Goal: Task Accomplishment & Management: Manage account settings

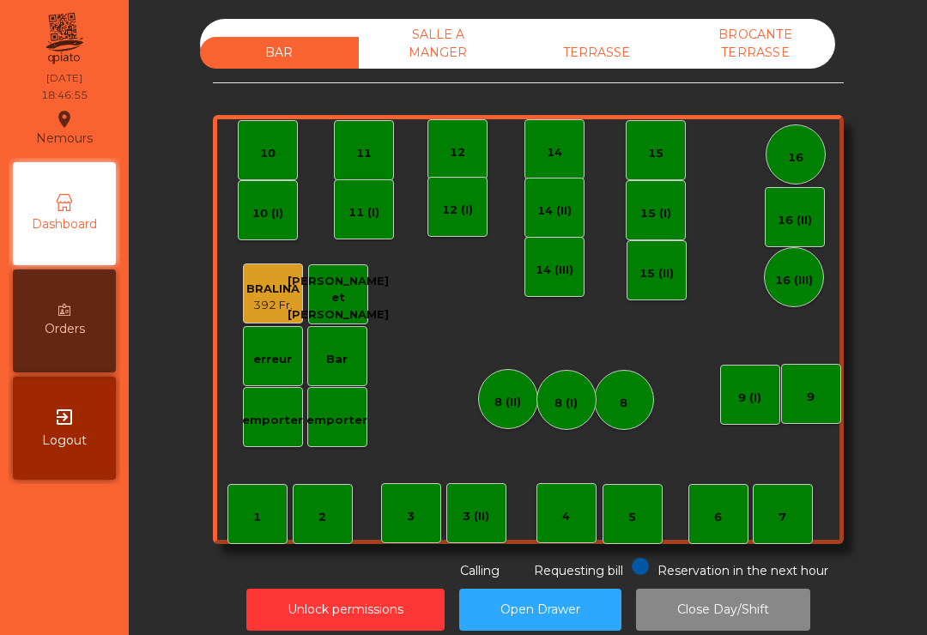
click at [587, 58] on div "TERRASSE" at bounding box center [597, 53] width 159 height 32
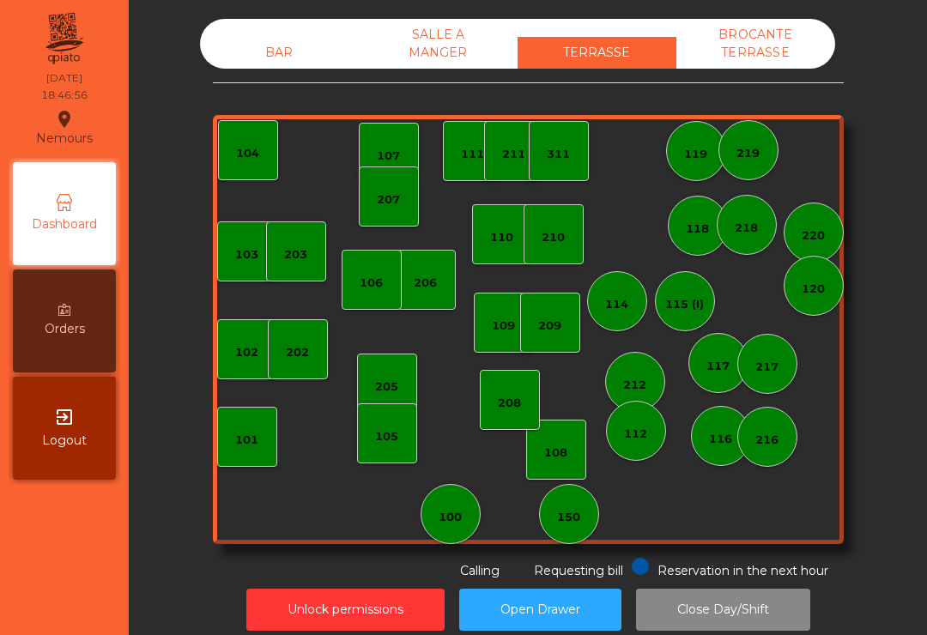
click at [613, 387] on div "212" at bounding box center [635, 382] width 60 height 60
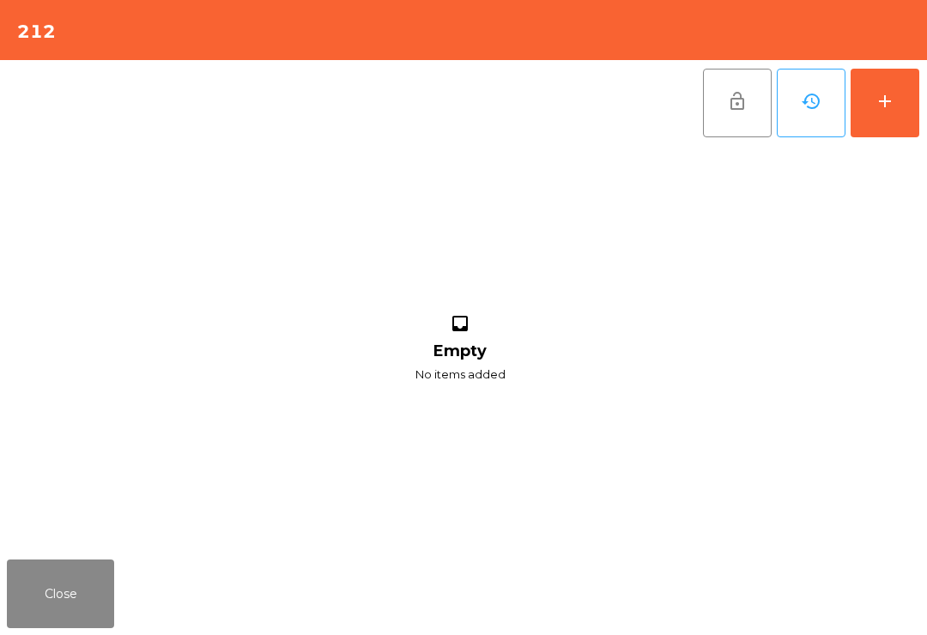
click at [913, 102] on button "add" at bounding box center [885, 103] width 69 height 69
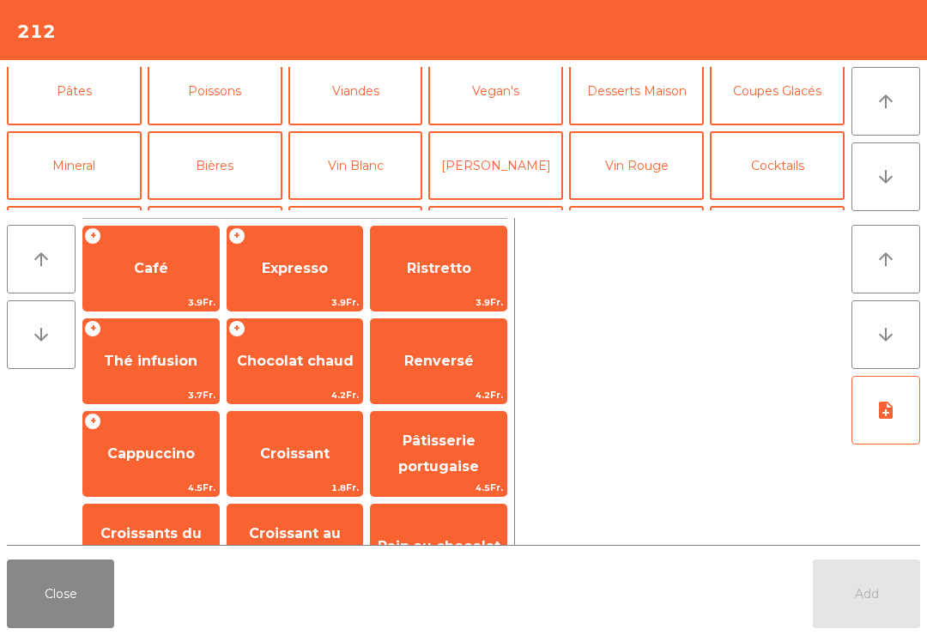
scroll to position [72, 0]
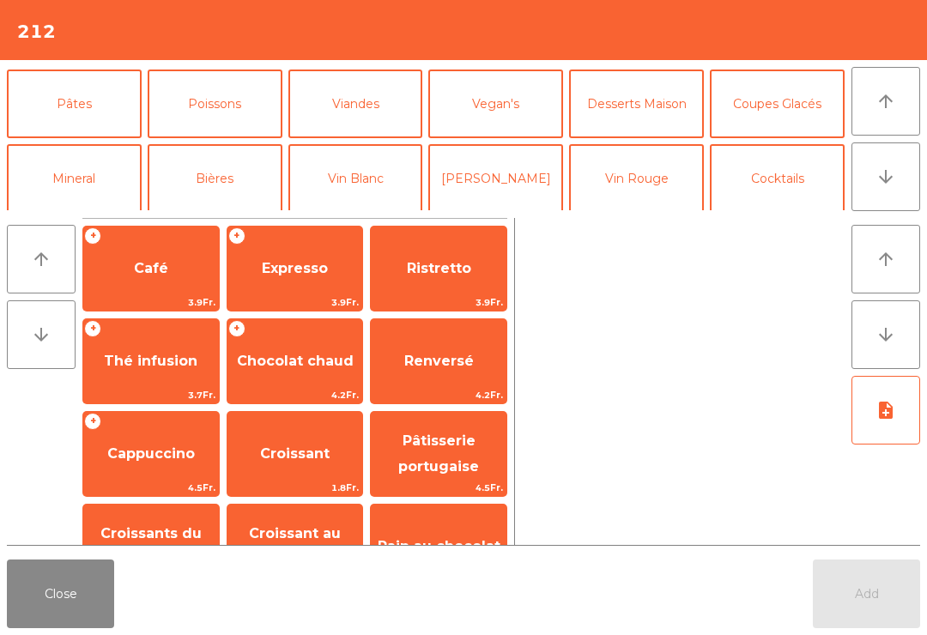
click at [112, 185] on button "Mineral" at bounding box center [74, 178] width 135 height 69
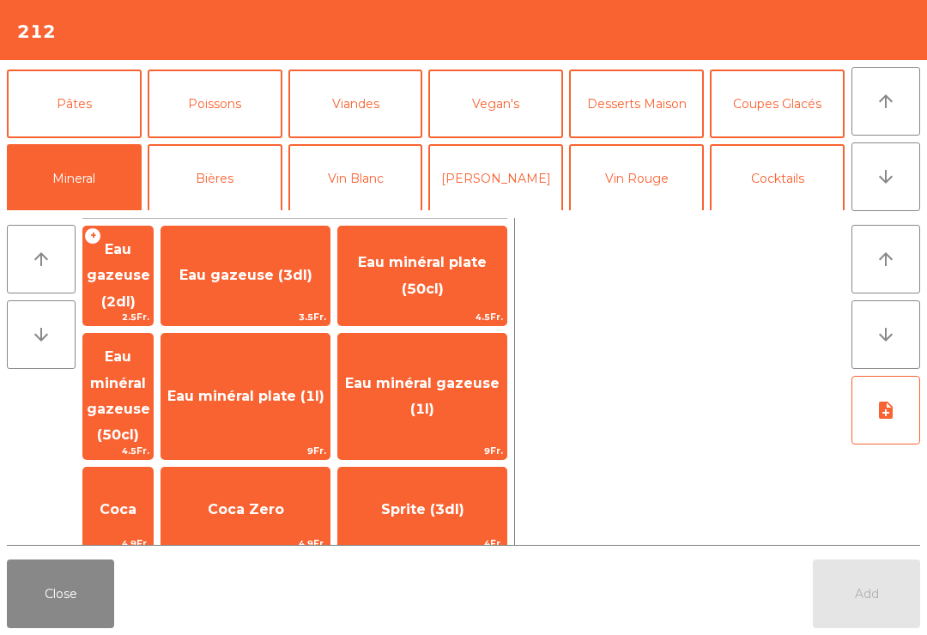
click at [153, 360] on span "Eau minéral gazeuse (50cl)" at bounding box center [118, 396] width 70 height 125
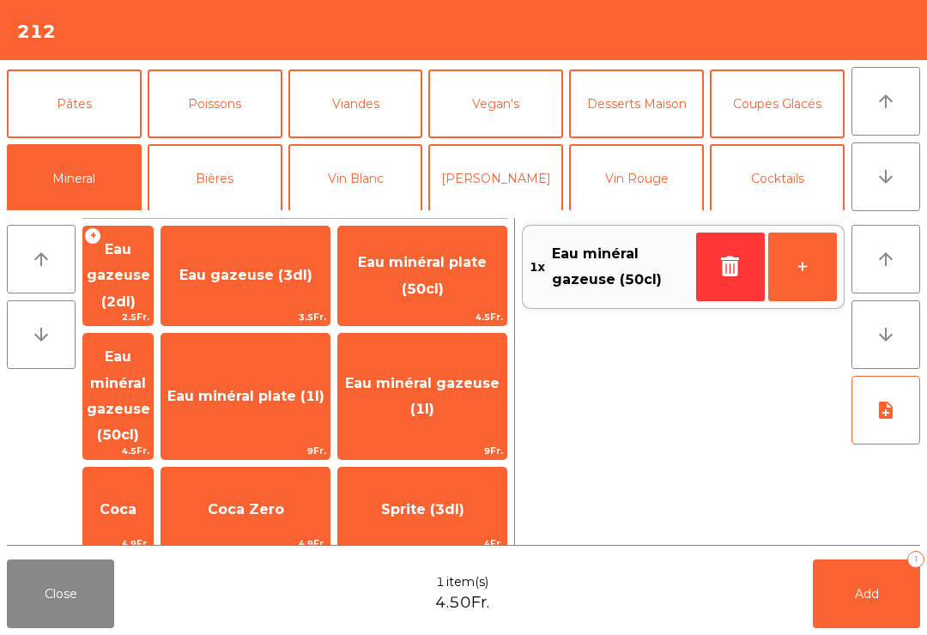
click at [845, 620] on button "Add 1" at bounding box center [866, 594] width 107 height 69
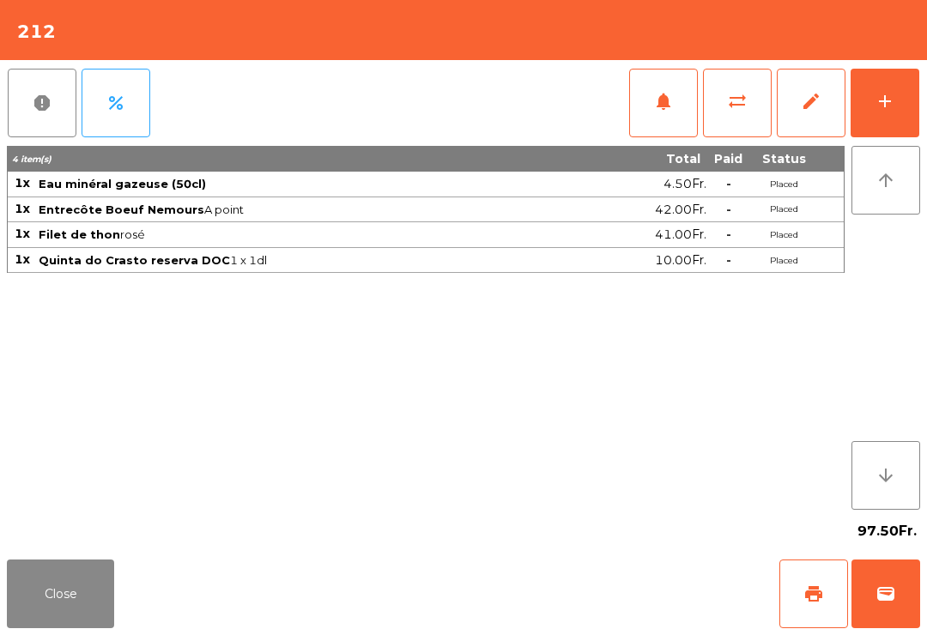
click at [15, 562] on button "Close" at bounding box center [60, 594] width 107 height 69
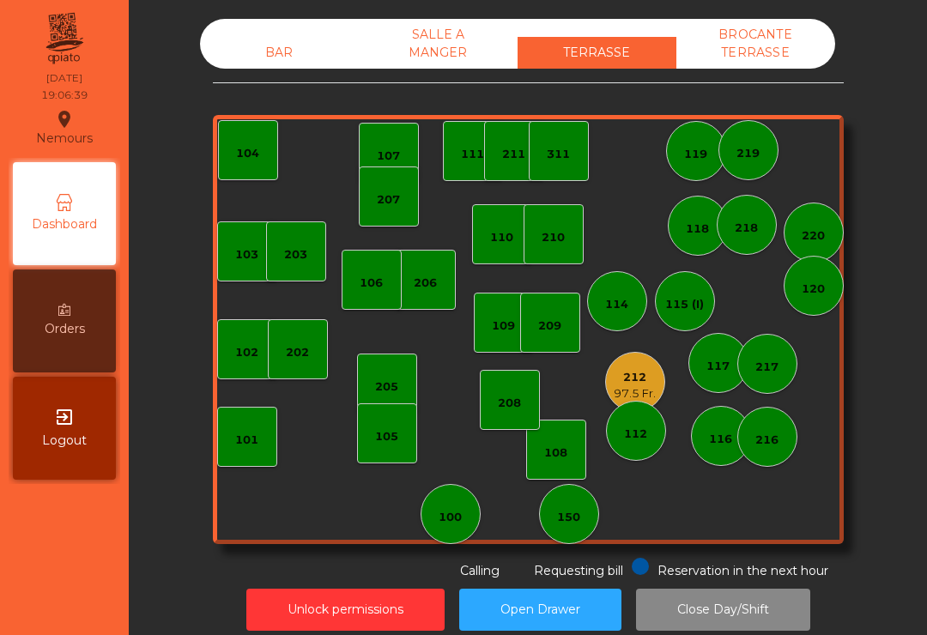
click at [283, 45] on div "BAR" at bounding box center [279, 53] width 159 height 32
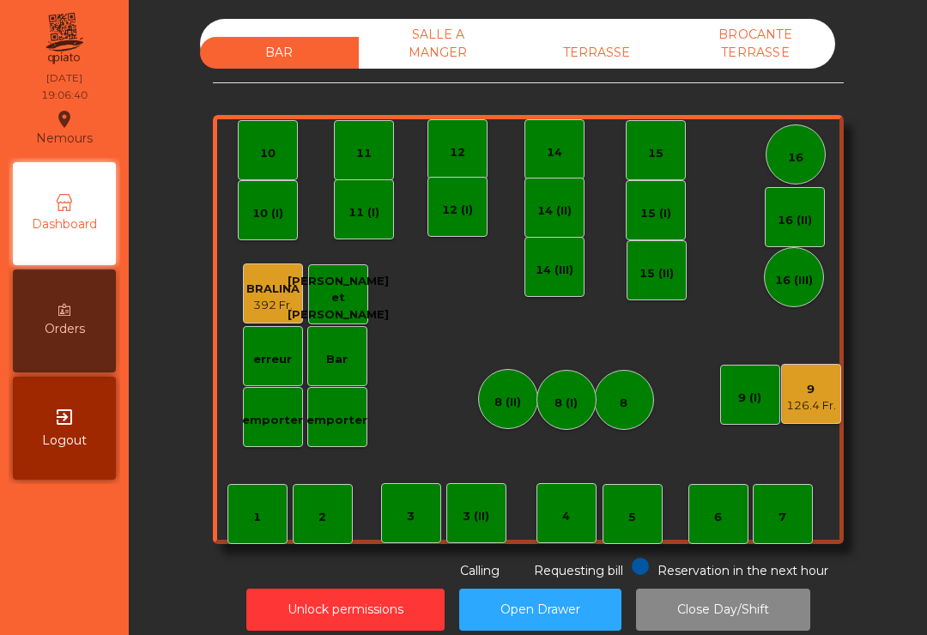
click at [774, 170] on div "16" at bounding box center [796, 155] width 60 height 60
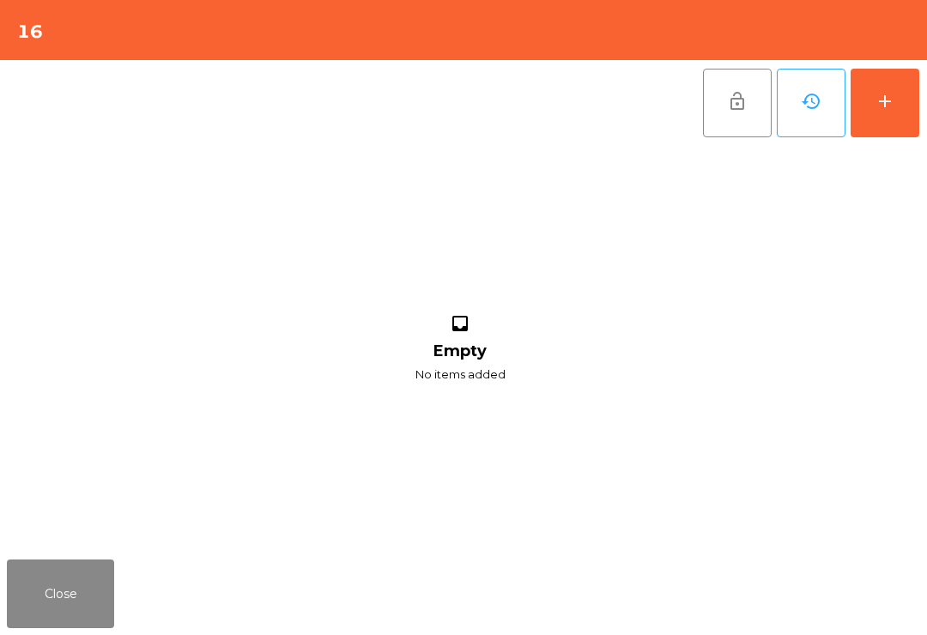
click at [901, 121] on button "add" at bounding box center [885, 103] width 69 height 69
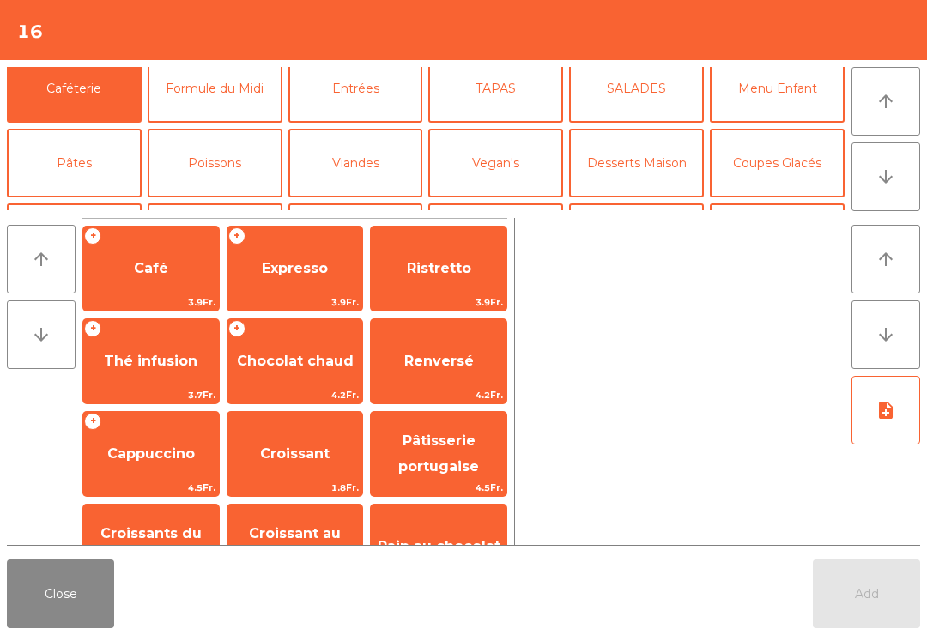
scroll to position [116, 0]
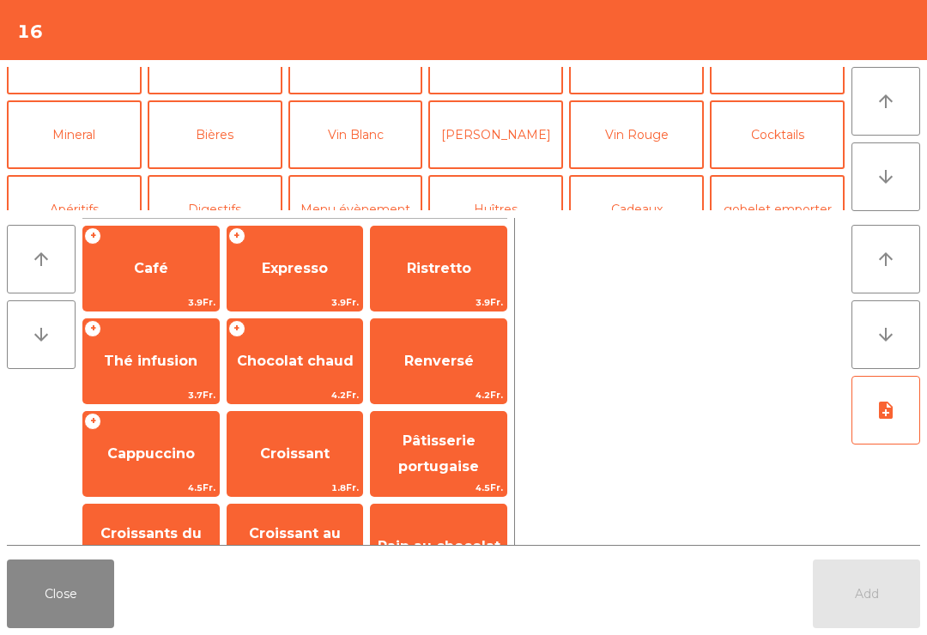
click at [227, 147] on button "Bières" at bounding box center [215, 134] width 135 height 69
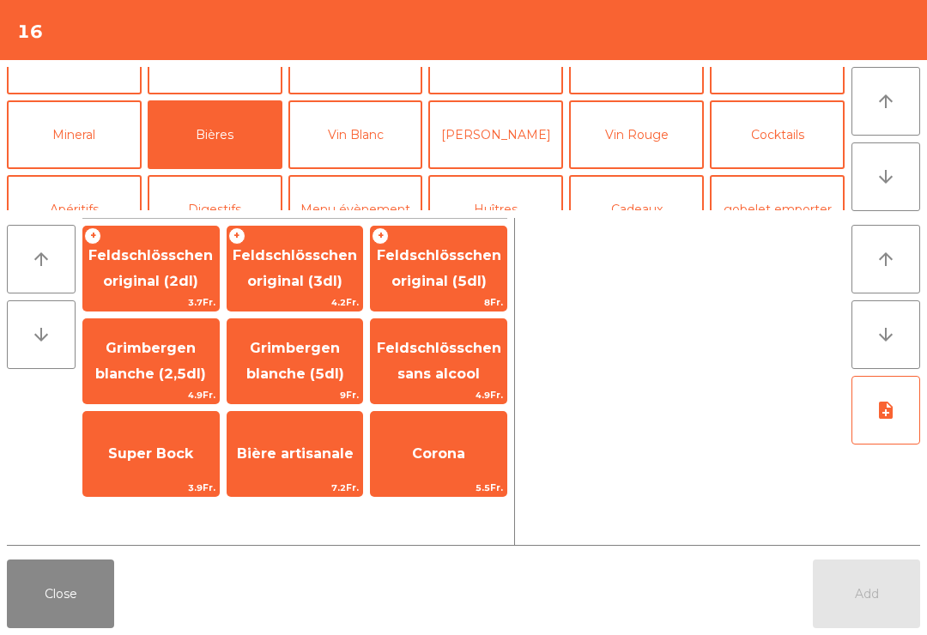
click at [321, 274] on span "Feldschlösschen original (3dl)" at bounding box center [295, 268] width 125 height 42
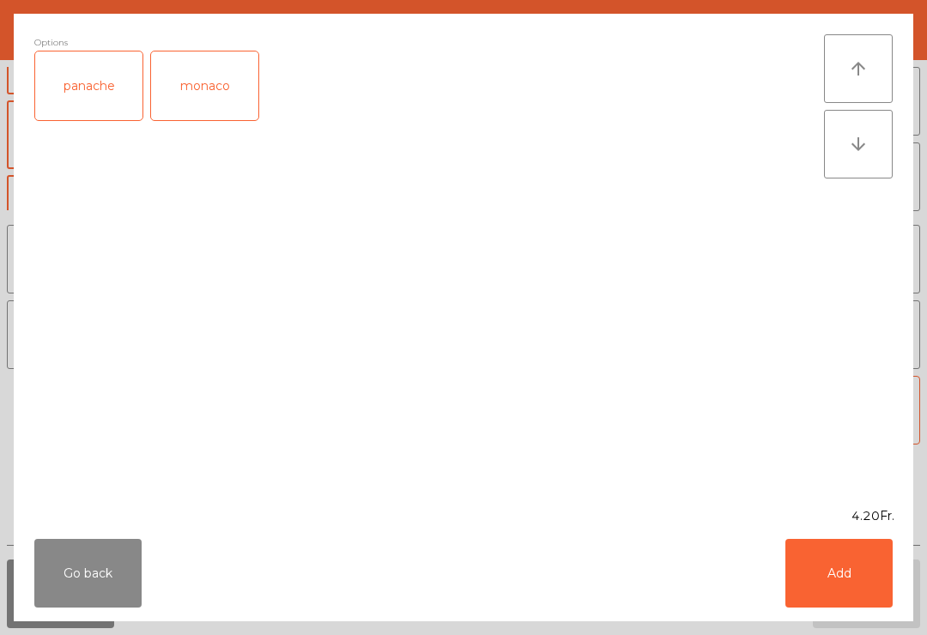
click at [842, 577] on button "Add" at bounding box center [839, 573] width 107 height 69
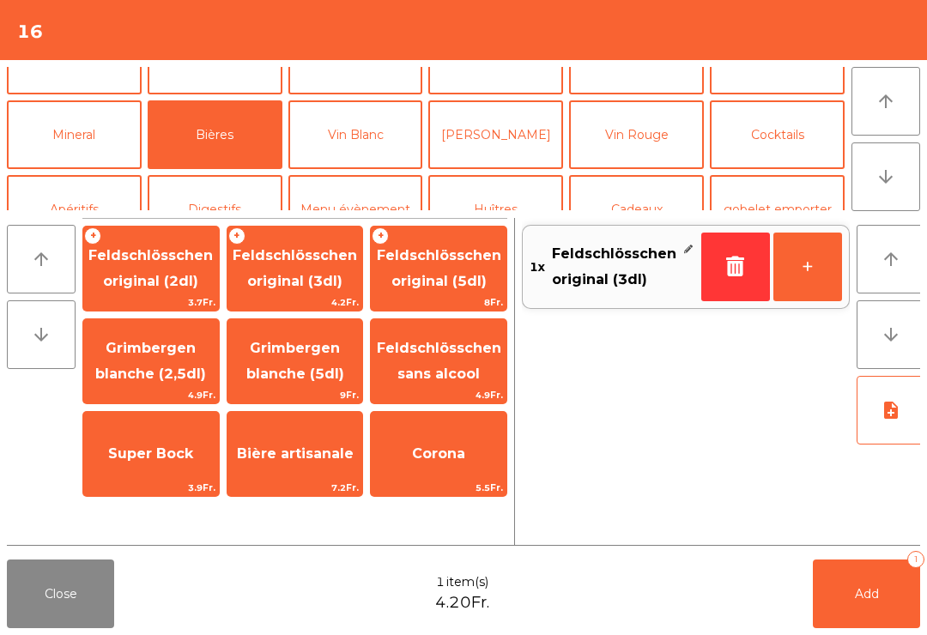
click at [145, 371] on span "Grimbergen blanche (2,5dl)" at bounding box center [150, 361] width 111 height 42
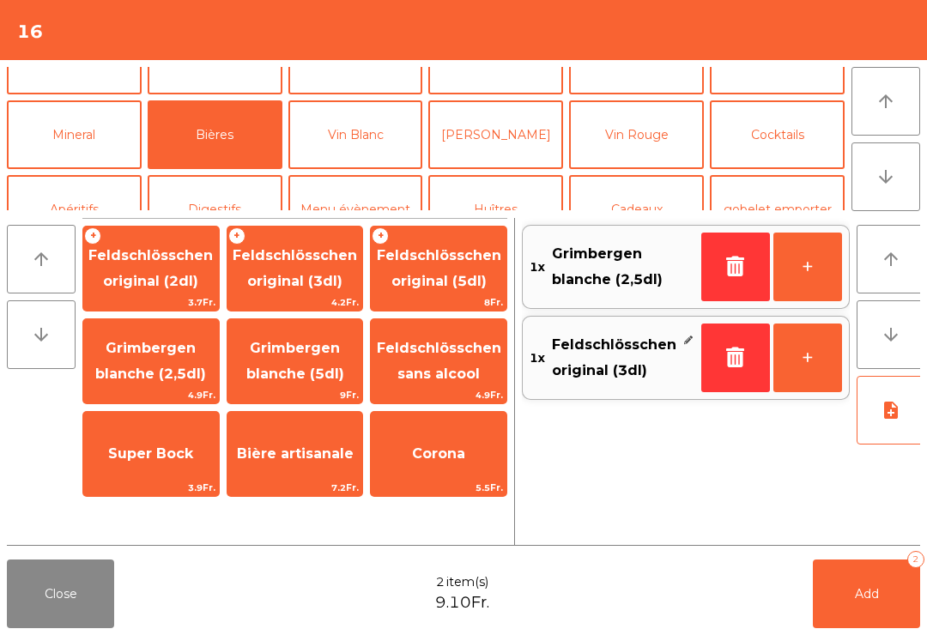
click at [862, 588] on span "Add" at bounding box center [867, 594] width 24 height 15
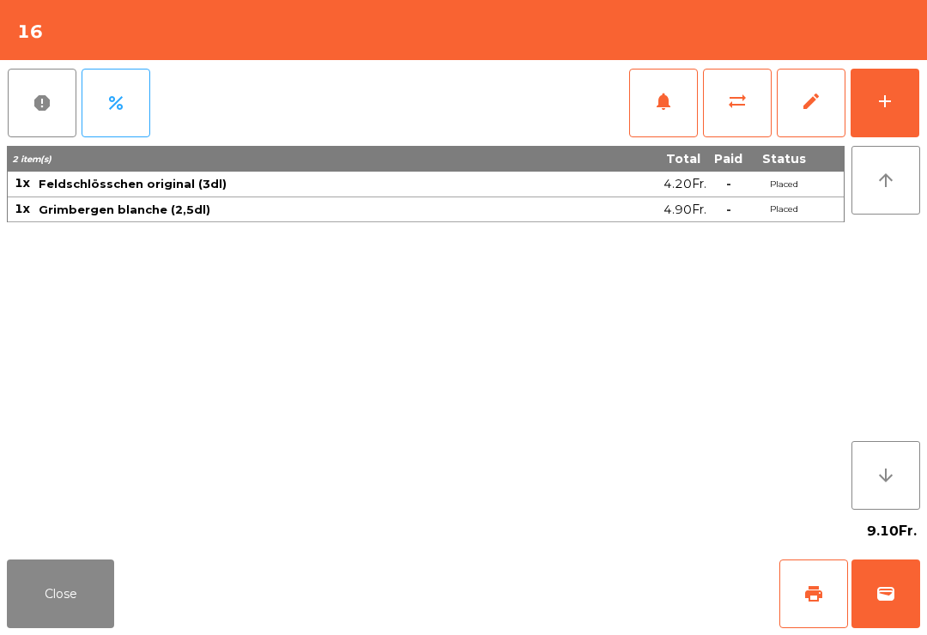
click at [47, 577] on button "Close" at bounding box center [60, 594] width 107 height 69
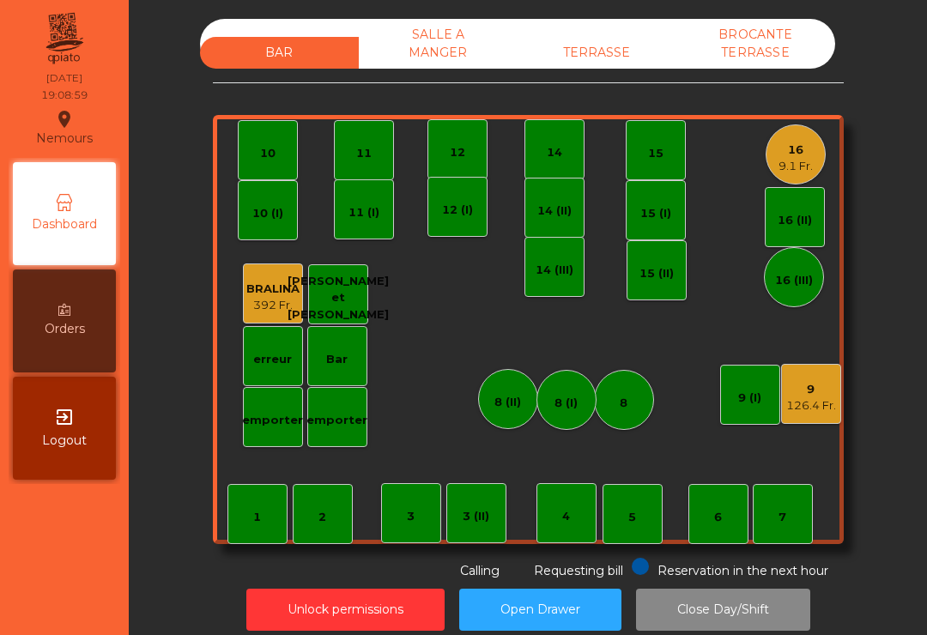
click at [608, 63] on div "TERRASSE" at bounding box center [597, 53] width 159 height 32
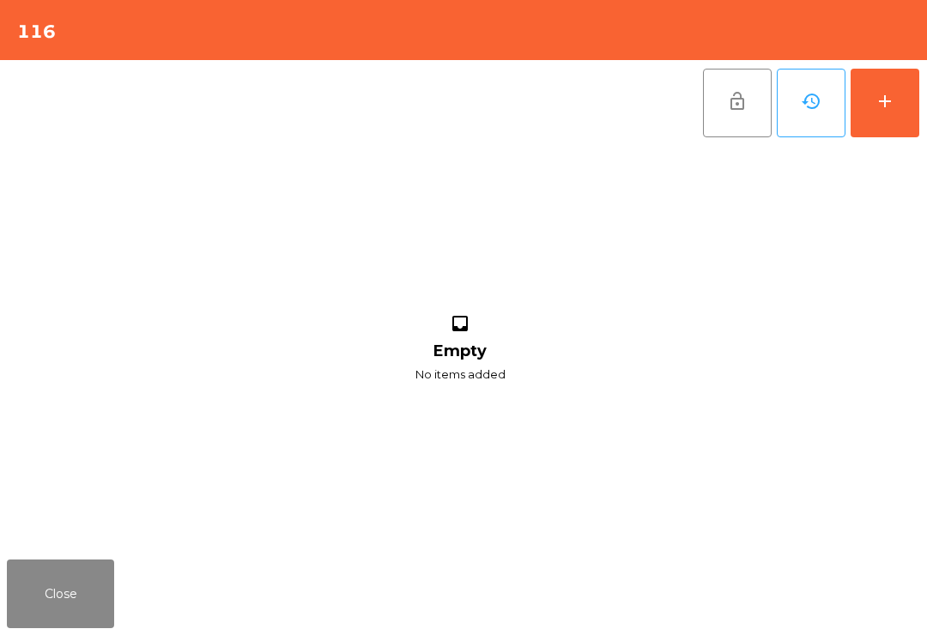
click at [889, 99] on div "add" at bounding box center [885, 101] width 21 height 21
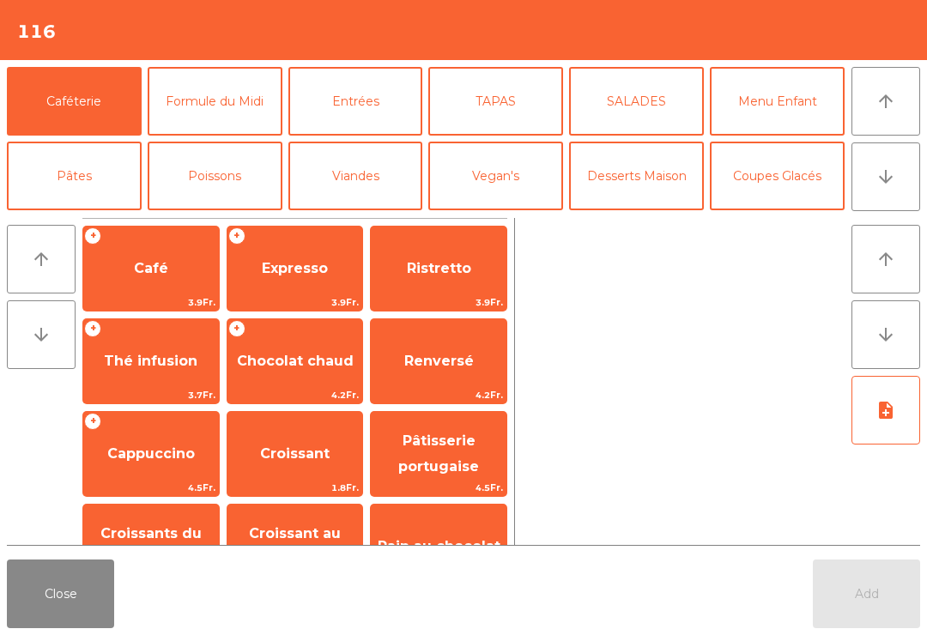
click at [896, 184] on icon "arrow_downward" at bounding box center [886, 177] width 21 height 21
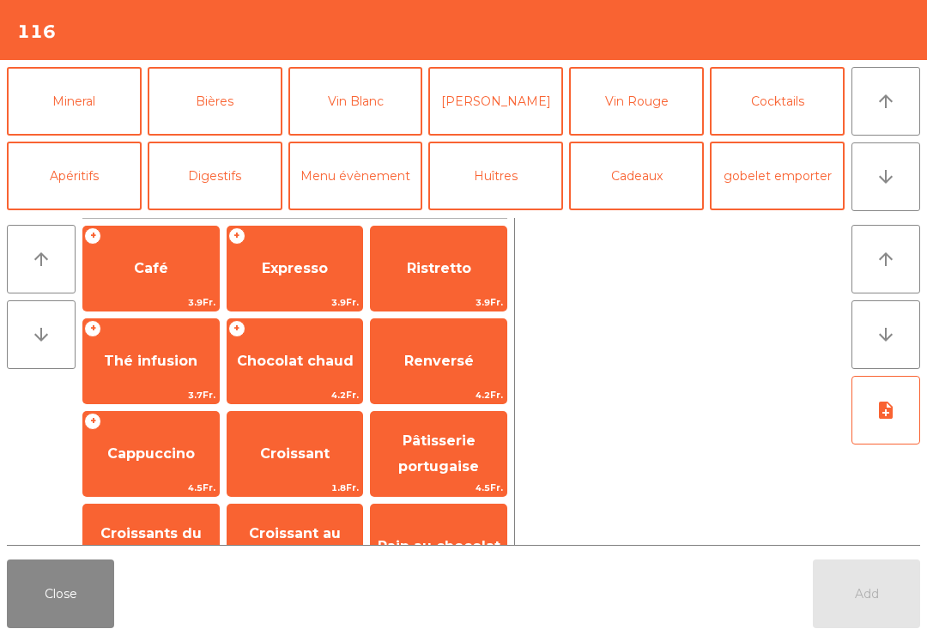
click at [362, 125] on button "Vin Blanc" at bounding box center [356, 101] width 135 height 69
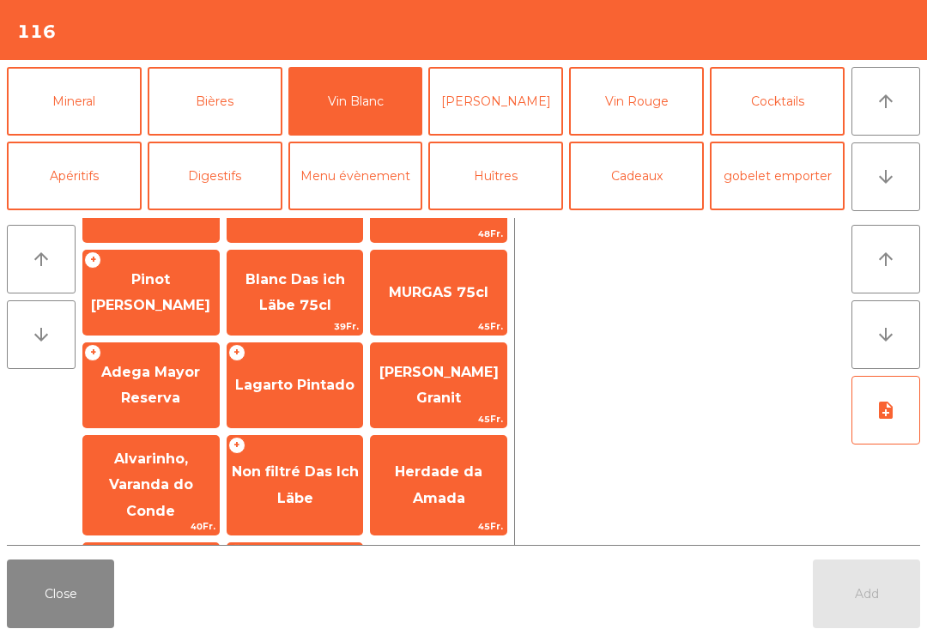
scroll to position [68, 0]
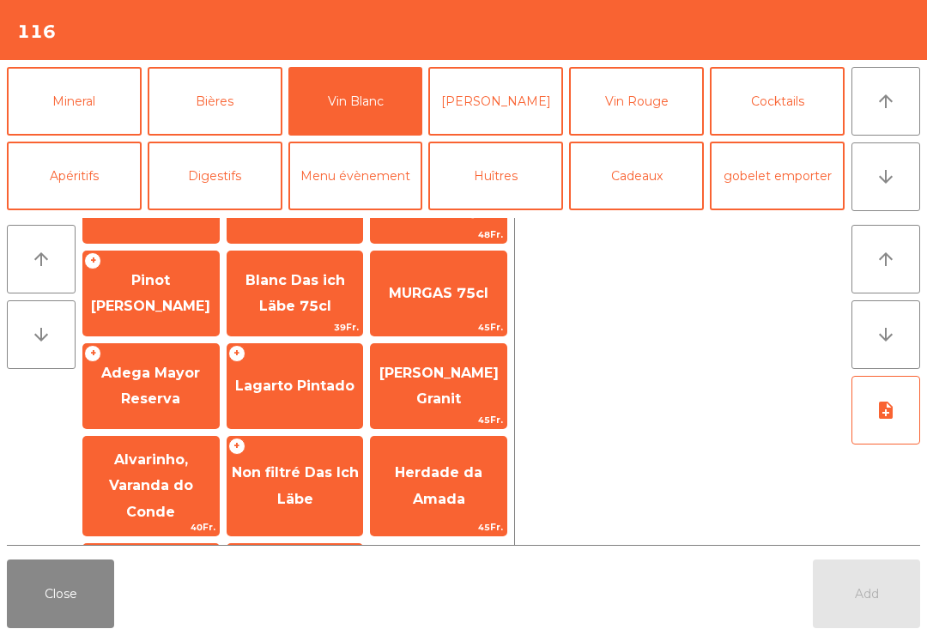
click at [281, 483] on span "Non filtré Das Ich Läbe" at bounding box center [295, 486] width 127 height 42
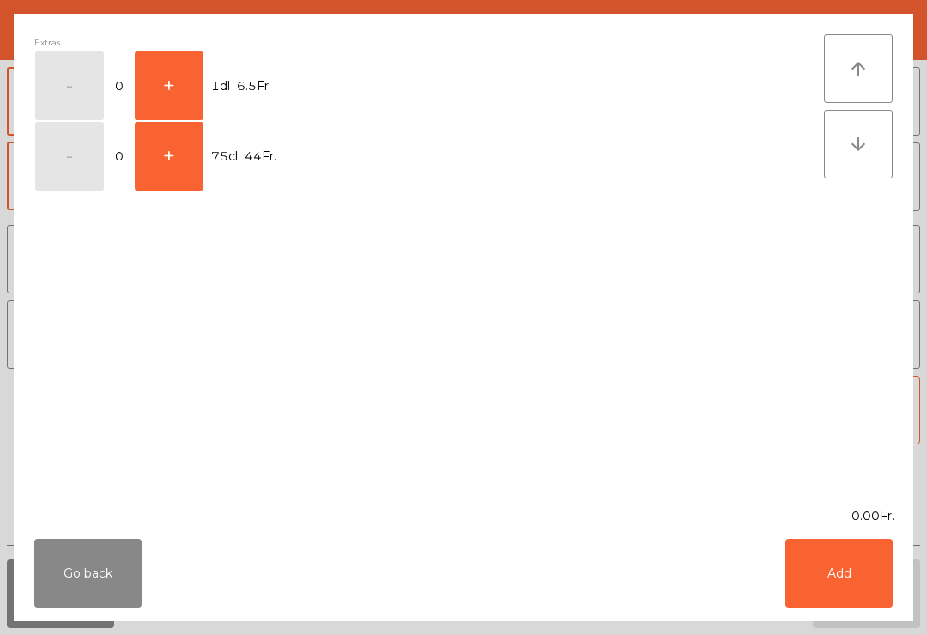
click at [161, 96] on button "+" at bounding box center [169, 86] width 69 height 69
click at [831, 573] on button "Add" at bounding box center [839, 573] width 107 height 69
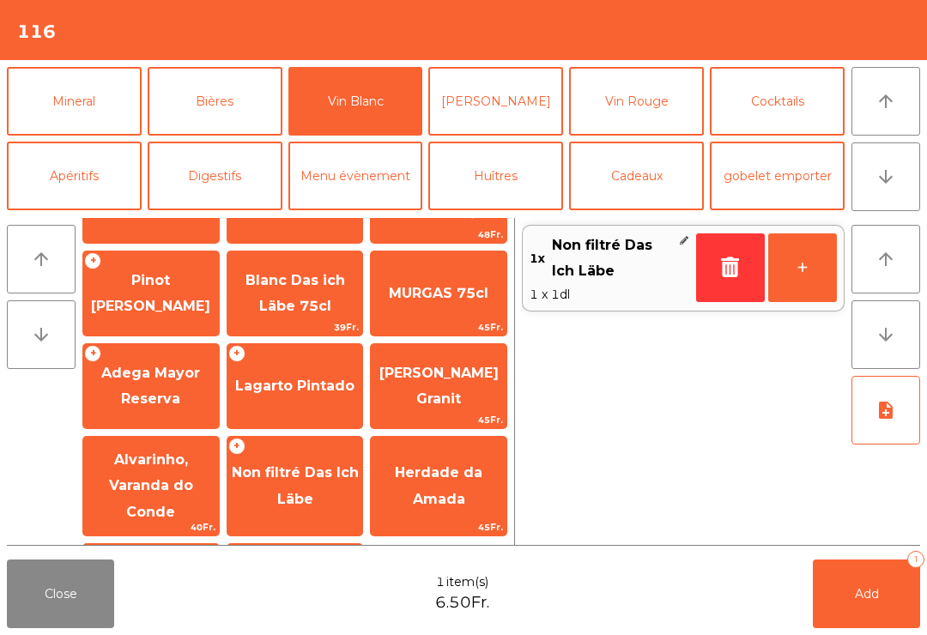
scroll to position [0, 0]
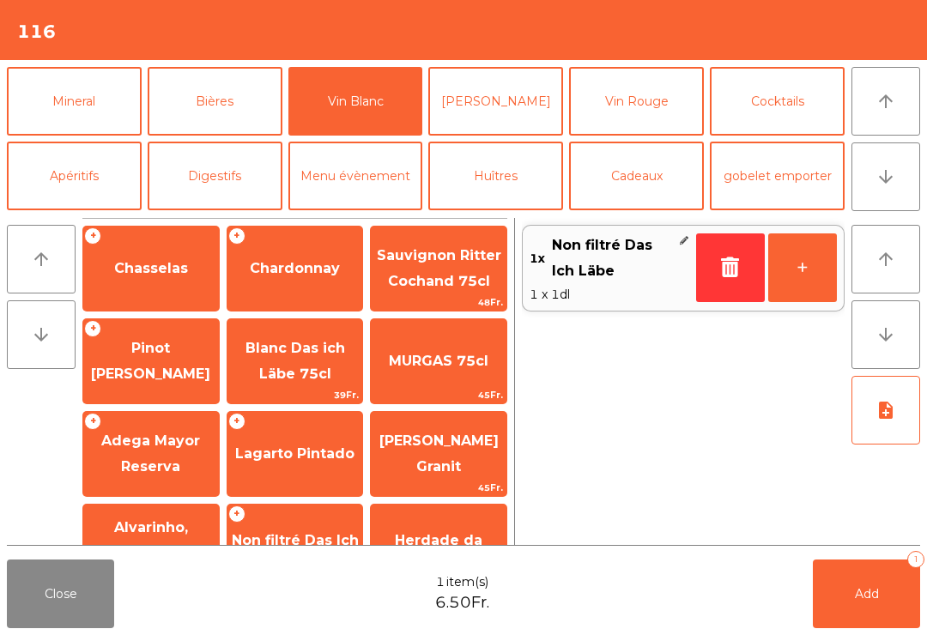
click at [132, 368] on span "Pinot [PERSON_NAME]" at bounding box center [150, 361] width 119 height 42
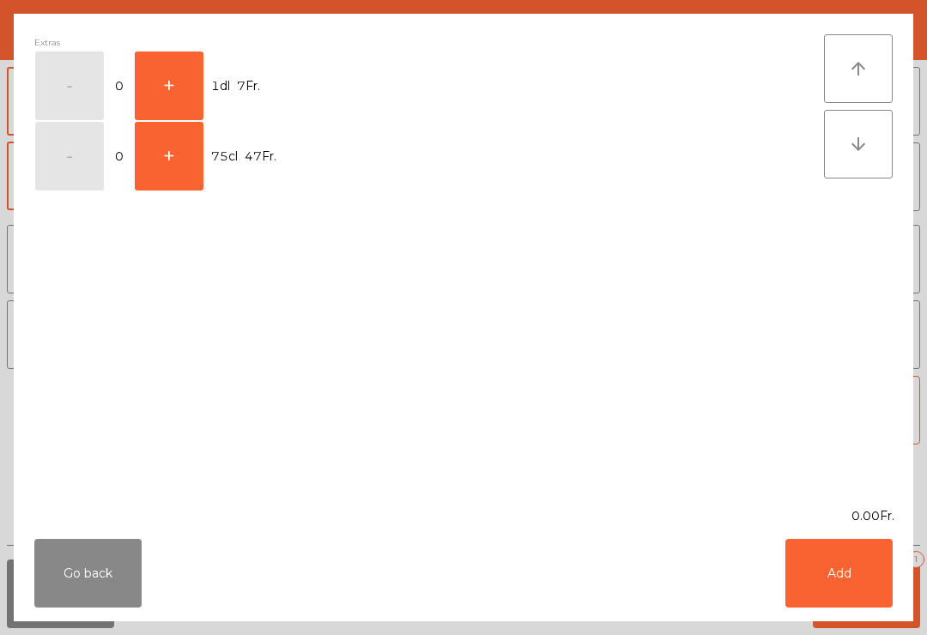
click at [165, 96] on button "+" at bounding box center [169, 86] width 69 height 69
click at [842, 569] on button "Add" at bounding box center [839, 573] width 107 height 69
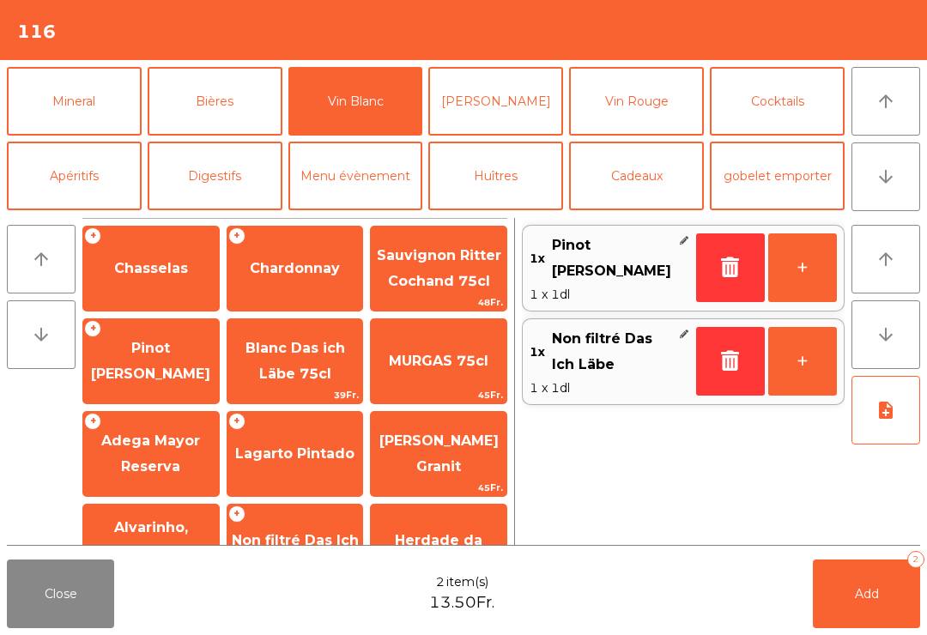
click at [864, 602] on button "Add 2" at bounding box center [866, 594] width 107 height 69
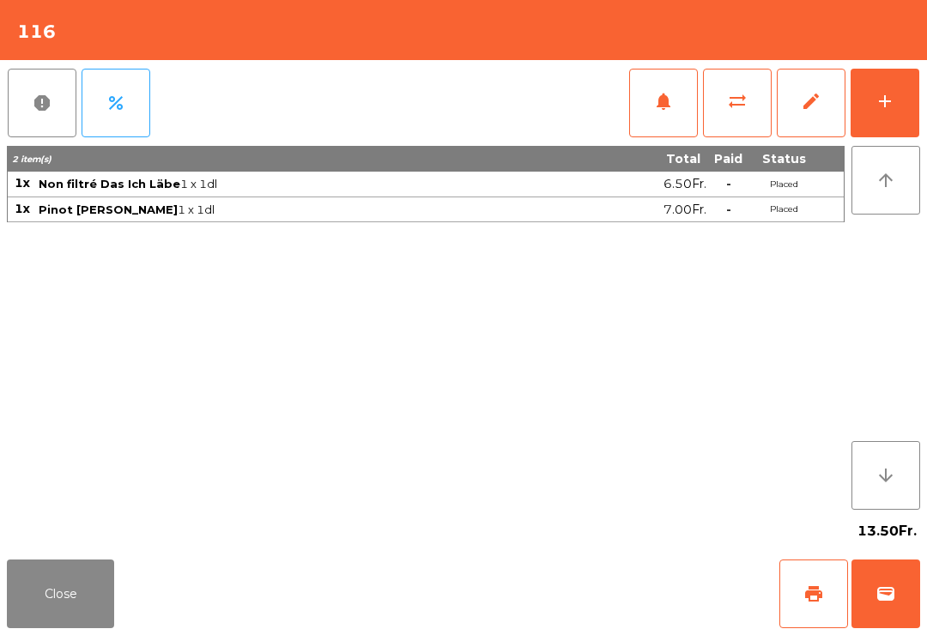
click at [70, 605] on button "Close" at bounding box center [60, 594] width 107 height 69
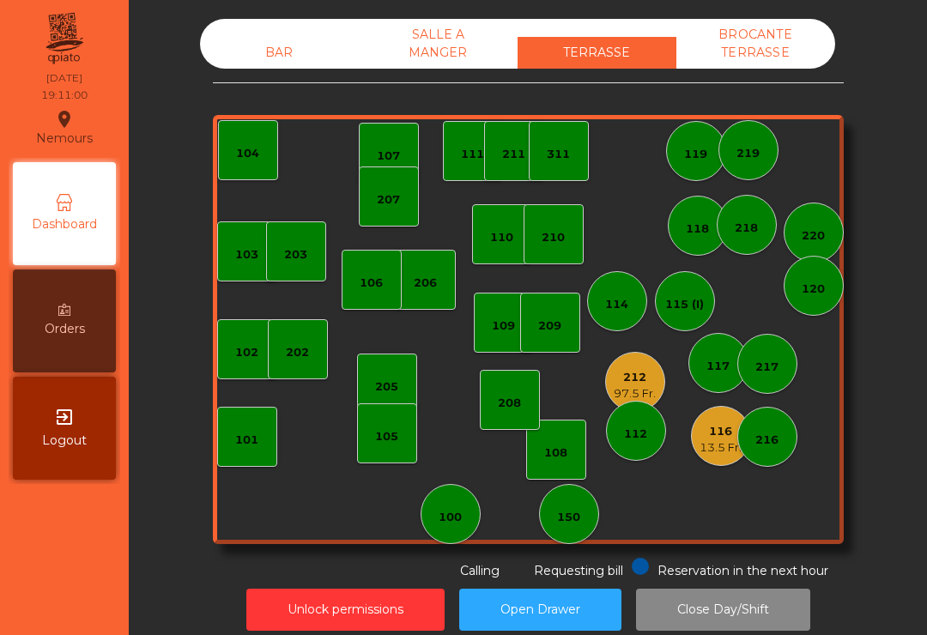
click at [255, 67] on div "BAR" at bounding box center [279, 53] width 159 height 32
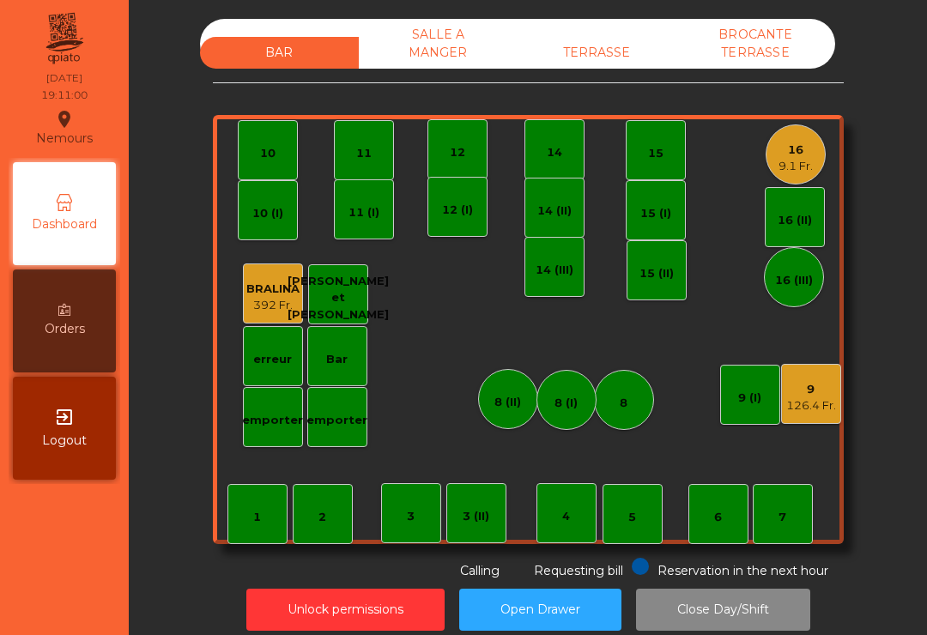
click at [799, 155] on div "16" at bounding box center [796, 150] width 34 height 17
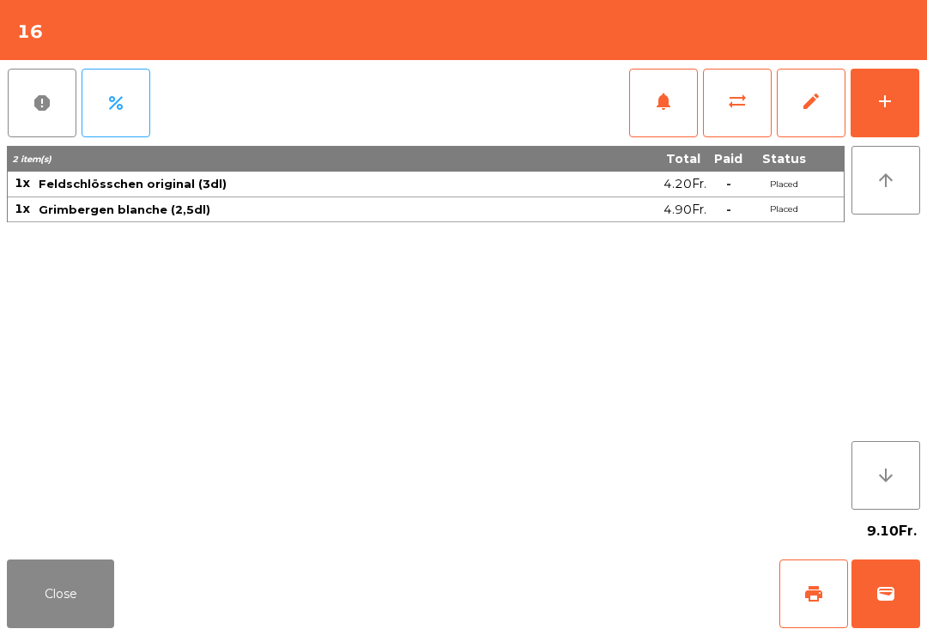
click at [873, 121] on button "add" at bounding box center [885, 103] width 69 height 69
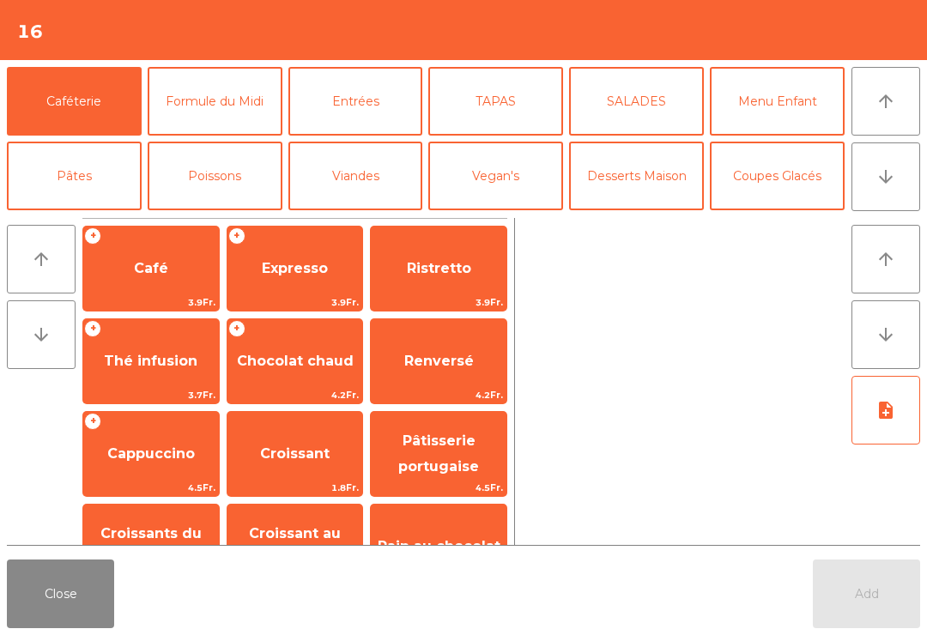
click at [898, 191] on button "arrow_downward" at bounding box center [886, 177] width 69 height 69
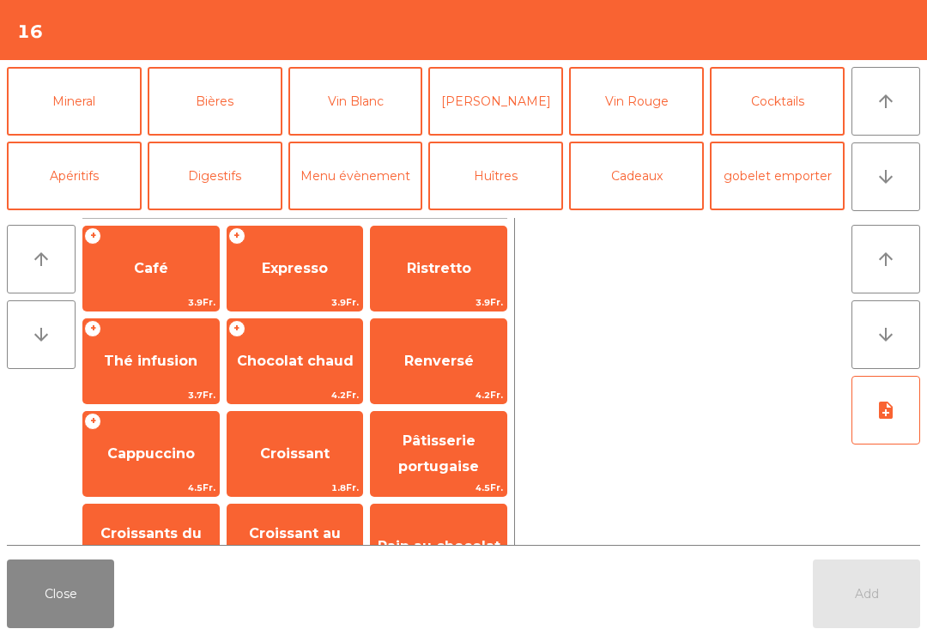
click at [892, 112] on button "arrow_upward" at bounding box center [886, 101] width 69 height 69
click at [225, 61] on button "Poissons" at bounding box center [215, 26] width 135 height 69
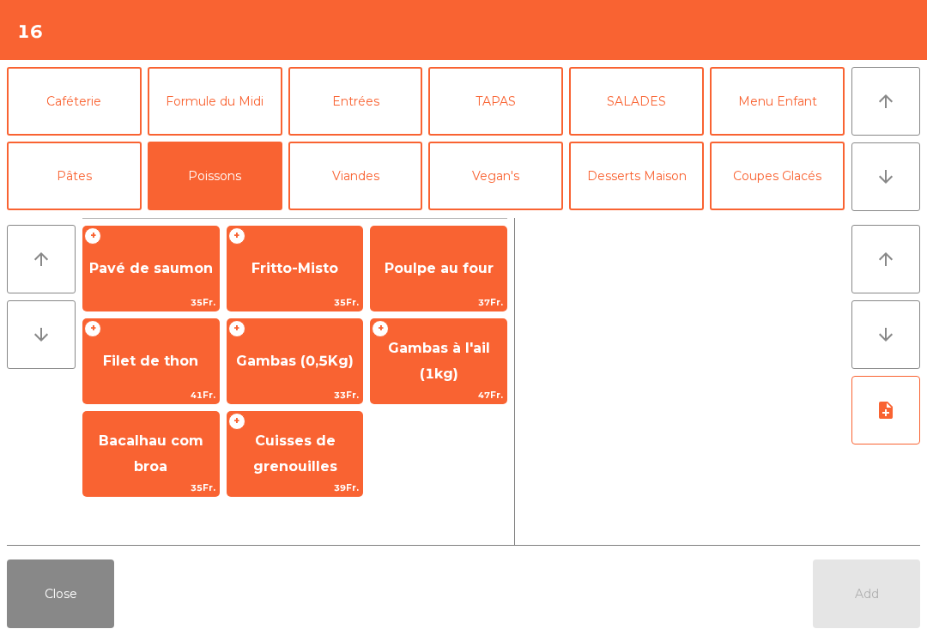
click at [460, 369] on span "Gambas à l'ail (1kg)" at bounding box center [439, 361] width 136 height 73
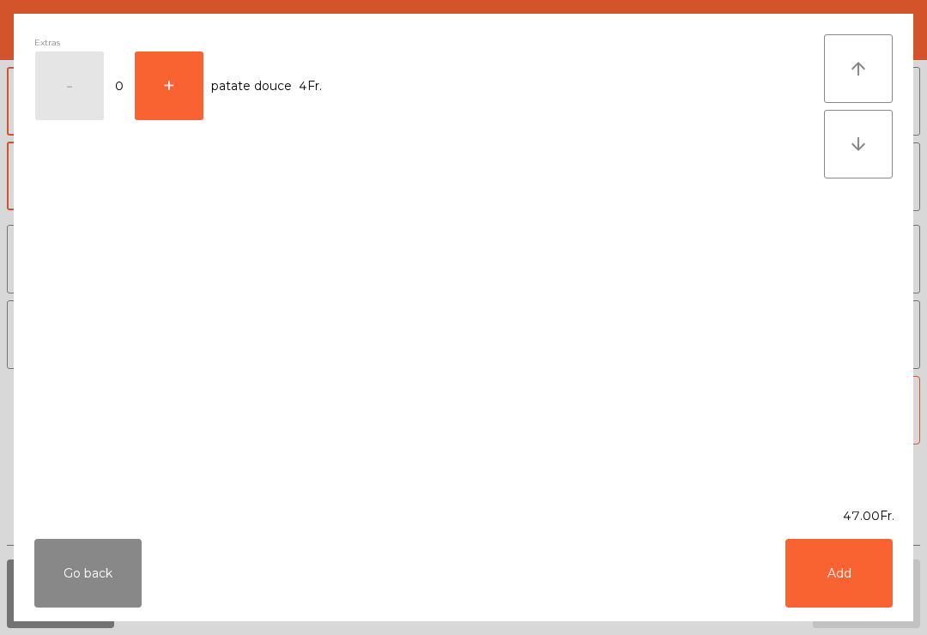
click at [844, 568] on button "Add" at bounding box center [839, 573] width 107 height 69
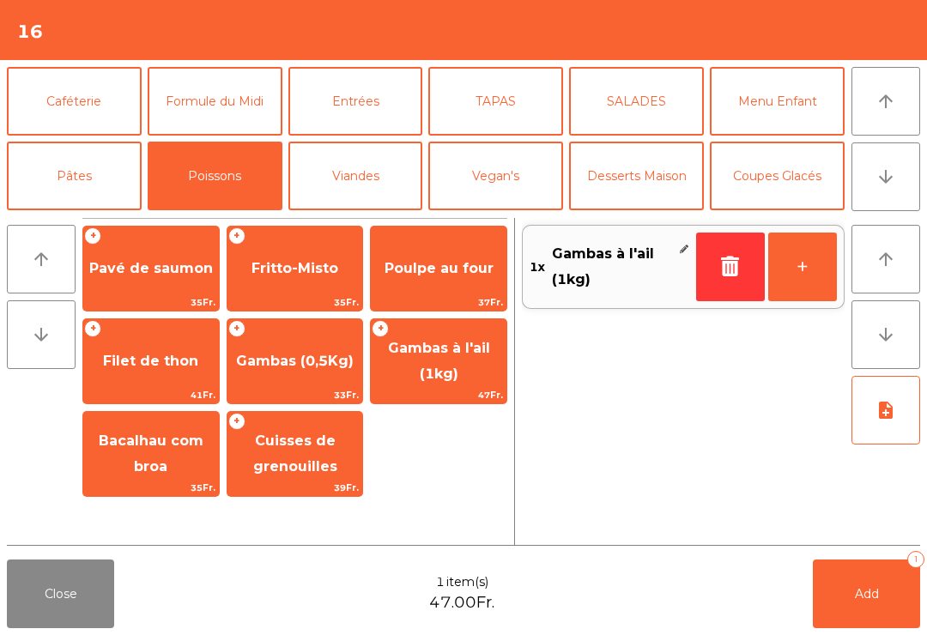
click at [891, 429] on button "note_add" at bounding box center [886, 410] width 69 height 69
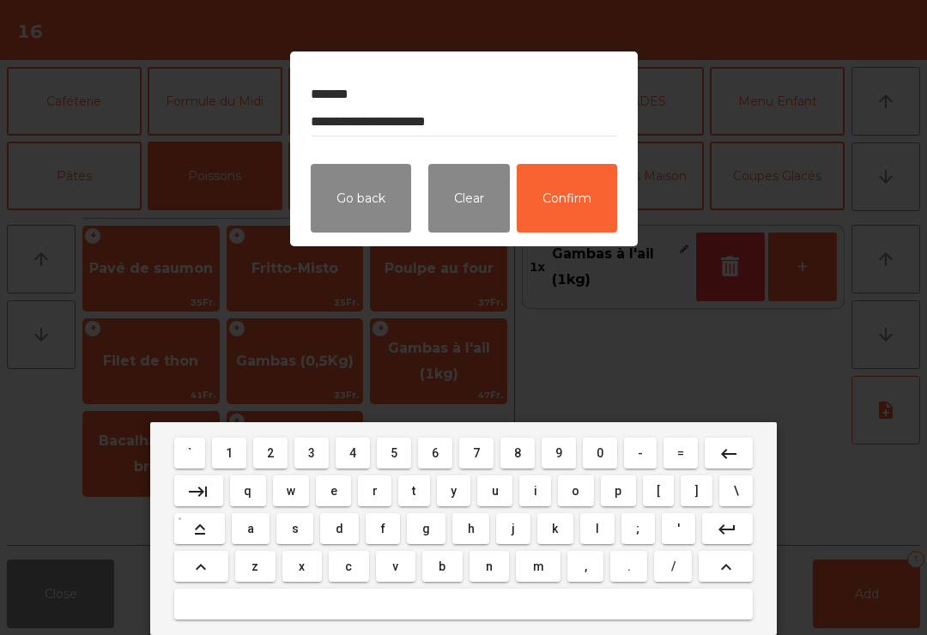
type textarea "**********"
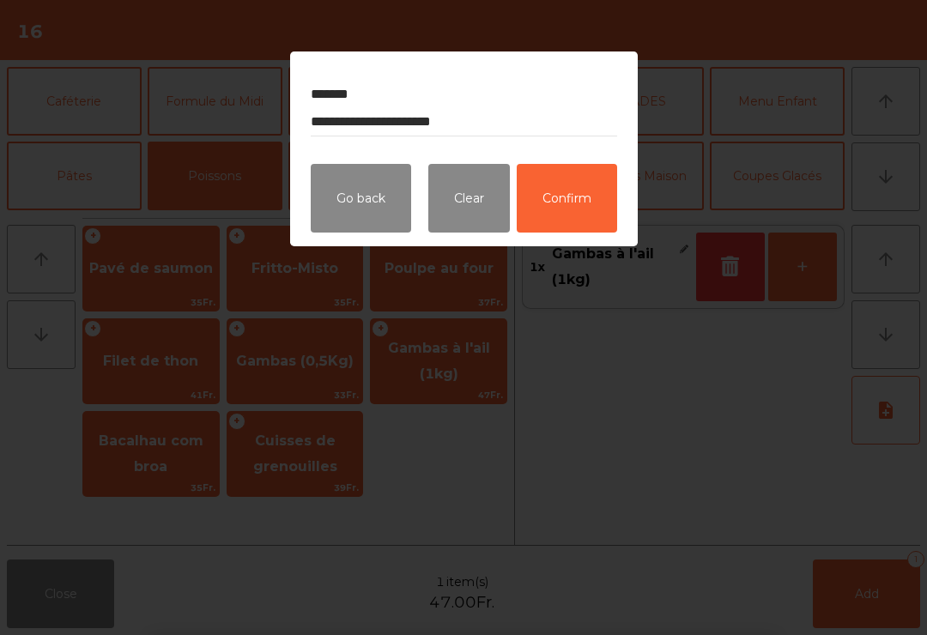
click at [574, 210] on button "Confirm" at bounding box center [567, 198] width 100 height 69
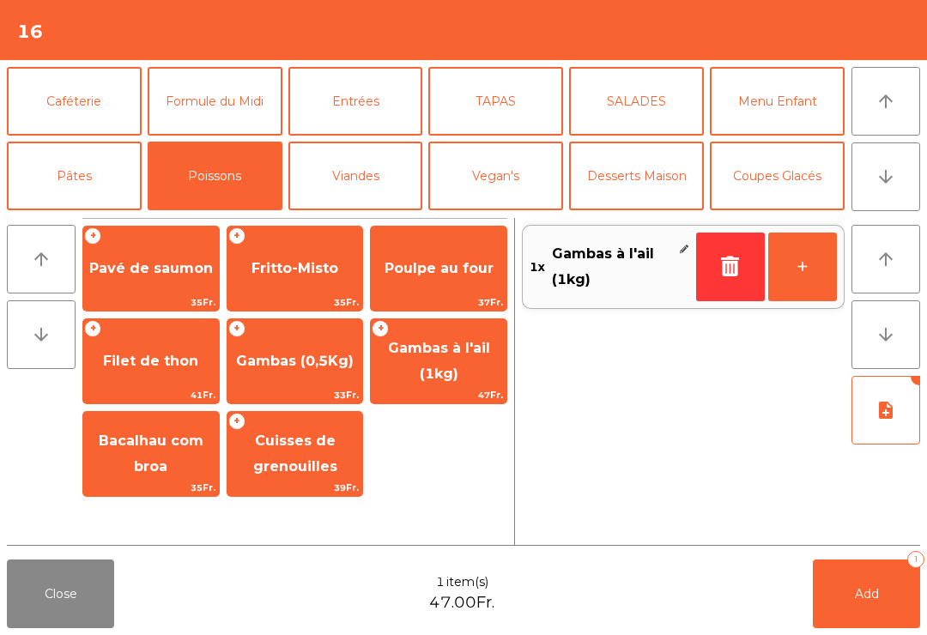
click at [871, 605] on button "Add 1" at bounding box center [866, 594] width 107 height 69
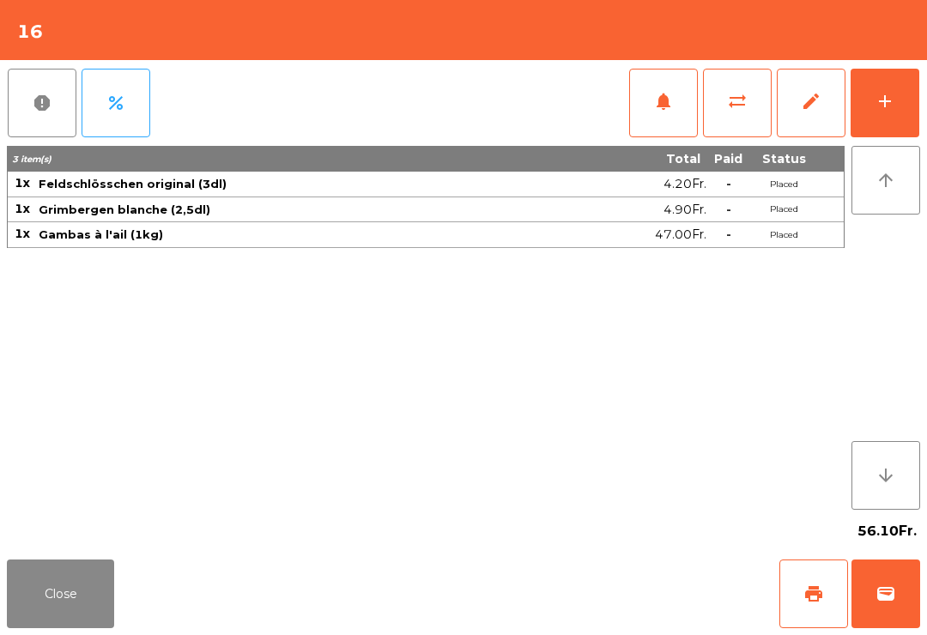
click at [55, 598] on button "Close" at bounding box center [60, 594] width 107 height 69
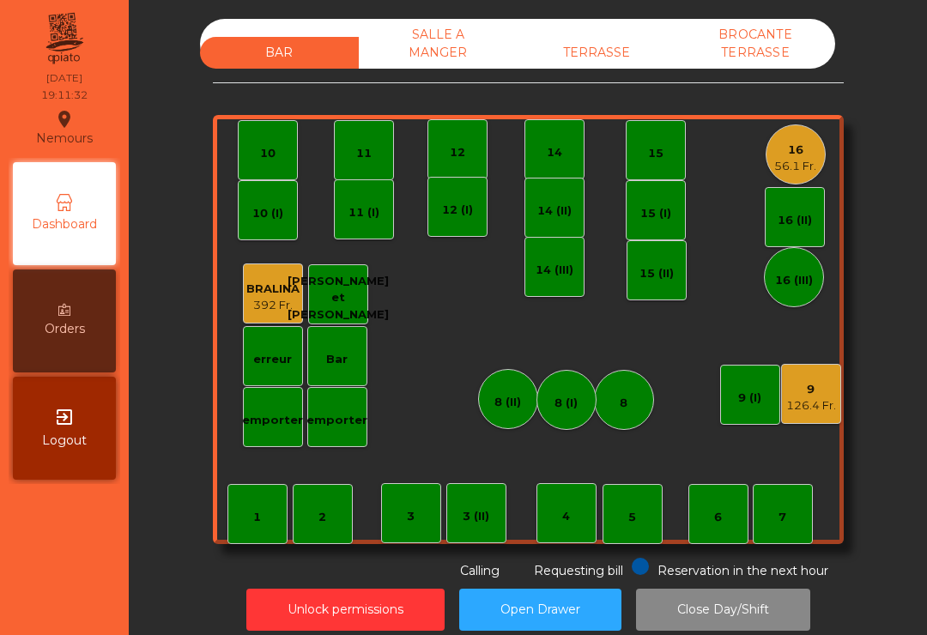
click at [605, 48] on div "TERRASSE" at bounding box center [597, 53] width 159 height 32
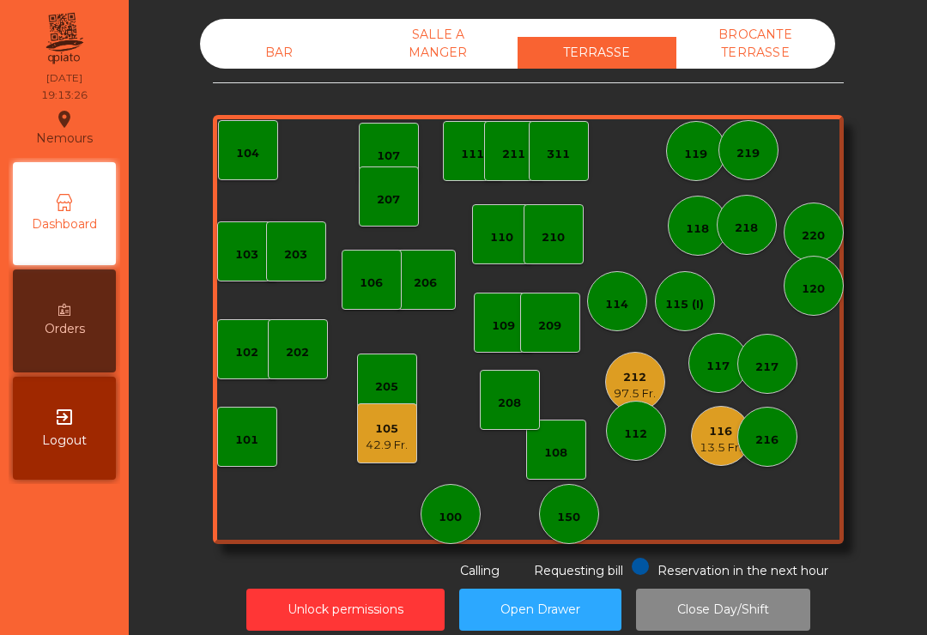
click at [726, 449] on div "13.5 Fr." at bounding box center [721, 448] width 42 height 17
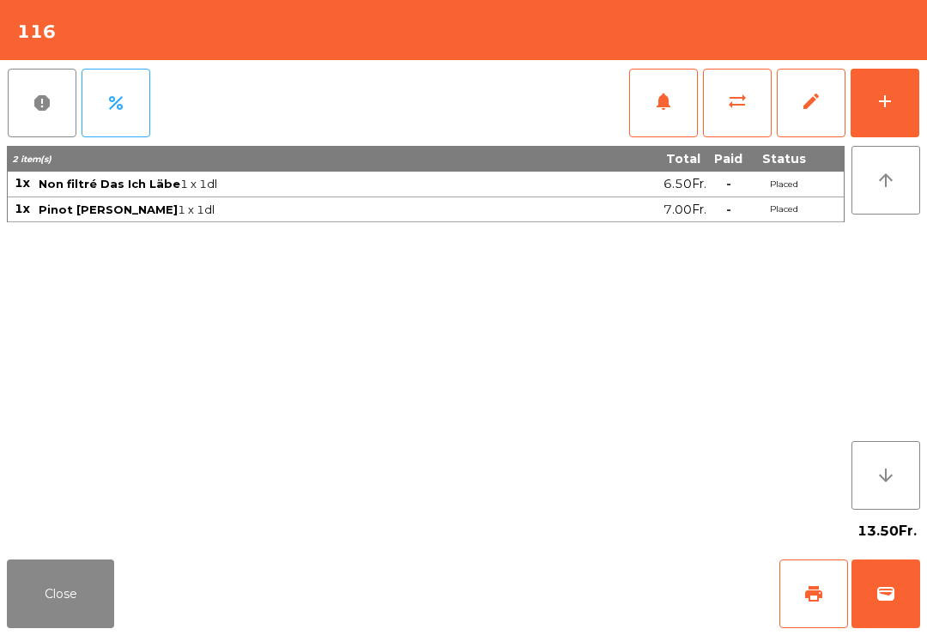
click at [894, 99] on div "add" at bounding box center [885, 101] width 21 height 21
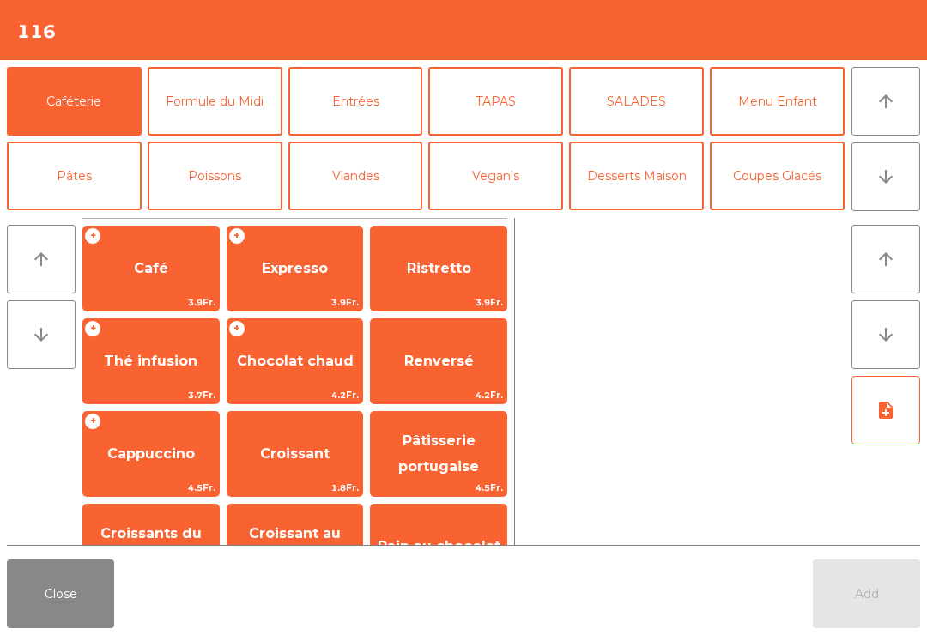
click at [331, 88] on button "Entrées" at bounding box center [356, 101] width 135 height 69
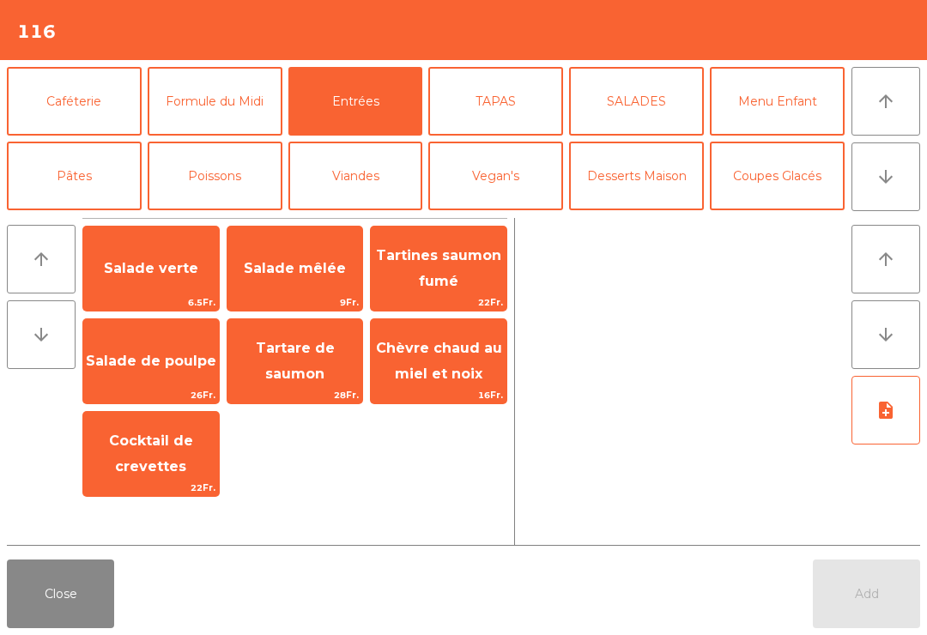
click at [126, 274] on span "Salade verte" at bounding box center [151, 268] width 94 height 16
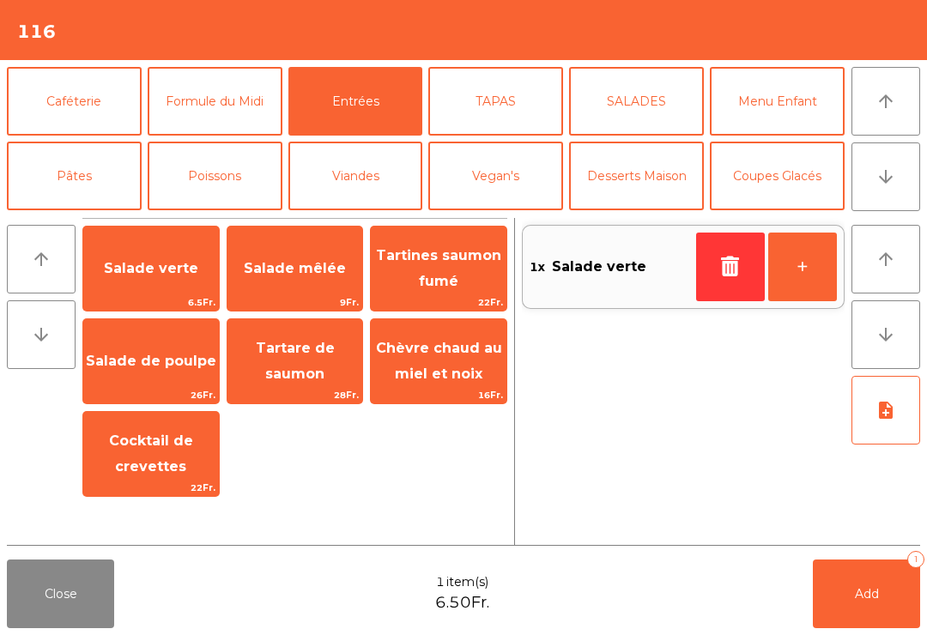
click at [350, 181] on button "Viandes" at bounding box center [356, 176] width 135 height 69
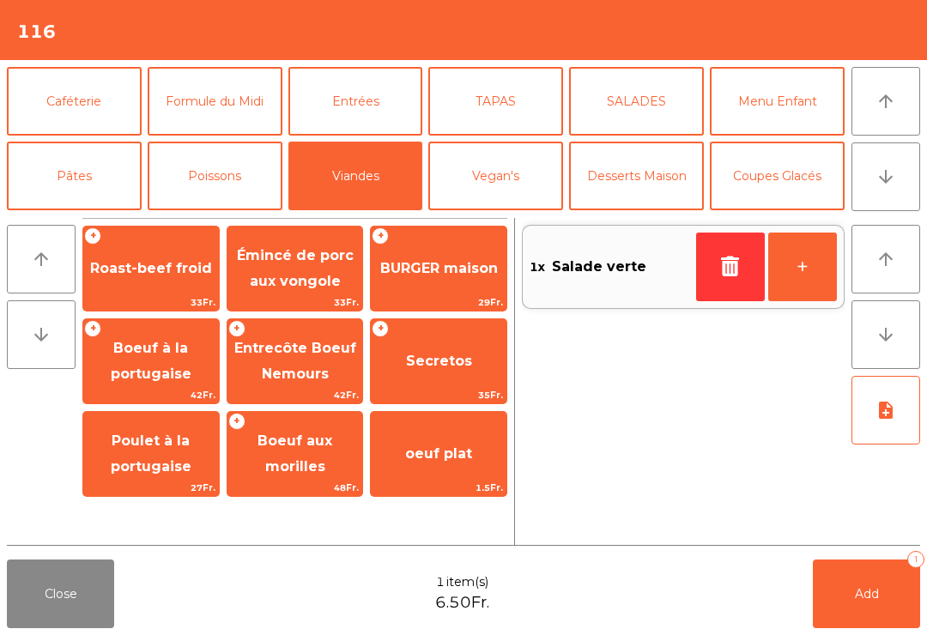
click at [123, 280] on span "Roast-beef froid" at bounding box center [151, 269] width 136 height 46
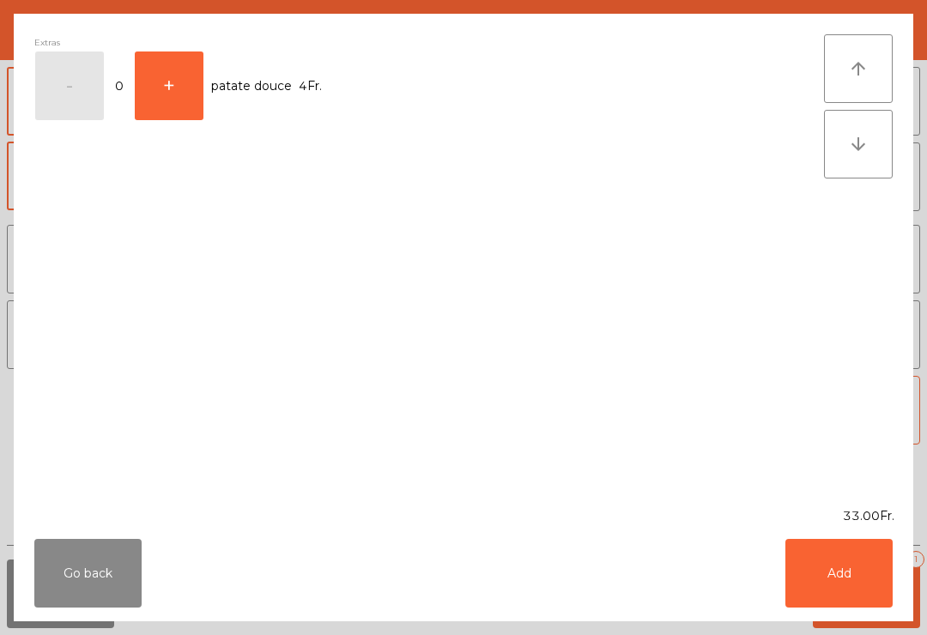
click at [834, 579] on button "Add" at bounding box center [839, 573] width 107 height 69
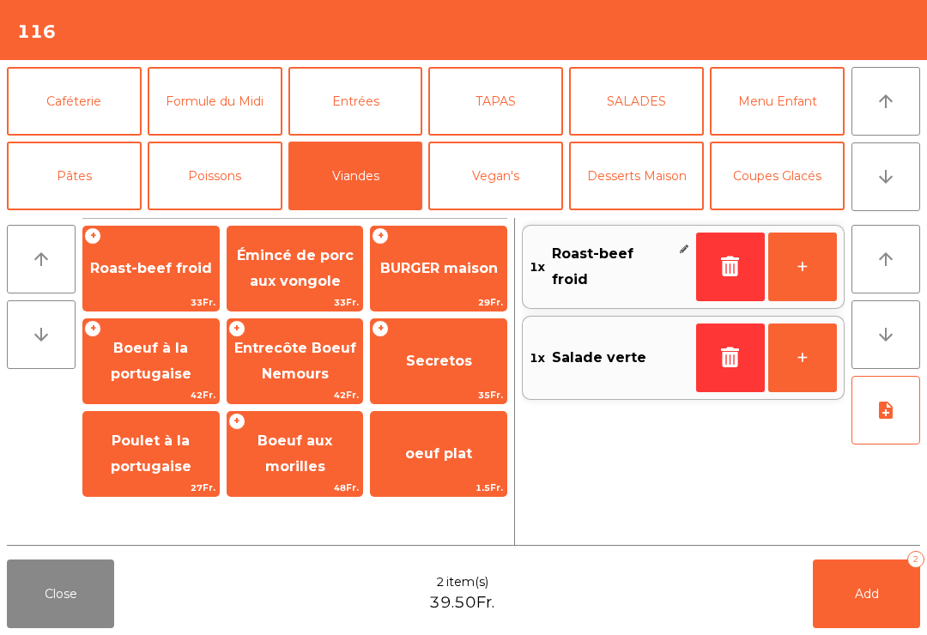
click at [33, 183] on button "Pâtes" at bounding box center [74, 176] width 135 height 69
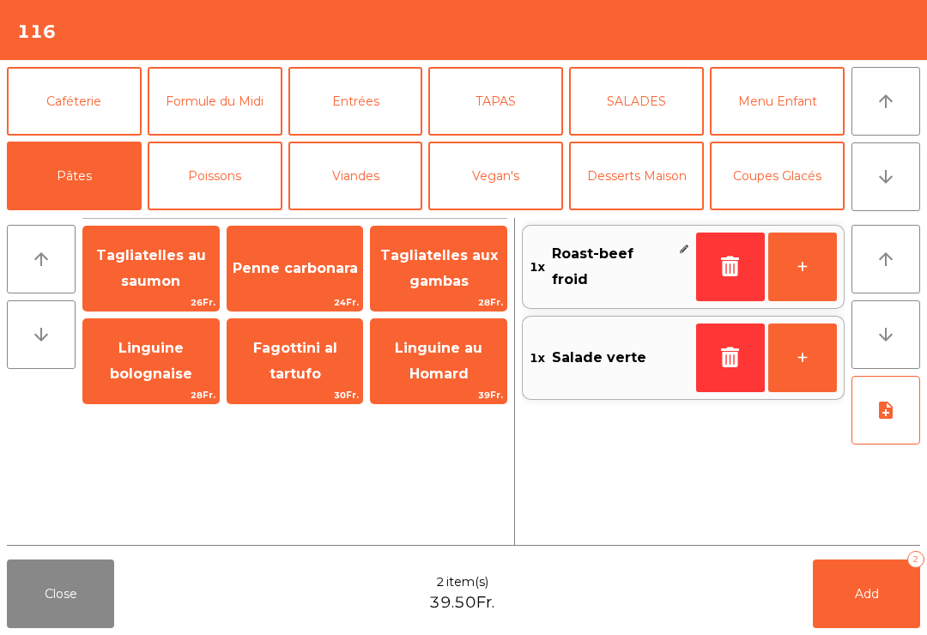
click at [301, 374] on span "Fagottini al tartufo" at bounding box center [295, 361] width 84 height 42
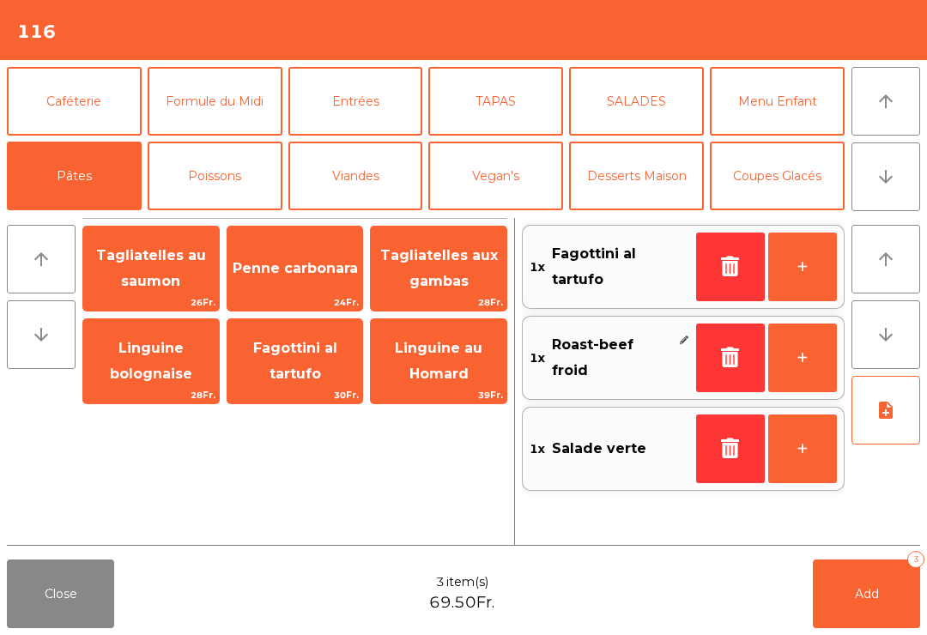
click at [885, 426] on button "note_add" at bounding box center [886, 410] width 69 height 69
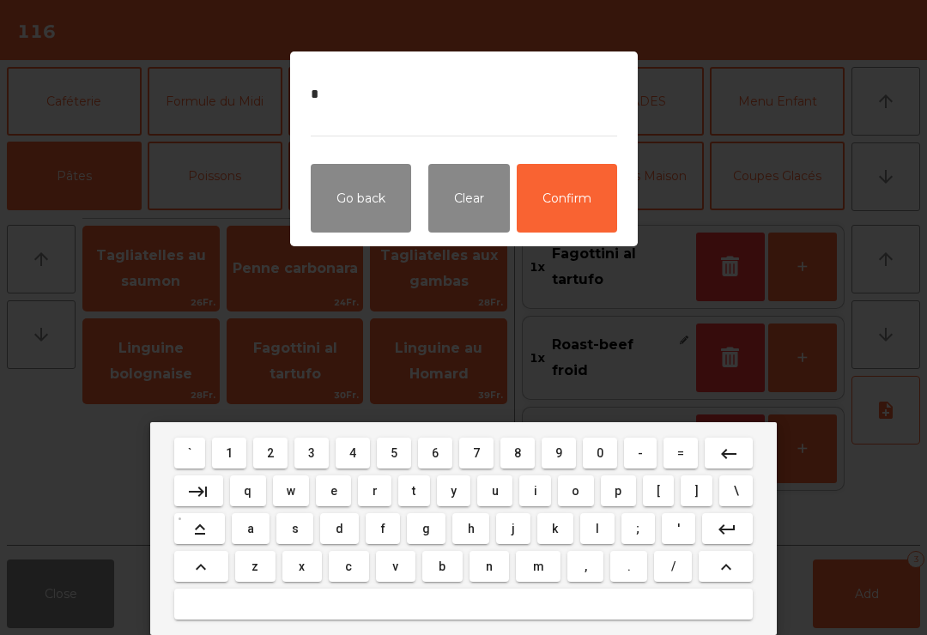
type textarea "**"
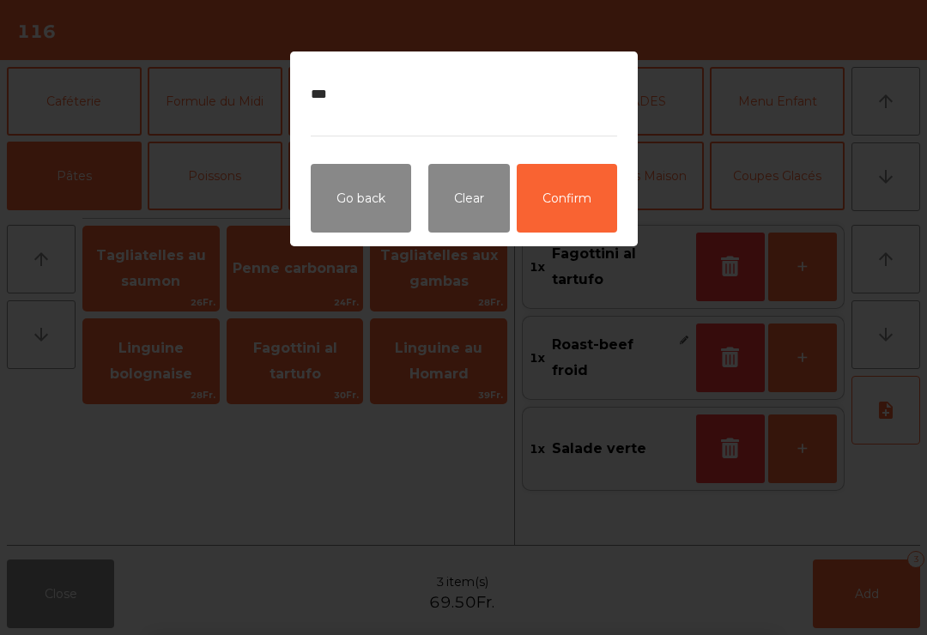
click at [565, 201] on button "Confirm" at bounding box center [567, 198] width 100 height 69
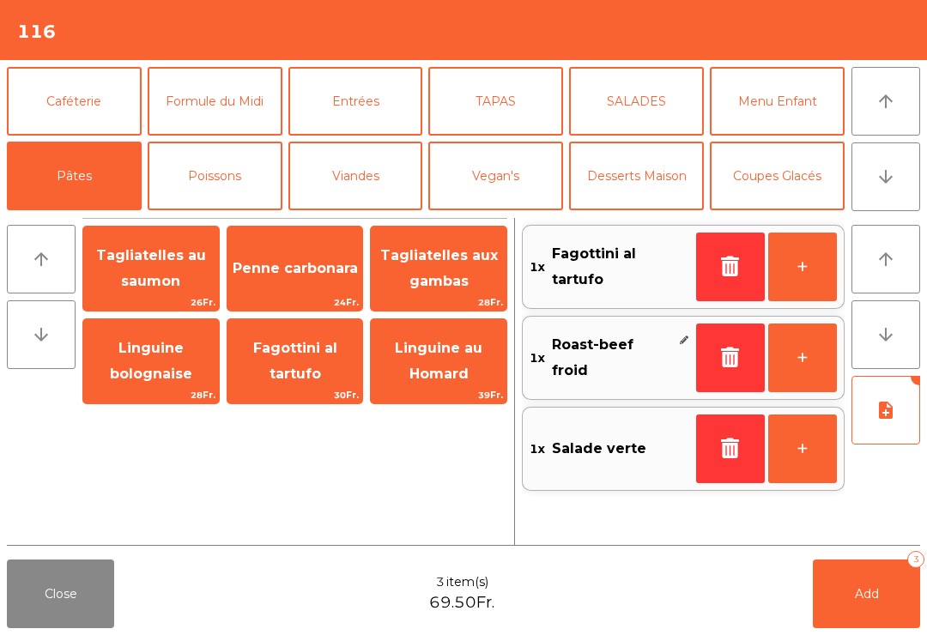
click at [864, 596] on span "Add" at bounding box center [867, 594] width 24 height 15
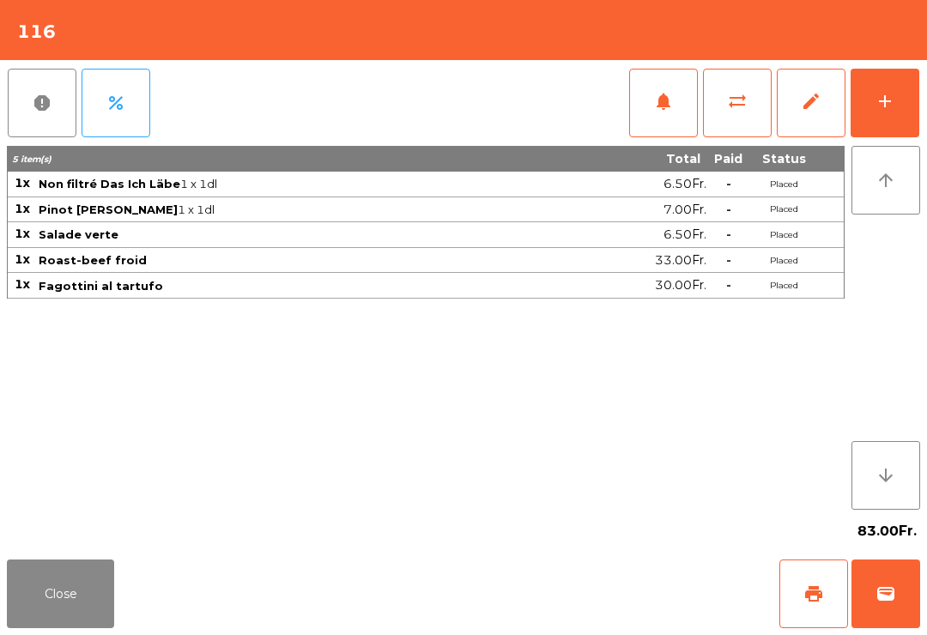
click at [70, 599] on button "Close" at bounding box center [60, 594] width 107 height 69
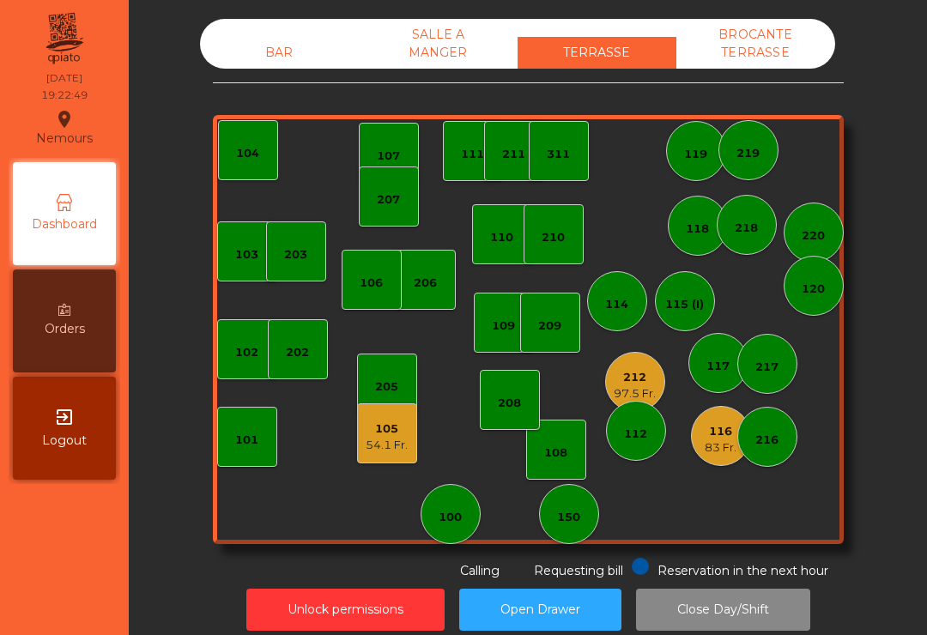
click at [256, 52] on div "BAR" at bounding box center [279, 53] width 159 height 32
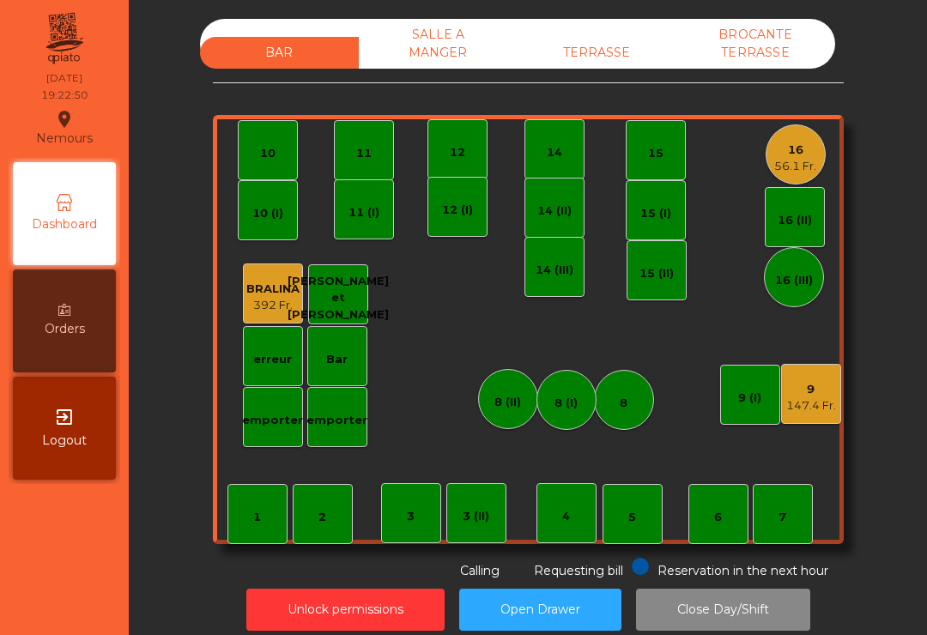
click at [815, 409] on div "147.4 Fr." at bounding box center [812, 406] width 50 height 17
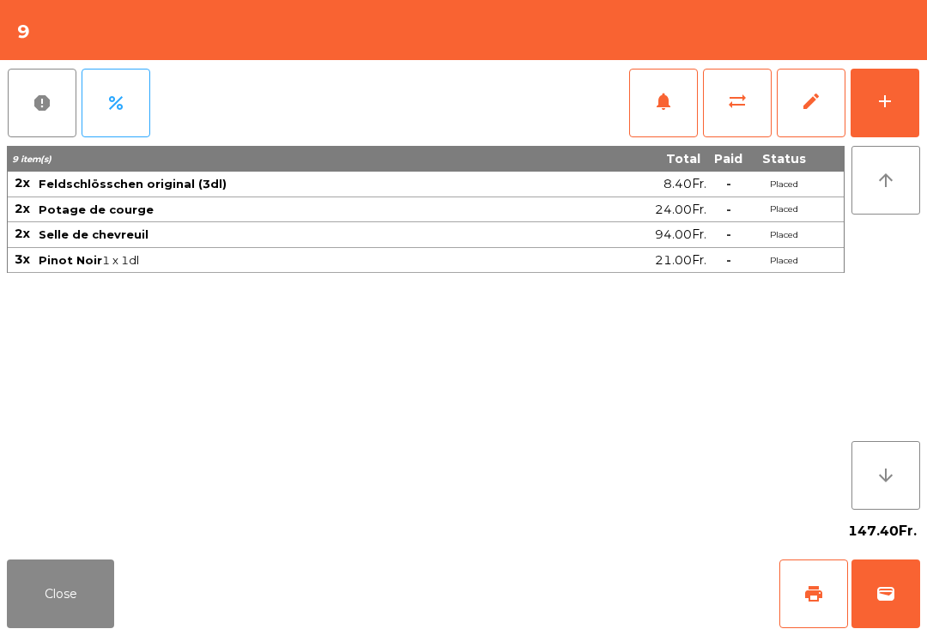
click at [652, 97] on button "notifications" at bounding box center [663, 103] width 69 height 69
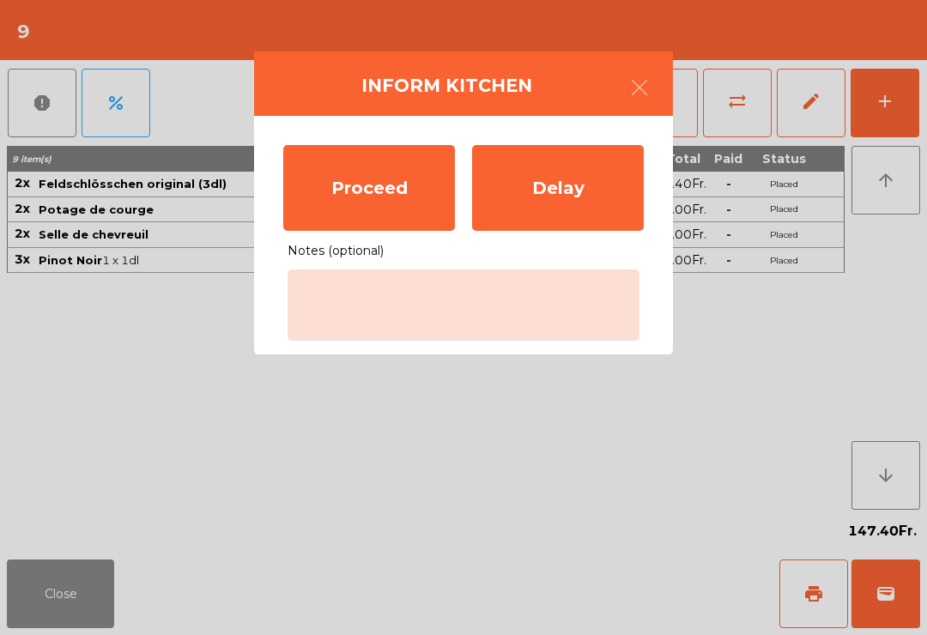
click at [396, 207] on div "Proceed" at bounding box center [369, 188] width 172 height 86
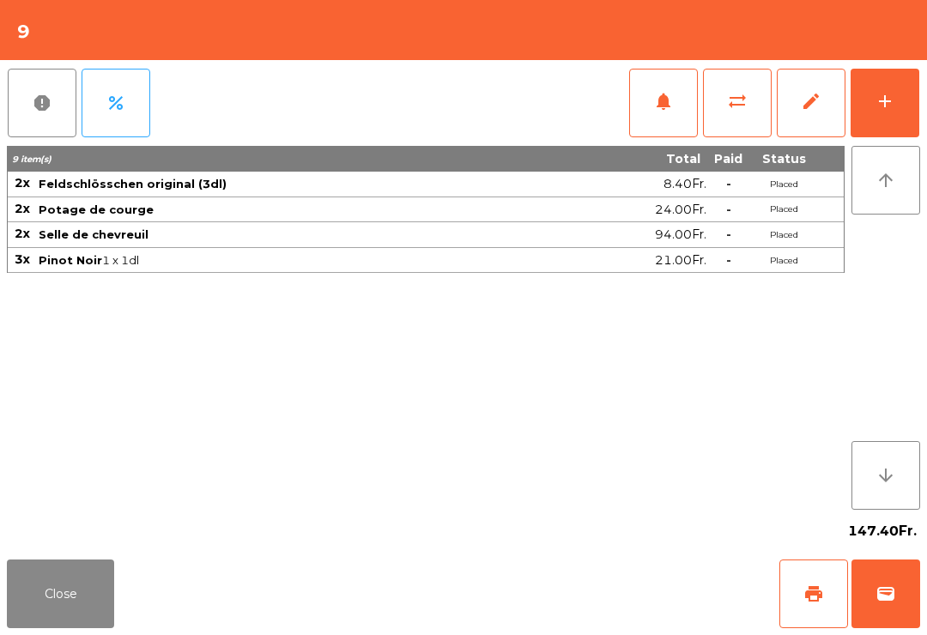
click at [35, 598] on button "Close" at bounding box center [60, 594] width 107 height 69
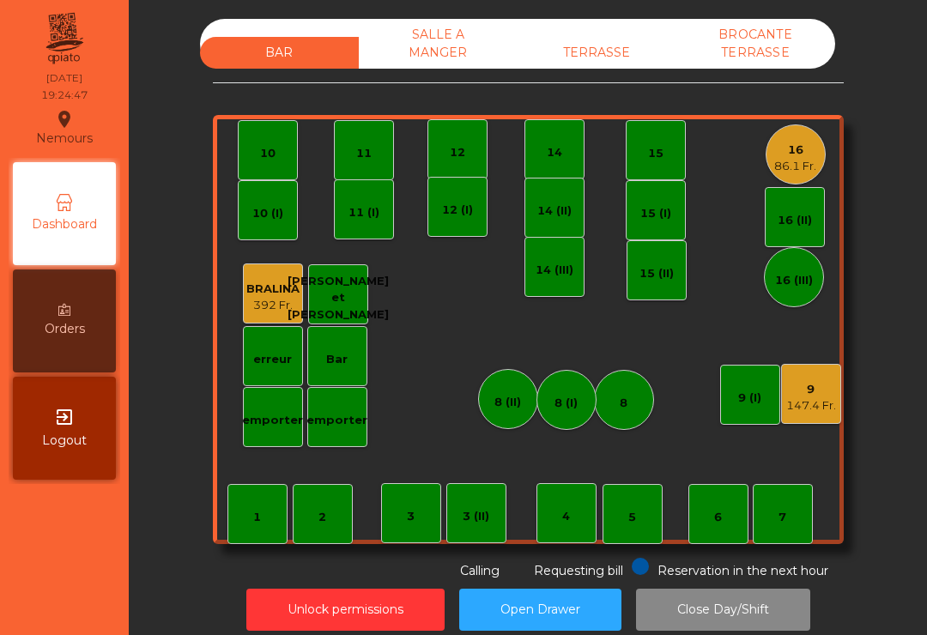
click at [591, 59] on div "TERRASSE" at bounding box center [597, 53] width 159 height 32
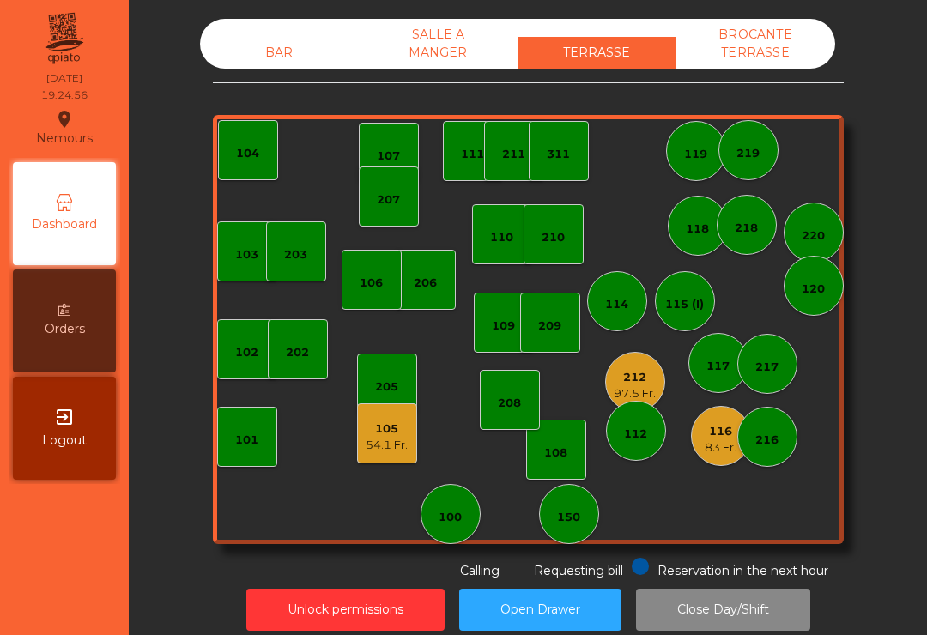
click at [707, 450] on div "83 Fr." at bounding box center [721, 448] width 32 height 17
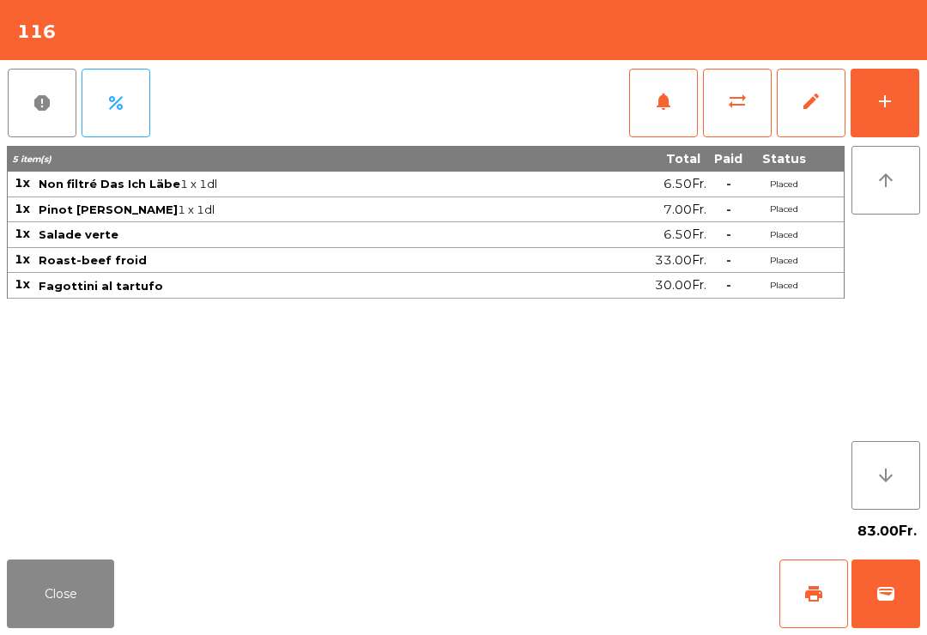
click at [669, 114] on button "notifications" at bounding box center [663, 103] width 69 height 69
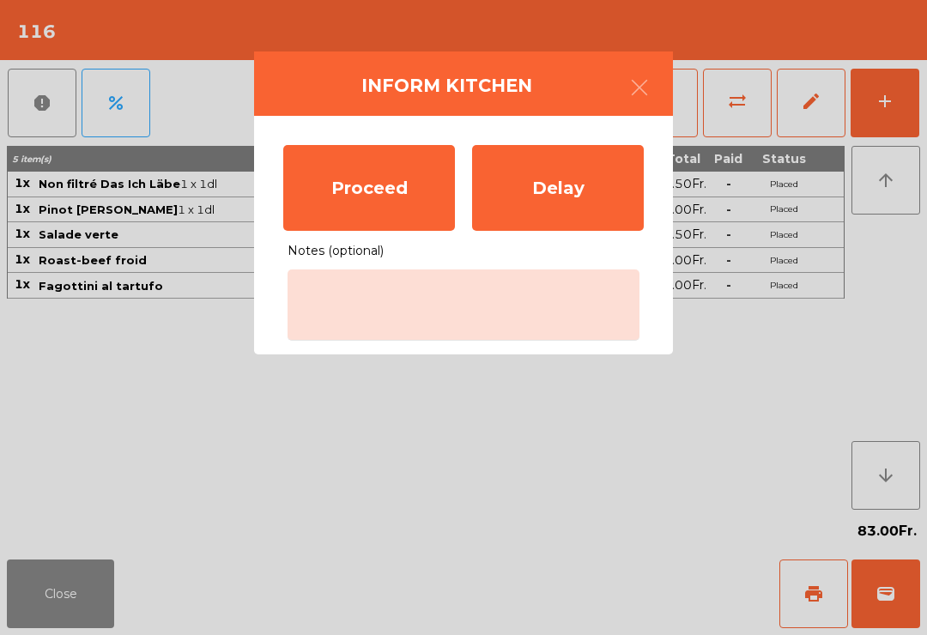
click at [338, 196] on div "Proceed" at bounding box center [369, 188] width 172 height 86
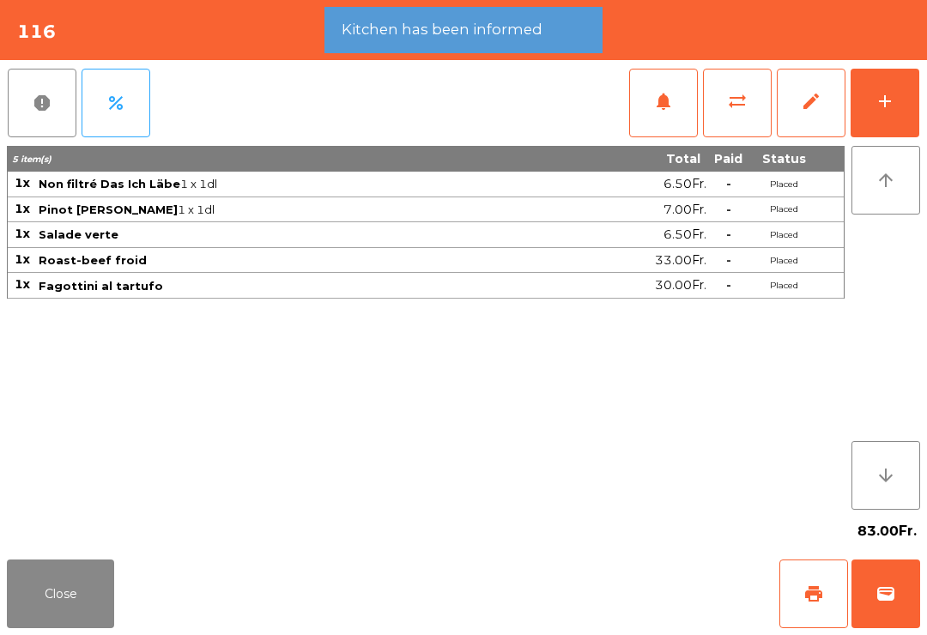
click at [49, 605] on button "Close" at bounding box center [60, 594] width 107 height 69
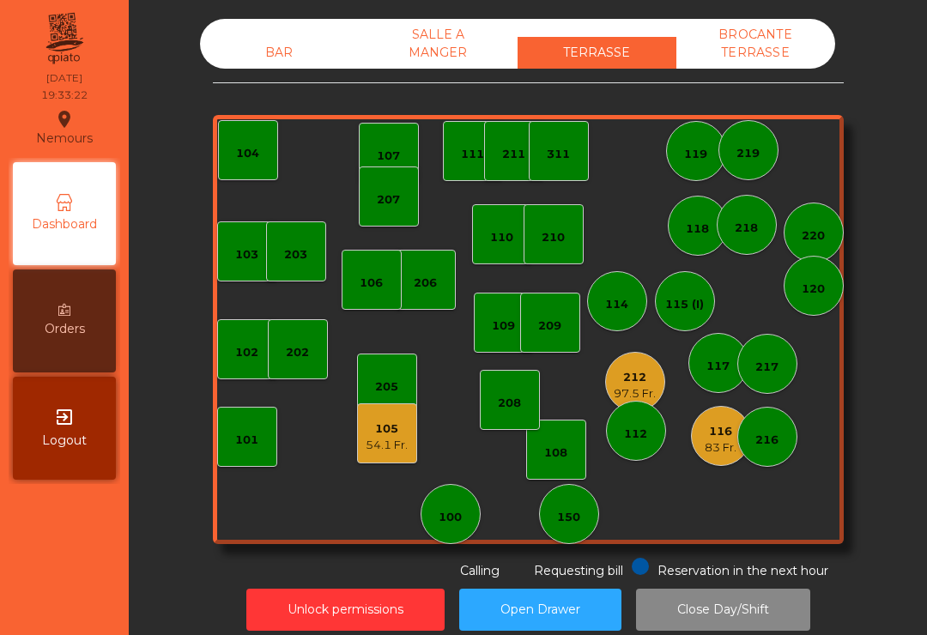
click at [639, 393] on div "97.5 Fr." at bounding box center [635, 394] width 42 height 17
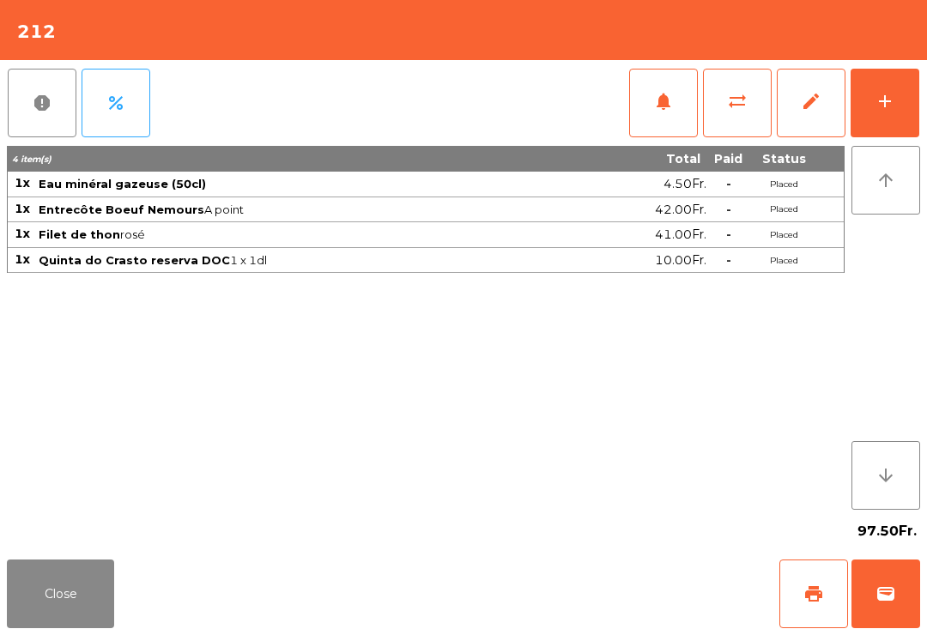
click at [843, 115] on button "edit" at bounding box center [811, 103] width 69 height 69
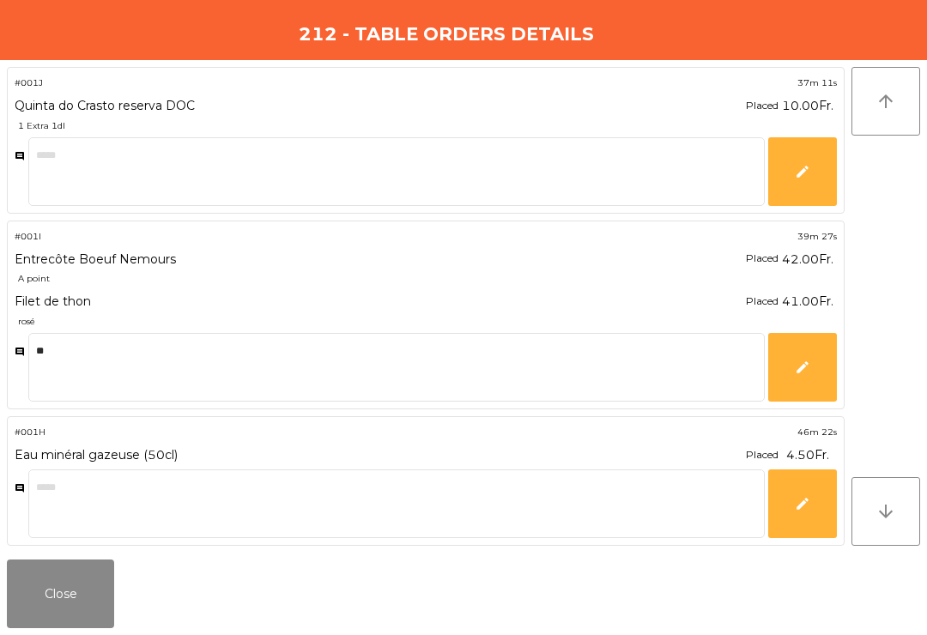
click at [37, 548] on div "#001J 37m 11s [GEOGRAPHIC_DATA] reserva DOC Placed 10.00Fr. ** 1 Extra 1dl comm…" at bounding box center [463, 306] width 927 height 493
click at [66, 604] on button "Close" at bounding box center [60, 594] width 107 height 69
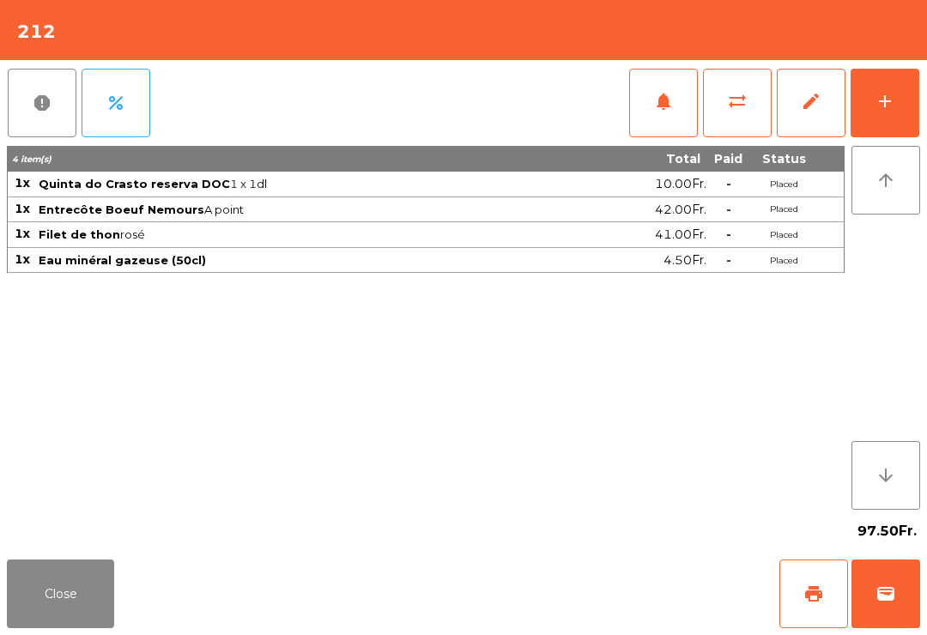
click at [896, 102] on button "add" at bounding box center [885, 103] width 69 height 69
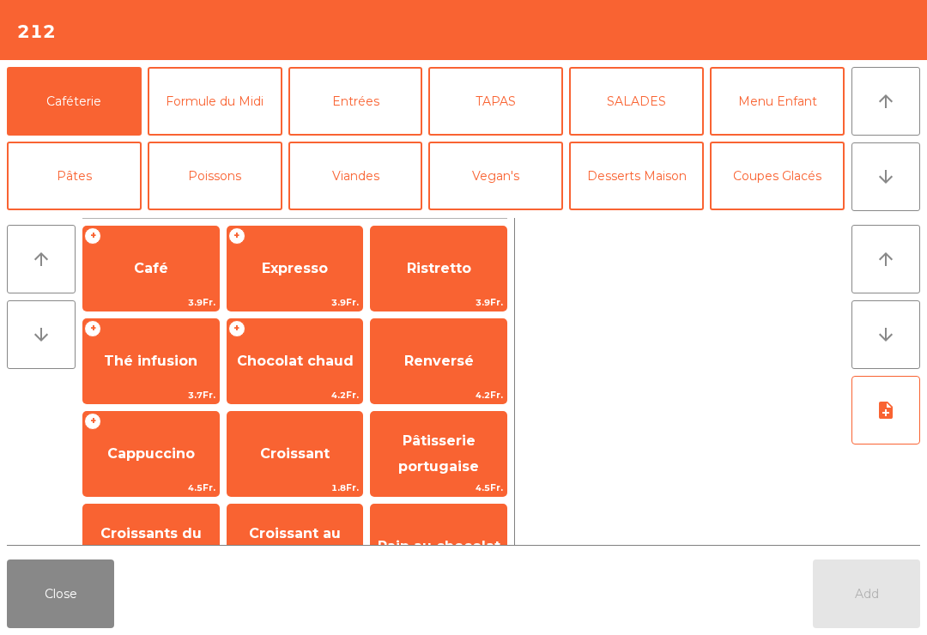
click at [899, 180] on button "arrow_downward" at bounding box center [886, 177] width 69 height 69
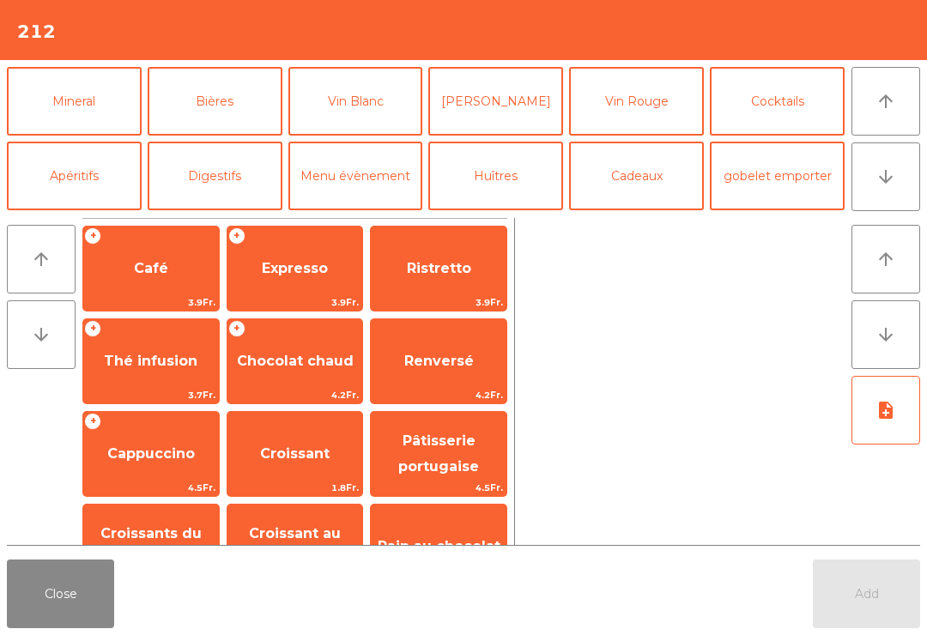
click at [915, 102] on button "arrow_upward" at bounding box center [886, 101] width 69 height 69
click at [640, 61] on button "Desserts Maison" at bounding box center [636, 26] width 135 height 69
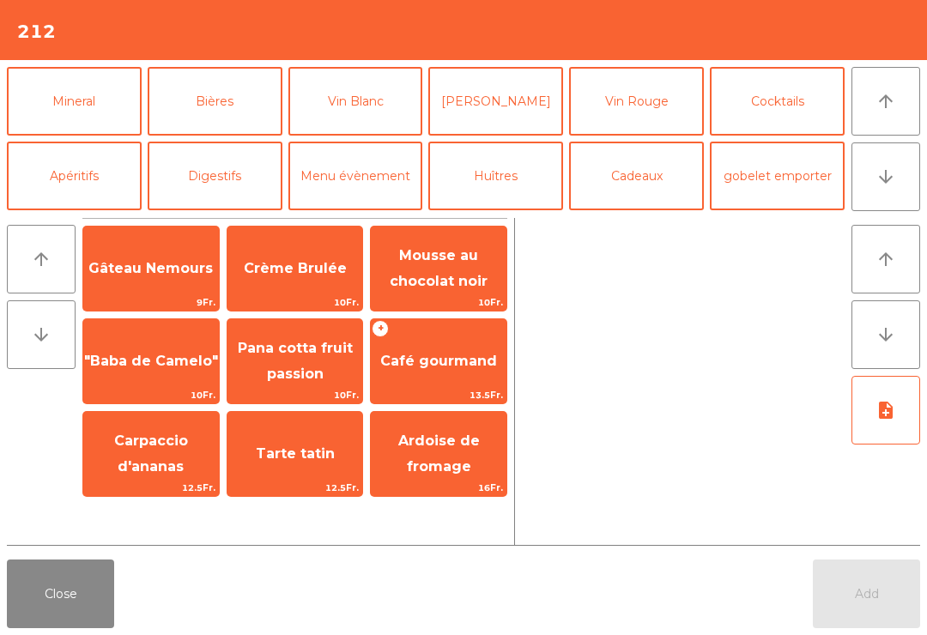
scroll to position [0, 0]
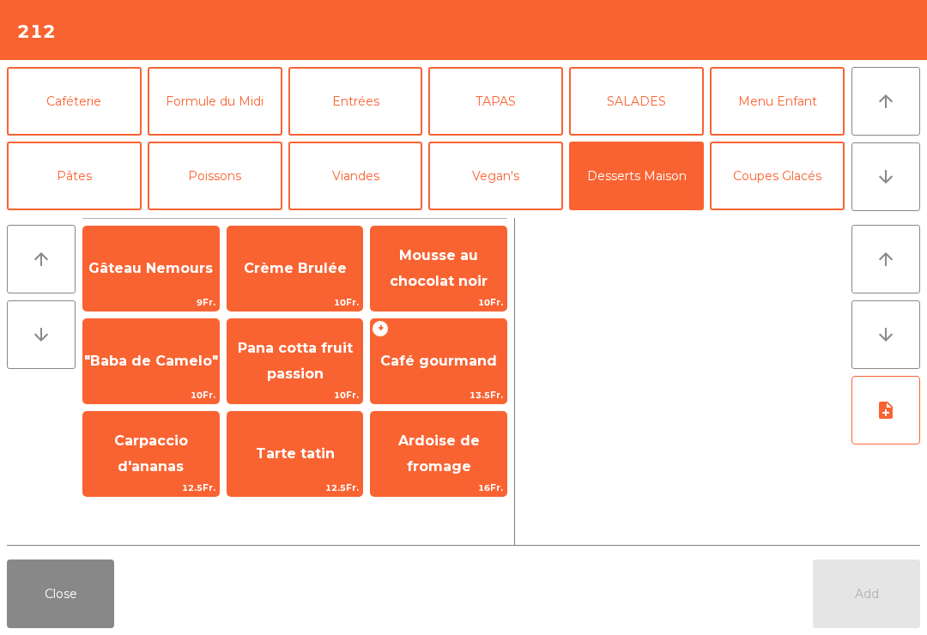
click at [301, 362] on span "Pana cotta fruit passion" at bounding box center [296, 361] width 136 height 73
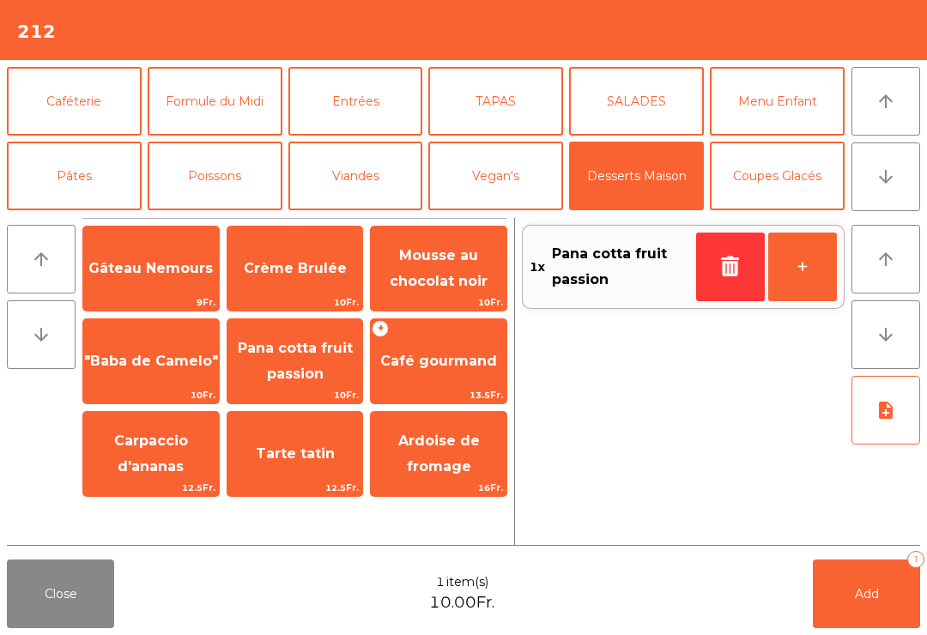
click at [856, 600] on span "Add" at bounding box center [867, 594] width 24 height 15
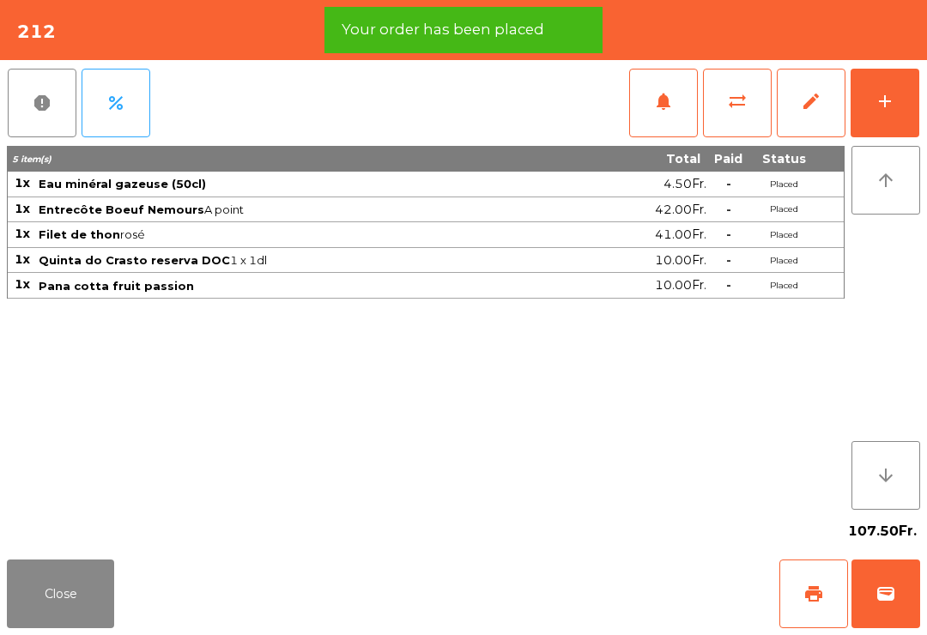
click at [73, 595] on button "Close" at bounding box center [60, 594] width 107 height 69
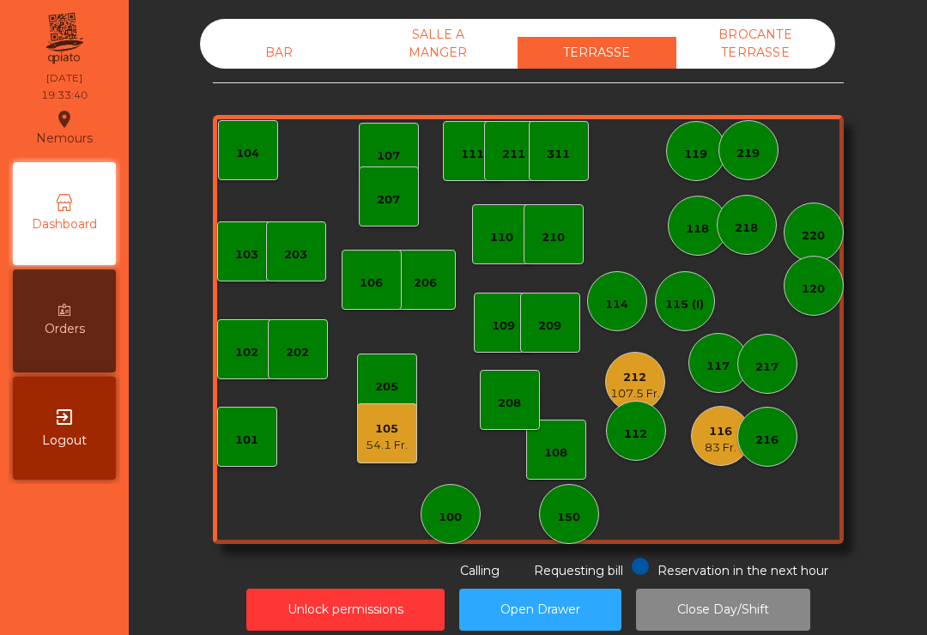
click at [713, 447] on div "83 Fr." at bounding box center [721, 448] width 32 height 17
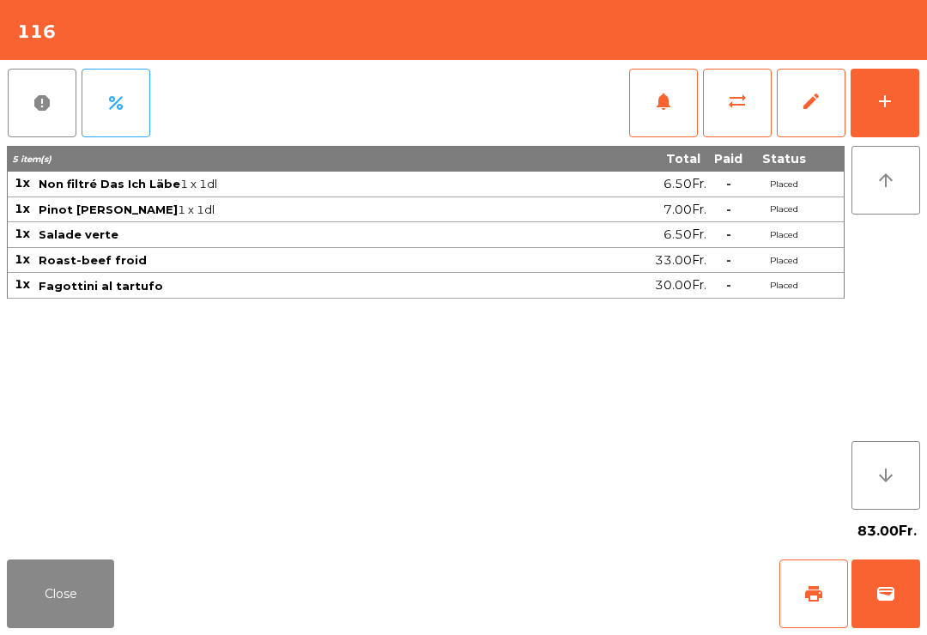
click at [78, 600] on button "Close" at bounding box center [60, 594] width 107 height 69
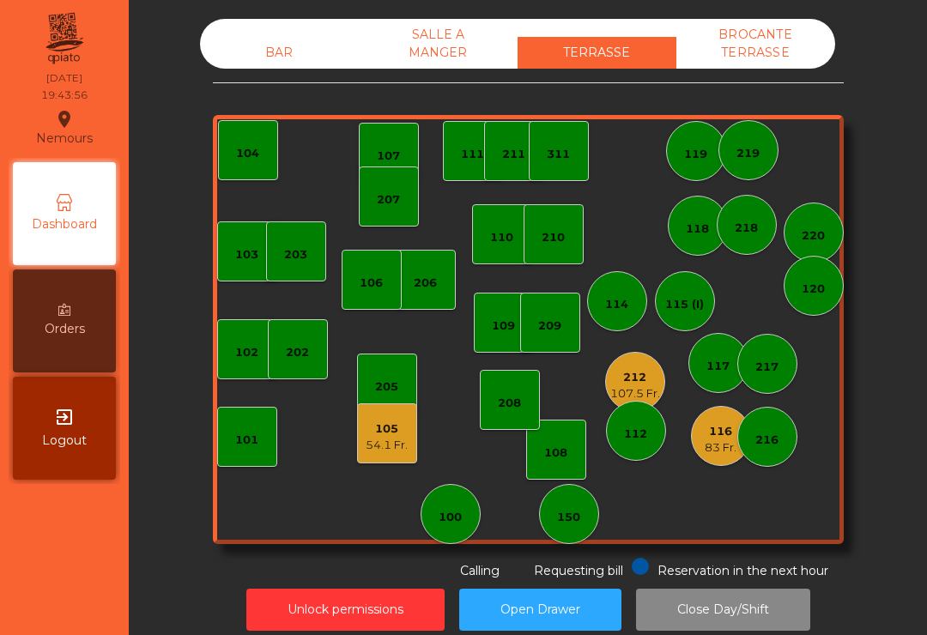
click at [266, 32] on div "BAR SALLE A MANGER TERRASSE BROCANTE TERRASSE" at bounding box center [517, 44] width 635 height 50
click at [261, 15] on div "BAR SALLE A MANGER TERRASSE BROCANTE TERRASSE 103 102 101 202 206 104 205 108 1…" at bounding box center [528, 324] width 778 height 629
click at [277, 54] on div "BAR" at bounding box center [279, 53] width 159 height 32
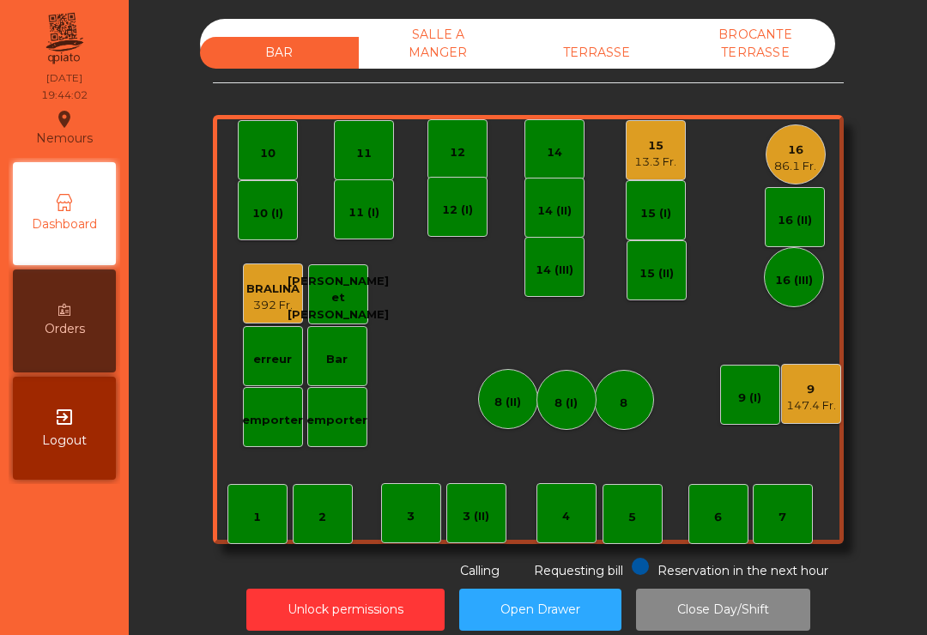
click at [668, 154] on div "13.3 Fr." at bounding box center [656, 162] width 42 height 17
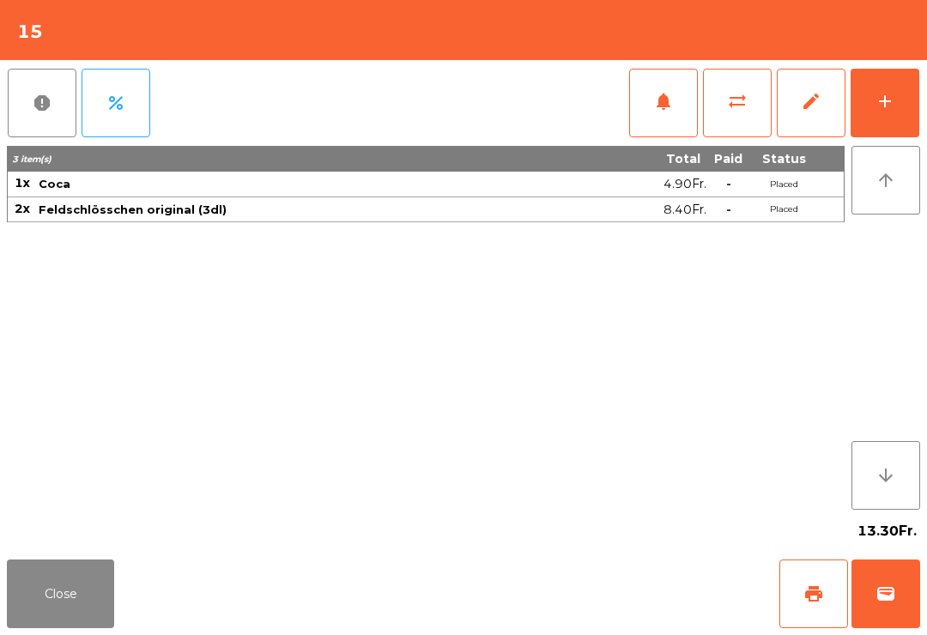
click at [889, 117] on button "add" at bounding box center [885, 103] width 69 height 69
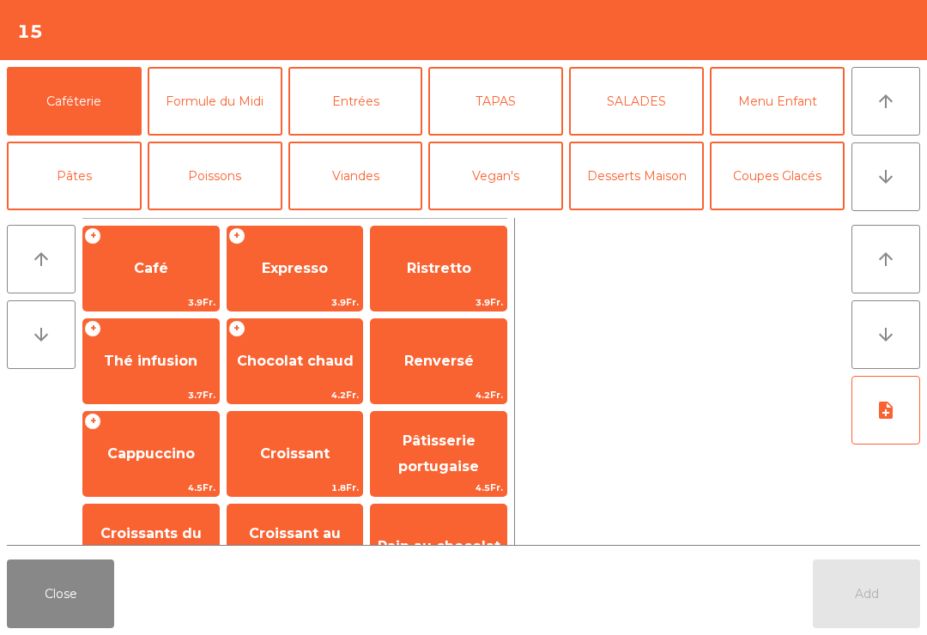
click at [874, 179] on button "arrow_downward" at bounding box center [886, 177] width 69 height 69
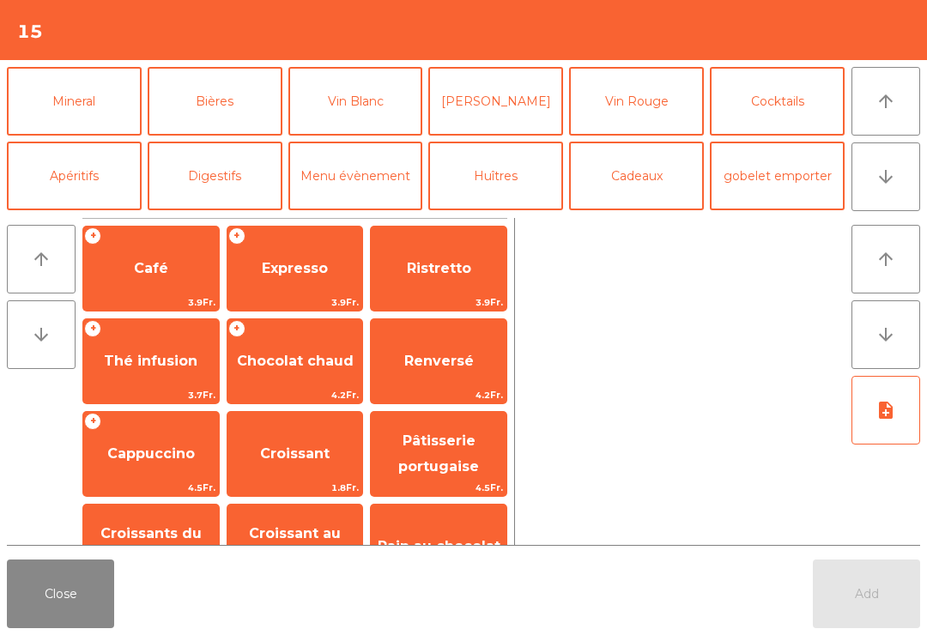
click at [222, 84] on button "Bières" at bounding box center [215, 101] width 135 height 69
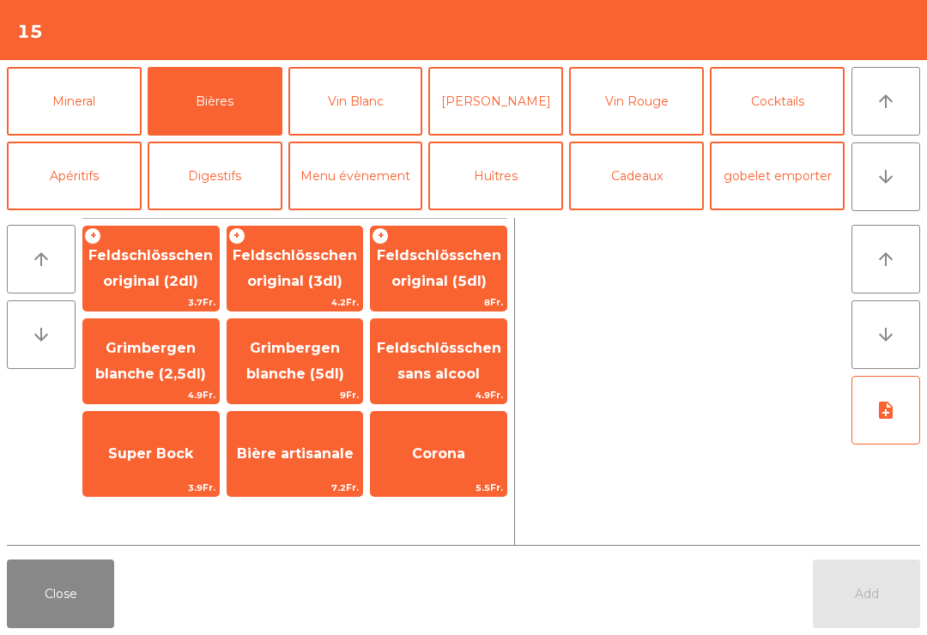
click at [305, 282] on span "Feldschlösschen original (3dl)" at bounding box center [295, 268] width 125 height 42
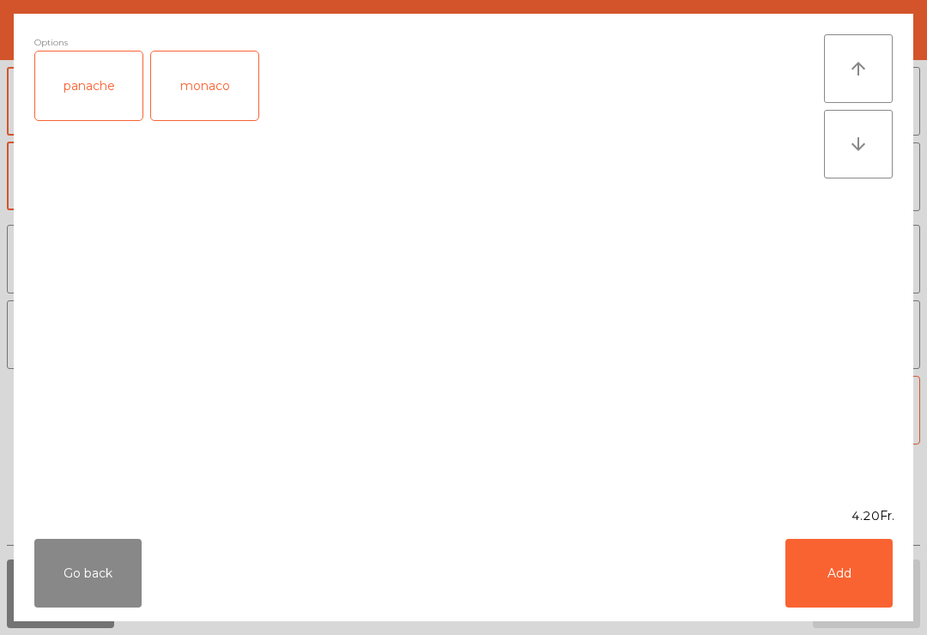
click at [859, 548] on button "Add" at bounding box center [839, 573] width 107 height 69
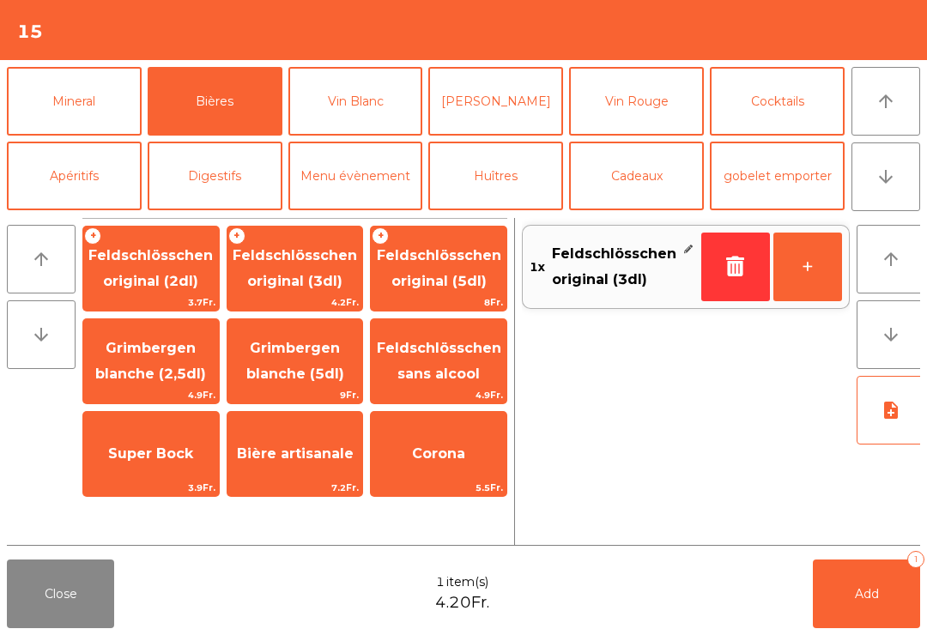
click at [804, 283] on button "+" at bounding box center [808, 267] width 69 height 69
click at [79, 171] on button "Apéritifs" at bounding box center [74, 176] width 135 height 69
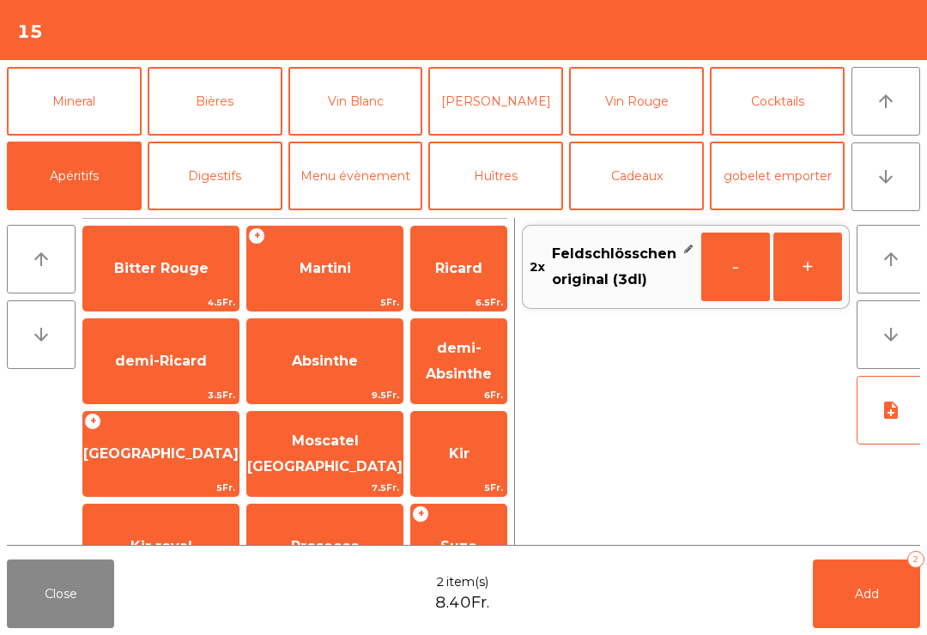
click at [105, 91] on button "Mineral" at bounding box center [74, 101] width 135 height 69
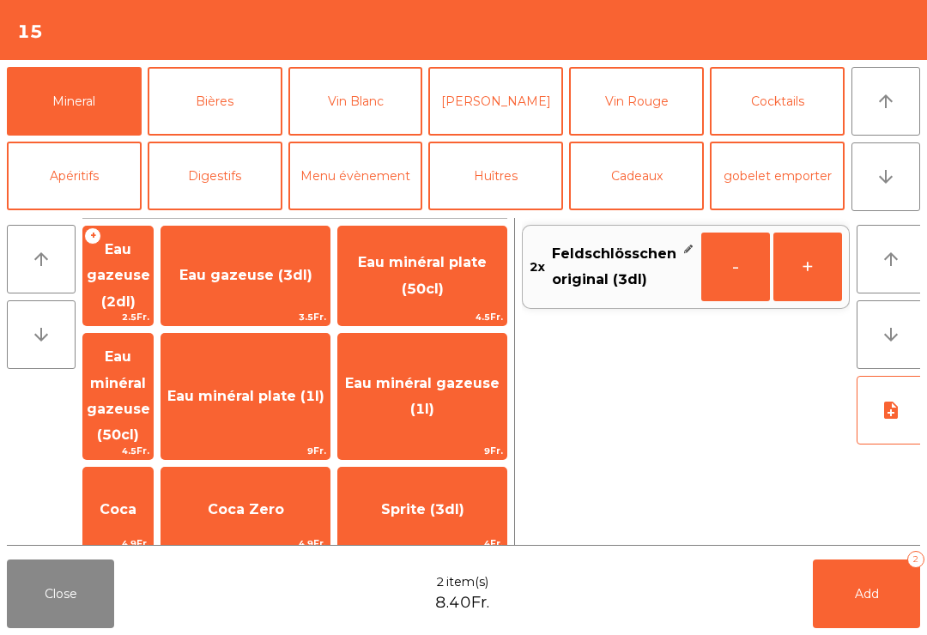
click at [319, 587] on span "Thé froid (3dl)" at bounding box center [245, 610] width 168 height 46
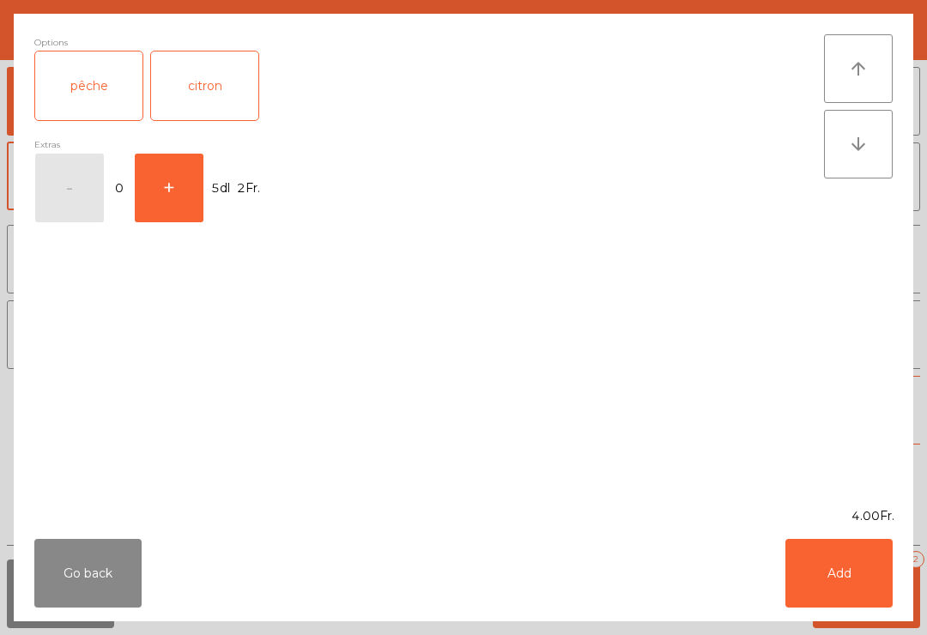
scroll to position [110, 0]
click at [96, 90] on div "pêche" at bounding box center [88, 86] width 107 height 69
click at [842, 590] on button "Add" at bounding box center [839, 573] width 107 height 69
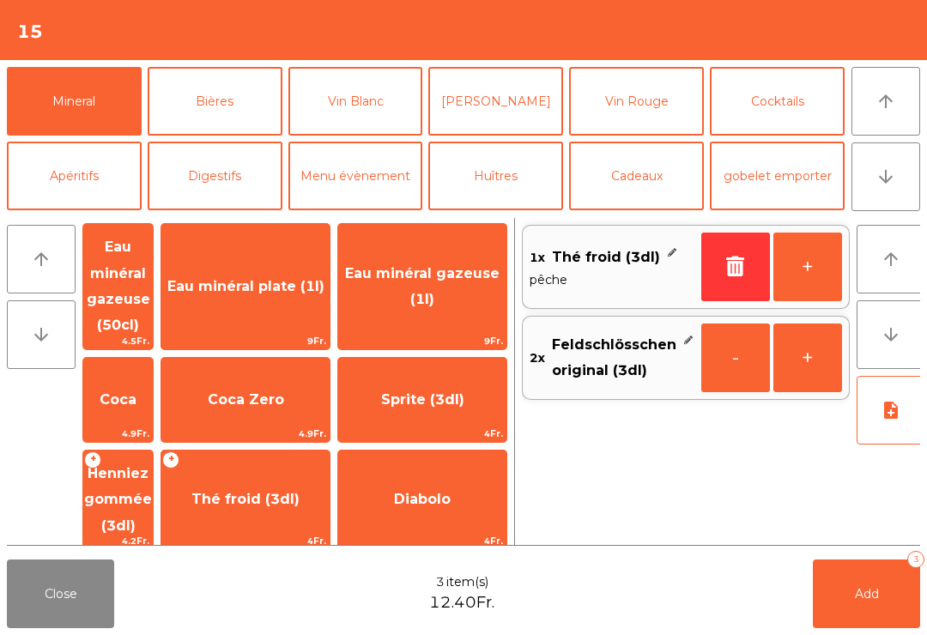
click at [842, 589] on button "Add 3" at bounding box center [866, 594] width 107 height 69
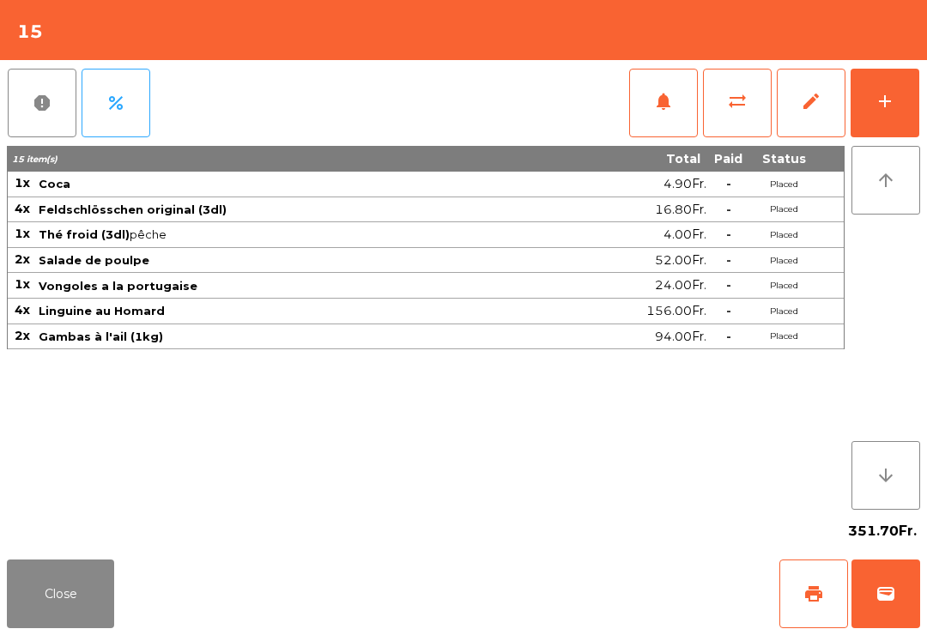
click at [64, 617] on button "Close" at bounding box center [60, 594] width 107 height 69
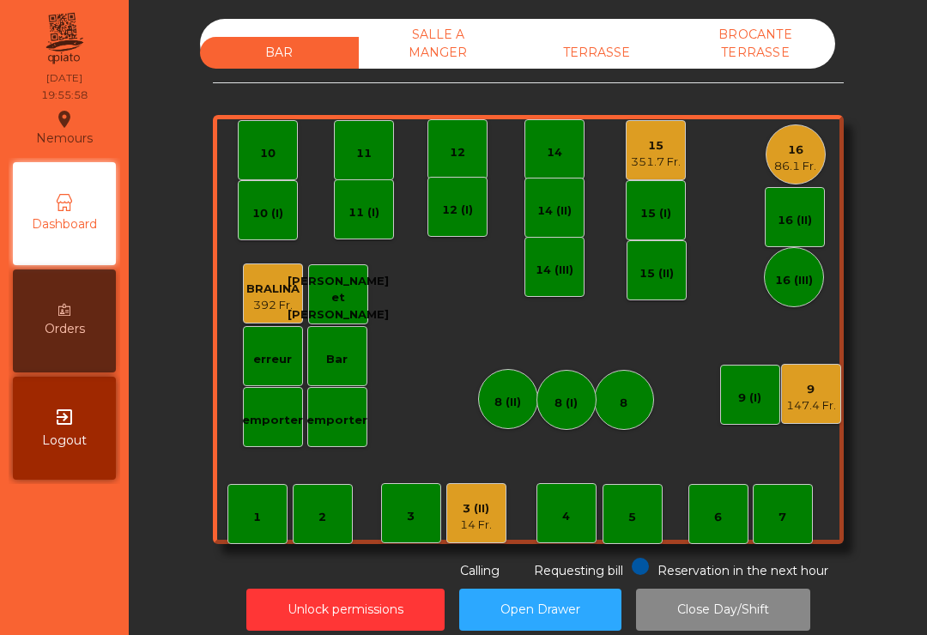
click at [779, 533] on div "7" at bounding box center [783, 514] width 60 height 60
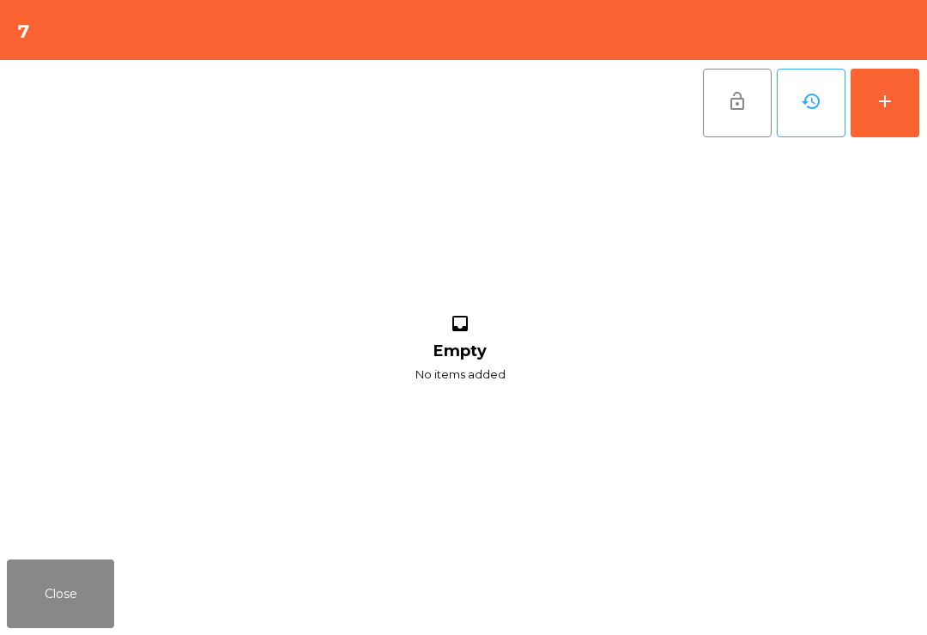
click at [908, 106] on button "add" at bounding box center [885, 103] width 69 height 69
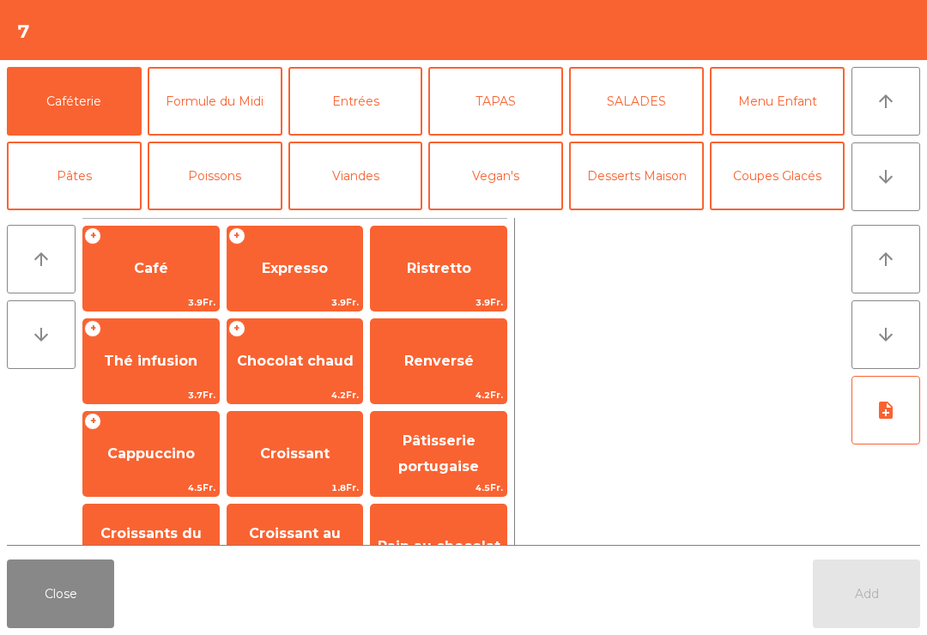
click at [900, 195] on button "arrow_downward" at bounding box center [886, 177] width 69 height 69
click at [48, 216] on button "Mineral" at bounding box center [74, 250] width 135 height 69
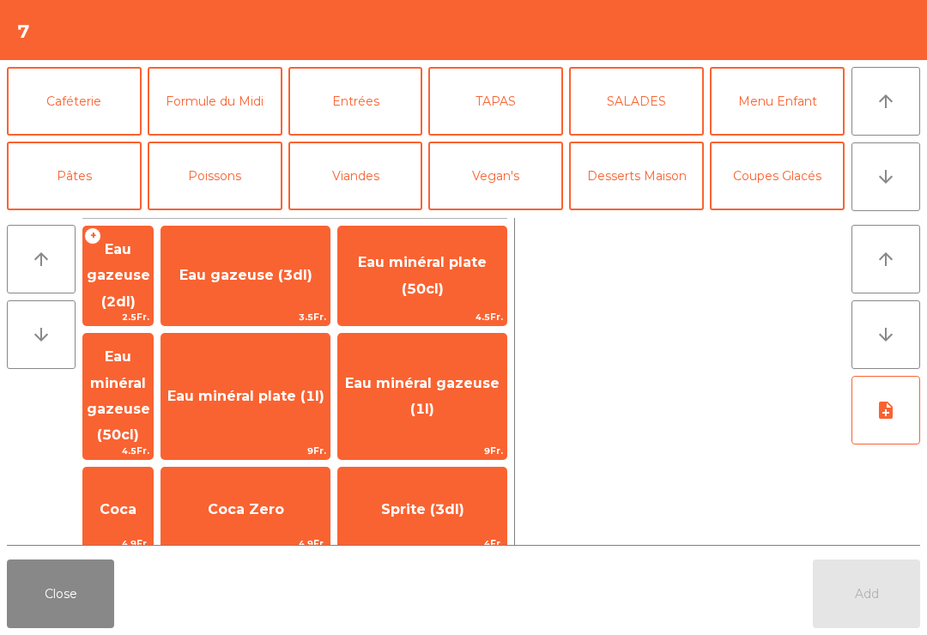
scroll to position [149, 0]
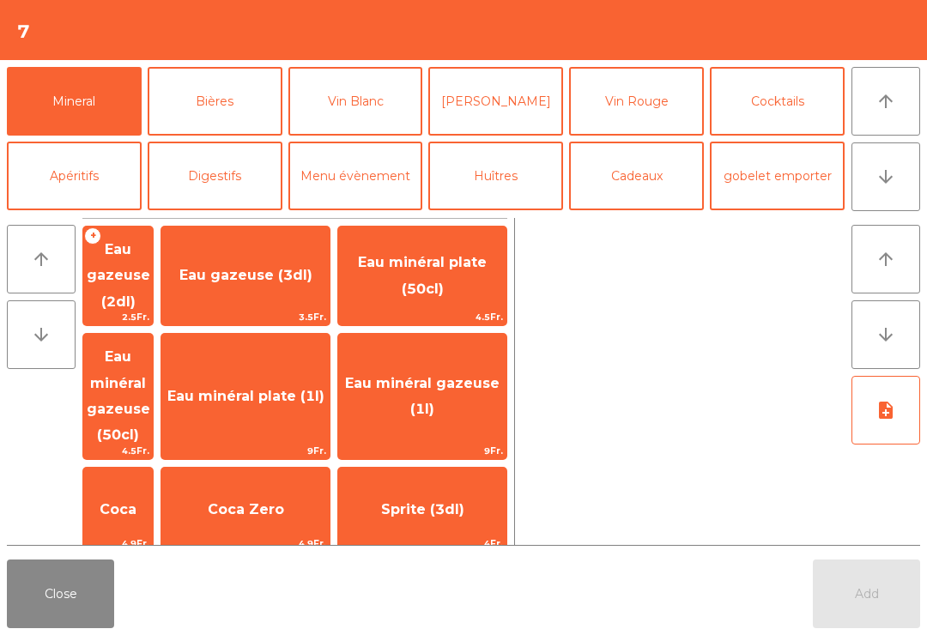
click at [296, 388] on span "Eau minéral plate (1l)" at bounding box center [245, 396] width 157 height 16
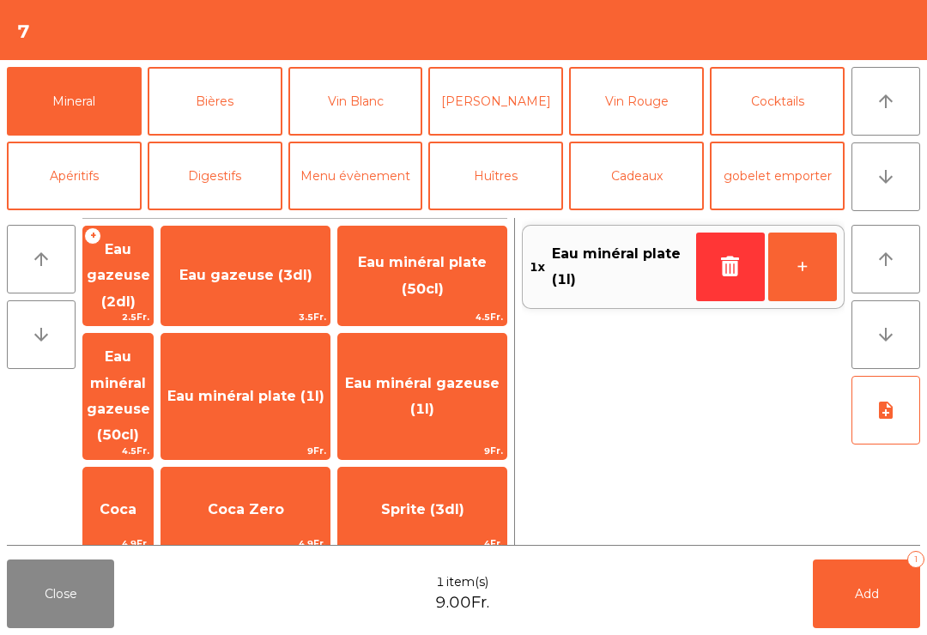
click at [210, 112] on button "Bières" at bounding box center [215, 101] width 135 height 69
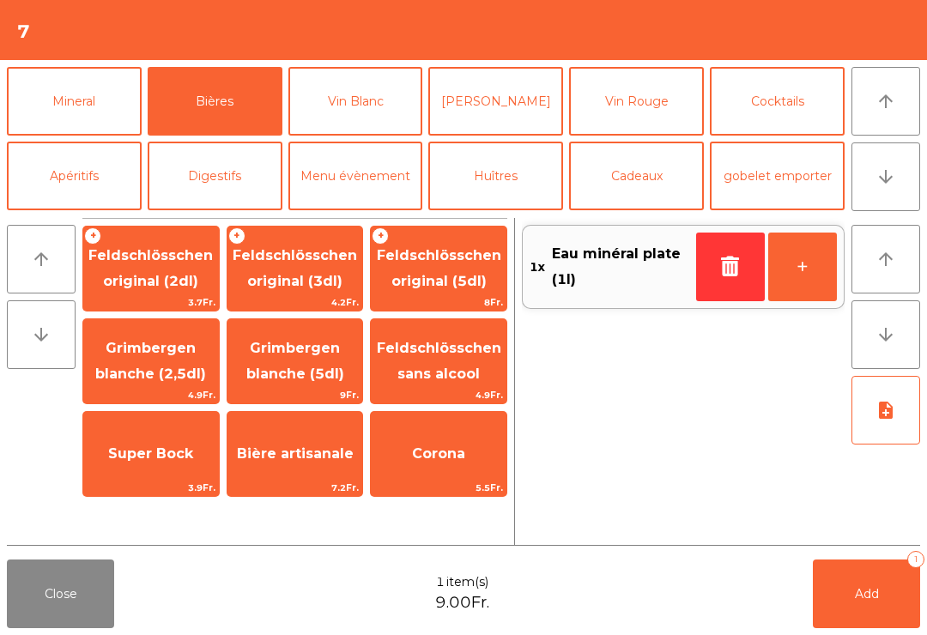
click at [286, 275] on span "Feldschlösschen original (3dl)" at bounding box center [295, 268] width 125 height 42
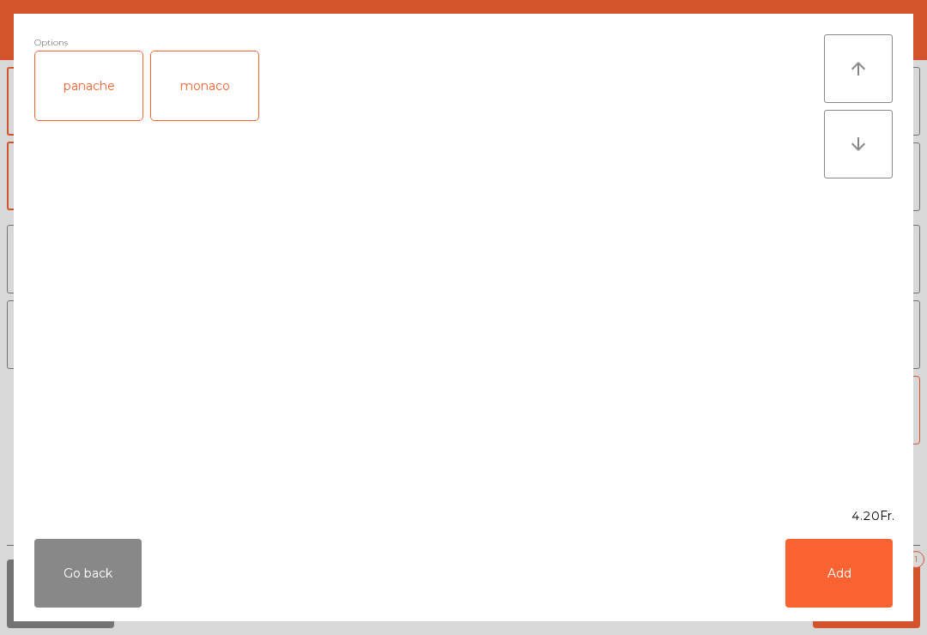
click at [70, 80] on div "panache" at bounding box center [88, 86] width 107 height 69
click at [818, 573] on button "Add" at bounding box center [839, 573] width 107 height 69
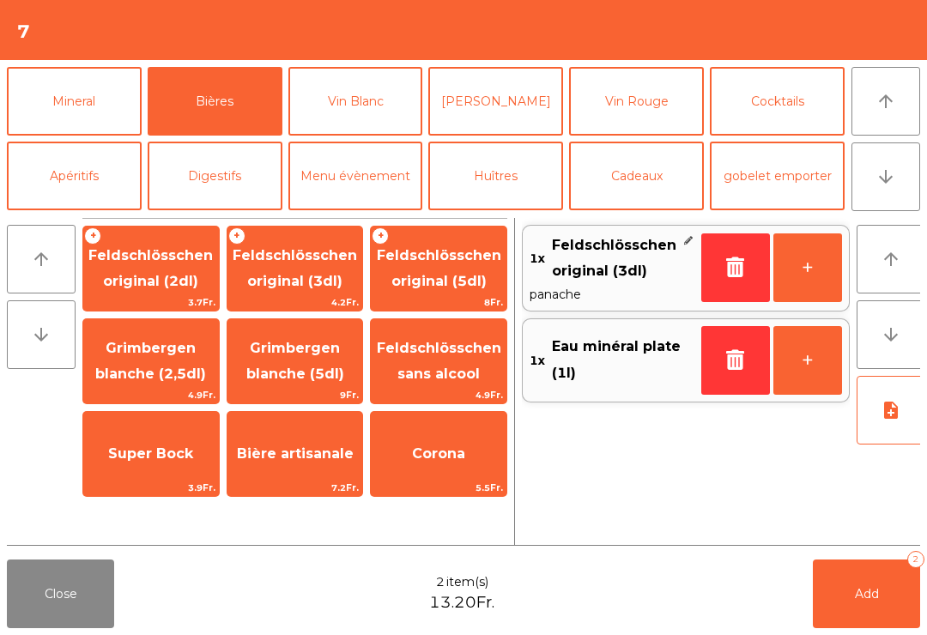
click at [279, 277] on span "Feldschlösschen original (3dl)" at bounding box center [295, 268] width 125 height 42
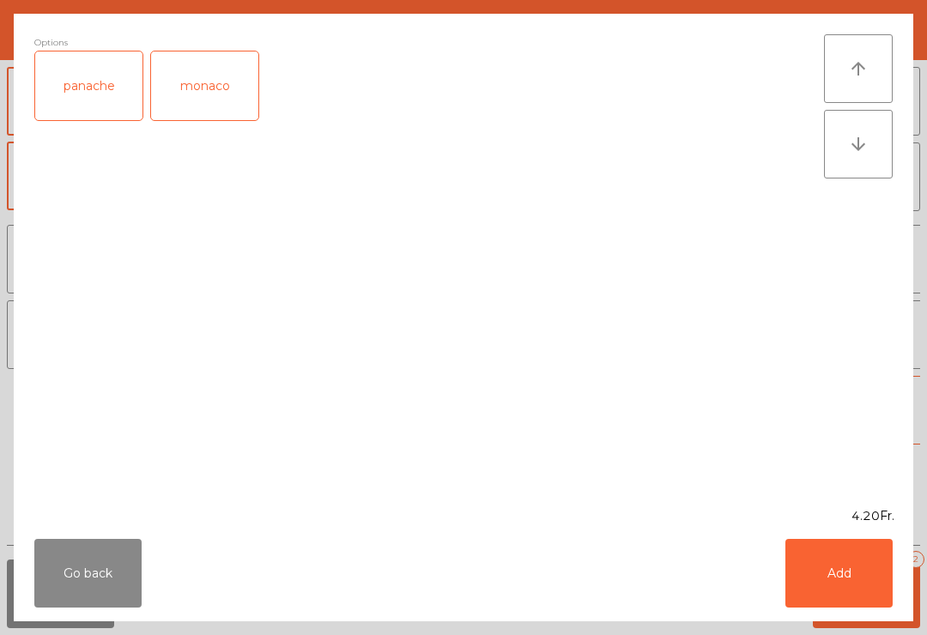
click at [818, 581] on button "Add" at bounding box center [839, 573] width 107 height 69
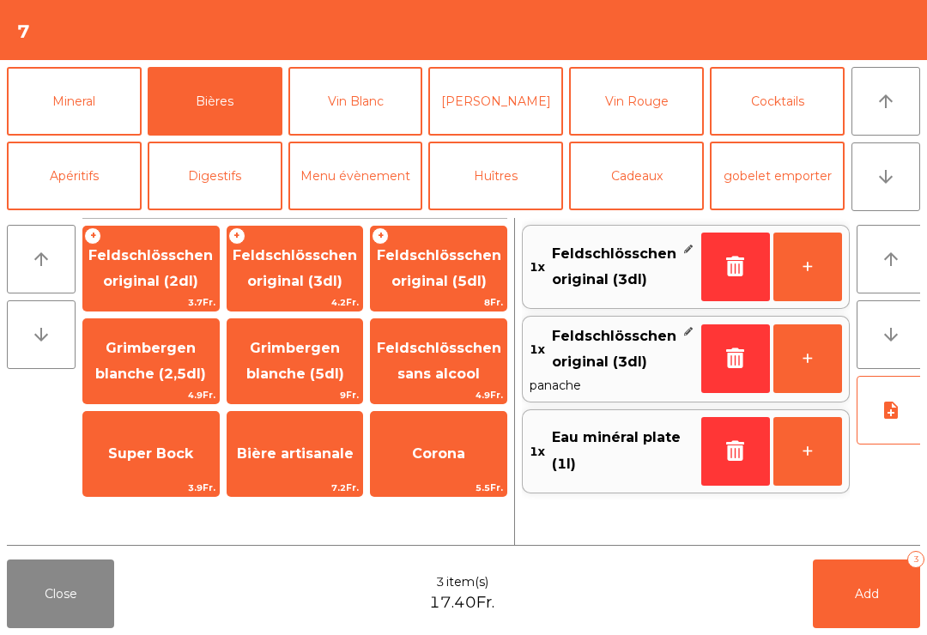
click at [846, 605] on button "Add 3" at bounding box center [866, 594] width 107 height 69
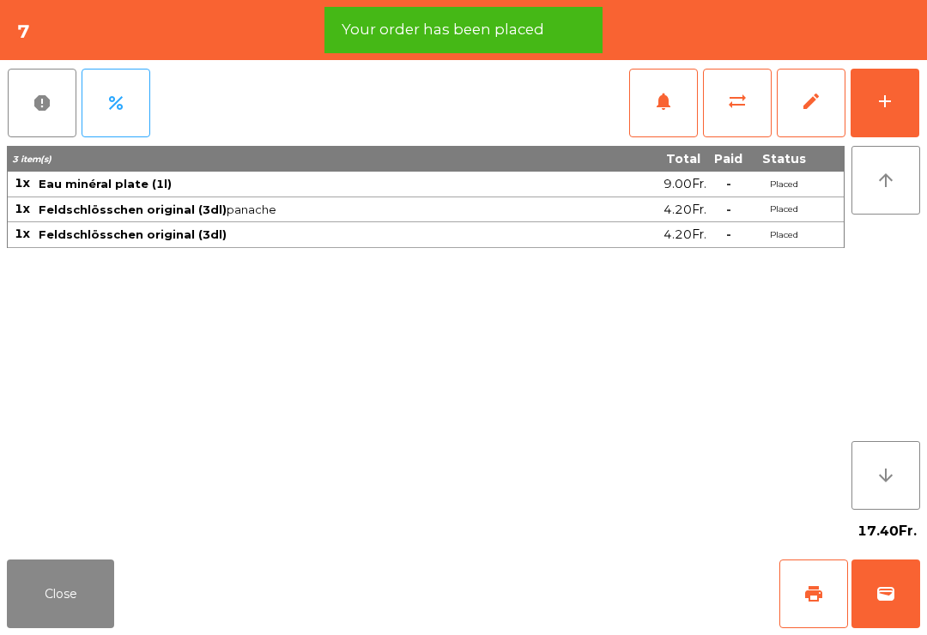
click at [46, 597] on button "Close" at bounding box center [60, 594] width 107 height 69
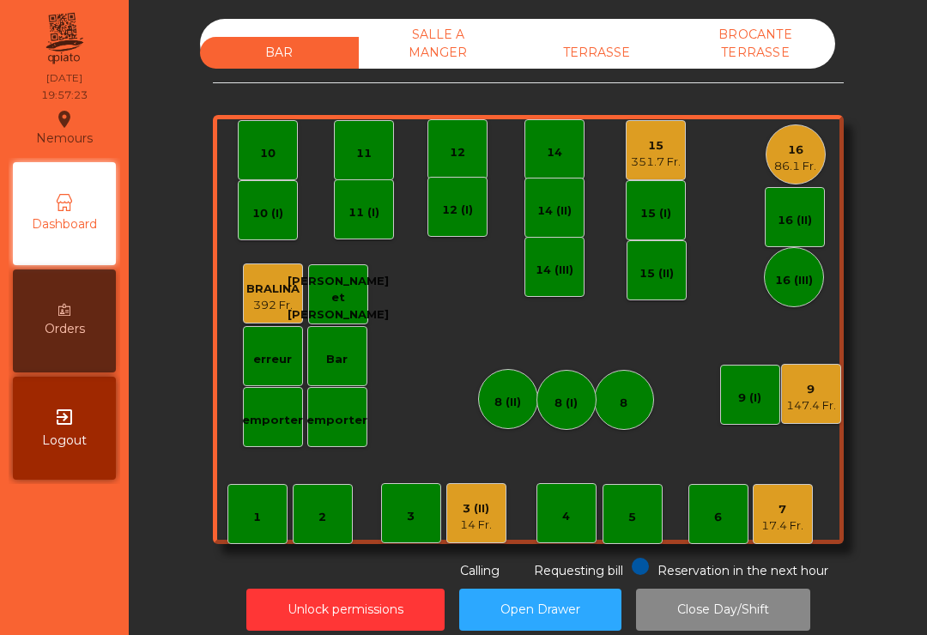
click at [488, 522] on div "14 Fr." at bounding box center [476, 525] width 32 height 17
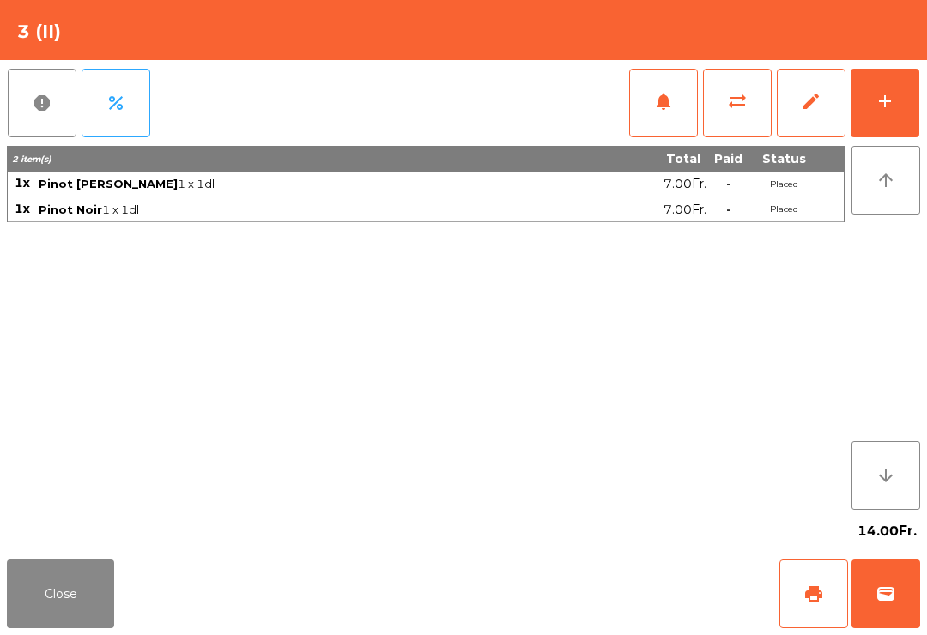
click at [885, 113] on button "add" at bounding box center [885, 103] width 69 height 69
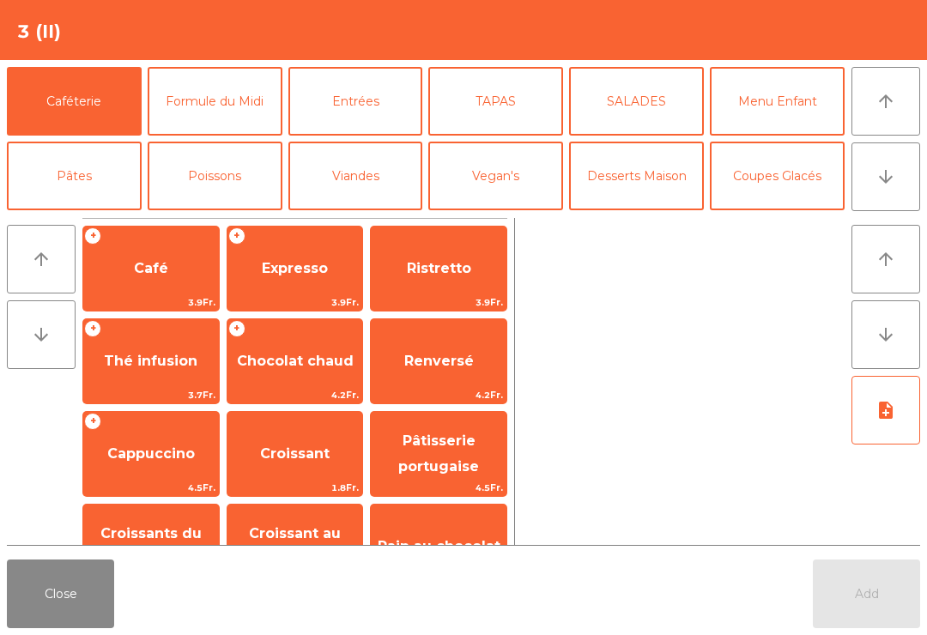
click at [225, 198] on button "Poissons" at bounding box center [215, 176] width 135 height 69
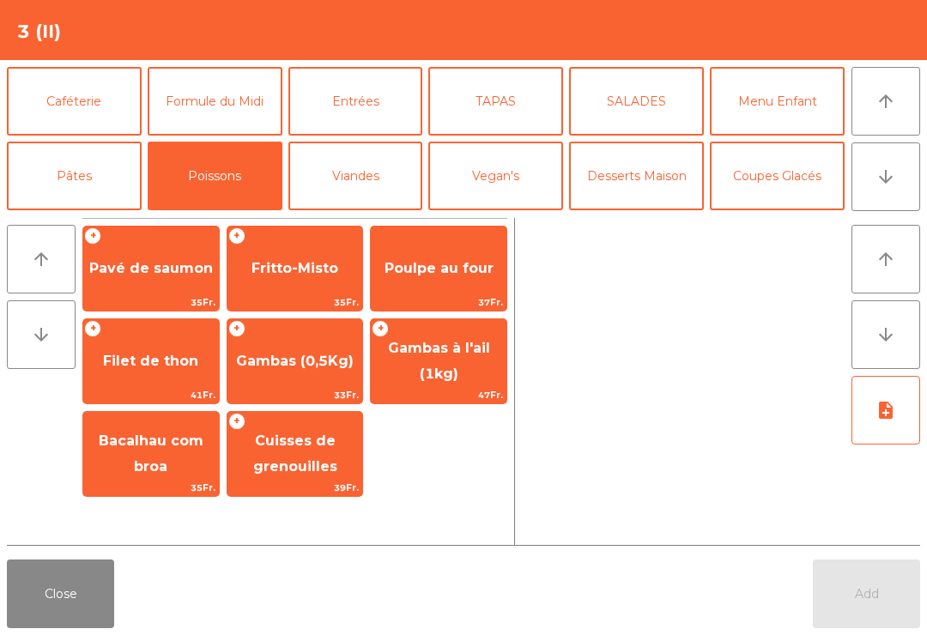
click at [184, 282] on span "Pavé de saumon" at bounding box center [151, 269] width 136 height 46
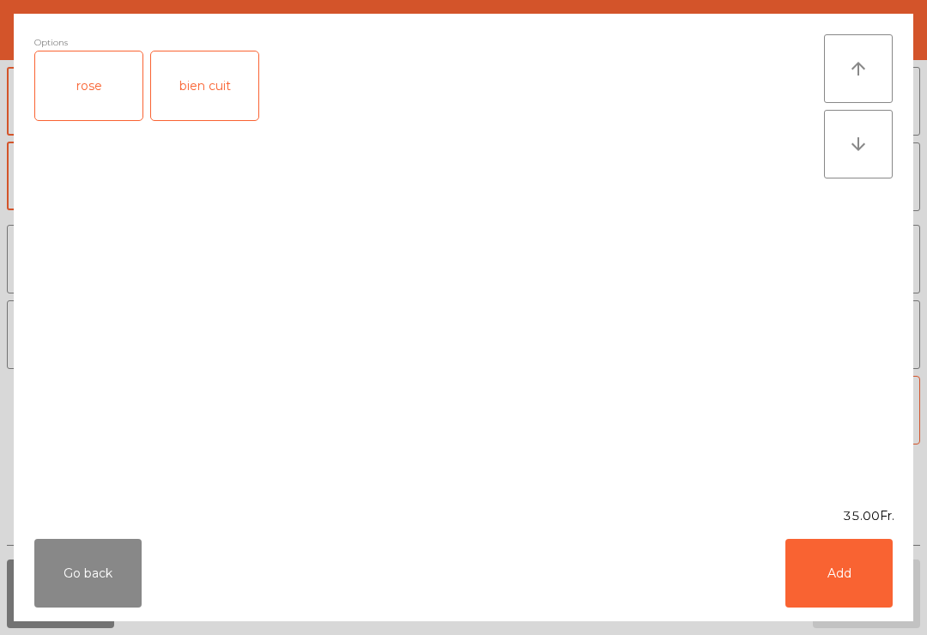
click at [88, 575] on button "Go back" at bounding box center [87, 573] width 107 height 69
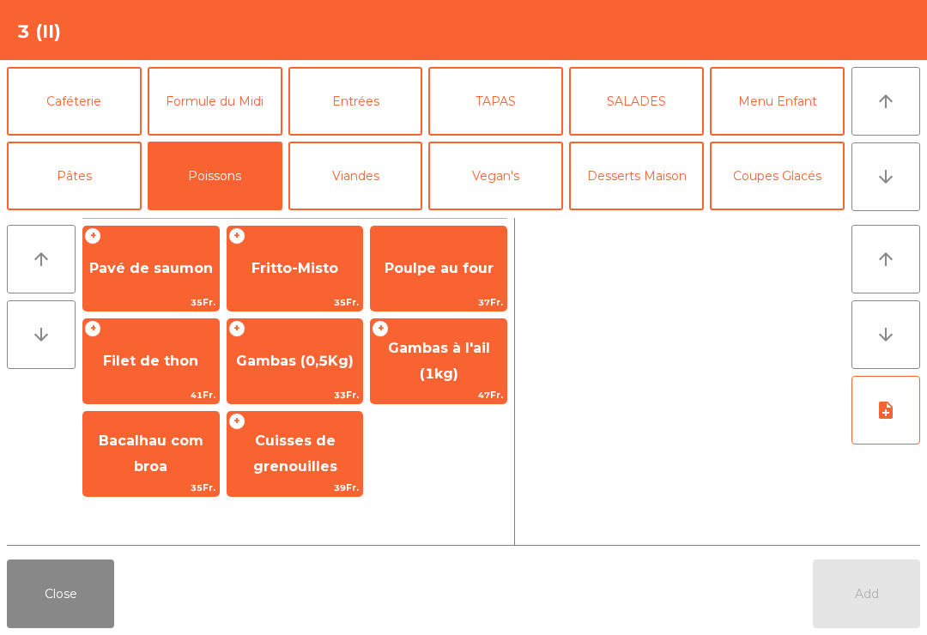
click at [370, 119] on button "Entrées" at bounding box center [356, 101] width 135 height 69
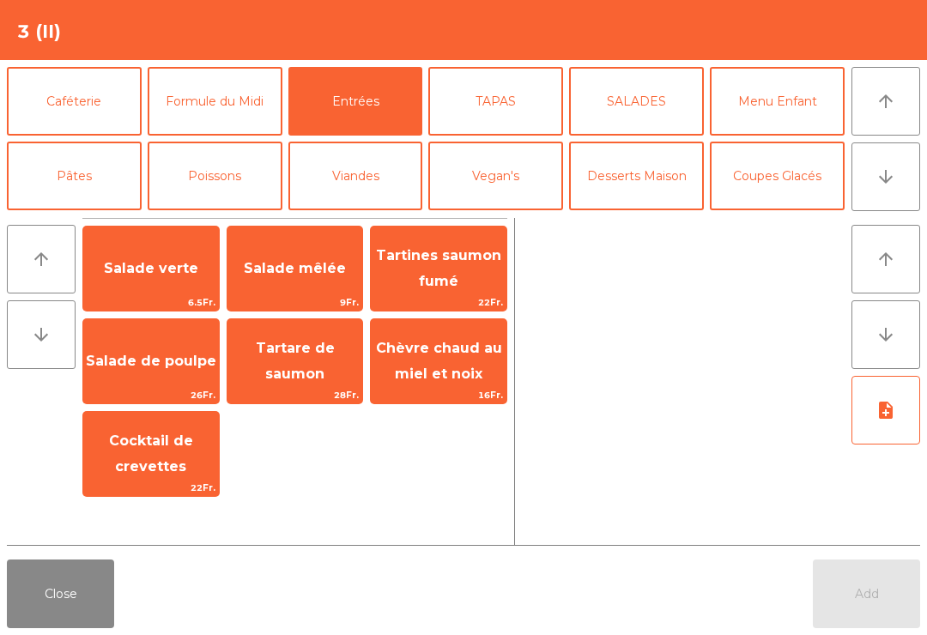
click at [320, 284] on span "Salade mêlée" at bounding box center [296, 269] width 136 height 46
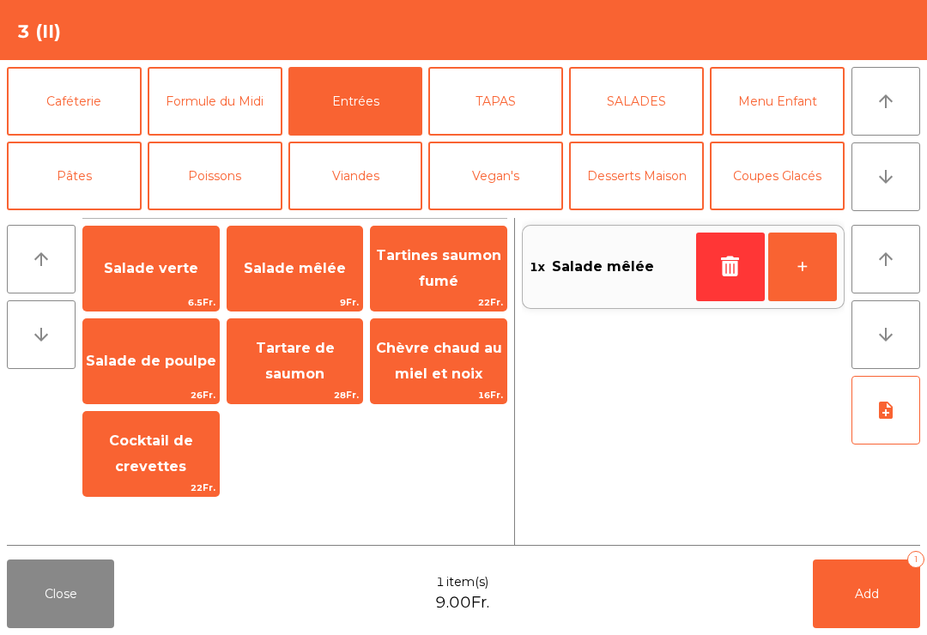
click at [730, 273] on icon "button" at bounding box center [731, 266] width 26 height 21
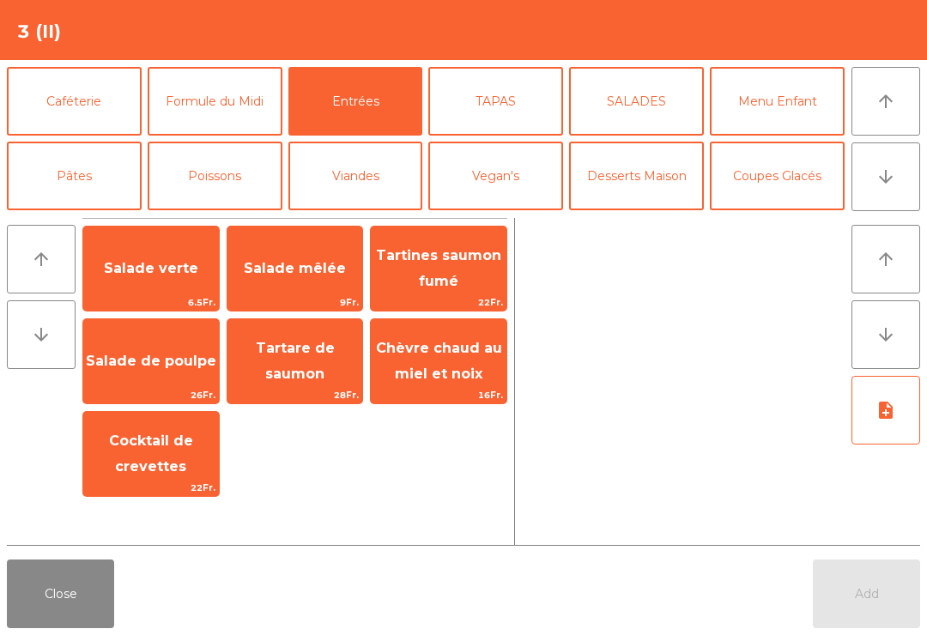
click at [897, 192] on button "arrow_downward" at bounding box center [886, 177] width 69 height 69
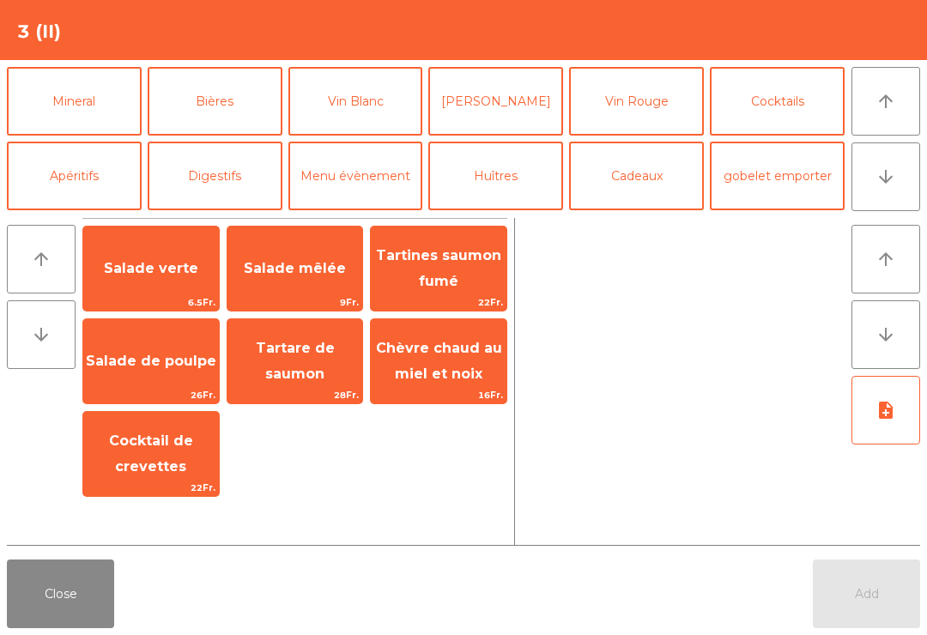
click at [891, 210] on button "arrow_downward" at bounding box center [886, 177] width 69 height 69
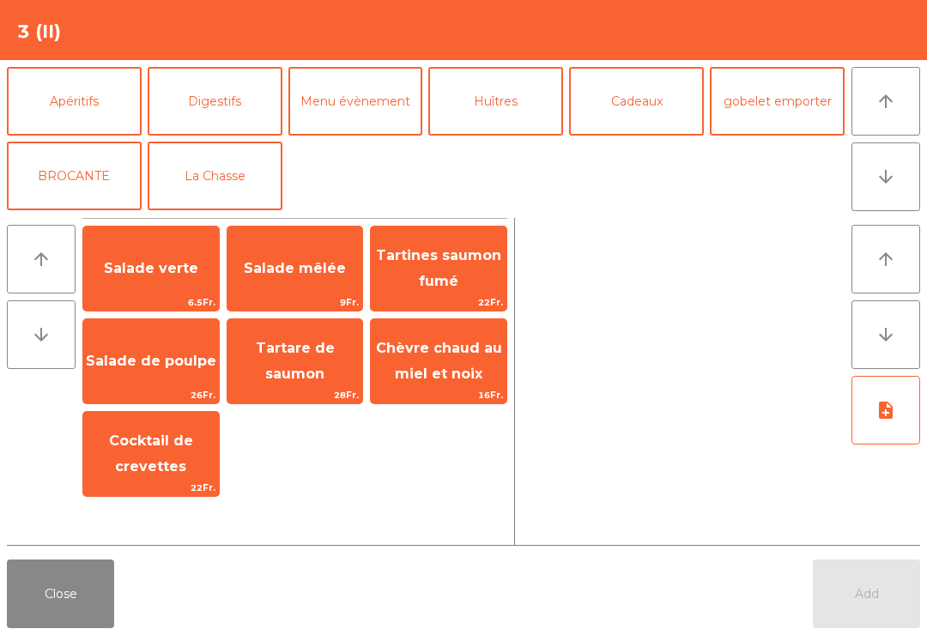
click at [215, 184] on button "La Chasse" at bounding box center [215, 176] width 135 height 69
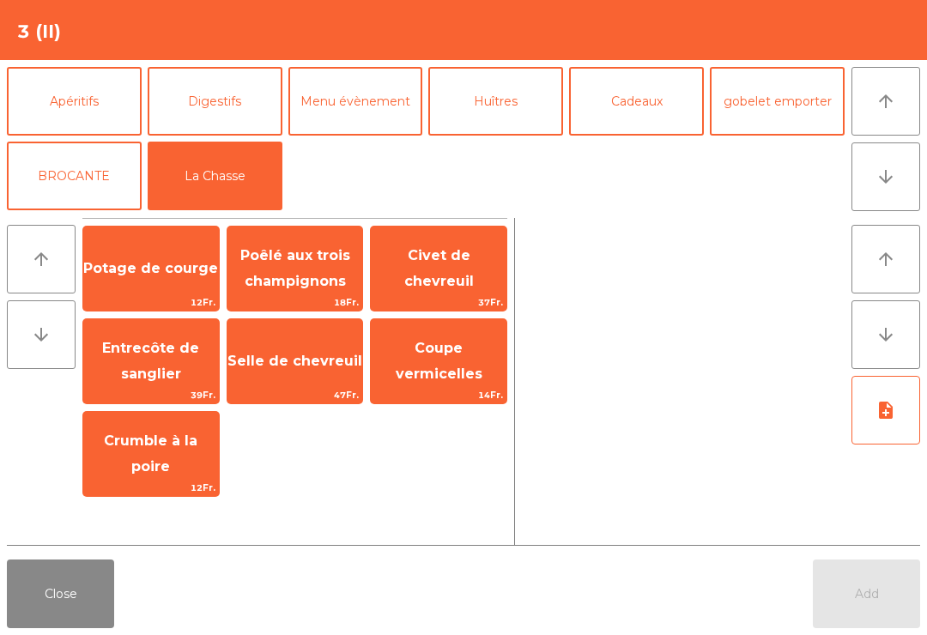
click at [127, 273] on span "Potage de courge" at bounding box center [150, 268] width 135 height 16
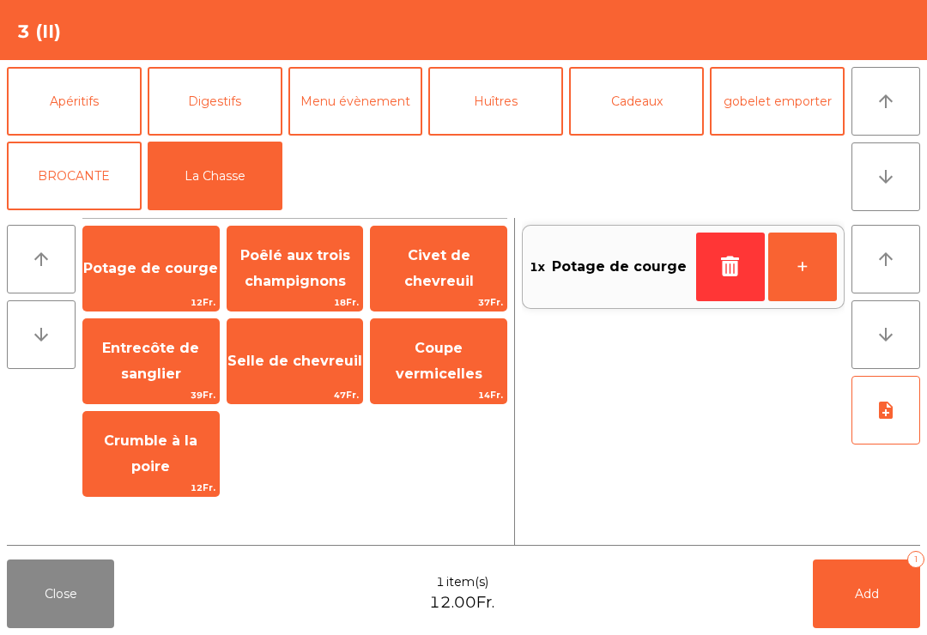
click at [283, 374] on span "Selle de chevreuil" at bounding box center [296, 361] width 136 height 46
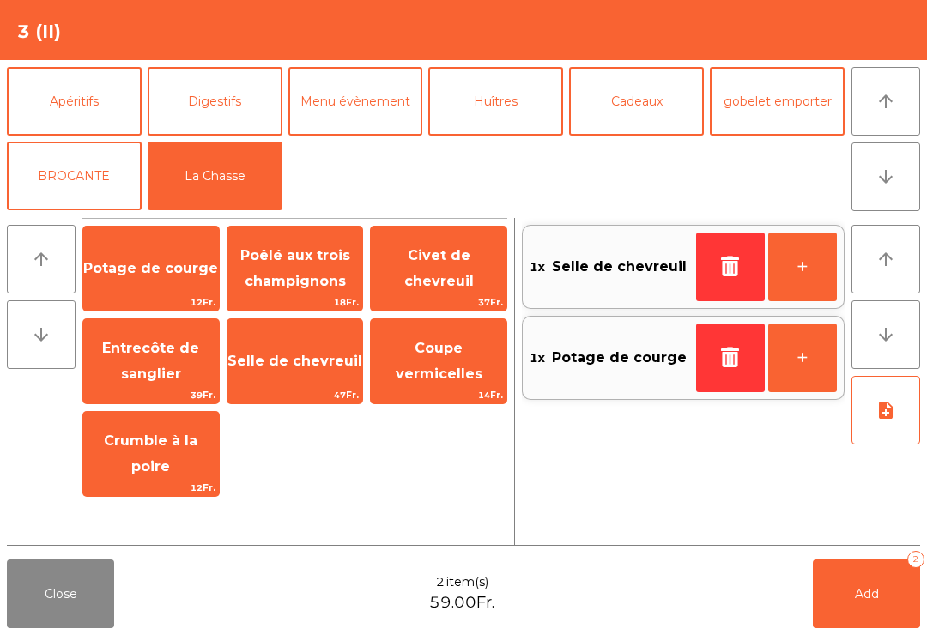
click at [890, 118] on button "arrow_upward" at bounding box center [886, 101] width 69 height 69
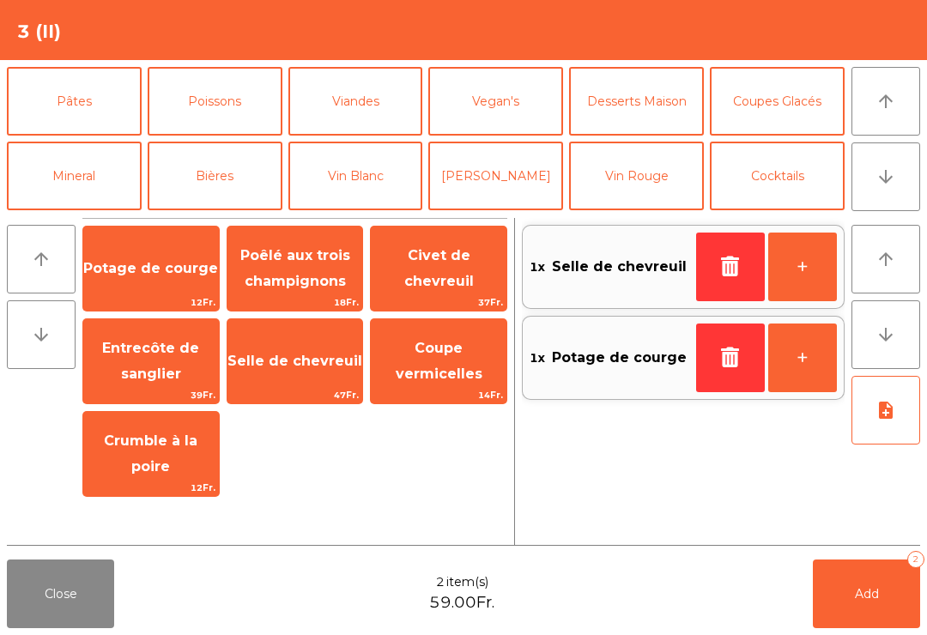
click at [213, 111] on button "Poissons" at bounding box center [215, 101] width 135 height 69
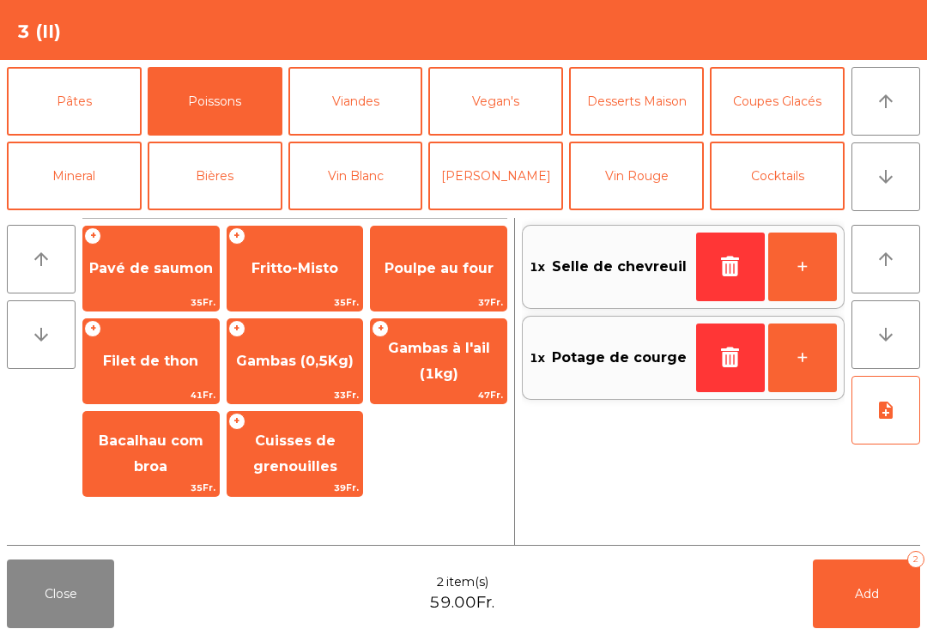
click at [117, 276] on span "Pavé de saumon" at bounding box center [151, 268] width 124 height 16
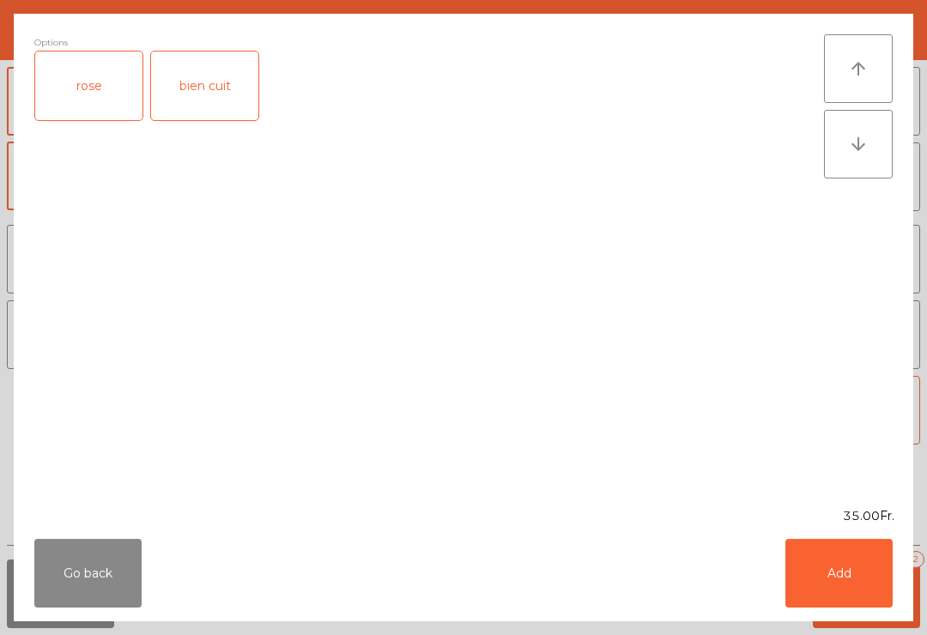
click at [92, 96] on div "rose" at bounding box center [88, 86] width 107 height 69
click at [847, 561] on button "Add" at bounding box center [839, 573] width 107 height 69
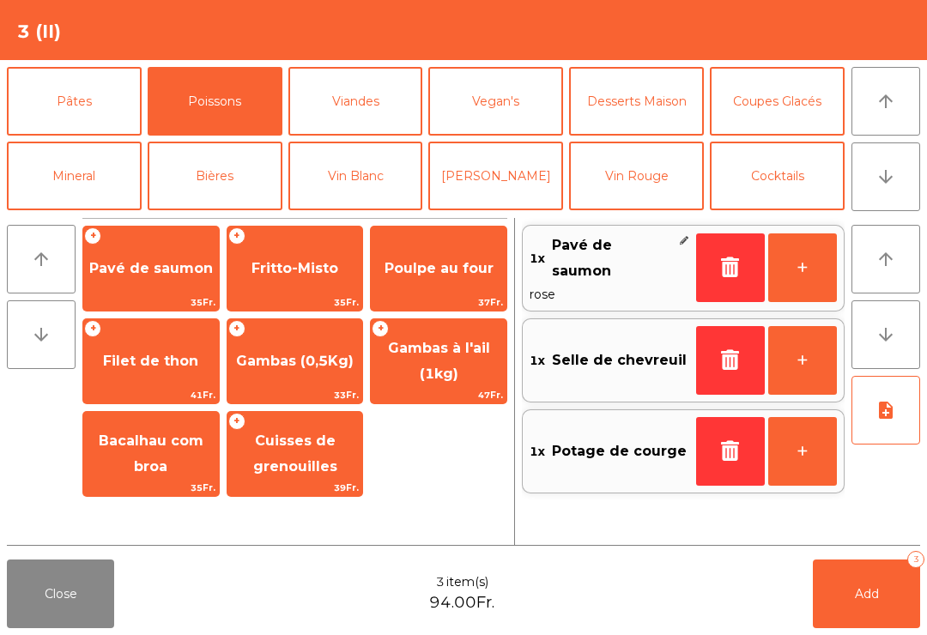
click at [885, 424] on button "note_add" at bounding box center [886, 410] width 69 height 69
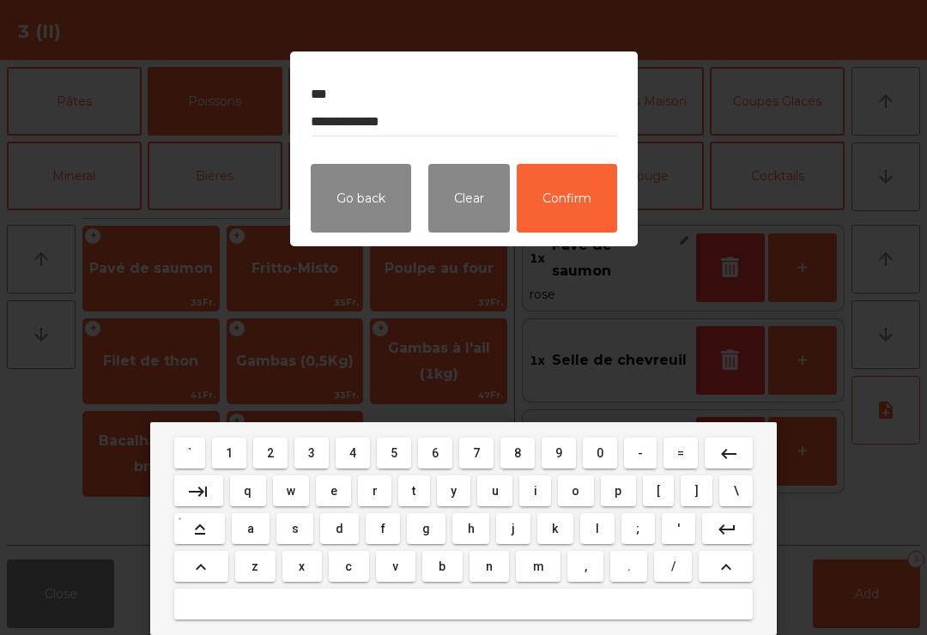
type textarea "**********"
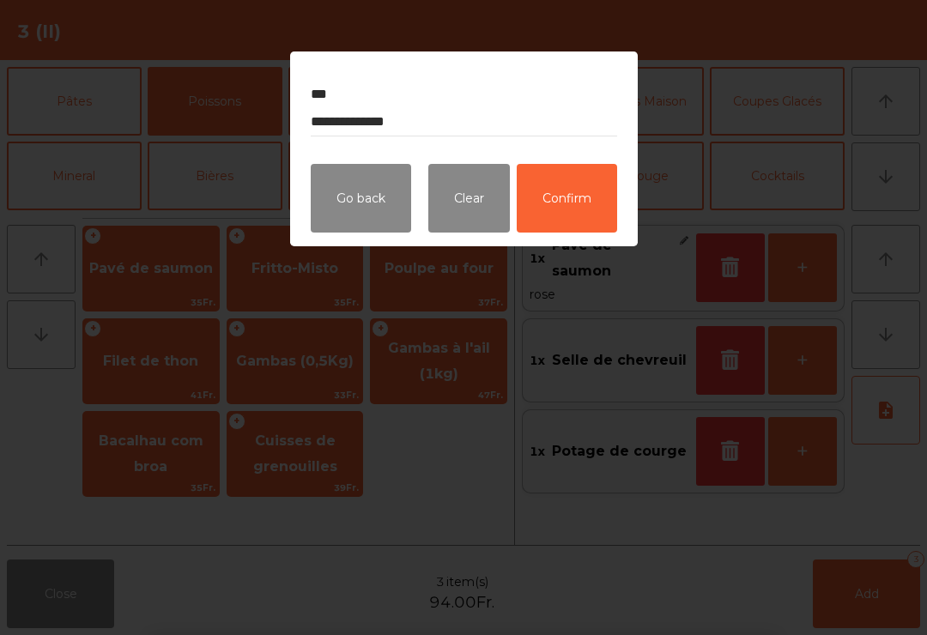
click at [581, 216] on button "Confirm" at bounding box center [567, 198] width 100 height 69
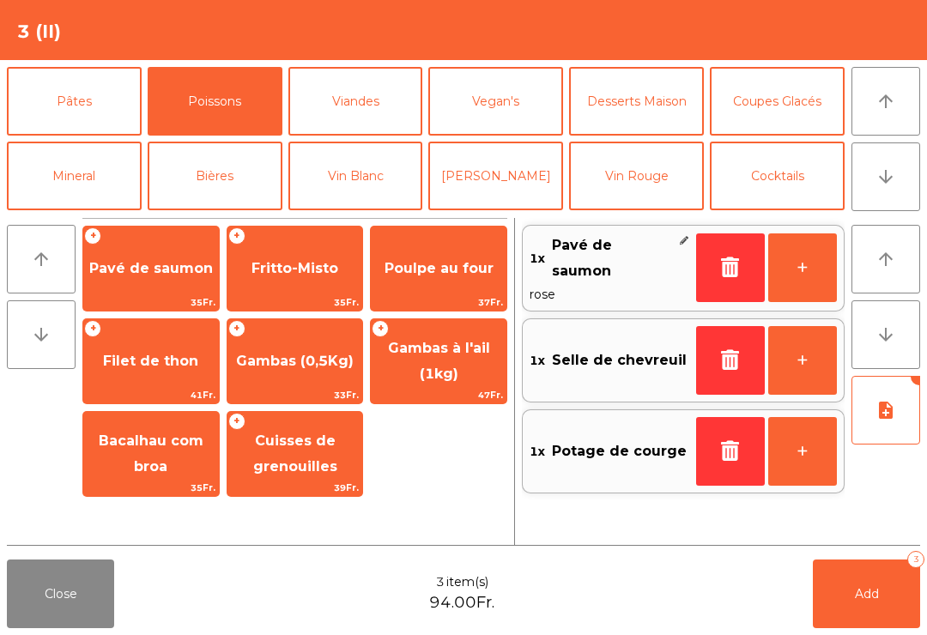
click at [859, 604] on button "Add 3" at bounding box center [866, 594] width 107 height 69
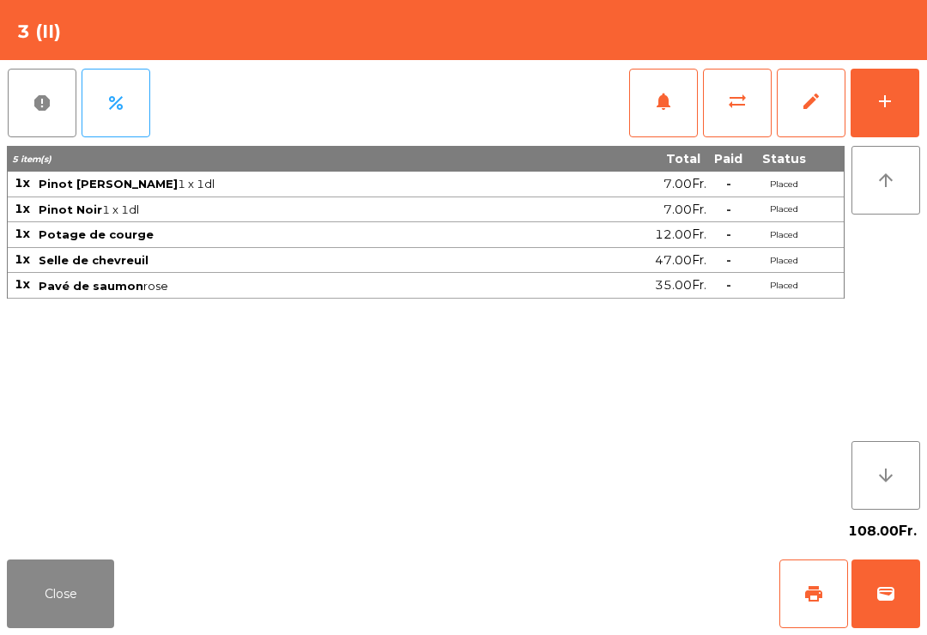
click at [39, 566] on button "Close" at bounding box center [60, 594] width 107 height 69
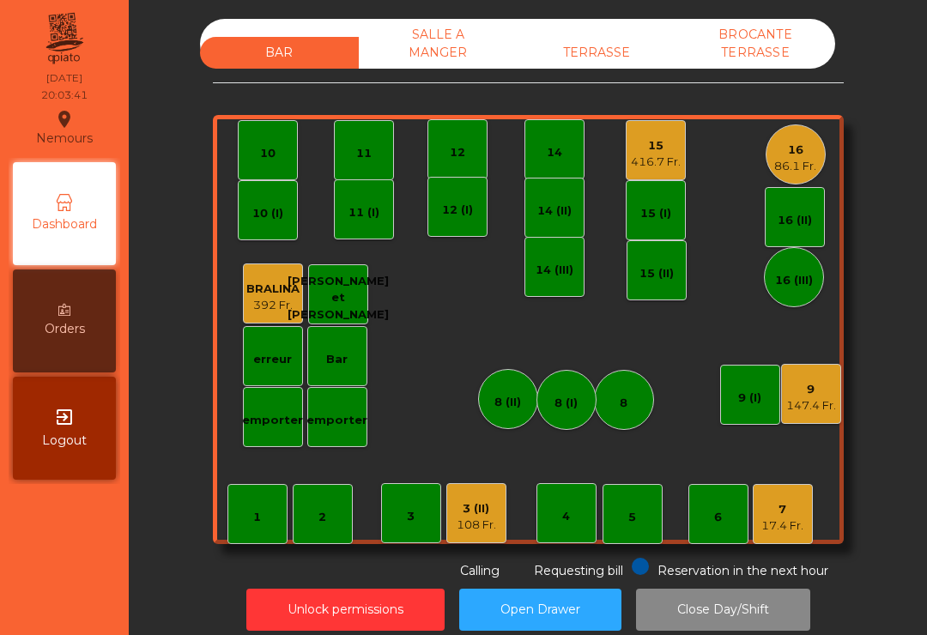
click at [620, 59] on div "TERRASSE" at bounding box center [597, 53] width 159 height 32
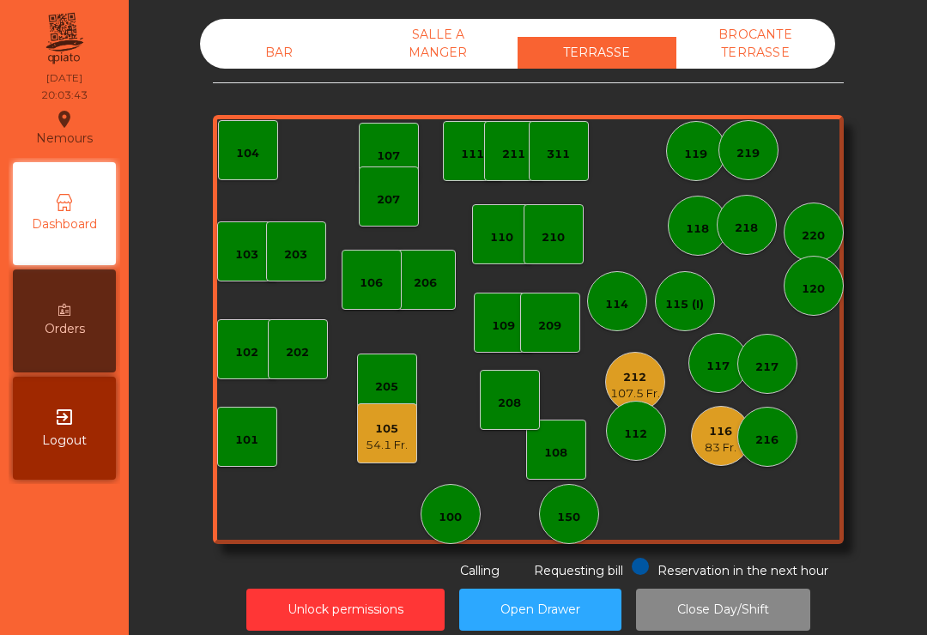
click at [728, 442] on div "83 Fr." at bounding box center [721, 448] width 32 height 17
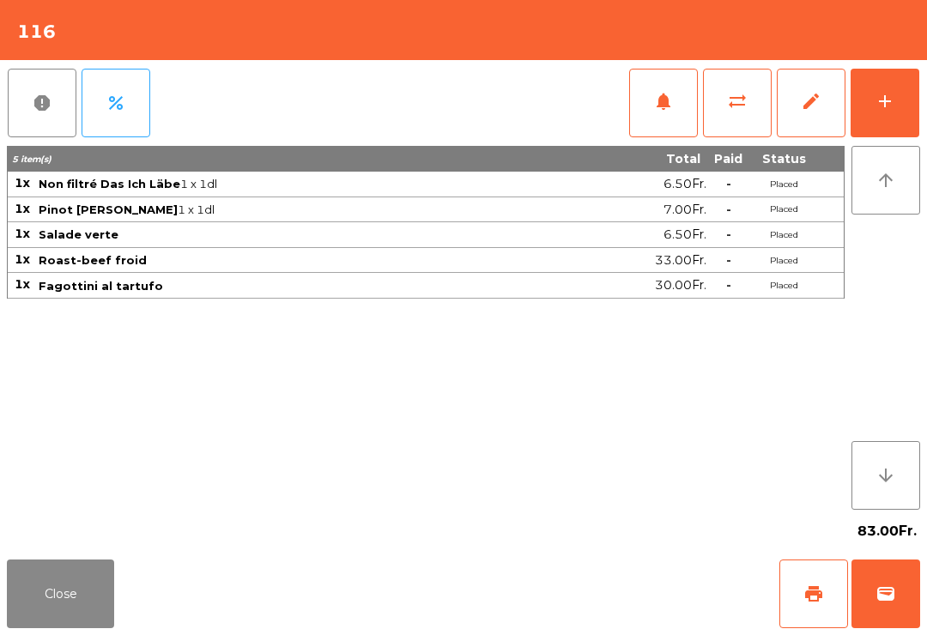
click at [888, 113] on button "add" at bounding box center [885, 103] width 69 height 69
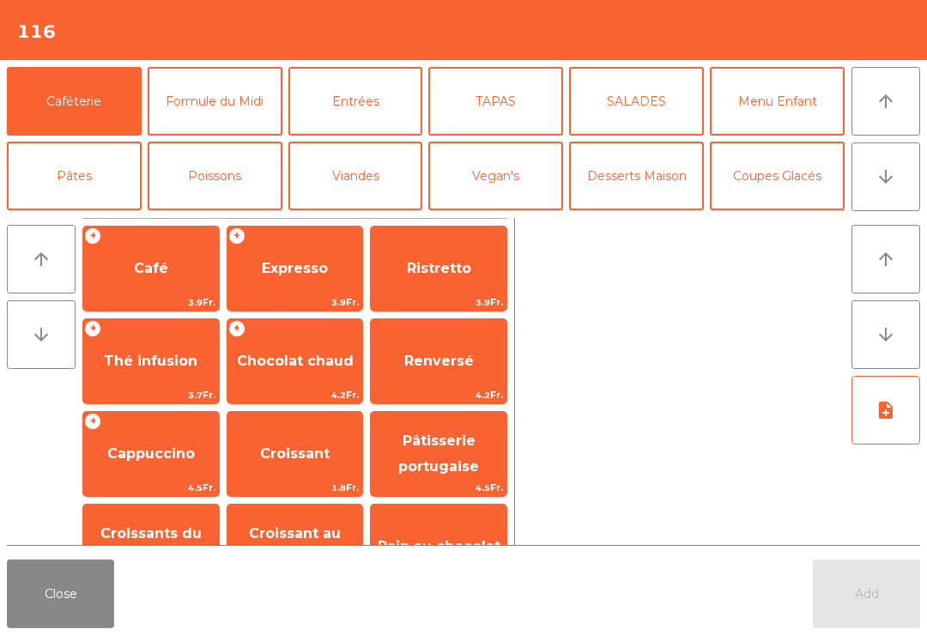
click at [285, 289] on span "Expresso" at bounding box center [296, 269] width 136 height 46
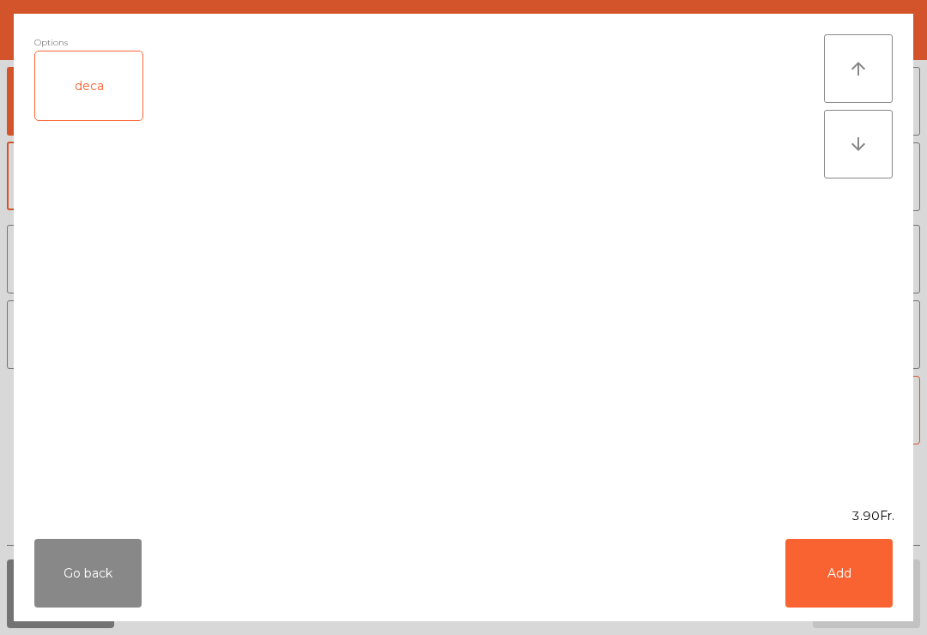
click at [836, 573] on button "Add" at bounding box center [839, 573] width 107 height 69
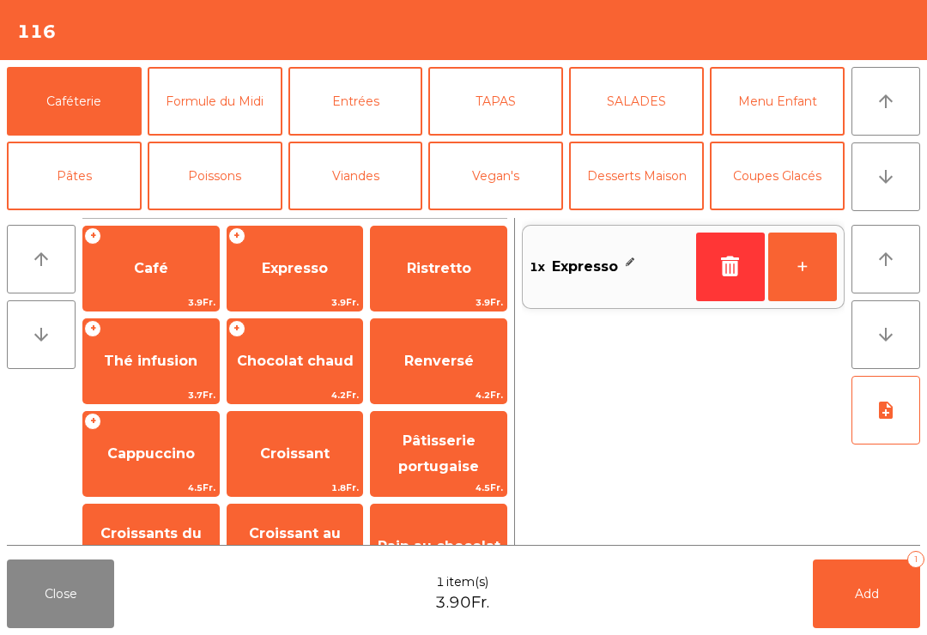
click at [866, 596] on span "Add" at bounding box center [867, 594] width 24 height 15
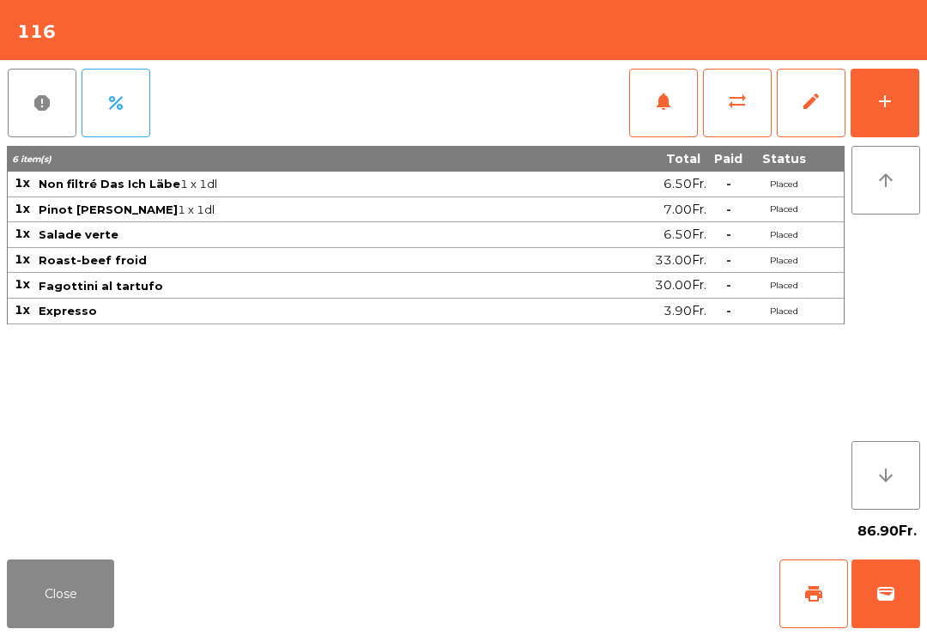
click at [39, 611] on button "Close" at bounding box center [60, 594] width 107 height 69
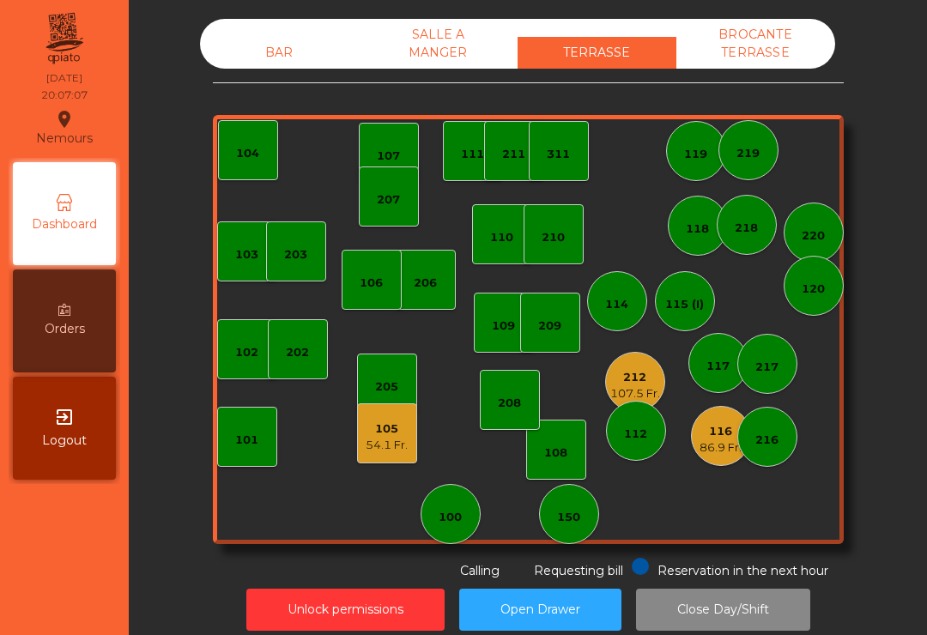
click at [283, 37] on div "BAR" at bounding box center [279, 53] width 159 height 32
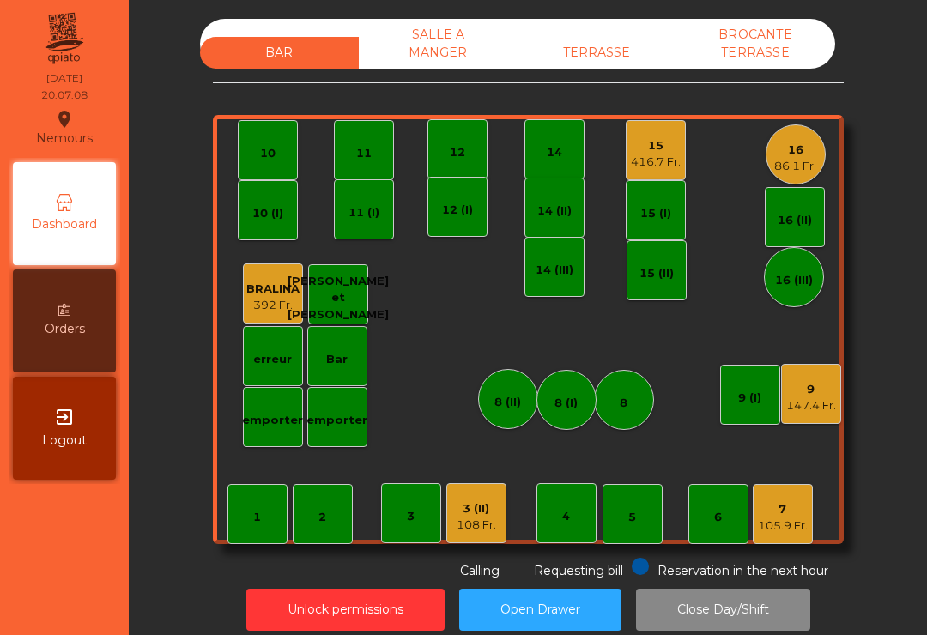
click at [645, 516] on div "5" at bounding box center [633, 514] width 60 height 60
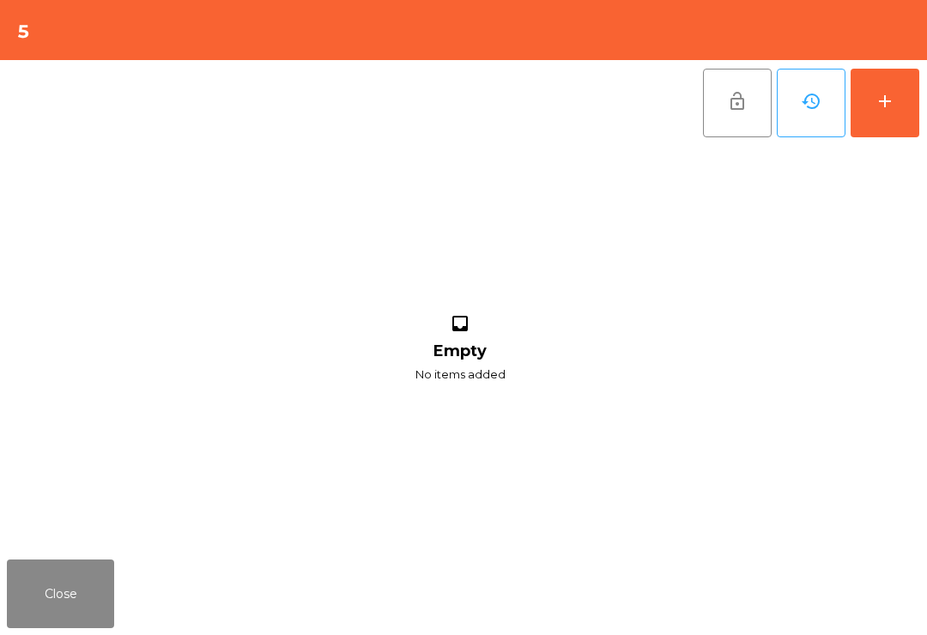
click at [897, 113] on button "add" at bounding box center [885, 103] width 69 height 69
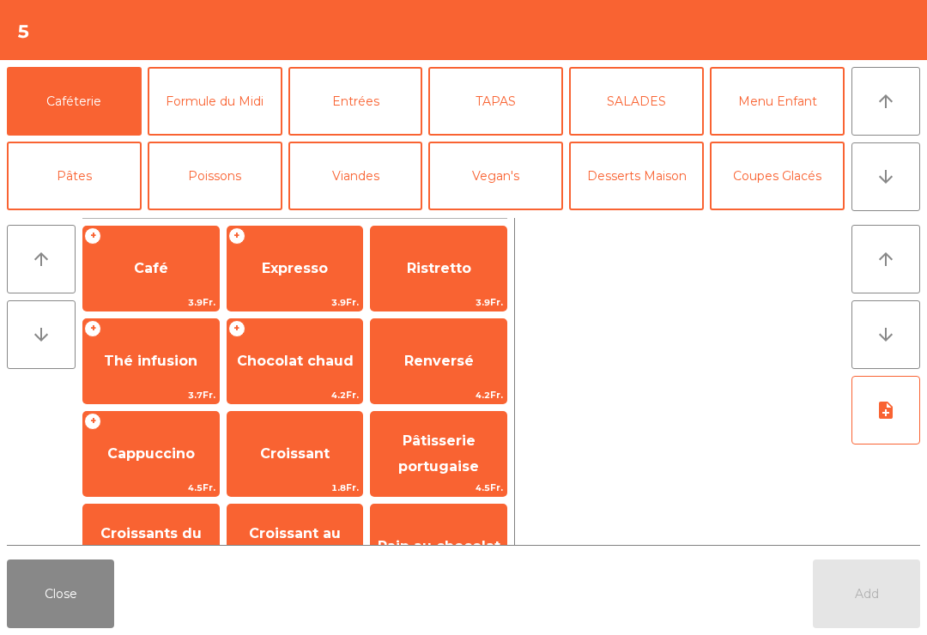
click at [909, 182] on button "arrow_downward" at bounding box center [886, 177] width 69 height 69
click at [61, 216] on button "Mineral" at bounding box center [74, 250] width 135 height 69
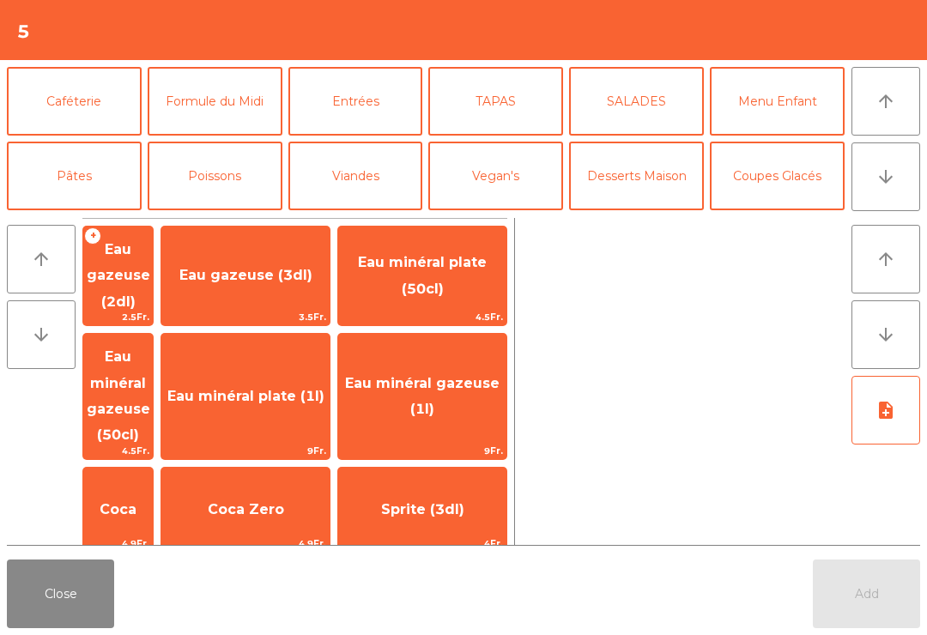
scroll to position [149, 0]
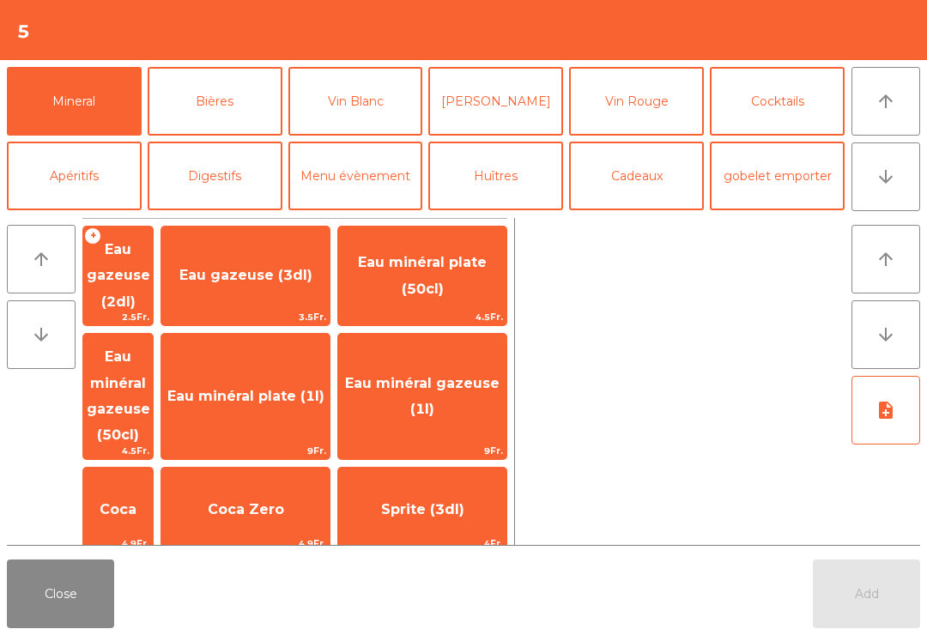
click at [428, 443] on span "9Fr." at bounding box center [422, 451] width 168 height 16
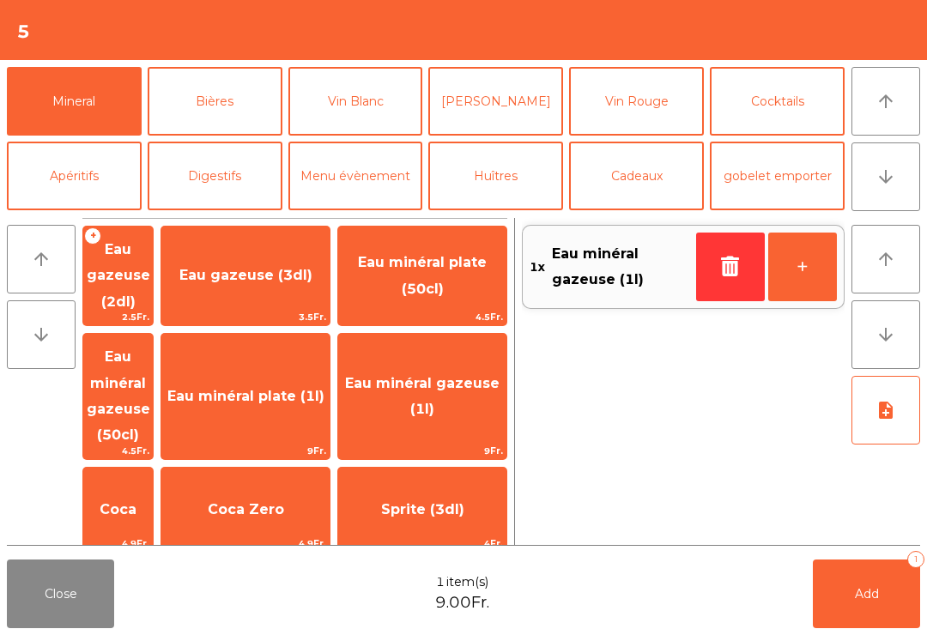
click at [368, 108] on button "Vin Blanc" at bounding box center [356, 101] width 135 height 69
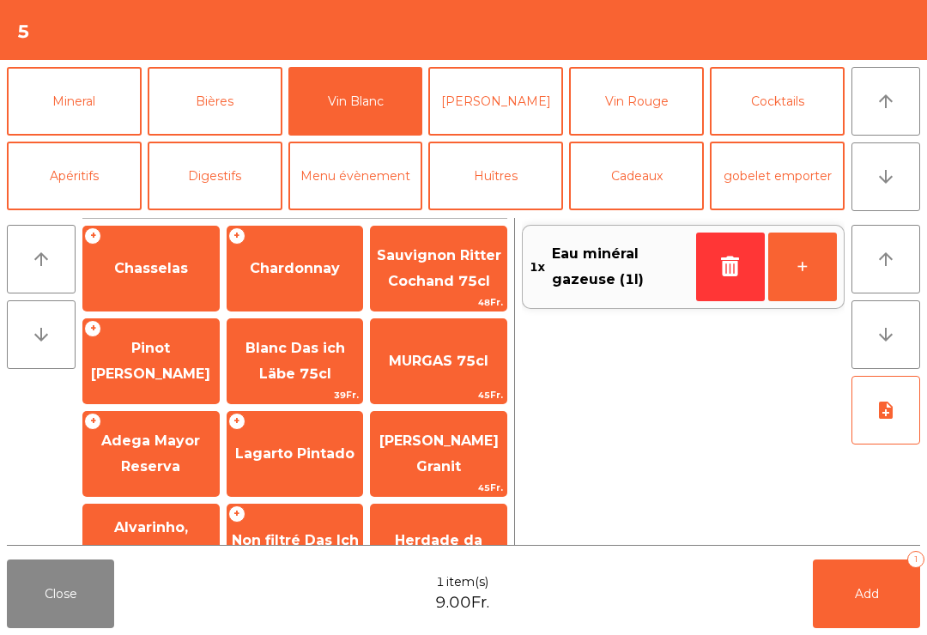
click at [183, 272] on span "Chasselas" at bounding box center [151, 268] width 74 height 16
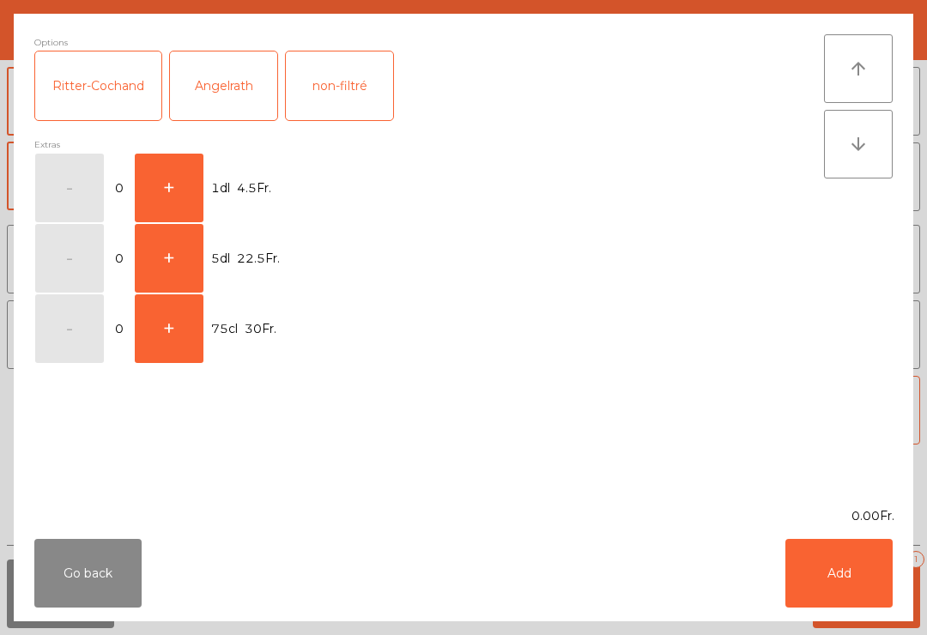
click at [184, 265] on button "+" at bounding box center [169, 258] width 69 height 69
click at [850, 581] on button "Add" at bounding box center [839, 573] width 107 height 69
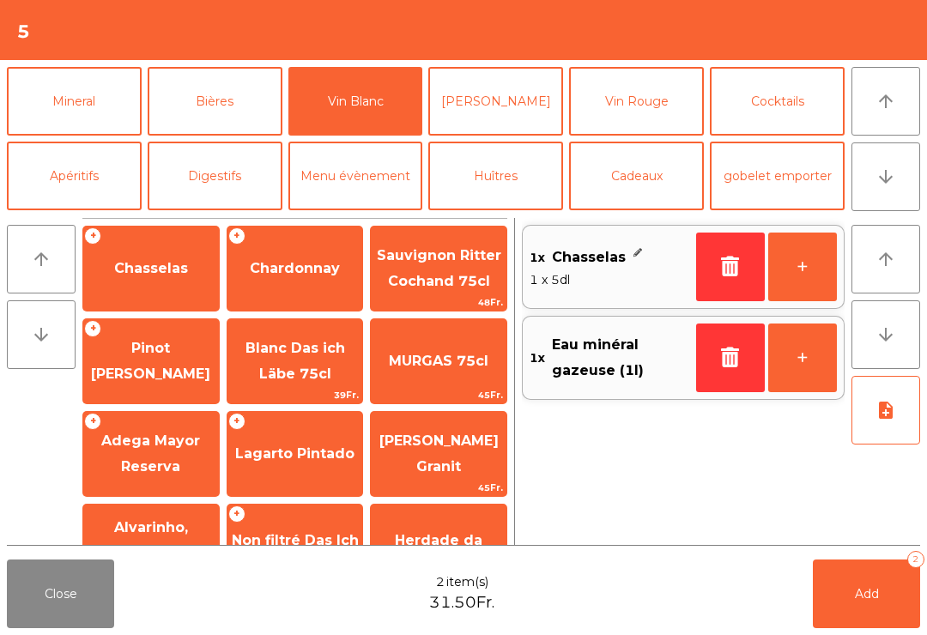
click at [509, 111] on button "[PERSON_NAME]" at bounding box center [496, 101] width 135 height 69
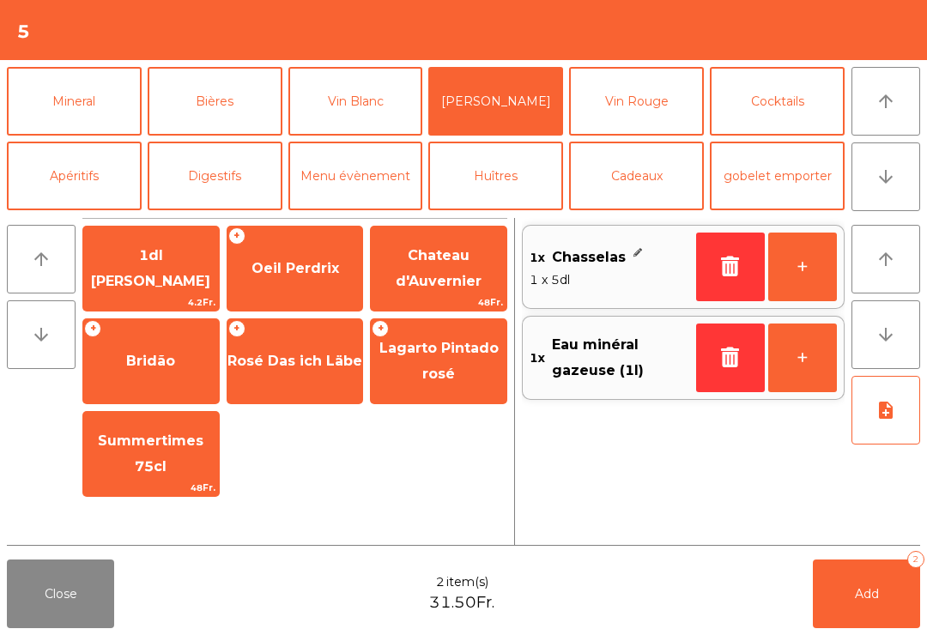
click at [320, 281] on span "Oeil Perdrix" at bounding box center [296, 269] width 136 height 46
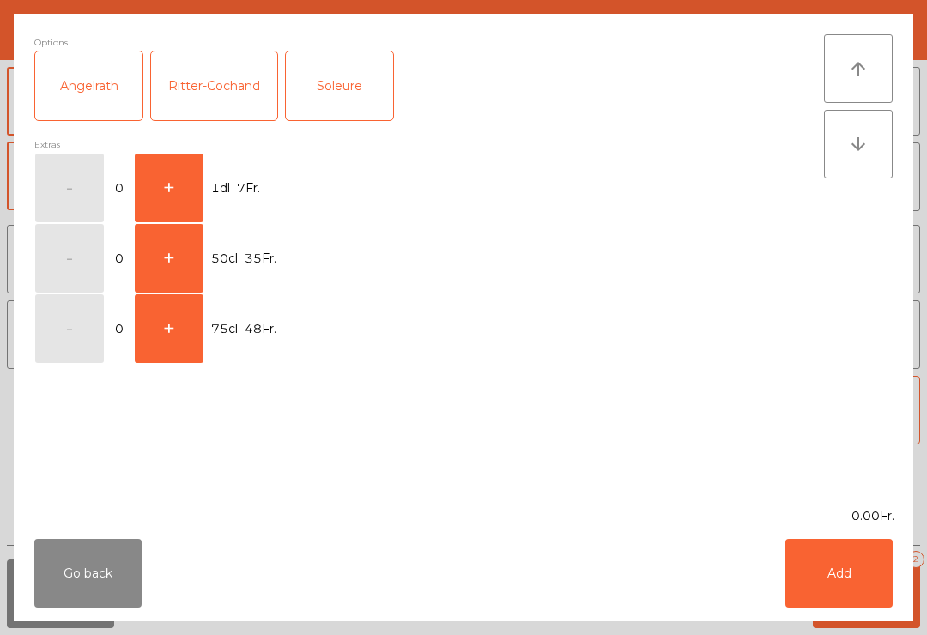
click at [164, 187] on button "+" at bounding box center [169, 188] width 69 height 69
click at [829, 579] on button "Add" at bounding box center [839, 573] width 107 height 69
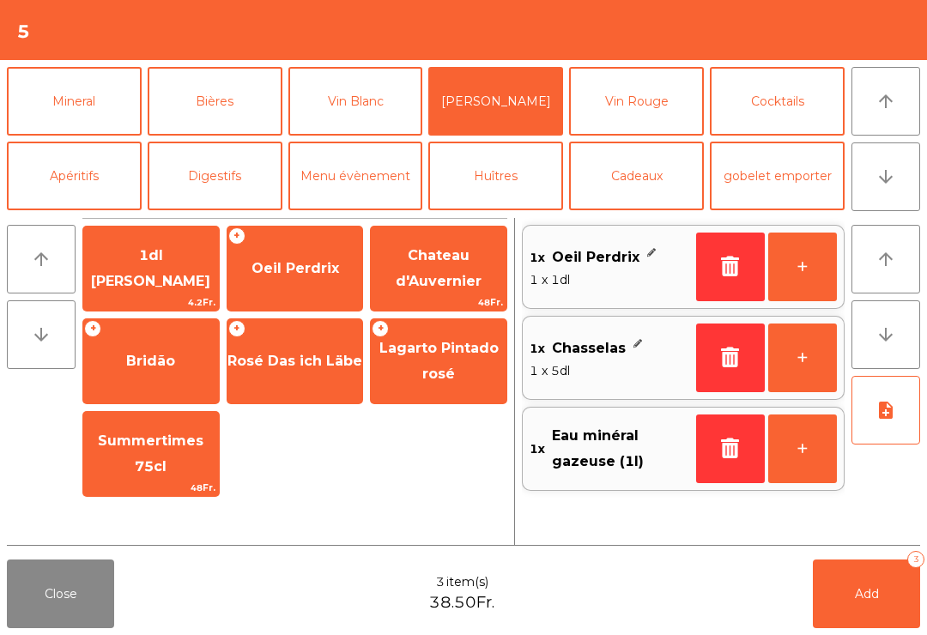
click at [878, 616] on button "Add 3" at bounding box center [866, 594] width 107 height 69
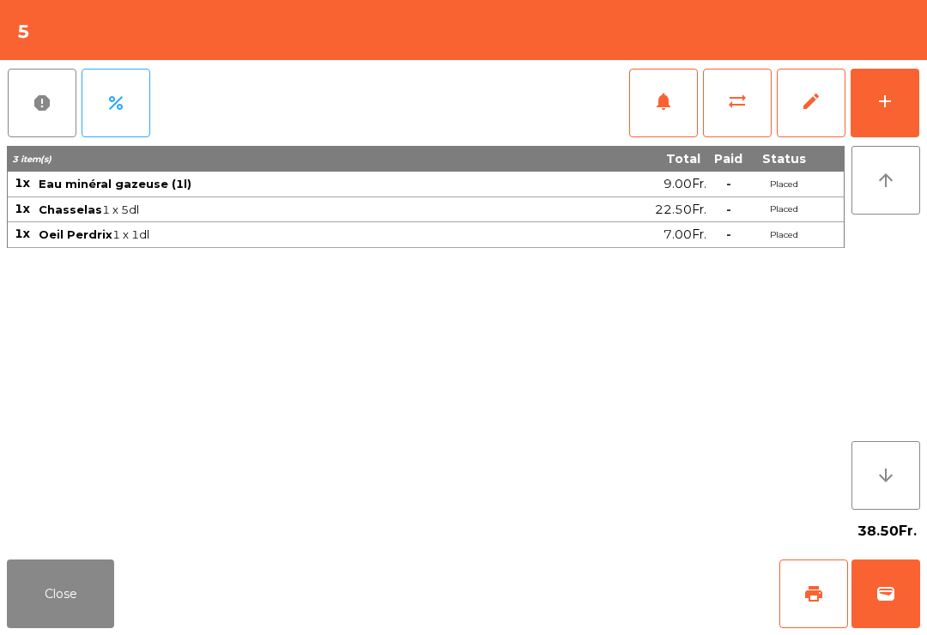
click at [48, 599] on button "Close" at bounding box center [60, 594] width 107 height 69
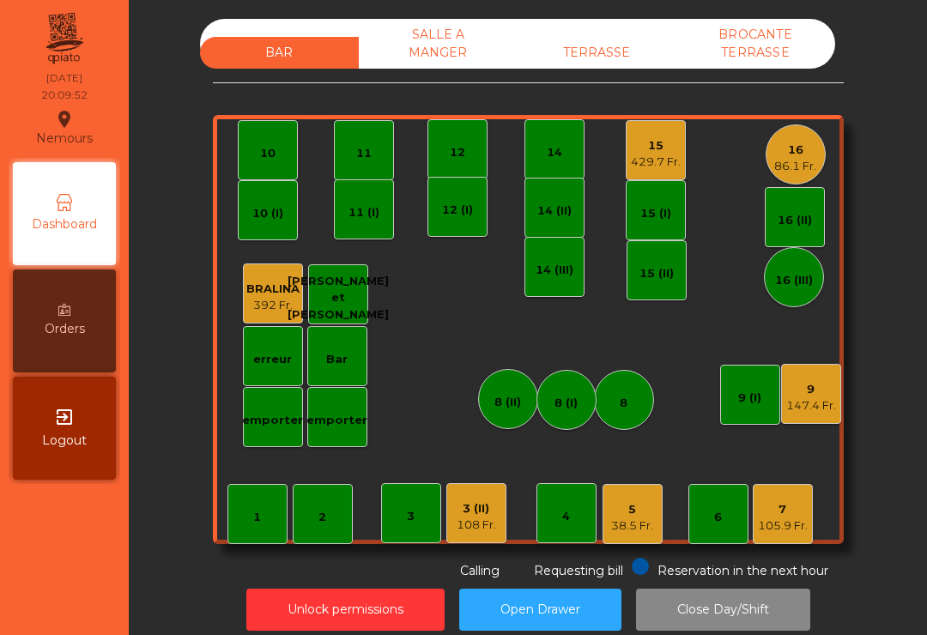
click at [820, 386] on div "9" at bounding box center [812, 389] width 50 height 17
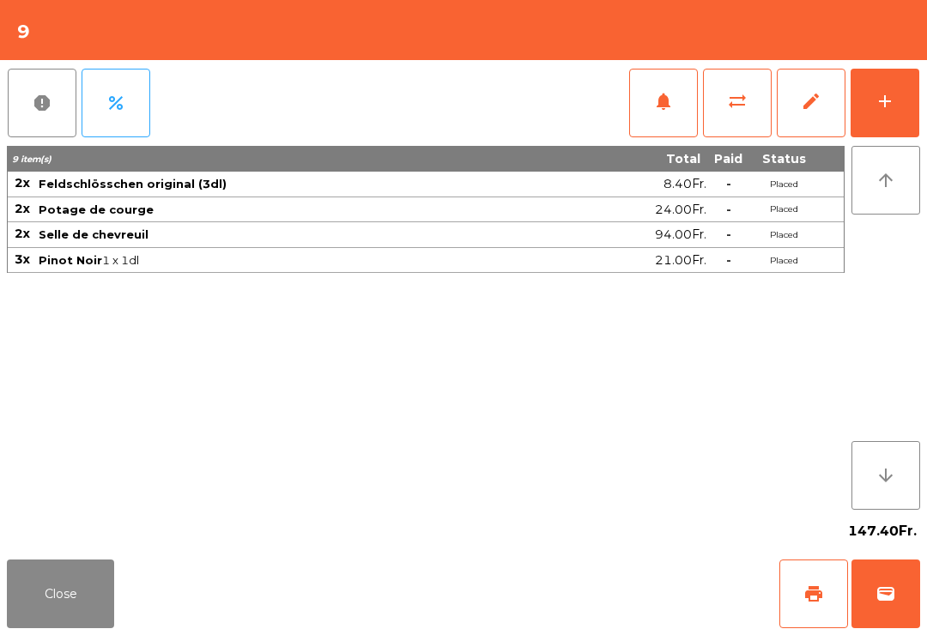
click at [824, 607] on button "print" at bounding box center [814, 594] width 69 height 69
click at [66, 600] on button "Close" at bounding box center [60, 594] width 107 height 69
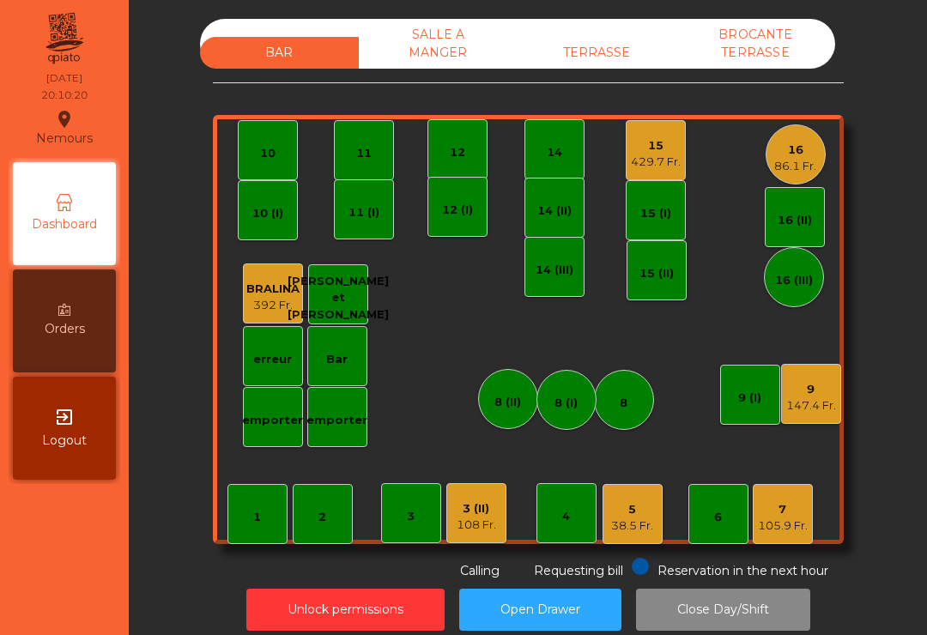
click at [644, 150] on div "15" at bounding box center [656, 145] width 50 height 17
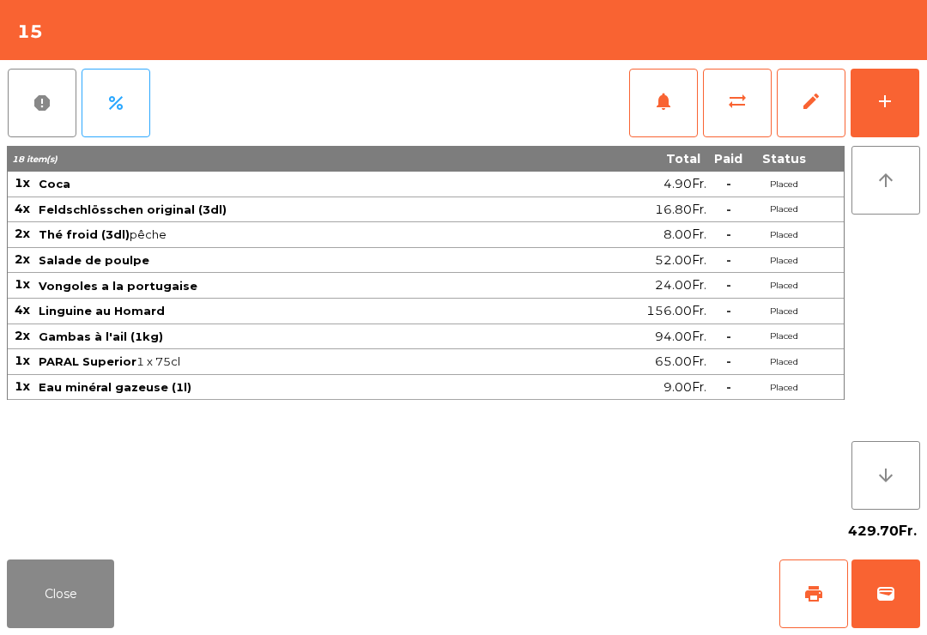
click at [660, 117] on button "notifications" at bounding box center [663, 103] width 69 height 69
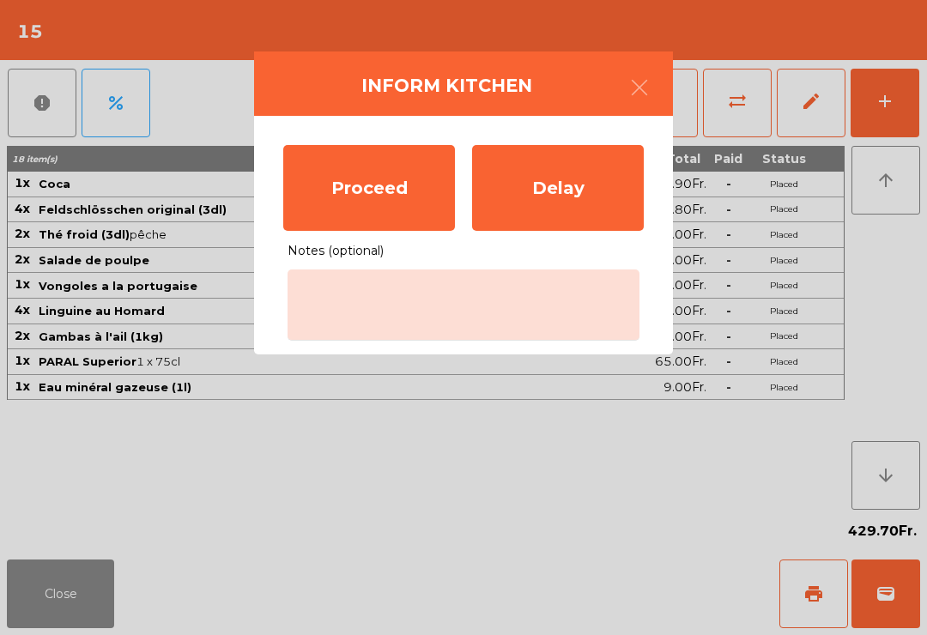
click at [362, 194] on div "Proceed" at bounding box center [369, 188] width 172 height 86
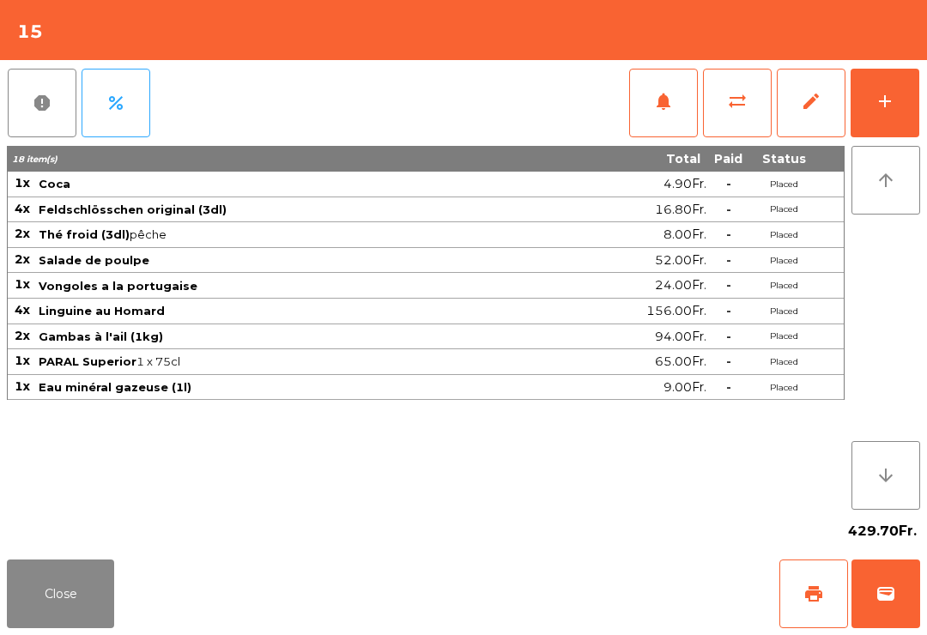
click at [64, 596] on button "Close" at bounding box center [60, 594] width 107 height 69
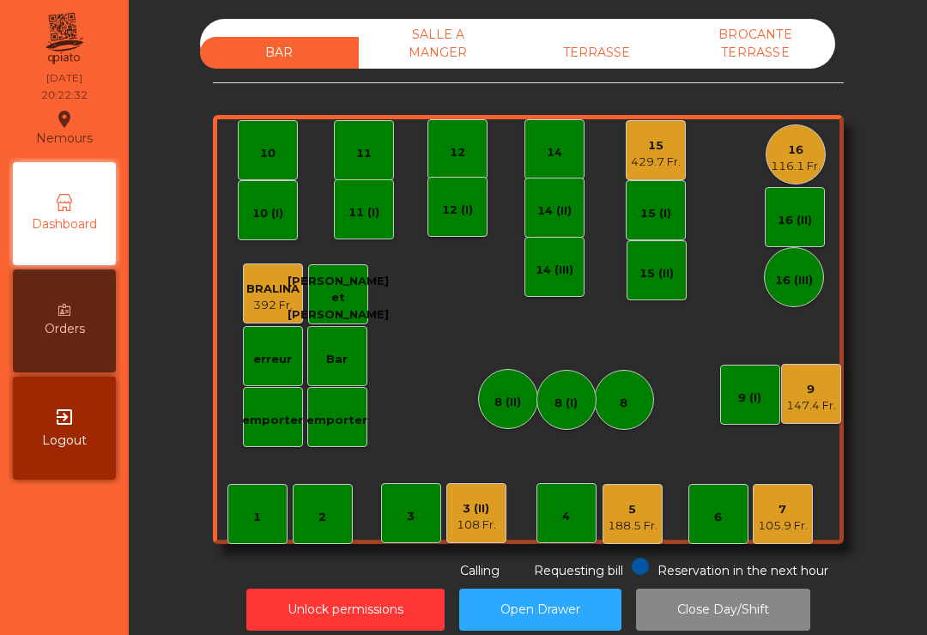
click at [593, 57] on div "TERRASSE" at bounding box center [597, 53] width 159 height 32
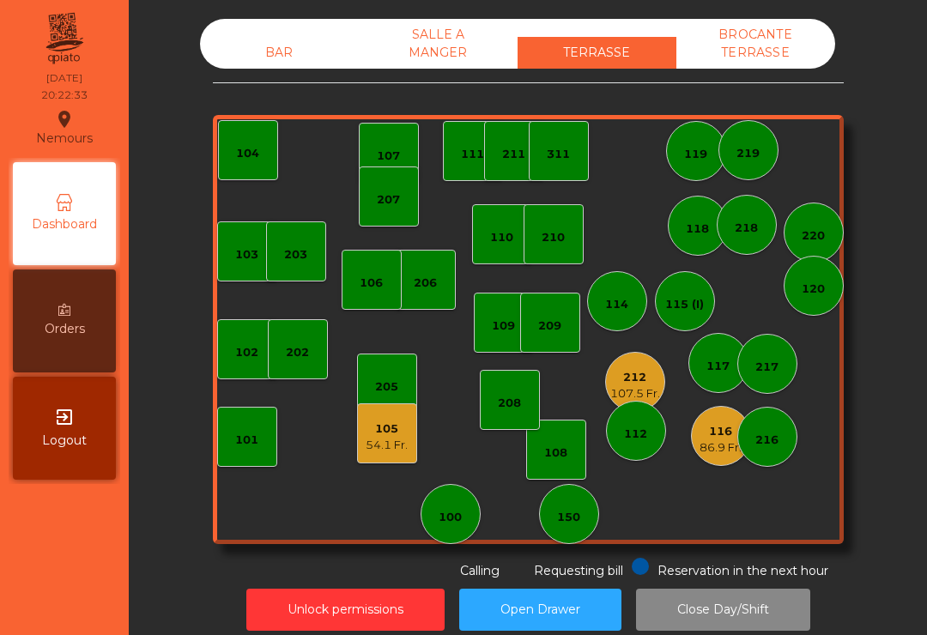
click at [702, 462] on div "103 102 101 202 206 104 205 108 105 54.1 Fr. 107 100 150 110 207 203 208 116 86…" at bounding box center [528, 329] width 631 height 429
click at [720, 437] on div "116" at bounding box center [721, 431] width 42 height 17
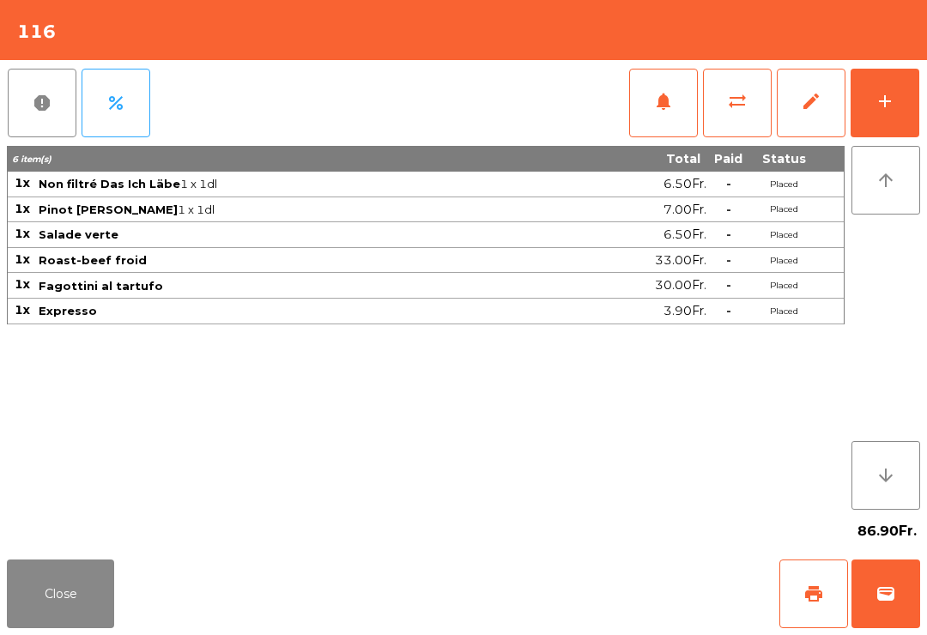
click at [882, 604] on span "wallet" at bounding box center [886, 594] width 21 height 21
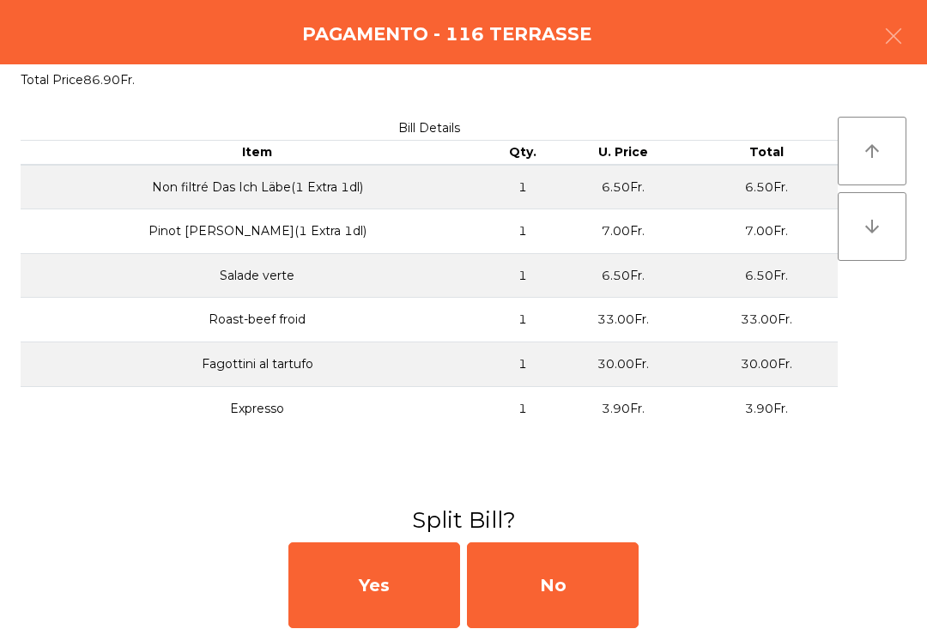
click at [586, 595] on div "No" at bounding box center [553, 586] width 172 height 86
click at [574, 607] on div "MB" at bounding box center [553, 586] width 172 height 86
click at [588, 587] on div "No" at bounding box center [553, 586] width 172 height 86
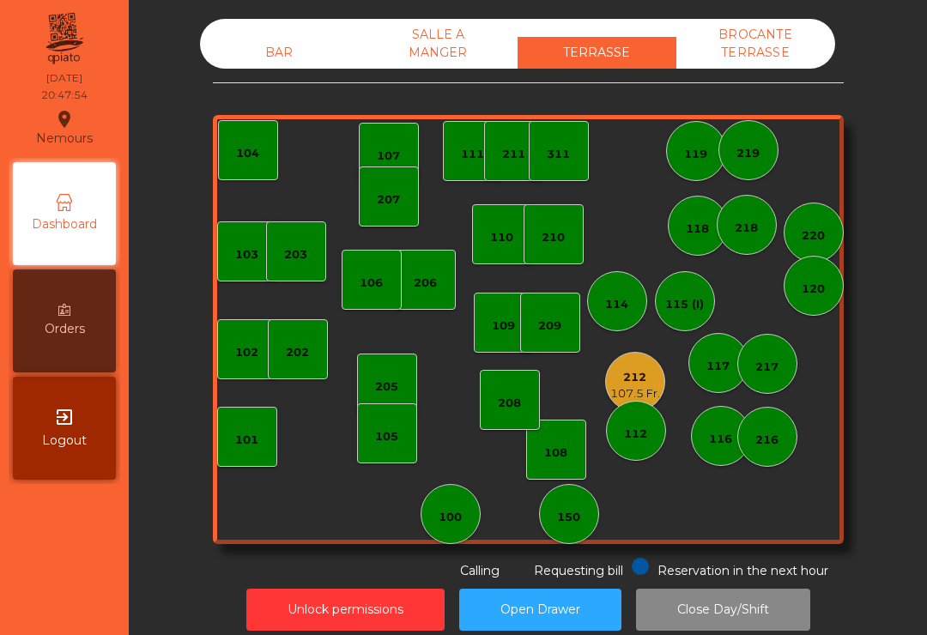
click at [272, 32] on div "BAR SALLE A MANGER TERRASSE BROCANTE TERRASSE" at bounding box center [517, 44] width 635 height 50
click at [282, 63] on div "BAR" at bounding box center [279, 53] width 159 height 32
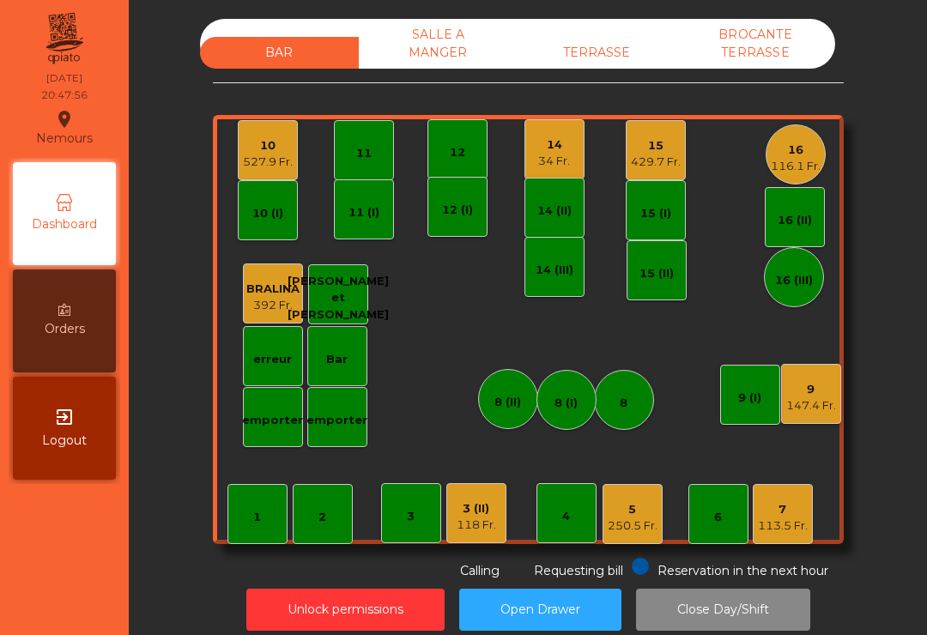
click at [557, 172] on div "14 34 Fr." at bounding box center [555, 149] width 60 height 60
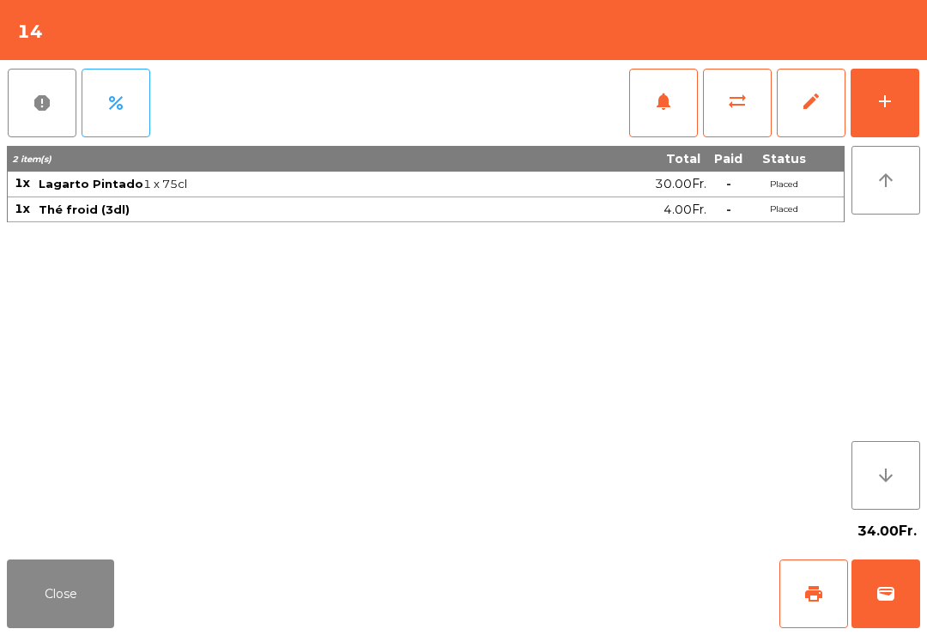
click at [891, 133] on button "add" at bounding box center [885, 103] width 69 height 69
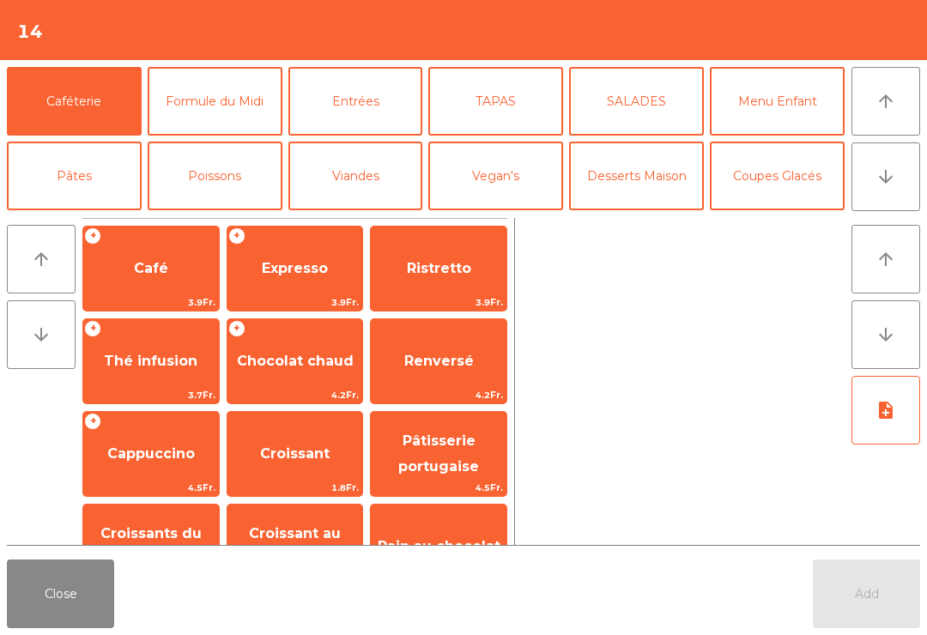
click at [384, 121] on button "Entrées" at bounding box center [356, 101] width 135 height 69
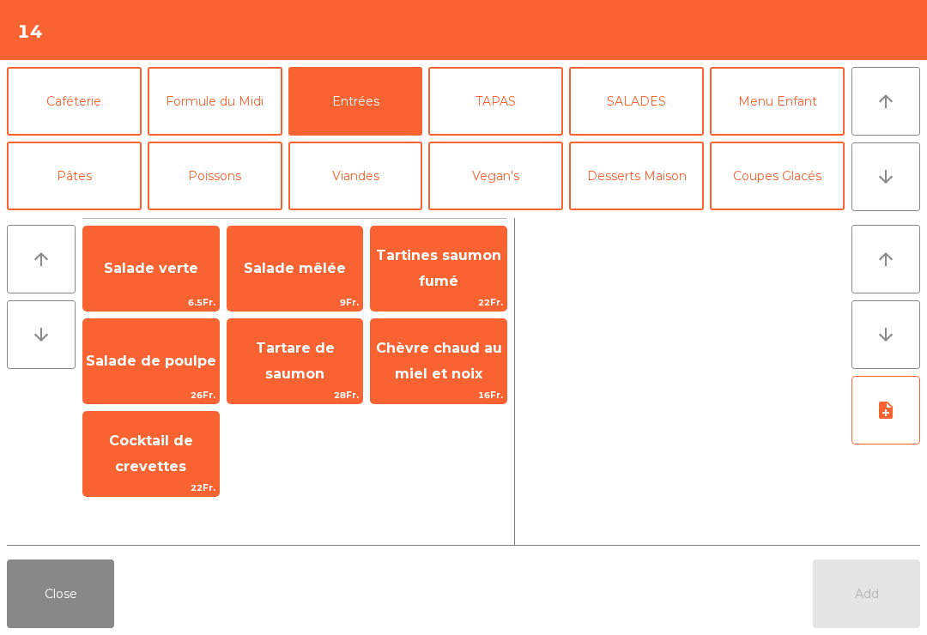
click at [169, 289] on span "Salade verte" at bounding box center [151, 269] width 136 height 46
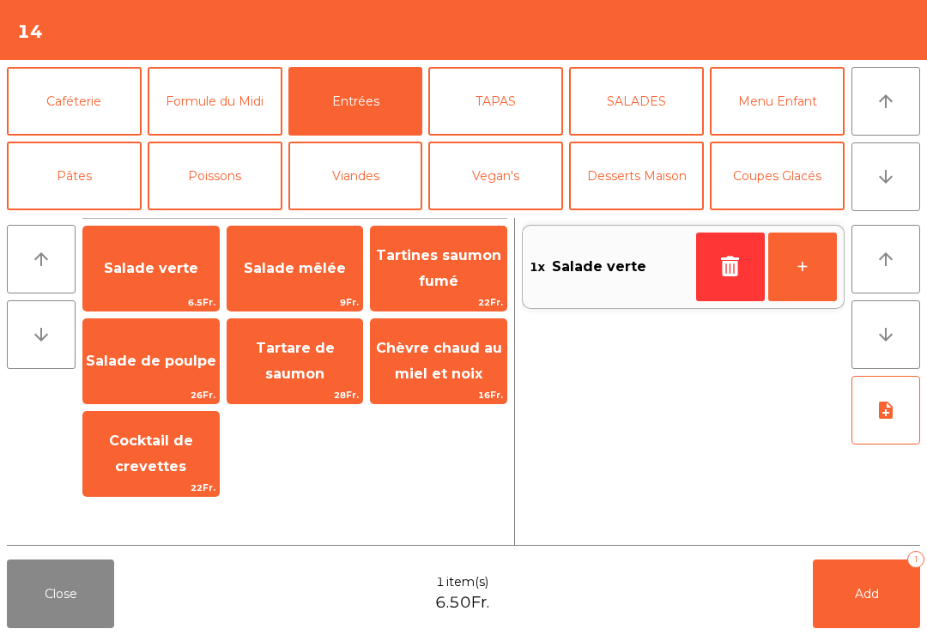
click at [222, 185] on button "Poissons" at bounding box center [215, 176] width 135 height 69
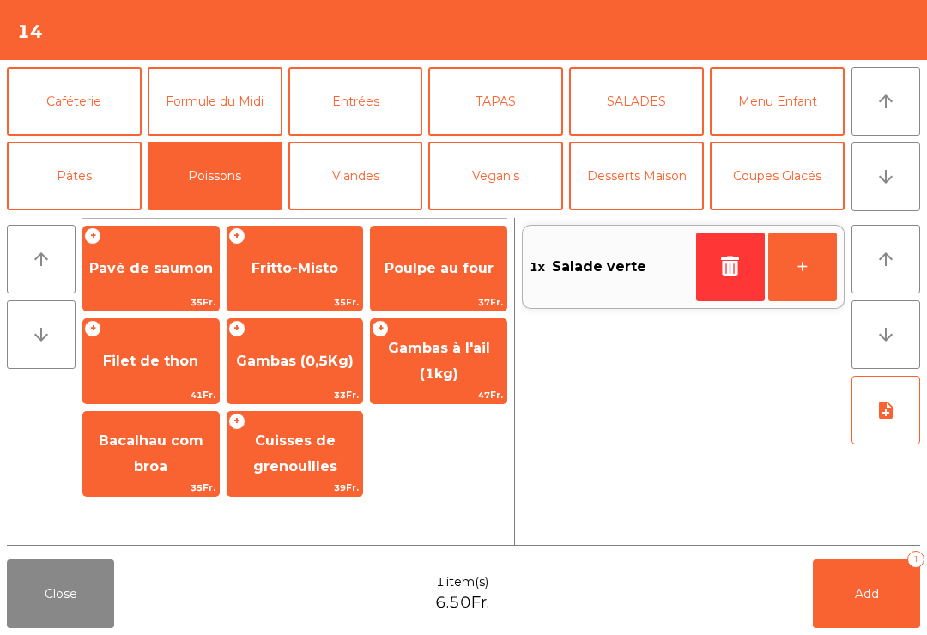
click at [465, 378] on span "Gambas à l'ail (1kg)" at bounding box center [439, 361] width 136 height 73
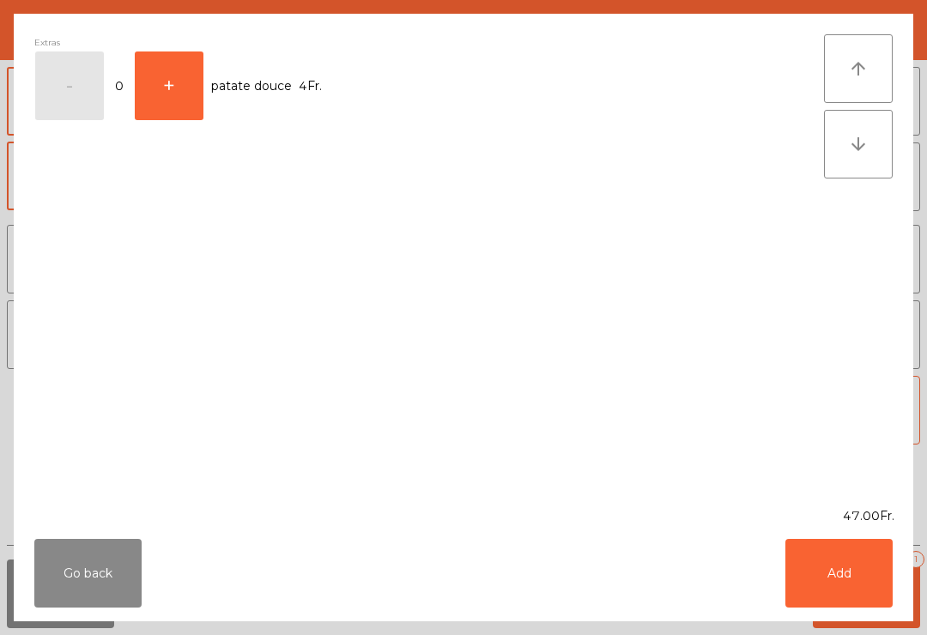
click at [842, 575] on button "Add" at bounding box center [839, 573] width 107 height 69
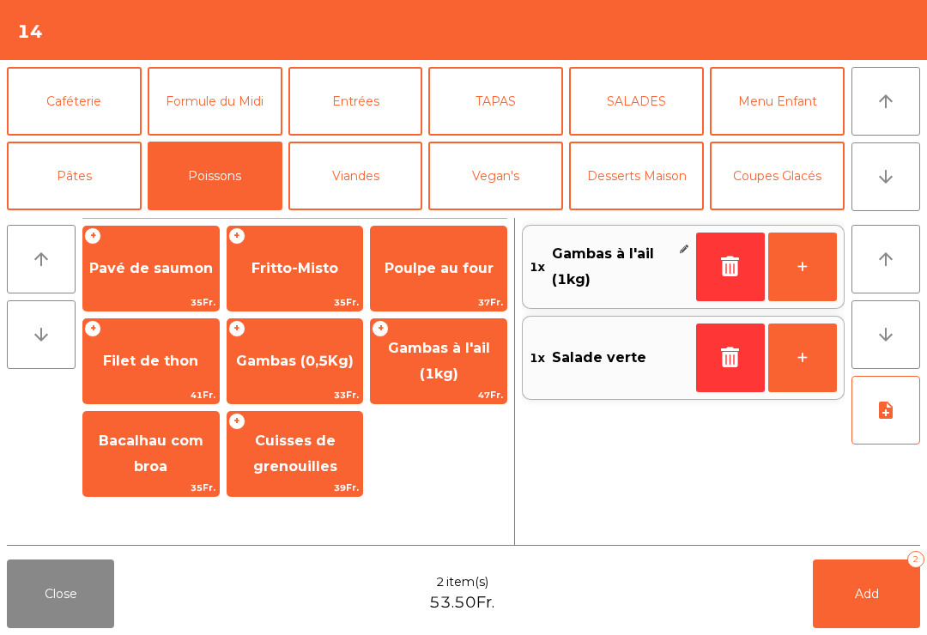
click at [380, 191] on button "Viandes" at bounding box center [356, 176] width 135 height 69
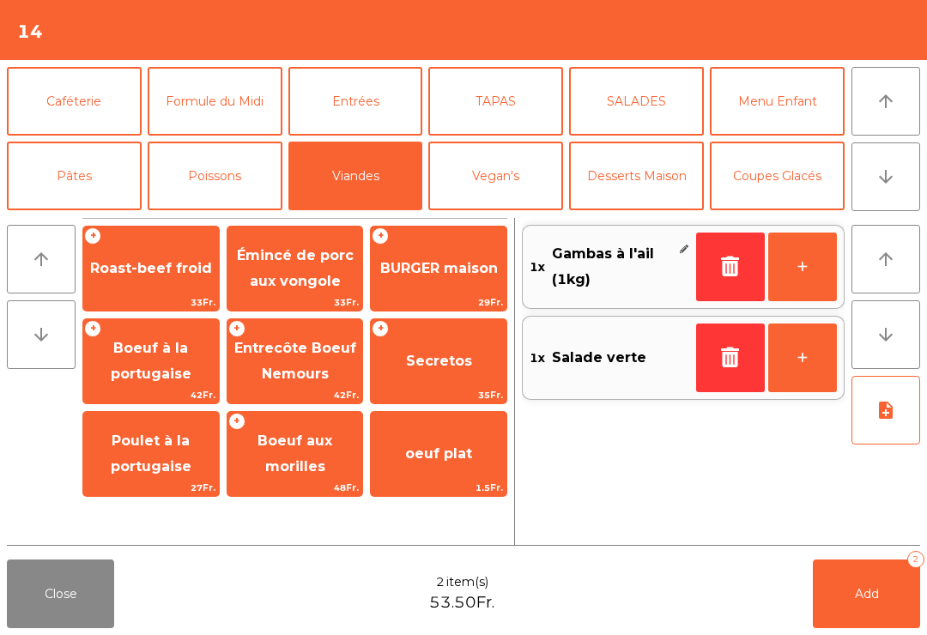
click at [459, 288] on span "BURGER maison" at bounding box center [439, 269] width 136 height 46
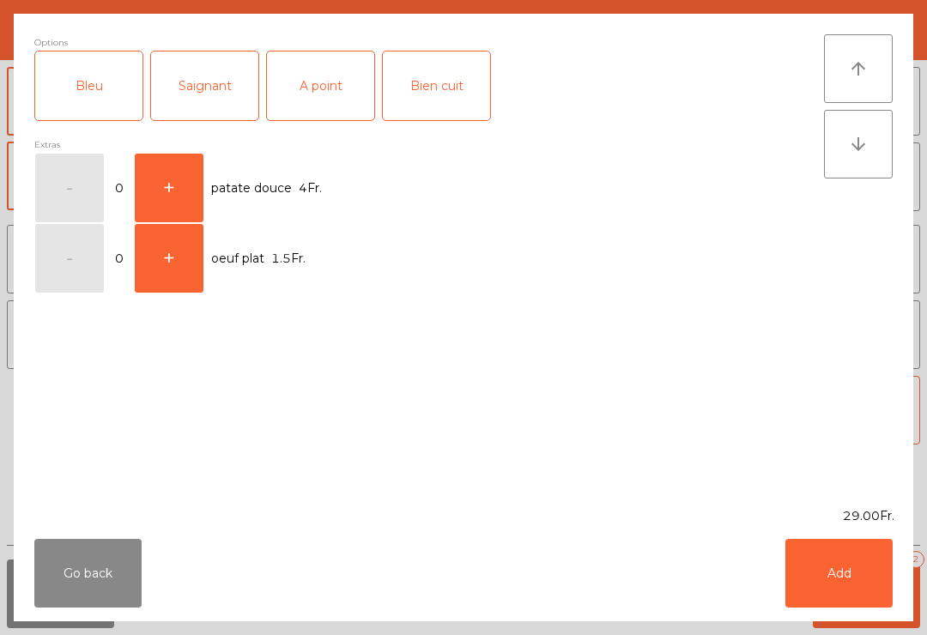
click at [225, 109] on div "Saignant" at bounding box center [204, 86] width 107 height 69
click at [830, 573] on button "Add" at bounding box center [839, 573] width 107 height 69
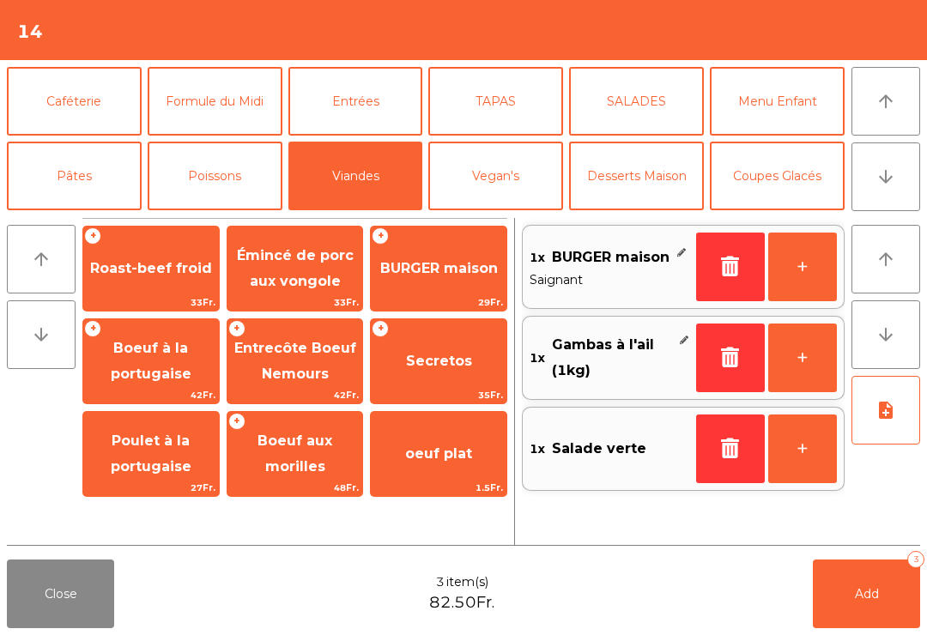
click at [236, 180] on button "Poissons" at bounding box center [215, 176] width 135 height 69
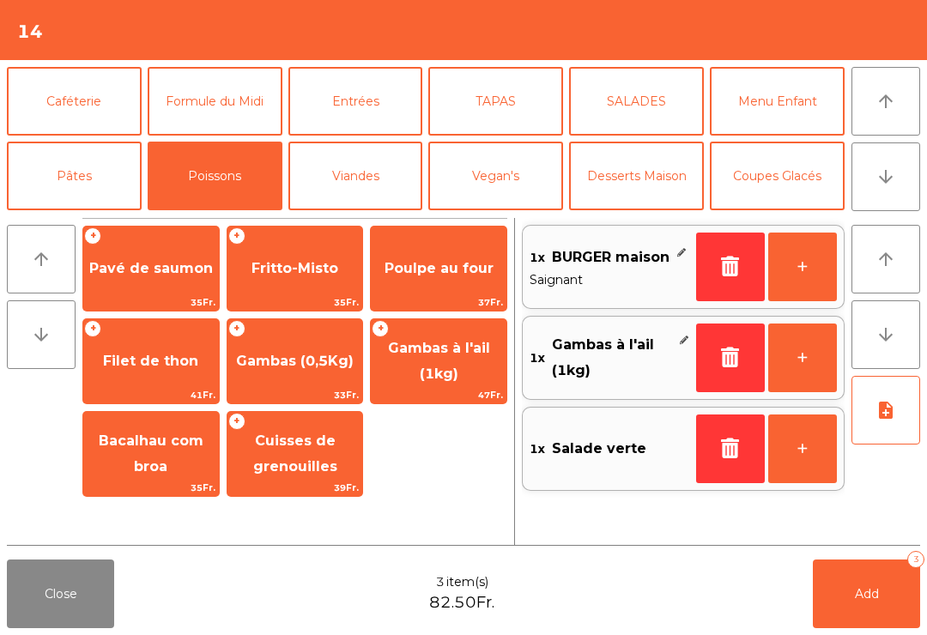
click at [174, 289] on span "Pavé de saumon" at bounding box center [151, 269] width 136 height 46
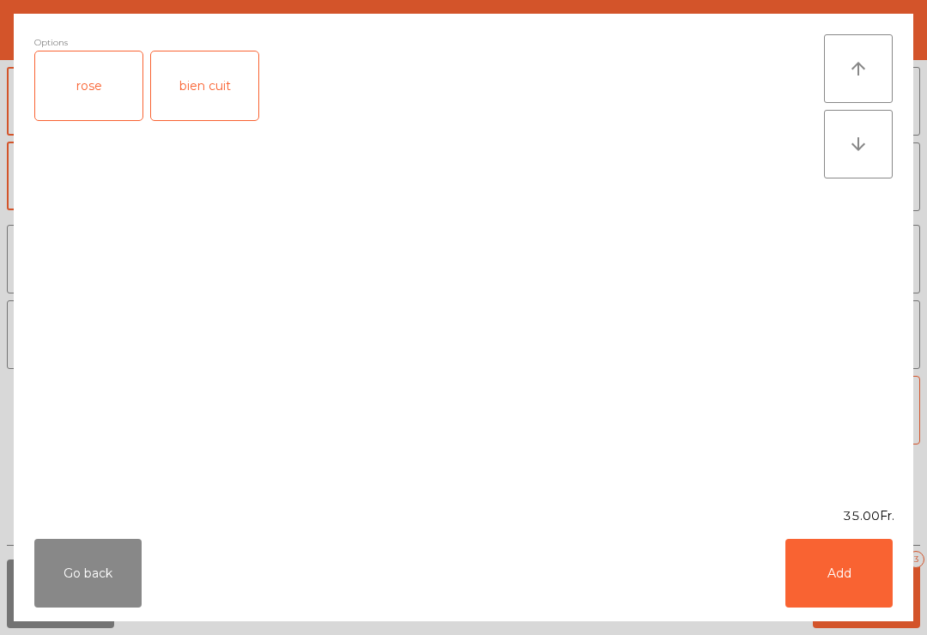
click at [206, 100] on div "bien cuit" at bounding box center [204, 86] width 107 height 69
click at [847, 574] on button "Add" at bounding box center [839, 573] width 107 height 69
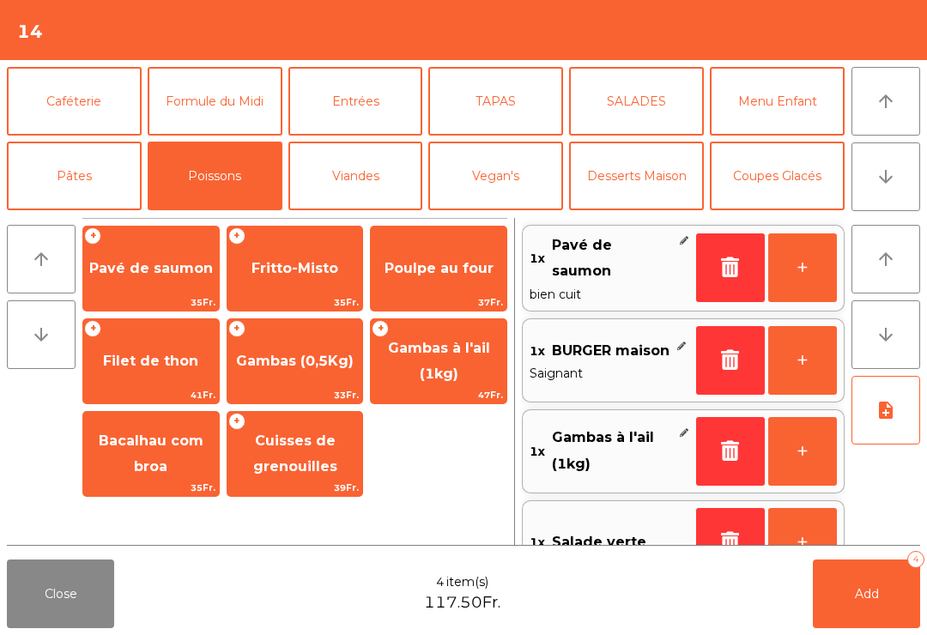
click at [366, 110] on button "Entrées" at bounding box center [356, 101] width 135 height 69
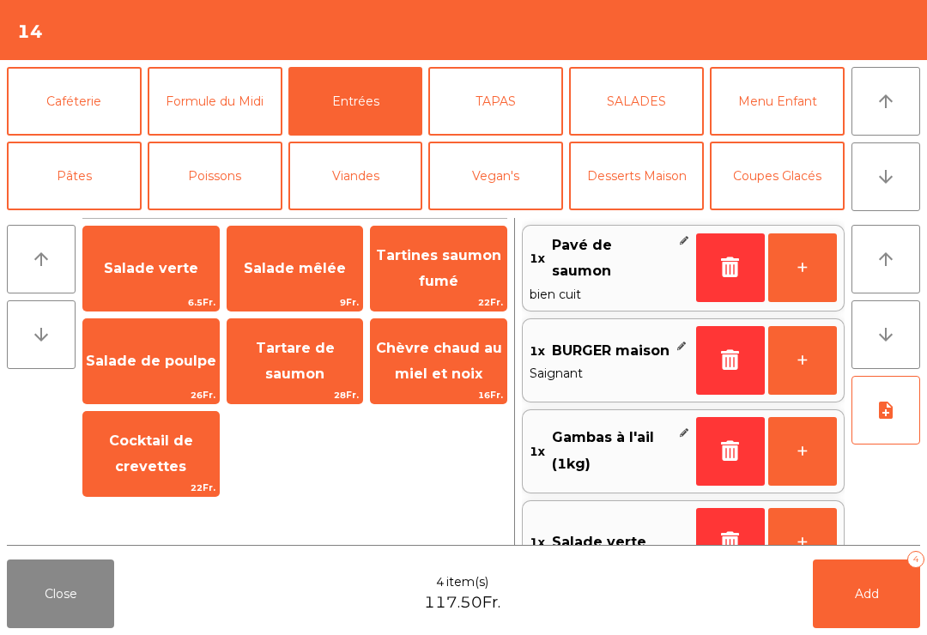
click at [319, 288] on span "Salade mêlée" at bounding box center [296, 269] width 136 height 46
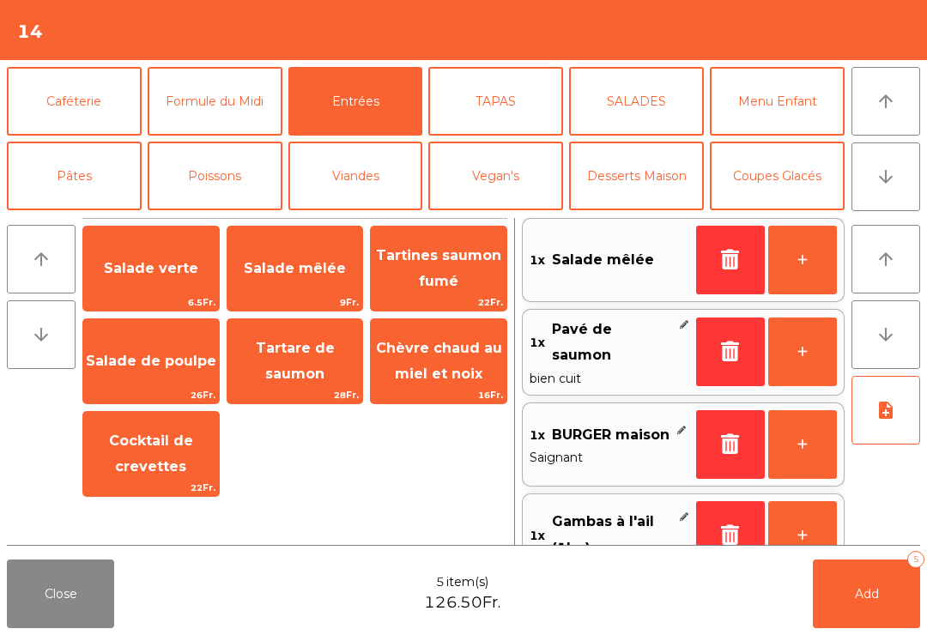
scroll to position [0, 0]
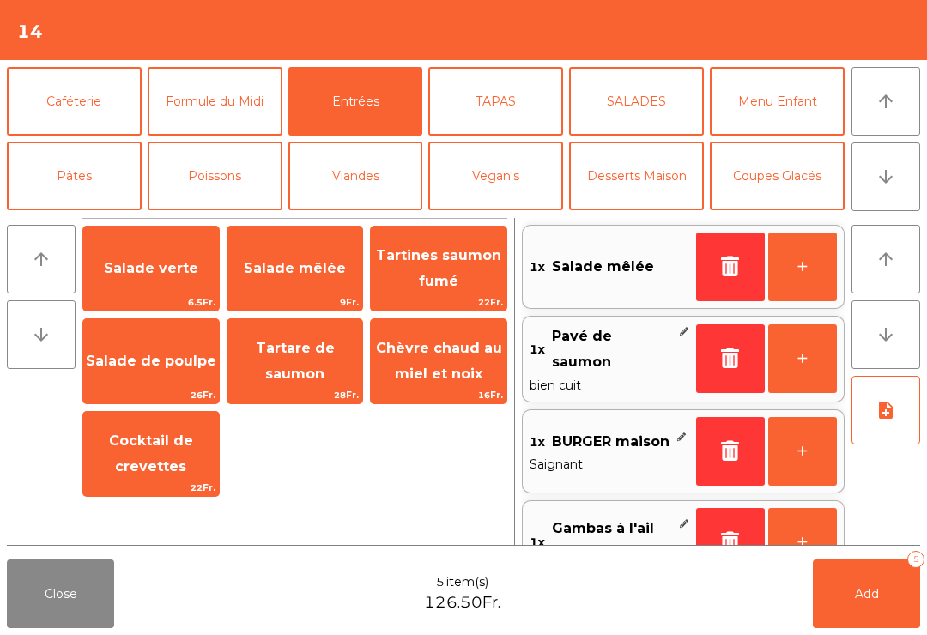
click at [884, 429] on button "note_add" at bounding box center [886, 410] width 69 height 69
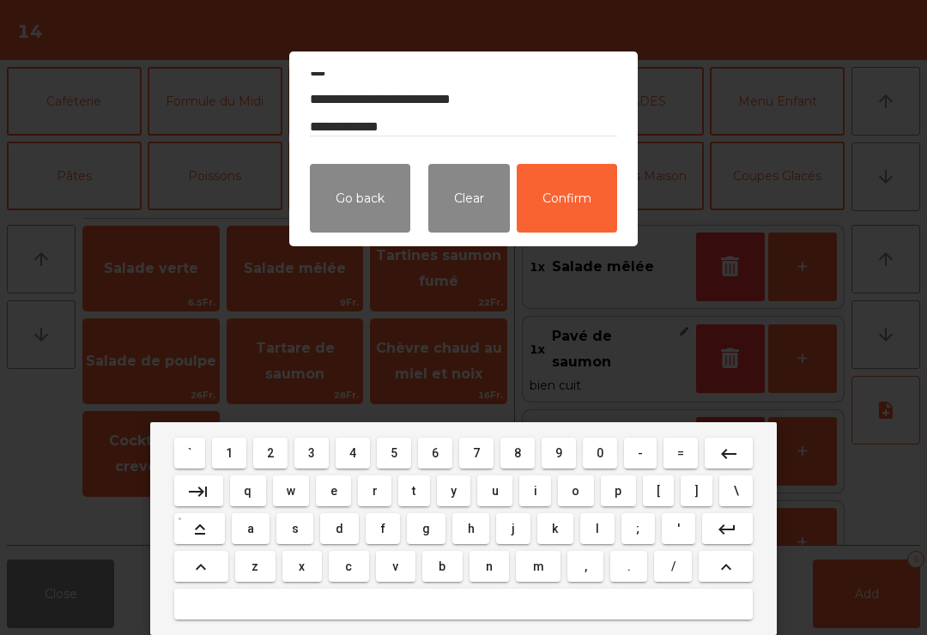
scroll to position [22, 0]
type textarea "**********"
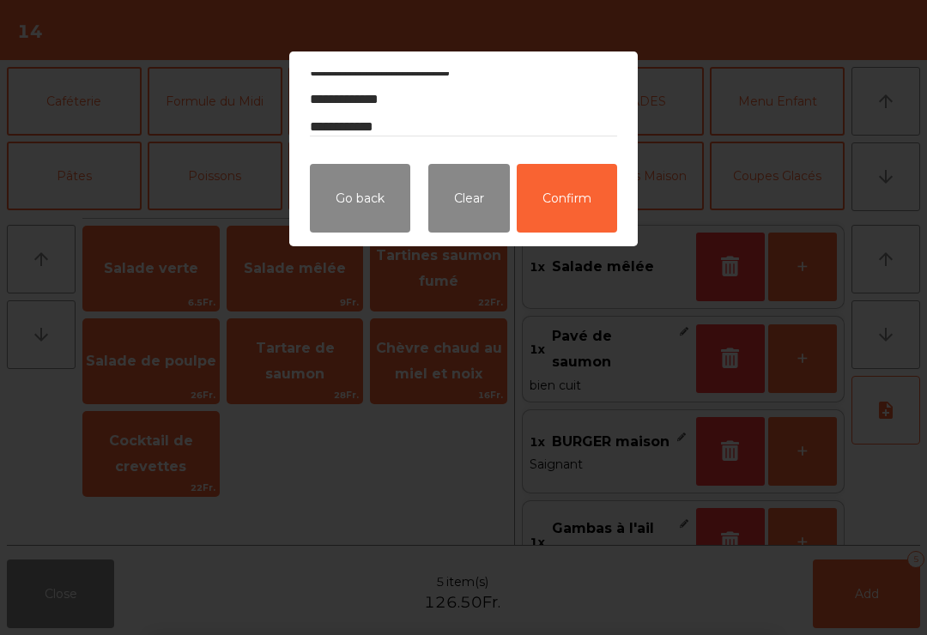
click at [571, 228] on button "Confirm" at bounding box center [567, 198] width 100 height 69
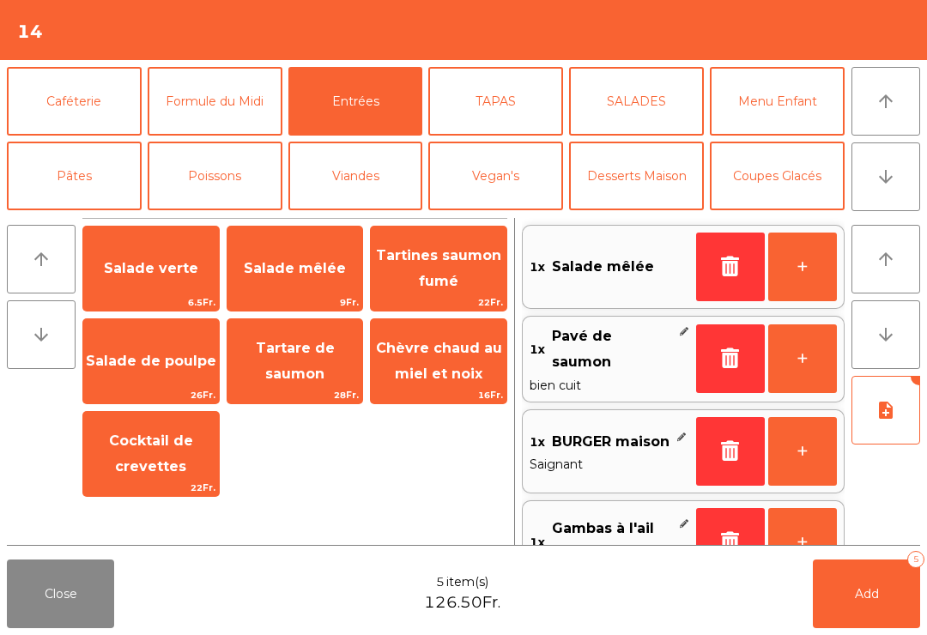
click at [876, 598] on span "Add" at bounding box center [867, 594] width 24 height 15
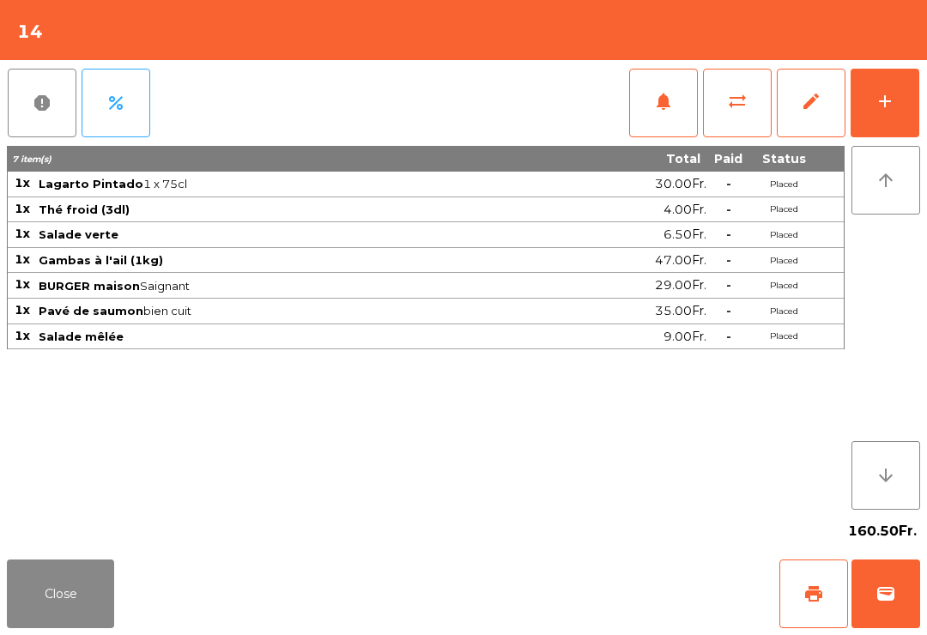
click at [74, 627] on button "Close" at bounding box center [60, 594] width 107 height 69
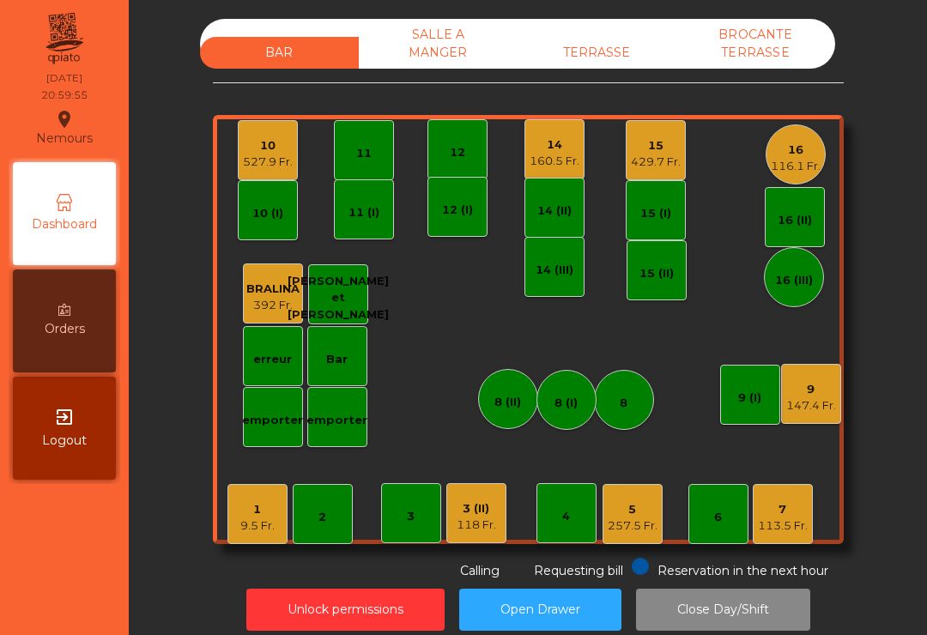
click at [263, 172] on div "10 527.9 Fr." at bounding box center [268, 150] width 60 height 60
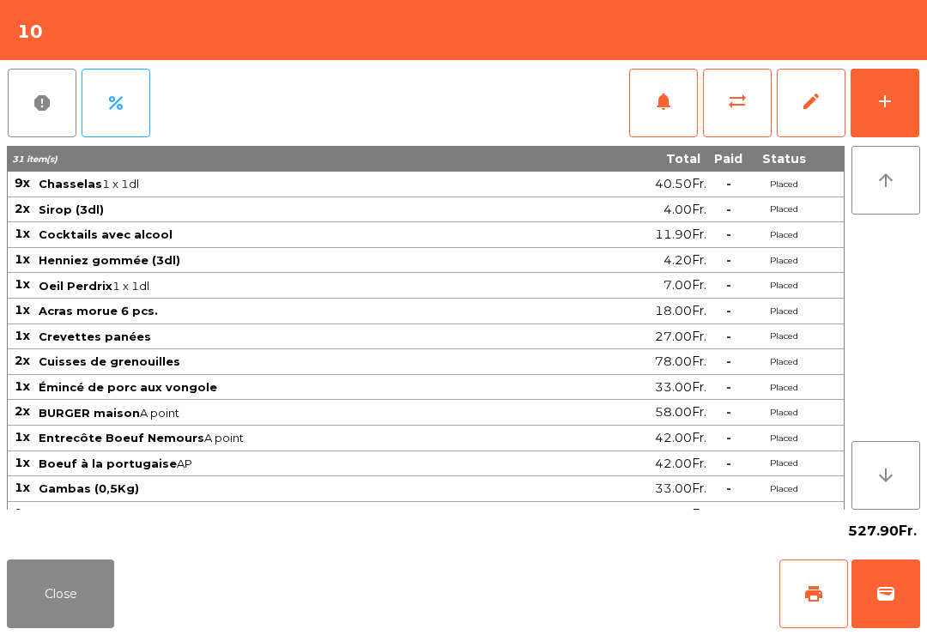
click at [658, 115] on button "notifications" at bounding box center [663, 103] width 69 height 69
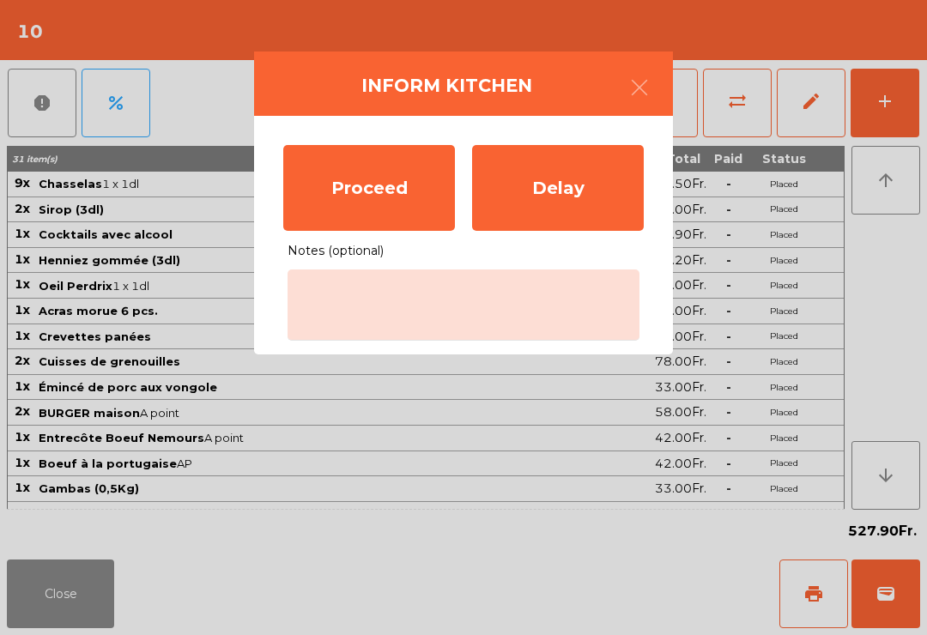
click at [372, 193] on div "Proceed" at bounding box center [369, 188] width 172 height 86
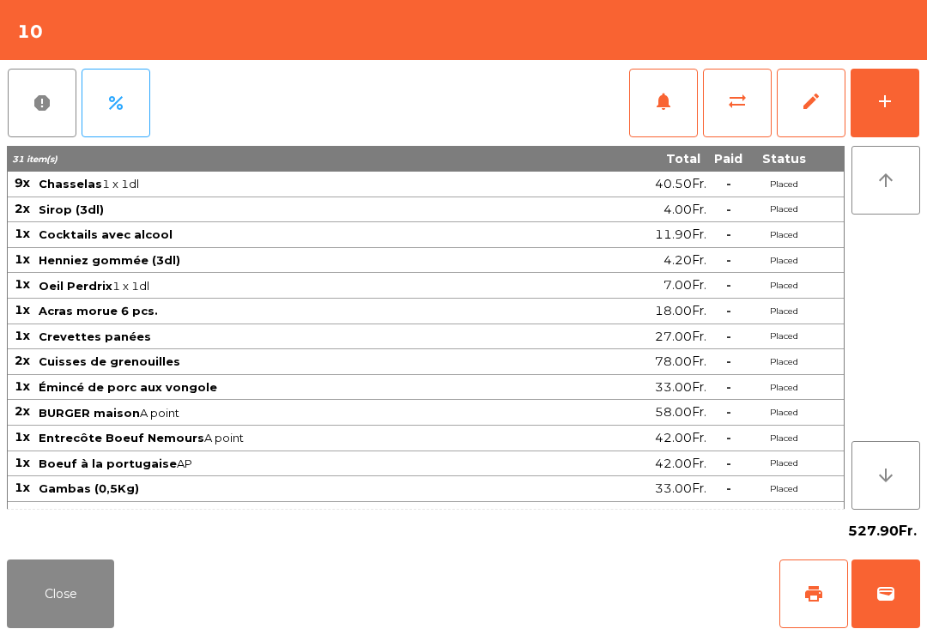
click at [39, 605] on button "Close" at bounding box center [60, 594] width 107 height 69
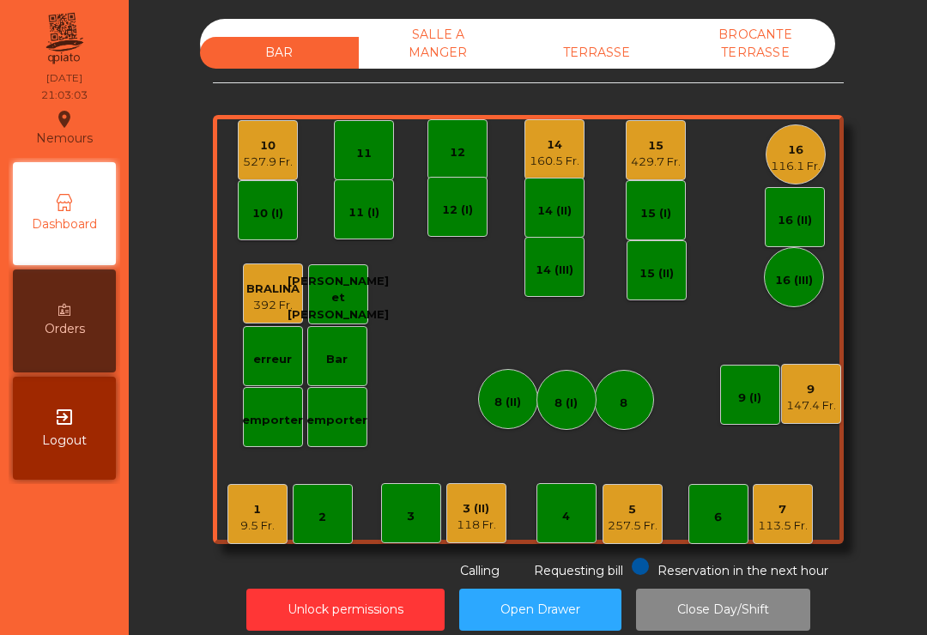
click at [556, 167] on div "160.5 Fr." at bounding box center [555, 161] width 50 height 17
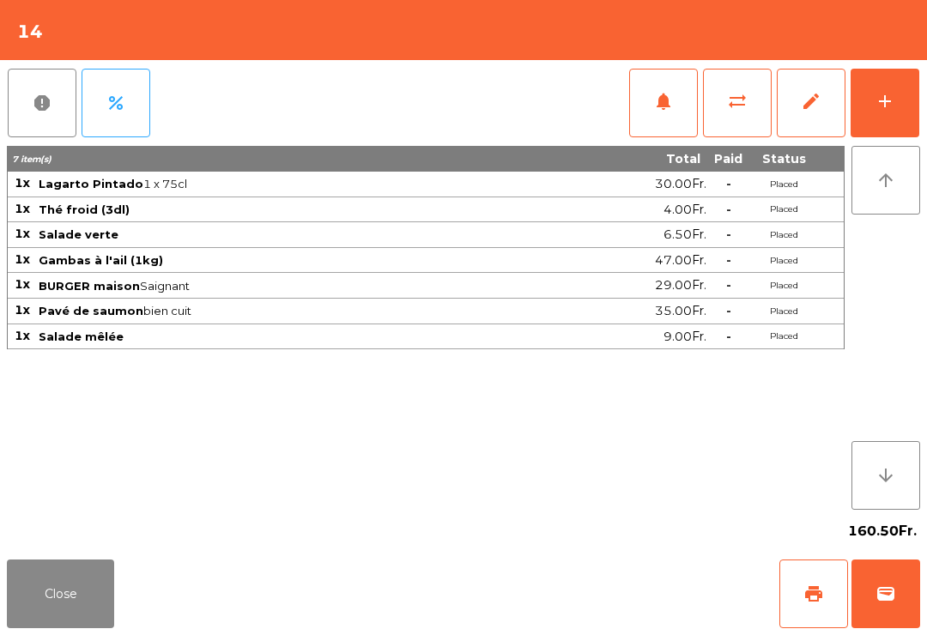
click at [647, 113] on button "notifications" at bounding box center [663, 103] width 69 height 69
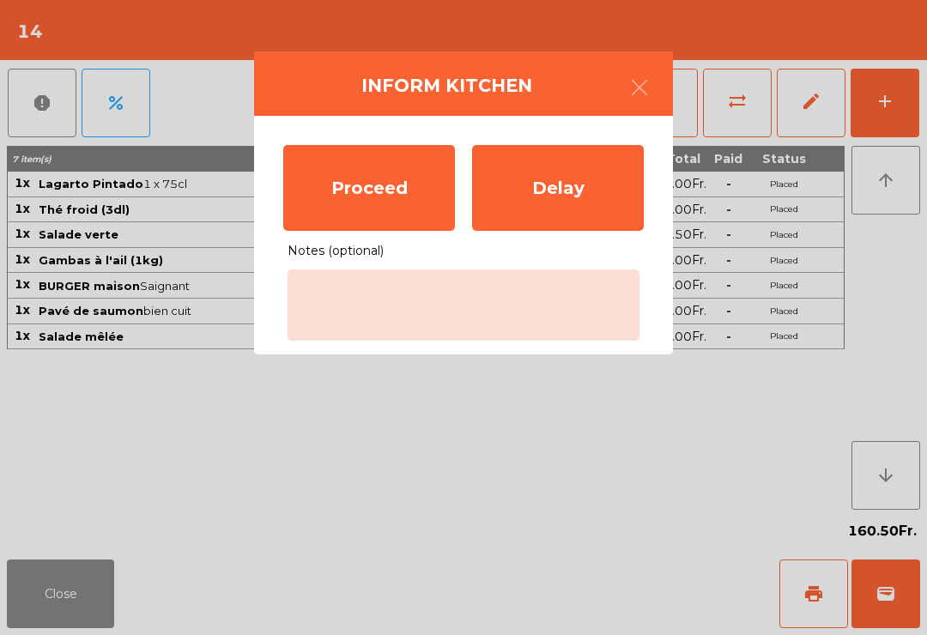
click at [357, 198] on div "Proceed" at bounding box center [369, 188] width 172 height 86
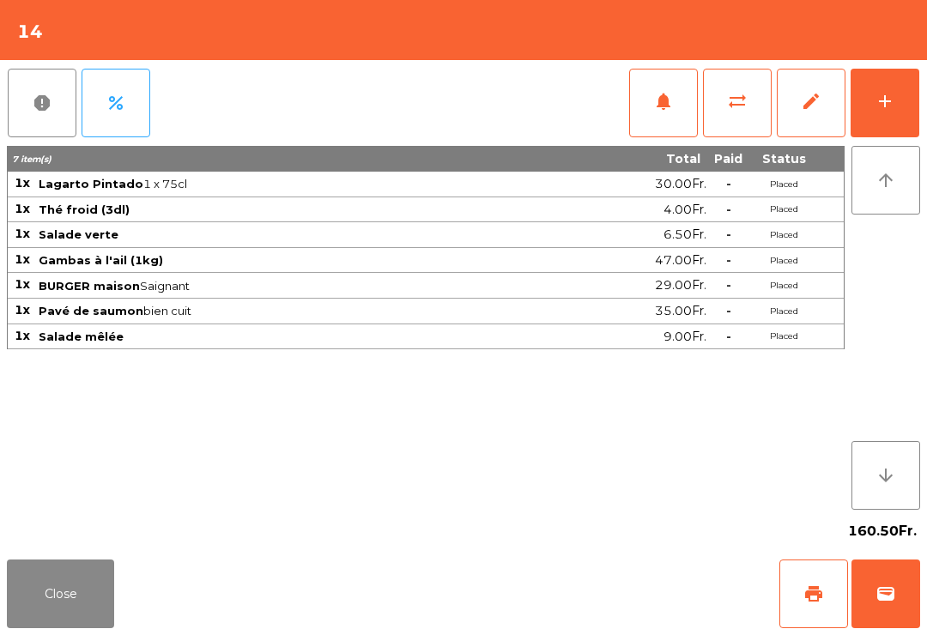
click at [87, 628] on button "Close" at bounding box center [60, 594] width 107 height 69
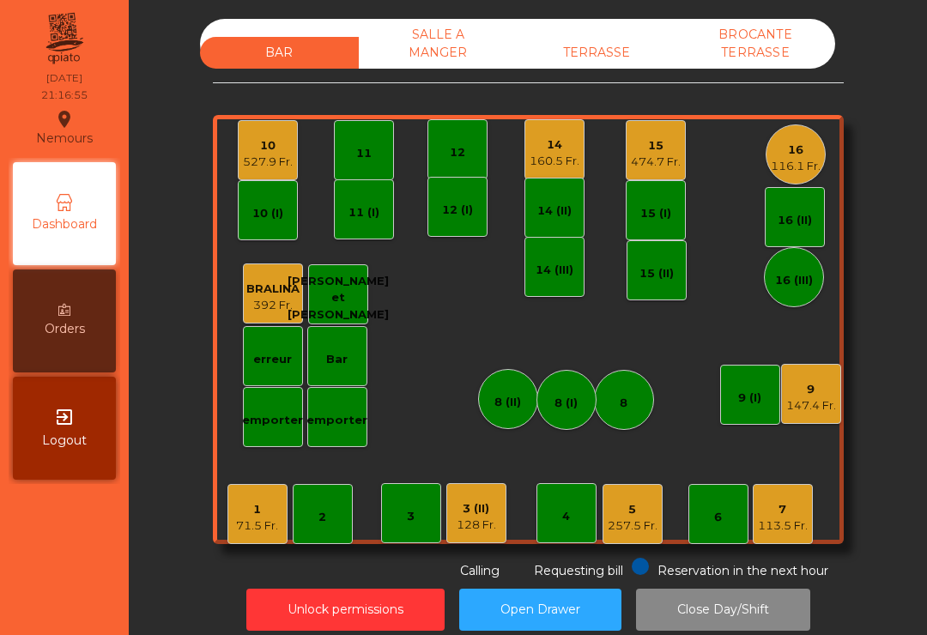
click at [93, 591] on nav "Nemours location_on [DATE] 21:16:55 Dashboard Orders exit_to_app Logout" at bounding box center [64, 317] width 129 height 635
click at [779, 532] on div "113.5 Fr." at bounding box center [783, 526] width 50 height 17
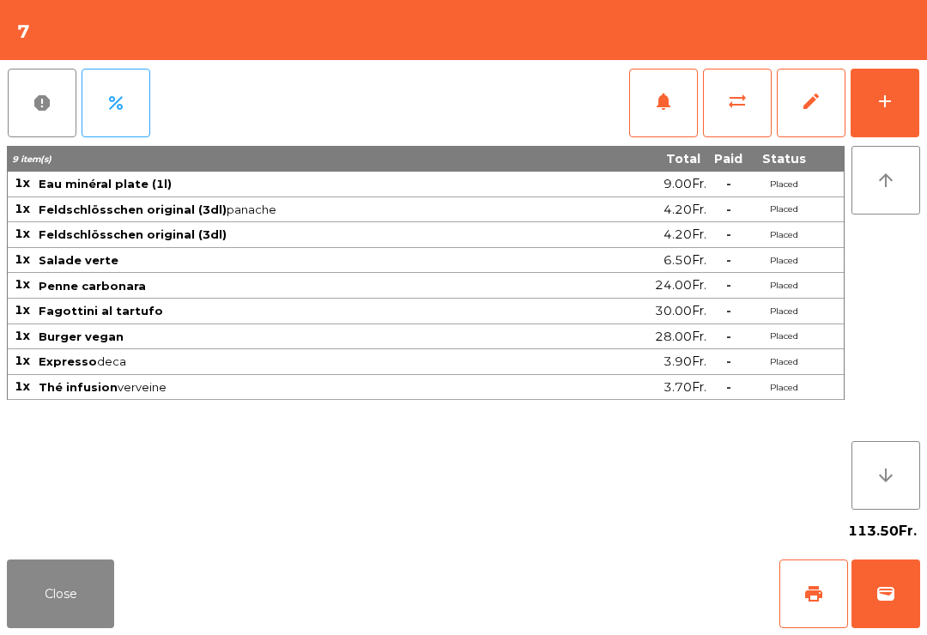
click at [795, 605] on button "print" at bounding box center [814, 594] width 69 height 69
click at [68, 615] on button "Close" at bounding box center [60, 594] width 107 height 69
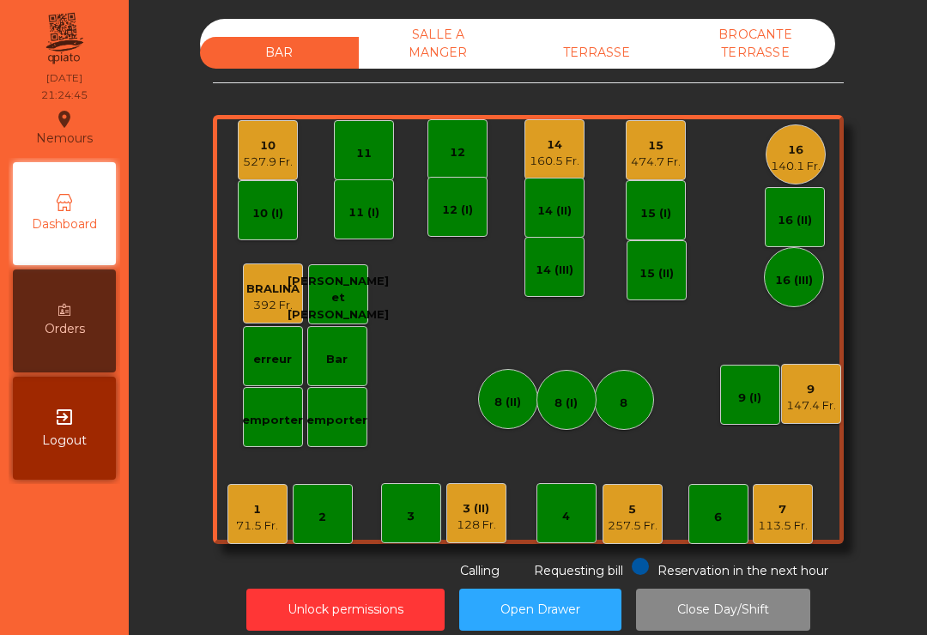
click at [566, 165] on div "160.5 Fr." at bounding box center [555, 161] width 50 height 17
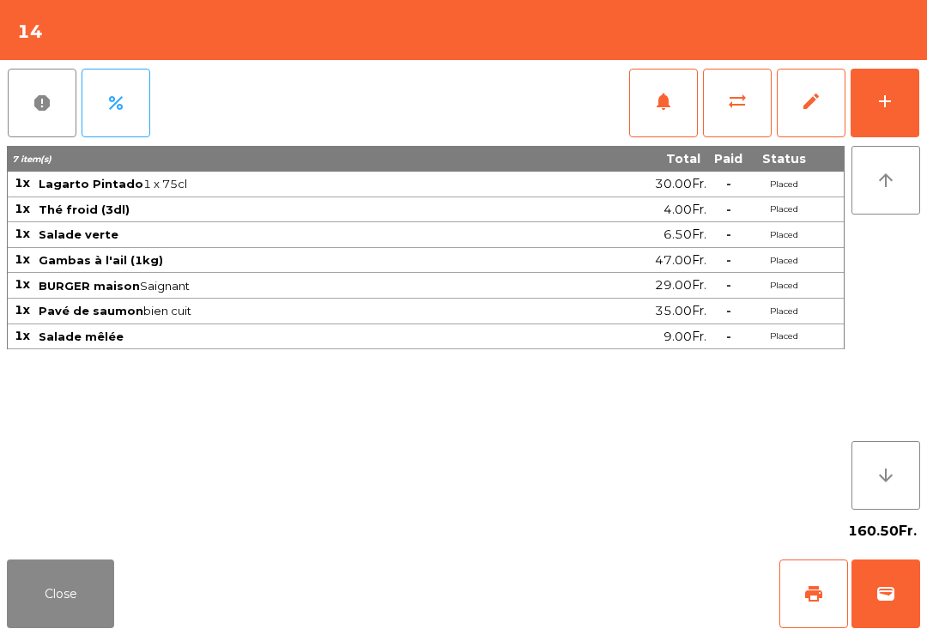
click at [887, 106] on div "add" at bounding box center [885, 101] width 21 height 21
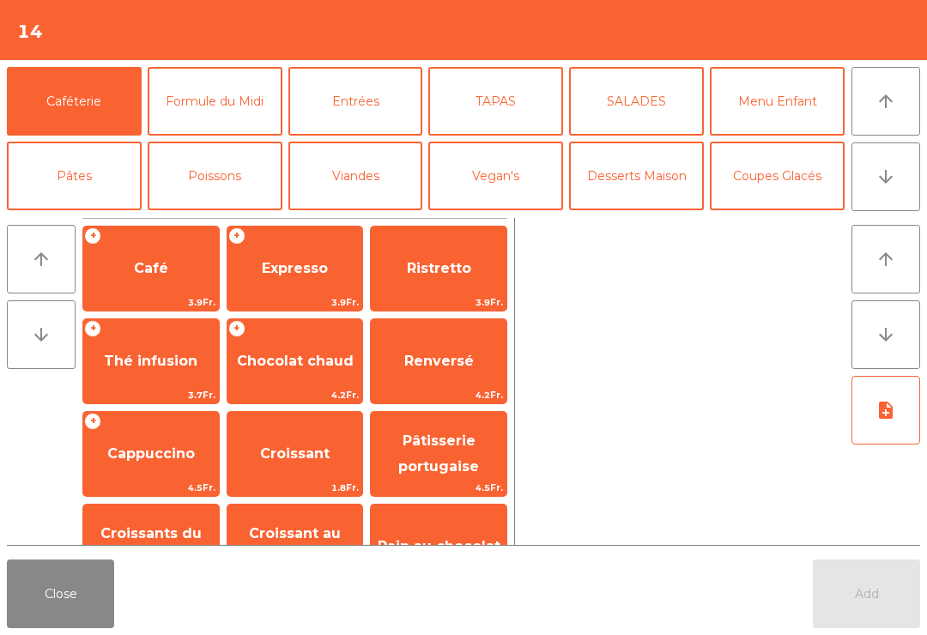
click at [915, 184] on button "arrow_downward" at bounding box center [886, 177] width 69 height 69
click at [897, 112] on button "arrow_upward" at bounding box center [886, 101] width 69 height 69
click at [350, 104] on button "Entrées" at bounding box center [356, 101] width 135 height 69
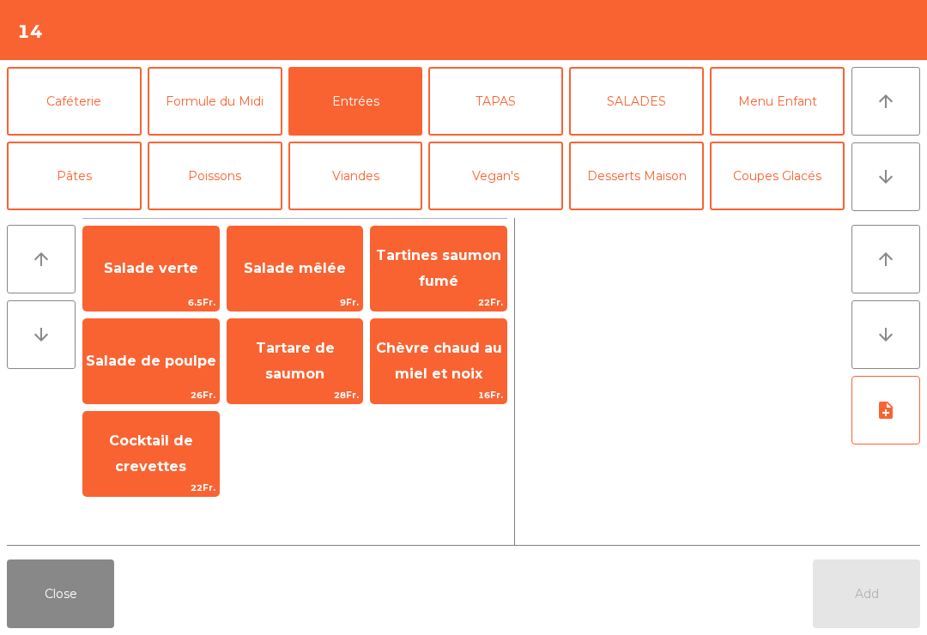
click at [479, 110] on button "TAPAS" at bounding box center [496, 101] width 135 height 69
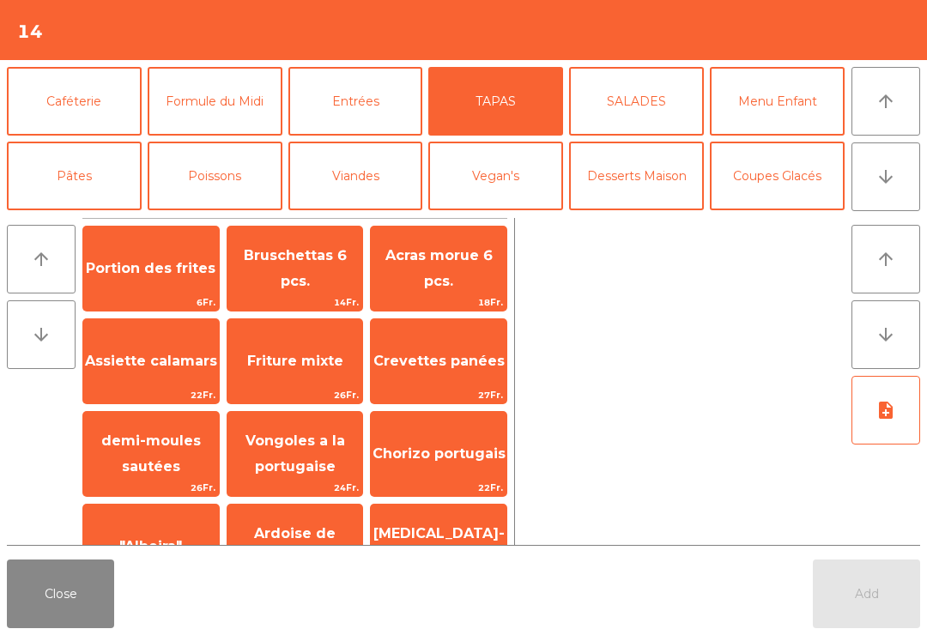
click at [124, 263] on span "Portion des frites" at bounding box center [151, 268] width 130 height 16
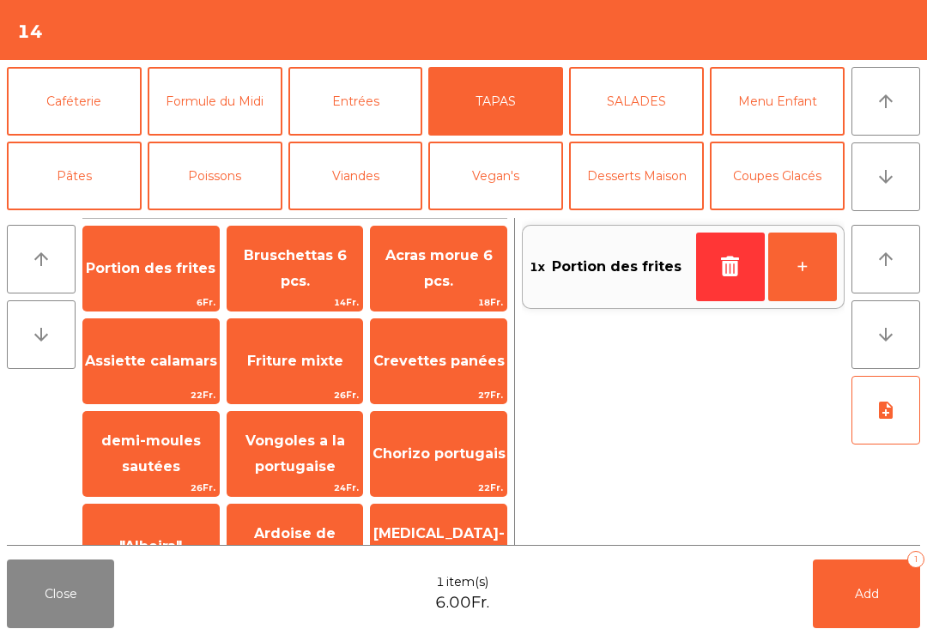
click at [891, 182] on icon "arrow_downward" at bounding box center [886, 177] width 21 height 21
click at [66, 216] on button "Mineral" at bounding box center [74, 250] width 135 height 69
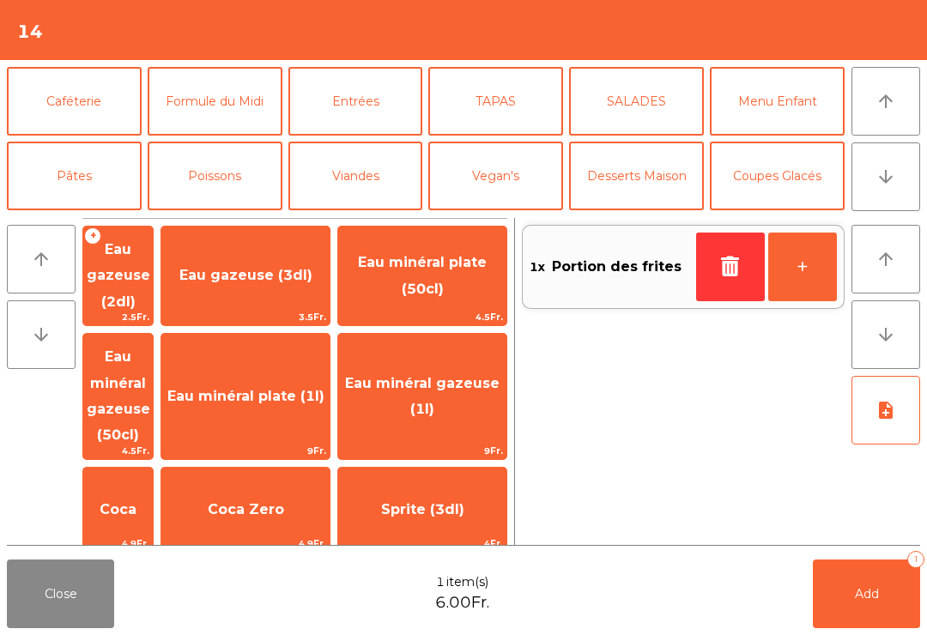
click at [281, 587] on span "Thé froid (3dl)" at bounding box center [245, 610] width 168 height 46
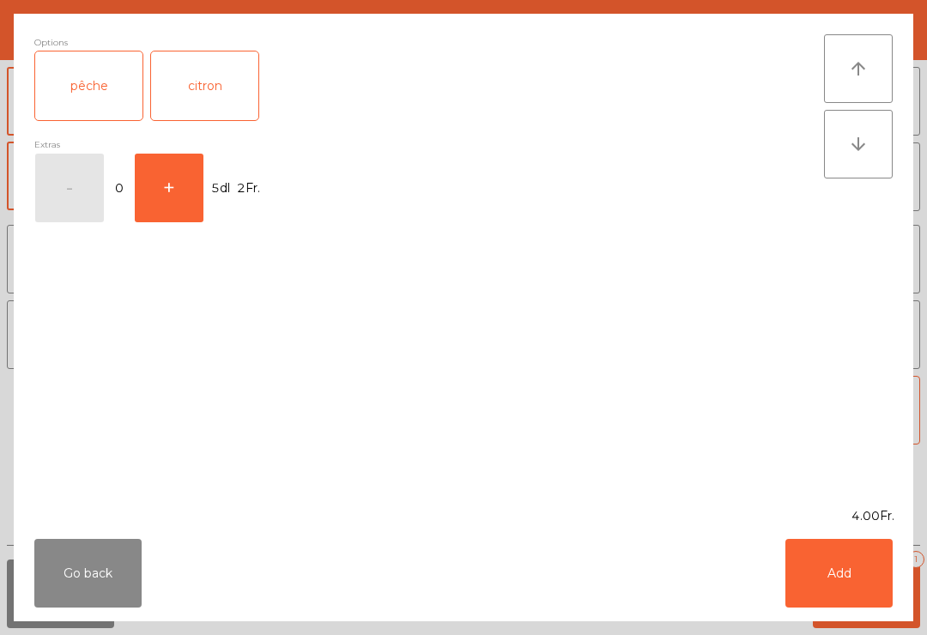
click at [848, 576] on button "Add" at bounding box center [839, 573] width 107 height 69
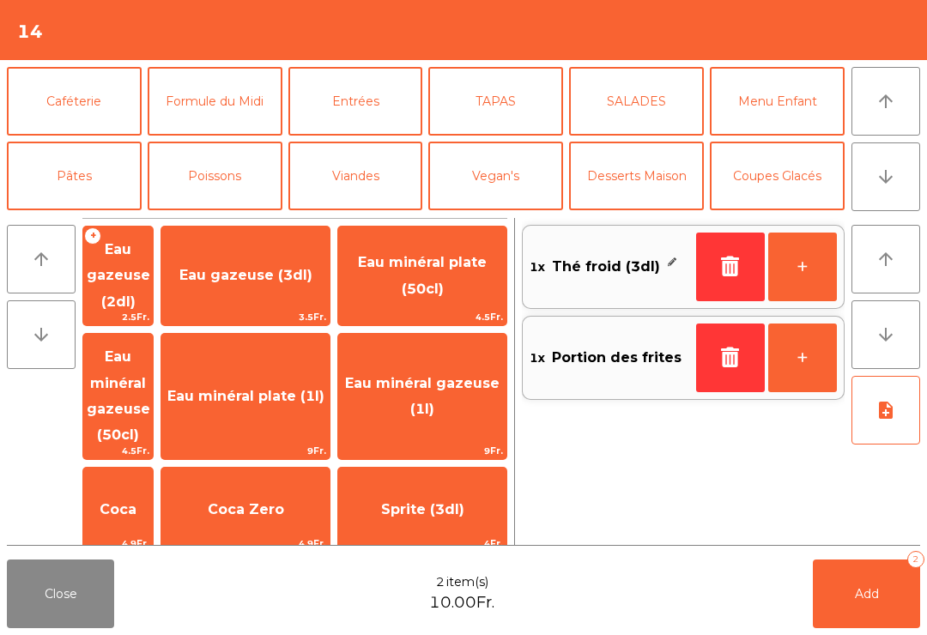
scroll to position [149, 0]
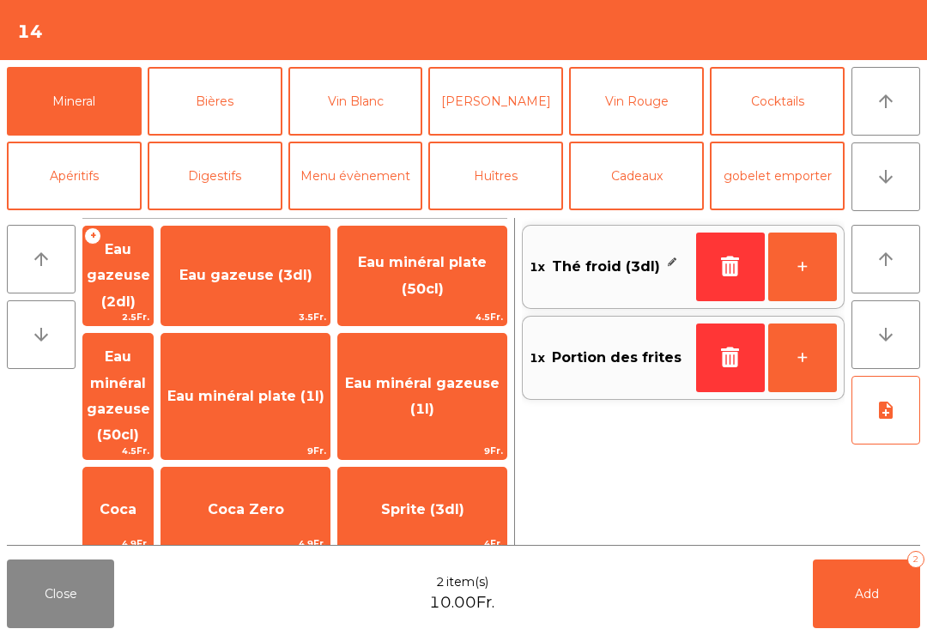
click at [873, 600] on span "Add" at bounding box center [867, 594] width 24 height 15
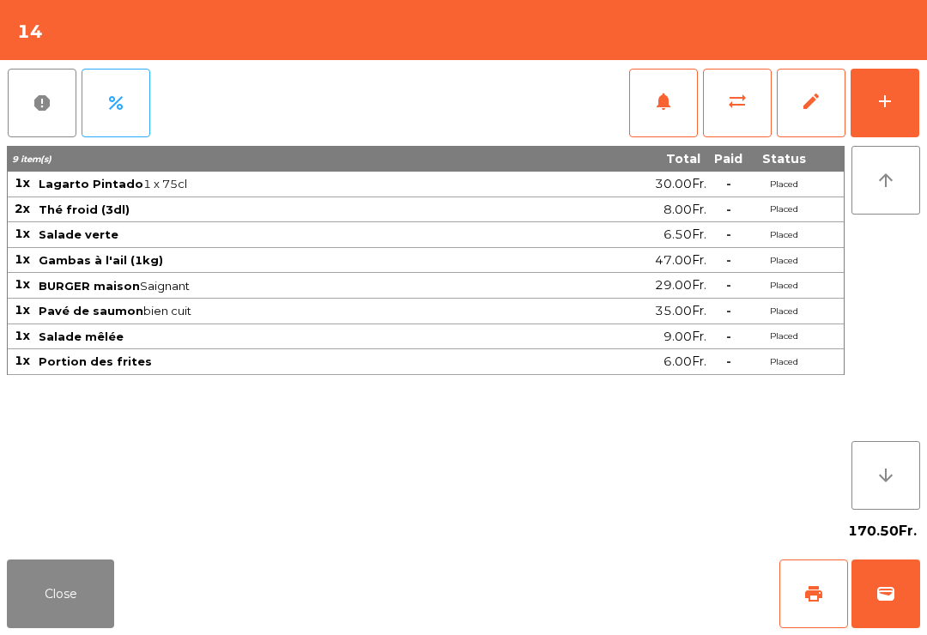
click at [65, 628] on button "Close" at bounding box center [60, 594] width 107 height 69
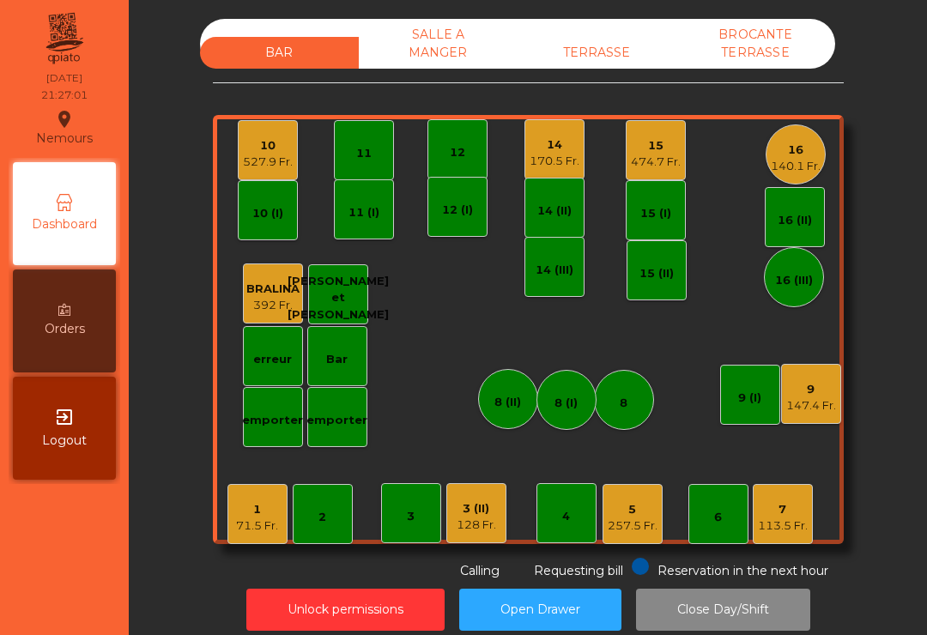
click at [616, 27] on div "BAR SALLE A MANGER TERRASSE BROCANTE TERRASSE" at bounding box center [517, 44] width 635 height 50
click at [597, 66] on div "TERRASSE" at bounding box center [597, 53] width 159 height 32
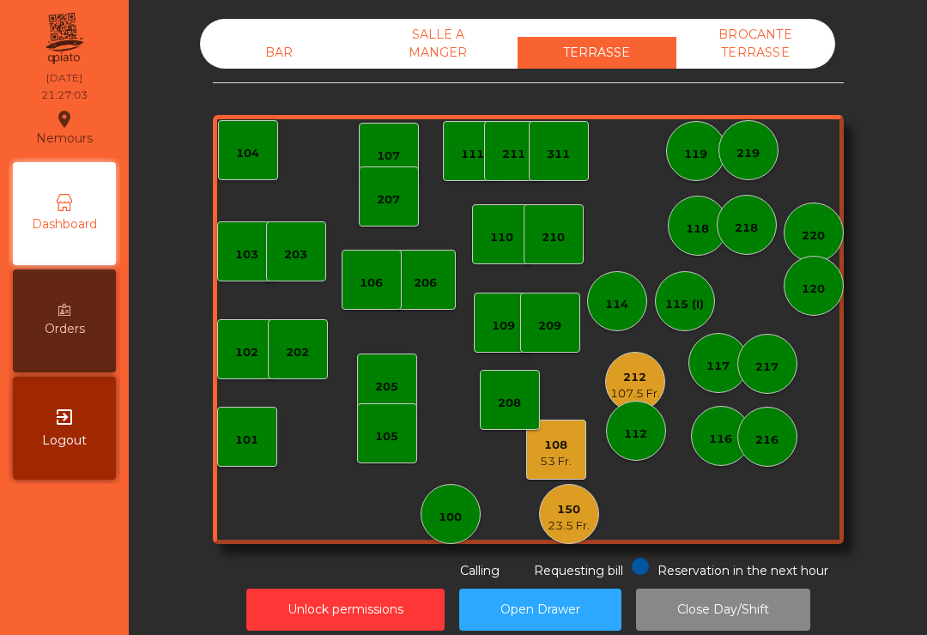
click at [561, 439] on div "108" at bounding box center [556, 445] width 32 height 17
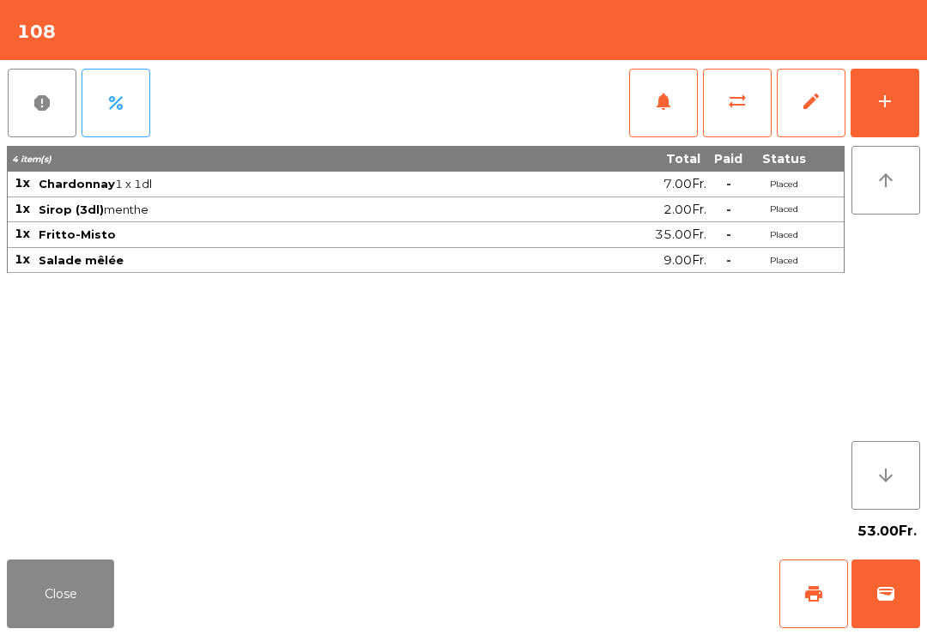
click at [902, 92] on button "add" at bounding box center [885, 103] width 69 height 69
click at [889, 104] on div "add" at bounding box center [885, 101] width 21 height 21
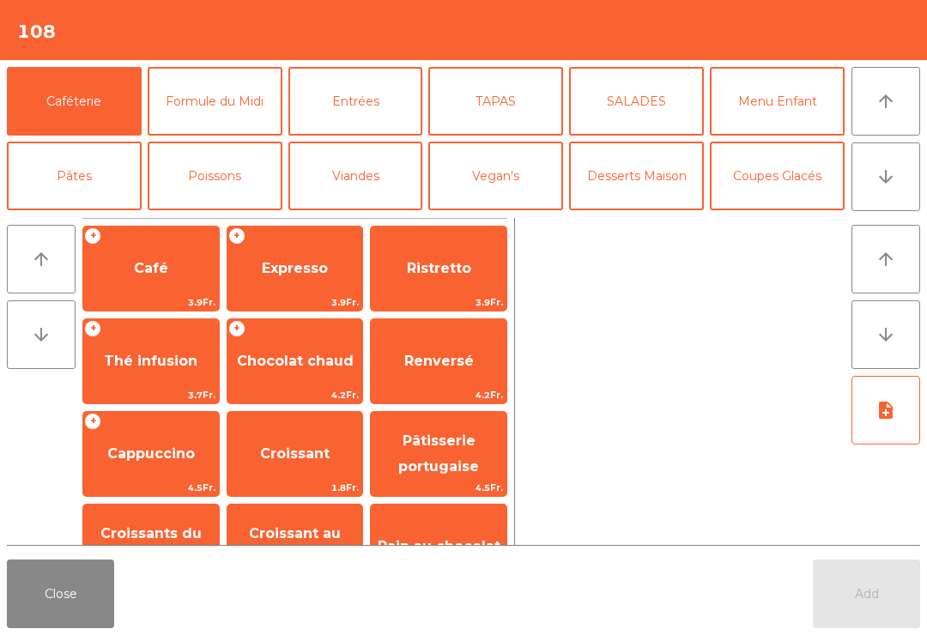
click at [896, 188] on button "arrow_downward" at bounding box center [886, 177] width 69 height 69
click at [377, 216] on button "Vin Blanc" at bounding box center [356, 250] width 135 height 69
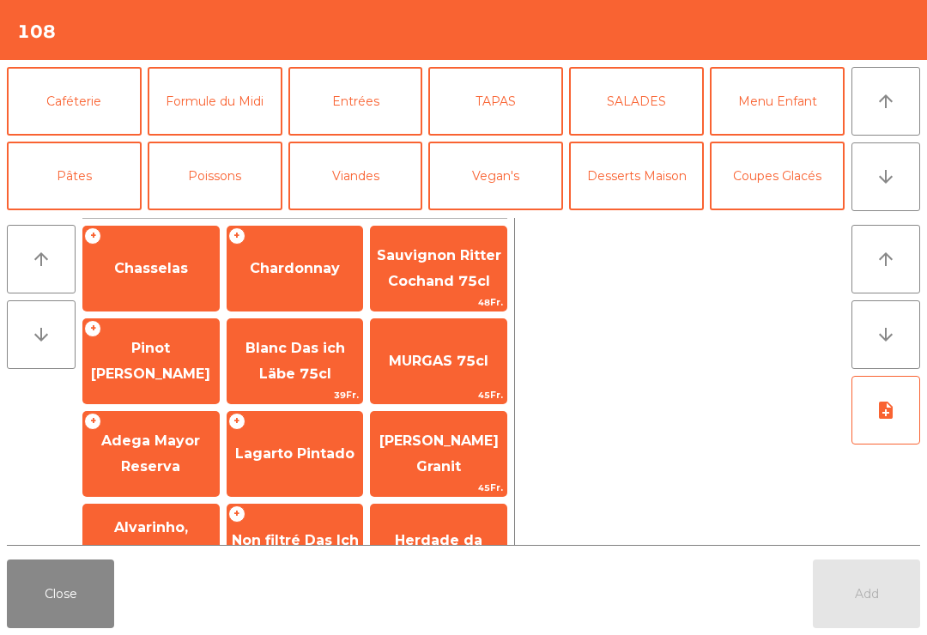
click at [283, 271] on span "Chardonnay" at bounding box center [295, 268] width 90 height 16
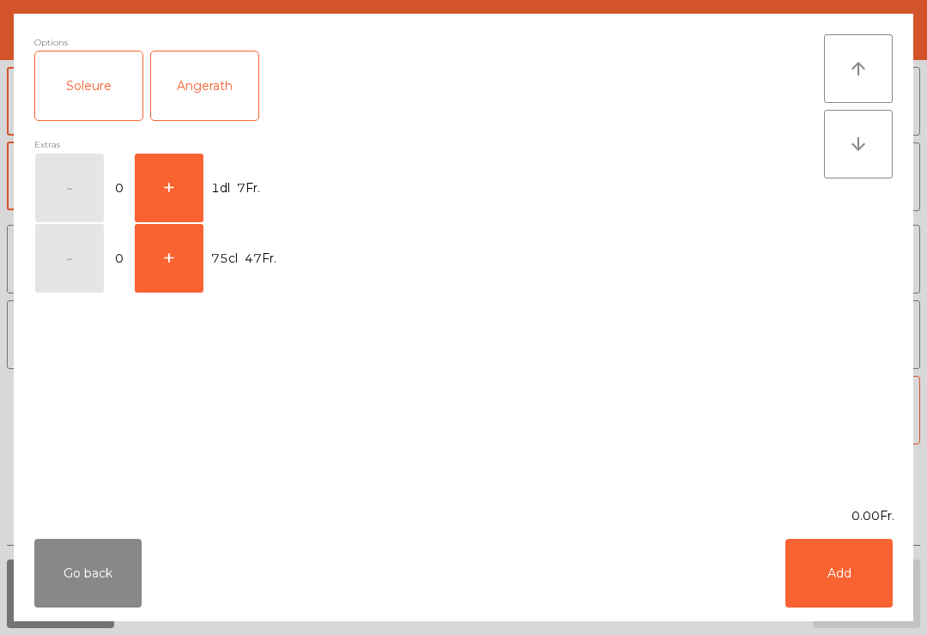
click at [181, 171] on button "+" at bounding box center [169, 188] width 69 height 69
click at [851, 546] on button "Add" at bounding box center [839, 573] width 107 height 69
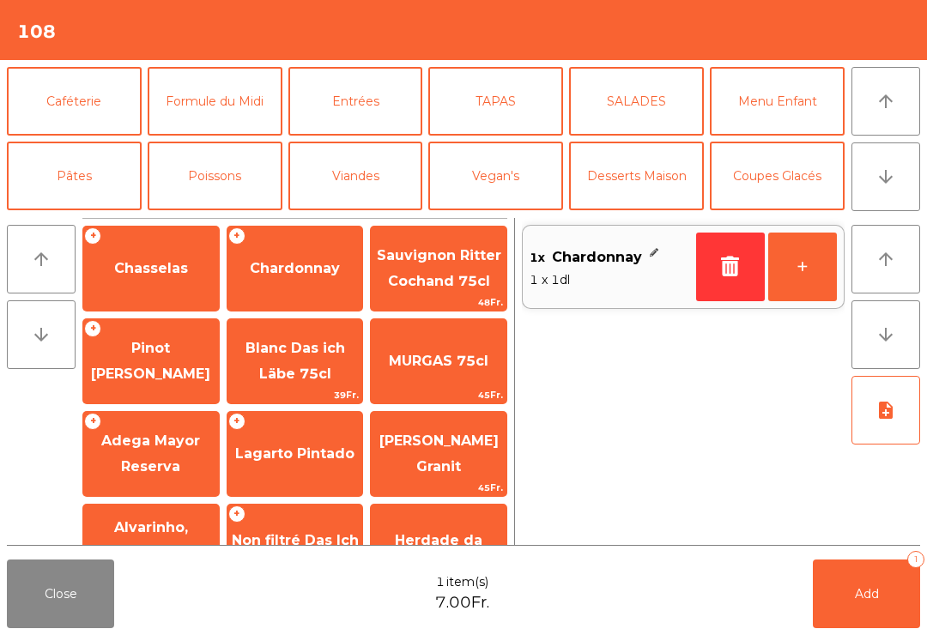
click at [117, 216] on button "Mineral" at bounding box center [74, 250] width 135 height 69
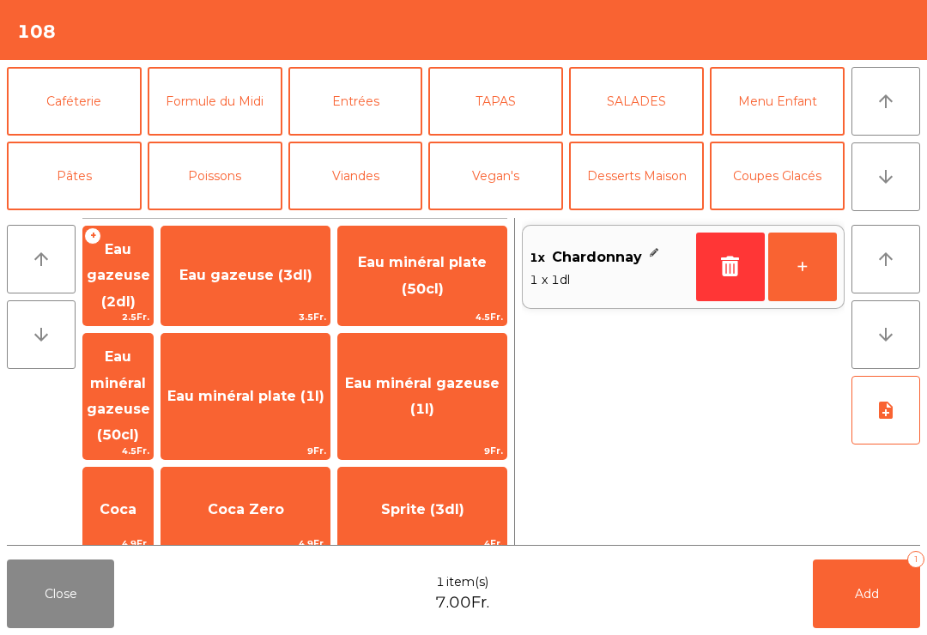
click at [153, 487] on span "Coca" at bounding box center [118, 510] width 70 height 46
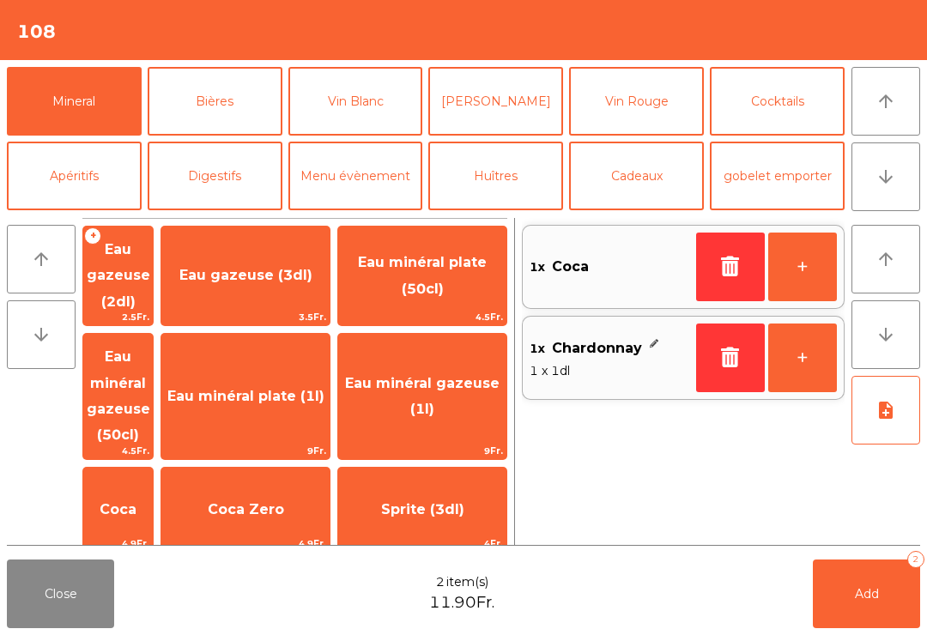
click at [878, 571] on button "Add 2" at bounding box center [866, 594] width 107 height 69
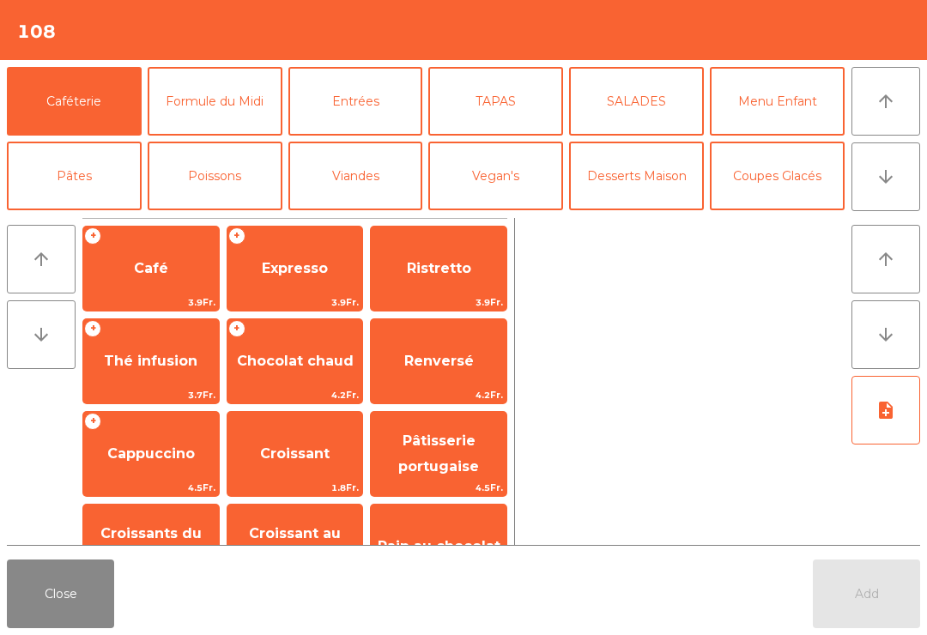
click at [44, 574] on button "Close" at bounding box center [60, 594] width 107 height 69
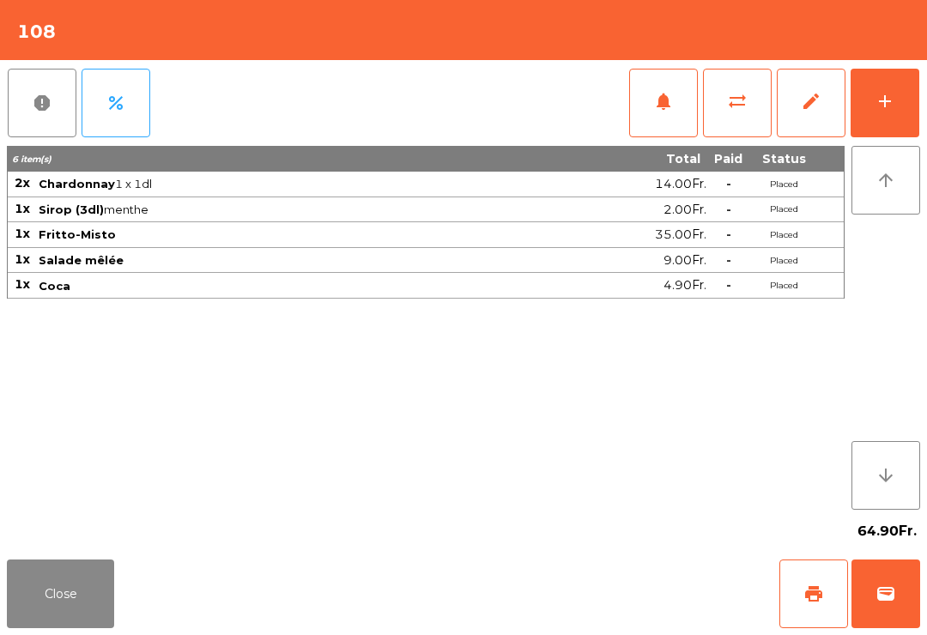
click at [20, 537] on div "64.90Fr." at bounding box center [464, 531] width 914 height 43
click at [56, 612] on button "Close" at bounding box center [60, 594] width 107 height 69
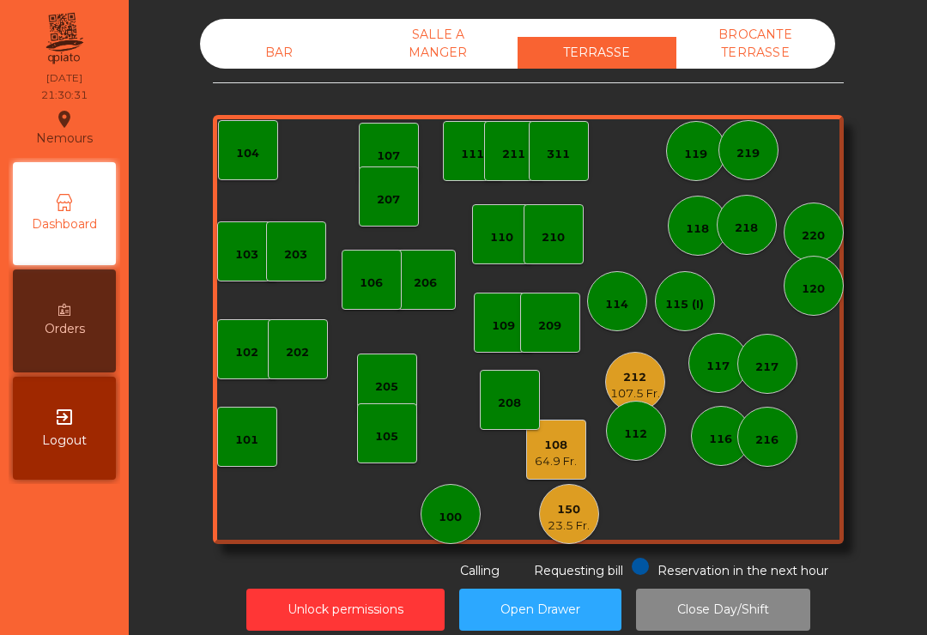
click at [252, 46] on div "BAR" at bounding box center [279, 53] width 159 height 32
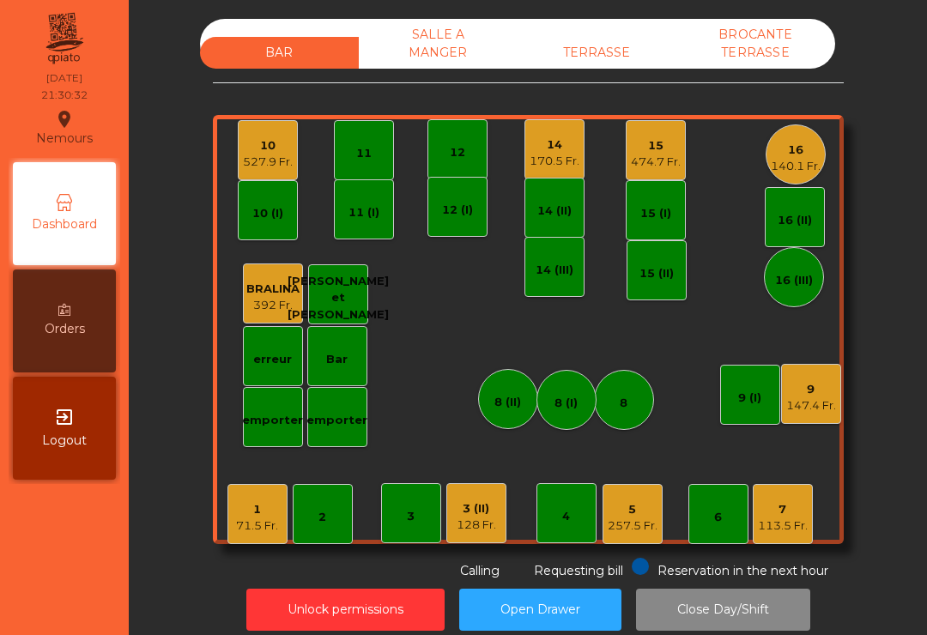
click at [652, 147] on div "15" at bounding box center [656, 145] width 50 height 17
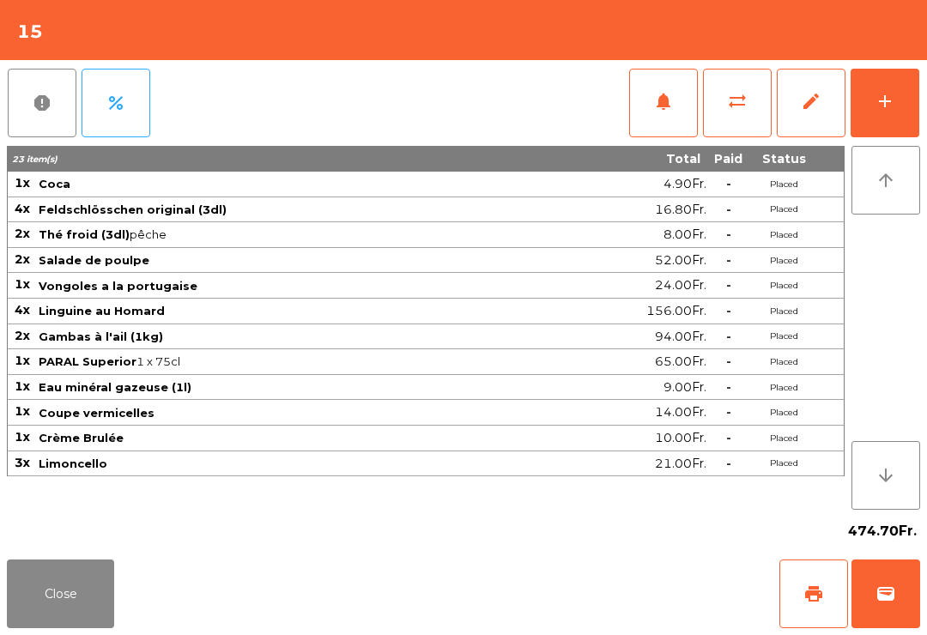
click at [825, 605] on button "print" at bounding box center [814, 594] width 69 height 69
click at [897, 583] on button "wallet" at bounding box center [886, 594] width 69 height 69
click at [554, 599] on div "Close print wallet" at bounding box center [463, 594] width 927 height 82
click at [561, 579] on div "Close print wallet" at bounding box center [463, 594] width 927 height 82
click at [573, 593] on div "Close print wallet" at bounding box center [463, 594] width 927 height 82
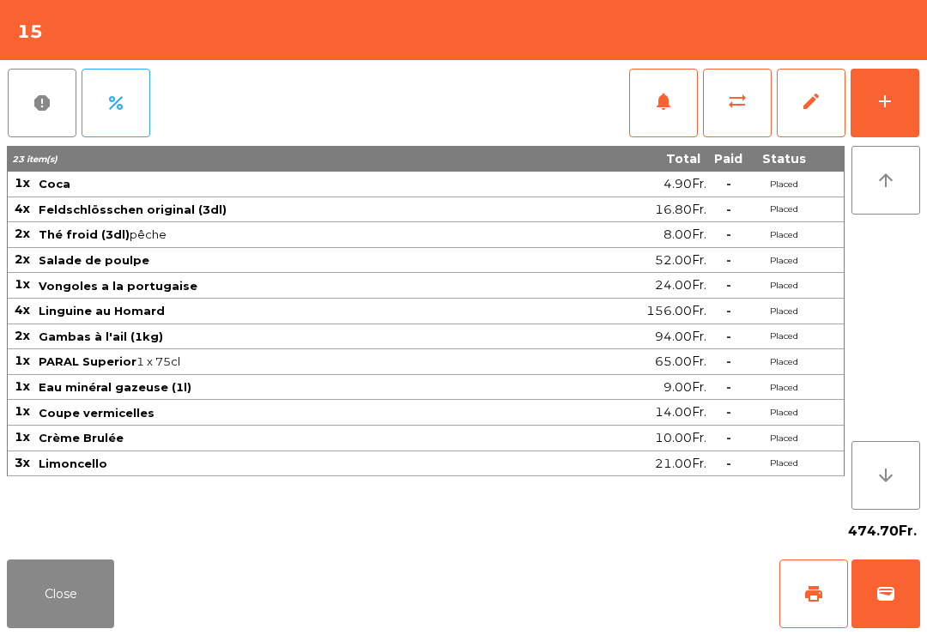
click at [566, 574] on div "Close print wallet" at bounding box center [463, 594] width 927 height 82
click at [568, 573] on div "Close print wallet" at bounding box center [463, 594] width 927 height 82
click at [583, 591] on div "Close print wallet" at bounding box center [463, 594] width 927 height 82
click at [567, 605] on div "Close print wallet" at bounding box center [463, 594] width 927 height 82
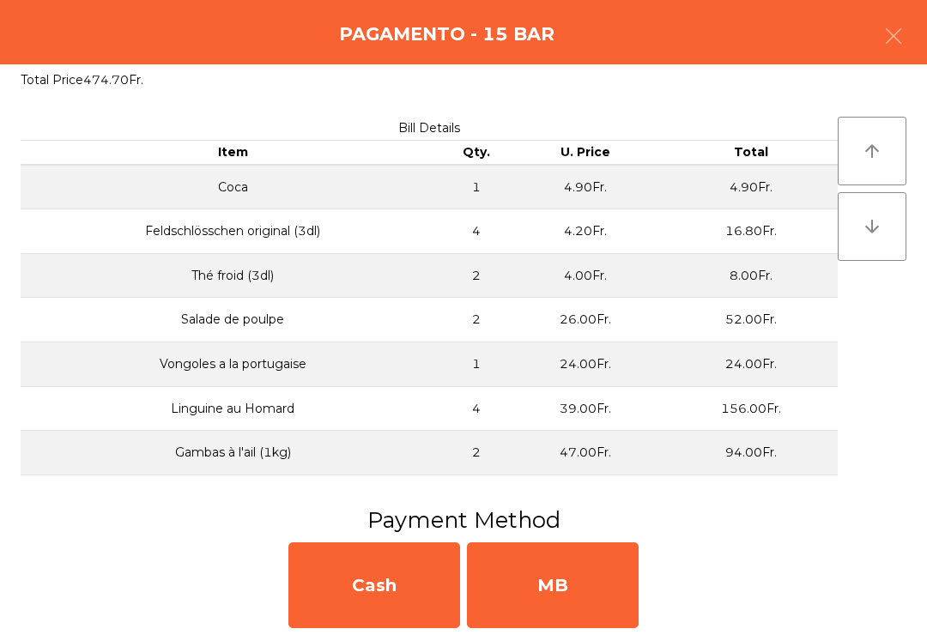
click at [577, 589] on div "MB" at bounding box center [553, 586] width 172 height 86
click at [589, 604] on div "No" at bounding box center [553, 586] width 172 height 86
click at [564, 587] on div "No" at bounding box center [553, 586] width 172 height 86
click at [559, 585] on div "No" at bounding box center [553, 586] width 172 height 86
click at [574, 574] on div "No" at bounding box center [553, 586] width 172 height 86
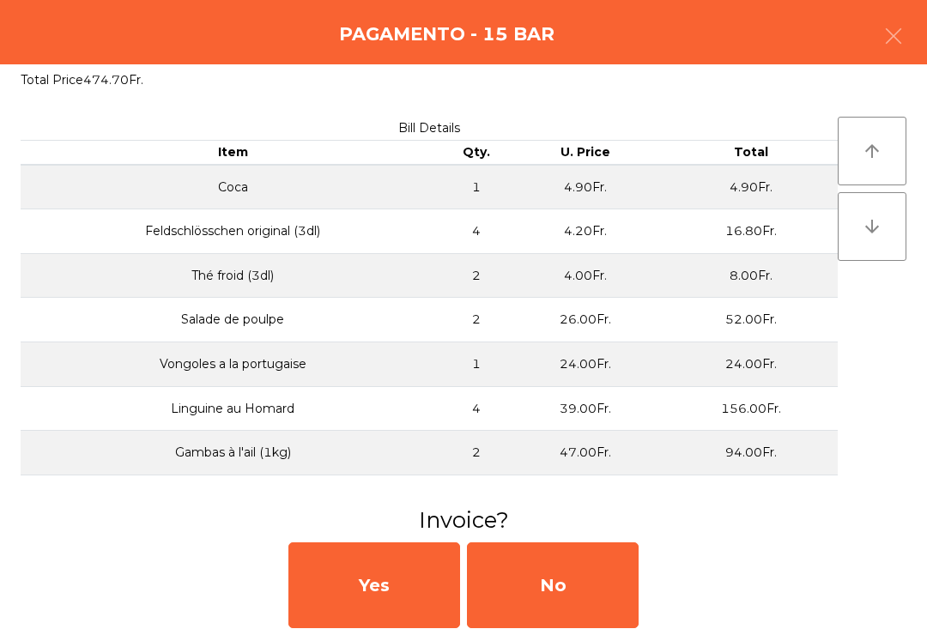
click at [593, 592] on div "No" at bounding box center [553, 586] width 172 height 86
click at [544, 592] on div "No" at bounding box center [553, 586] width 172 height 86
click at [550, 604] on div "No" at bounding box center [553, 586] width 172 height 86
click at [564, 611] on div "No" at bounding box center [553, 586] width 172 height 86
click at [585, 603] on div "No" at bounding box center [553, 586] width 172 height 86
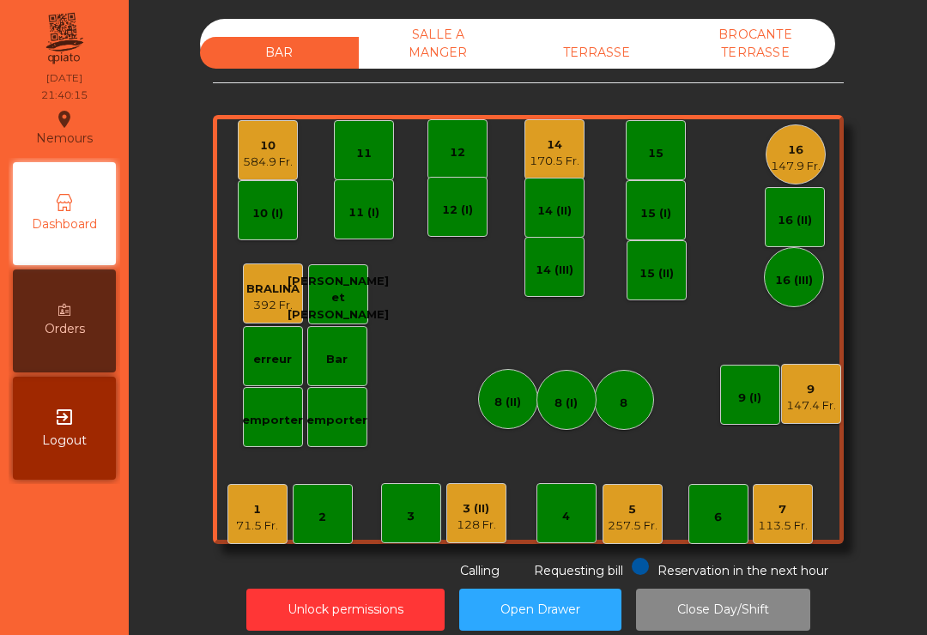
click at [639, 33] on div "BAR SALLE A MANGER TERRASSE BROCANTE TERRASSE" at bounding box center [517, 44] width 635 height 50
click at [596, 46] on div "TERRASSE" at bounding box center [597, 53] width 159 height 32
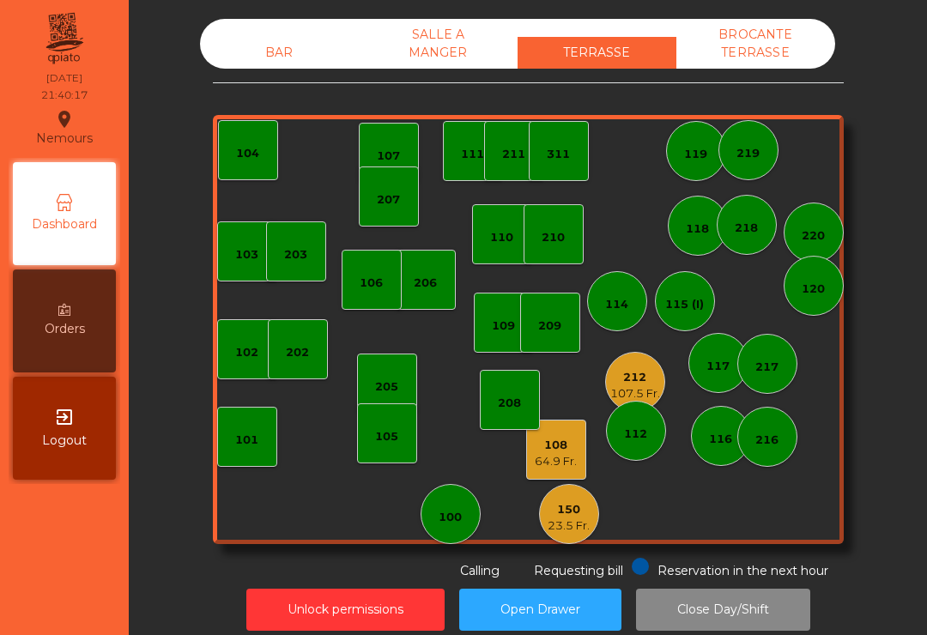
click at [572, 520] on div "23.5 Fr." at bounding box center [569, 526] width 42 height 17
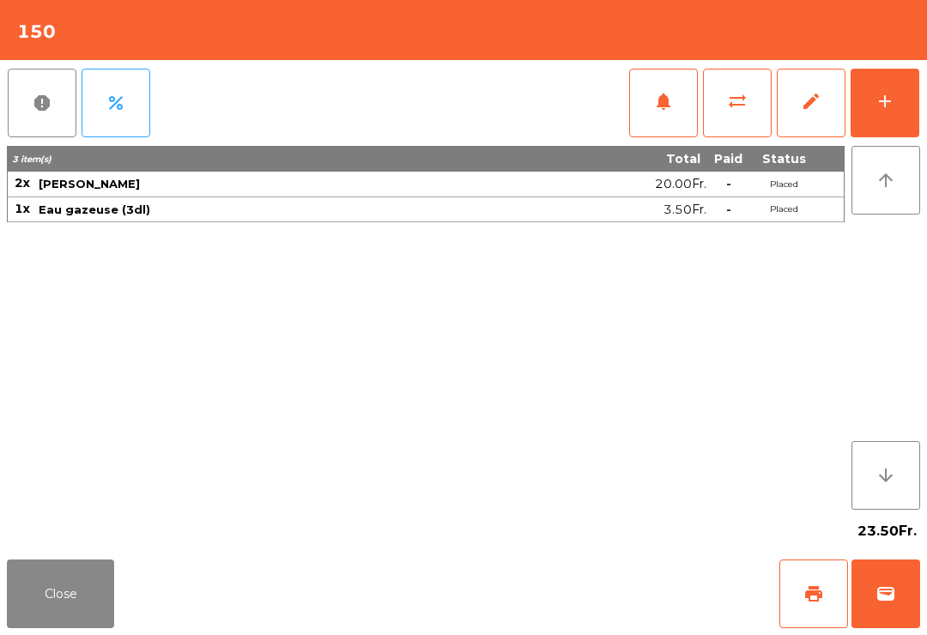
click at [818, 583] on button "print" at bounding box center [814, 594] width 69 height 69
click at [74, 603] on button "Close" at bounding box center [60, 594] width 107 height 69
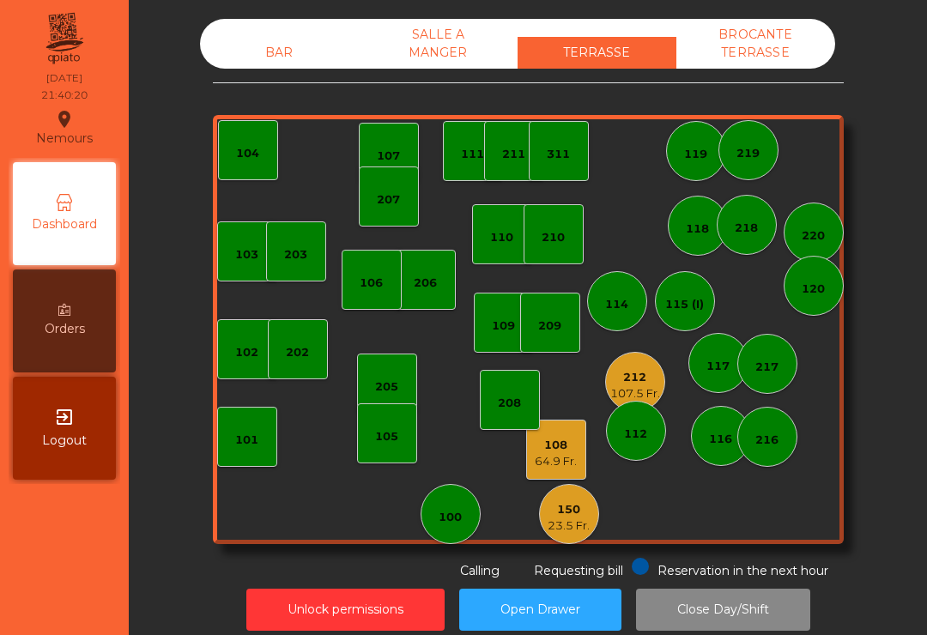
click at [633, 386] on div "107.5 Fr." at bounding box center [636, 394] width 50 height 17
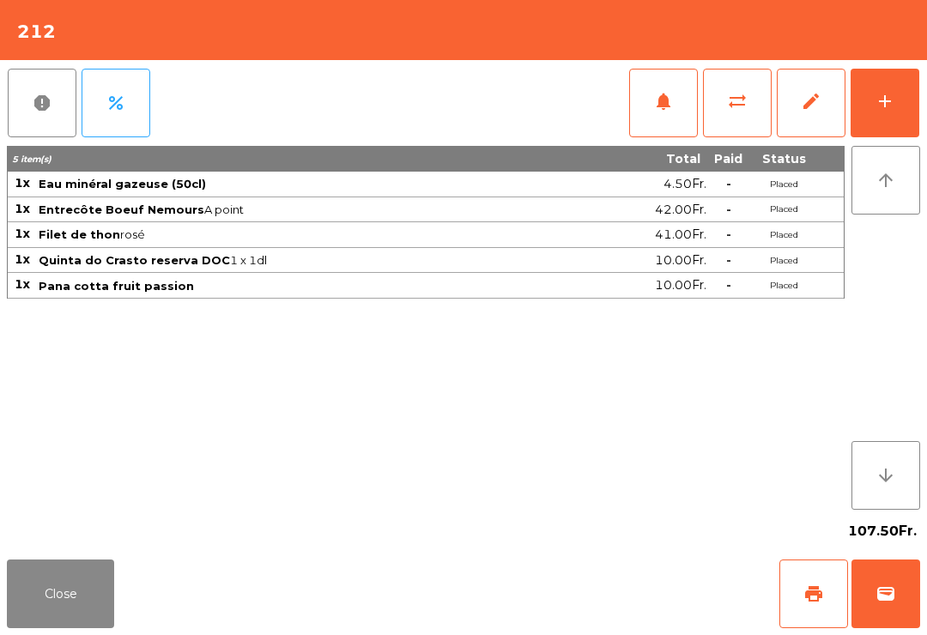
click at [897, 601] on button "wallet" at bounding box center [886, 594] width 69 height 69
click at [568, 575] on div "Close print wallet" at bounding box center [463, 594] width 927 height 82
click at [593, 575] on div "Close print wallet" at bounding box center [463, 594] width 927 height 82
click at [589, 593] on div "Close print wallet" at bounding box center [463, 594] width 927 height 82
click at [628, 586] on div "Close print wallet" at bounding box center [463, 594] width 927 height 82
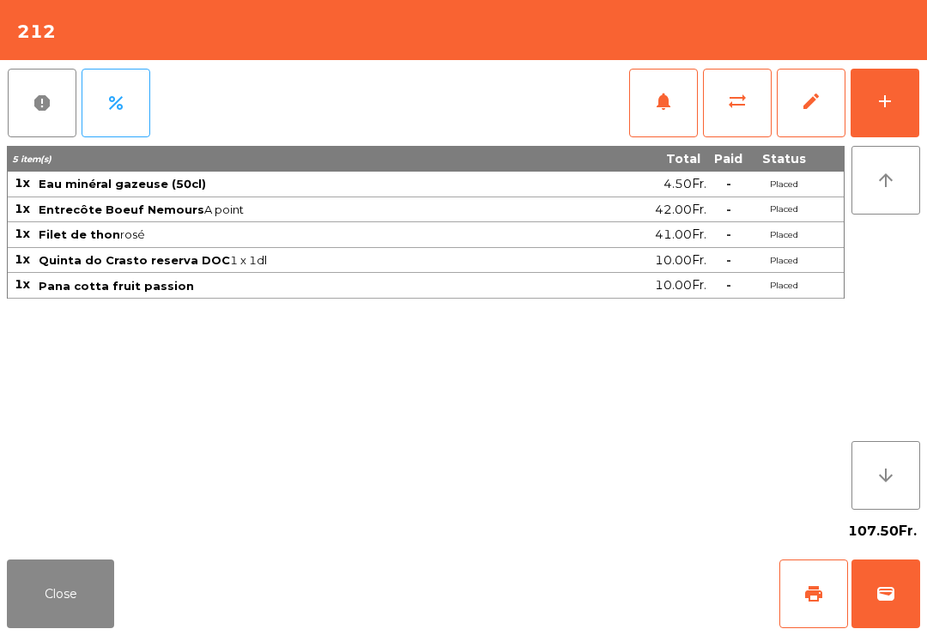
click at [640, 575] on div "Close print wallet" at bounding box center [463, 594] width 927 height 82
click at [633, 618] on div "Close print wallet" at bounding box center [463, 594] width 927 height 82
click at [617, 579] on div "Close print wallet" at bounding box center [463, 594] width 927 height 82
click at [617, 568] on div "Close print wallet" at bounding box center [463, 594] width 927 height 82
click at [606, 569] on div "Close print wallet" at bounding box center [463, 594] width 927 height 82
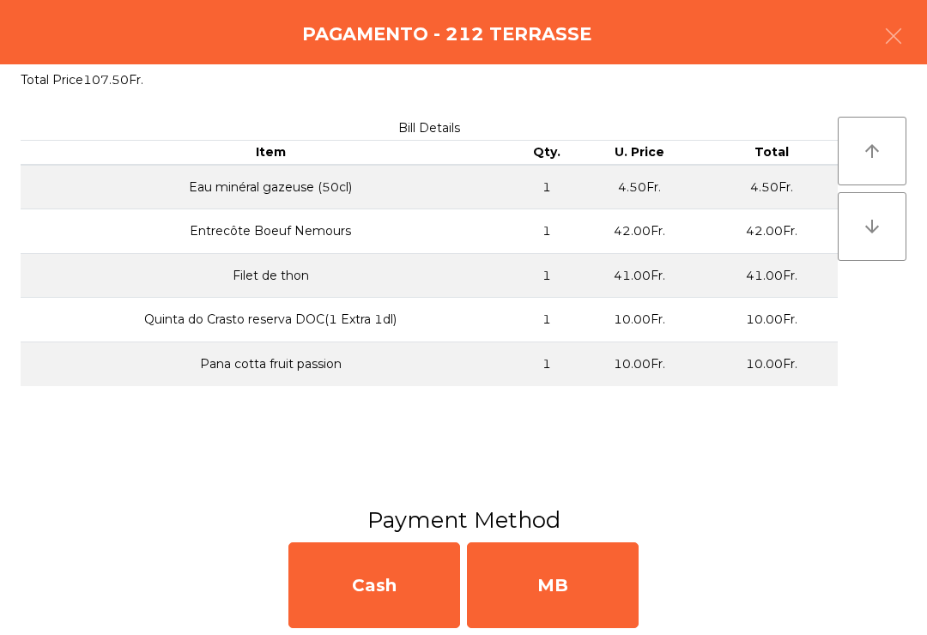
click at [607, 584] on div "MB" at bounding box center [553, 586] width 172 height 86
click at [614, 593] on div "No" at bounding box center [553, 586] width 172 height 86
click at [617, 592] on div "No" at bounding box center [553, 586] width 172 height 86
click at [630, 590] on div "No" at bounding box center [553, 586] width 172 height 86
click at [634, 581] on div "No" at bounding box center [553, 586] width 172 height 86
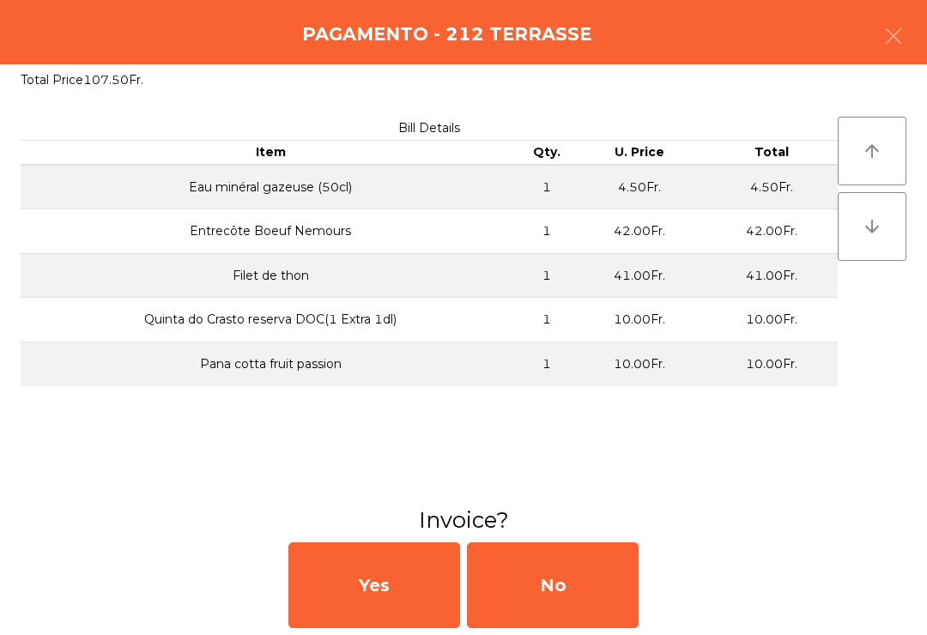
click at [617, 578] on div "No" at bounding box center [553, 586] width 172 height 86
click at [616, 581] on div "No" at bounding box center [553, 586] width 172 height 86
click at [609, 574] on div "No" at bounding box center [553, 586] width 172 height 86
click at [562, 593] on div "No" at bounding box center [553, 586] width 172 height 86
click at [543, 602] on div "No" at bounding box center [553, 586] width 172 height 86
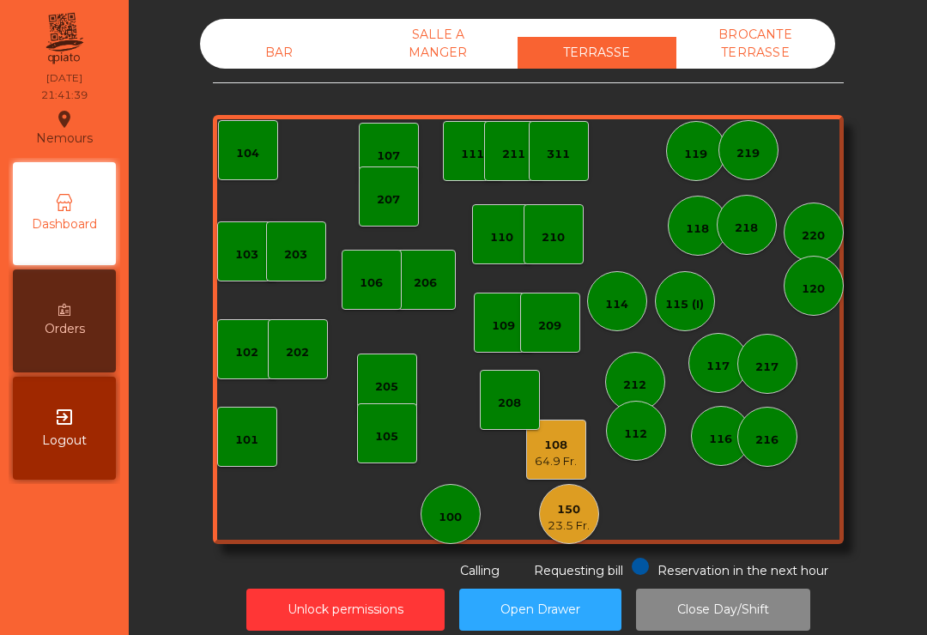
click at [574, 515] on div "150" at bounding box center [569, 510] width 42 height 17
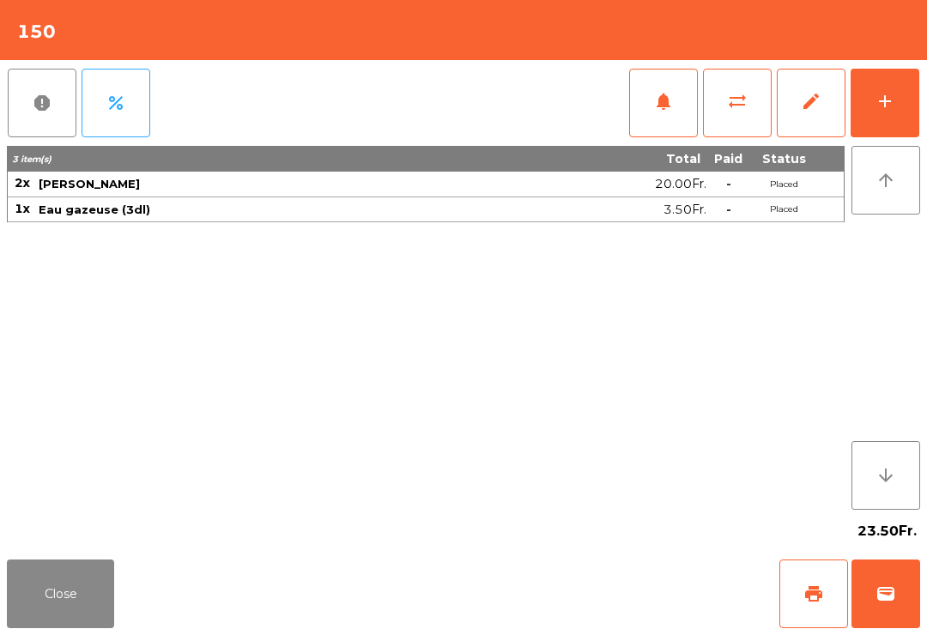
click at [891, 626] on button "wallet" at bounding box center [886, 594] width 69 height 69
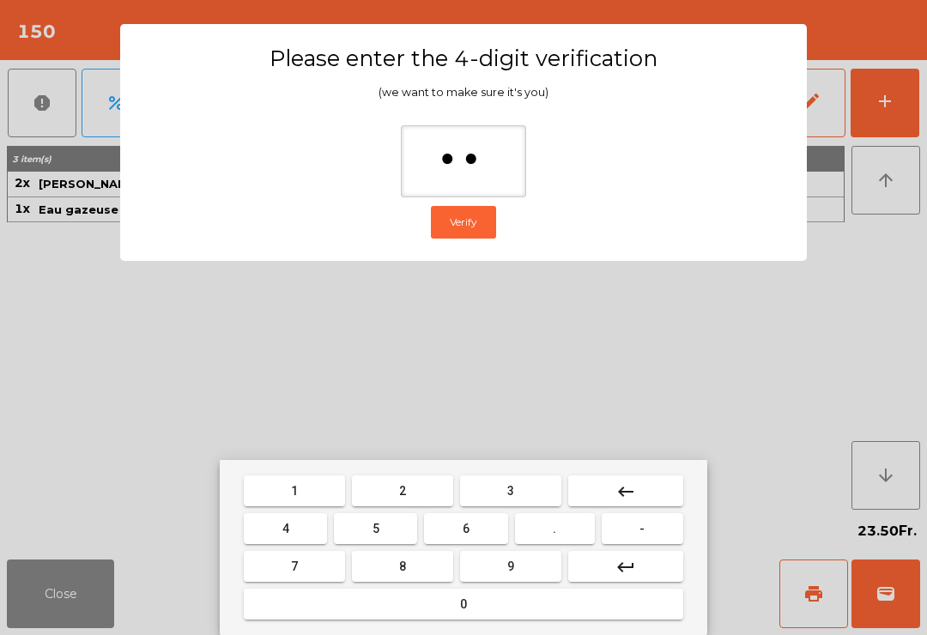
type input "***"
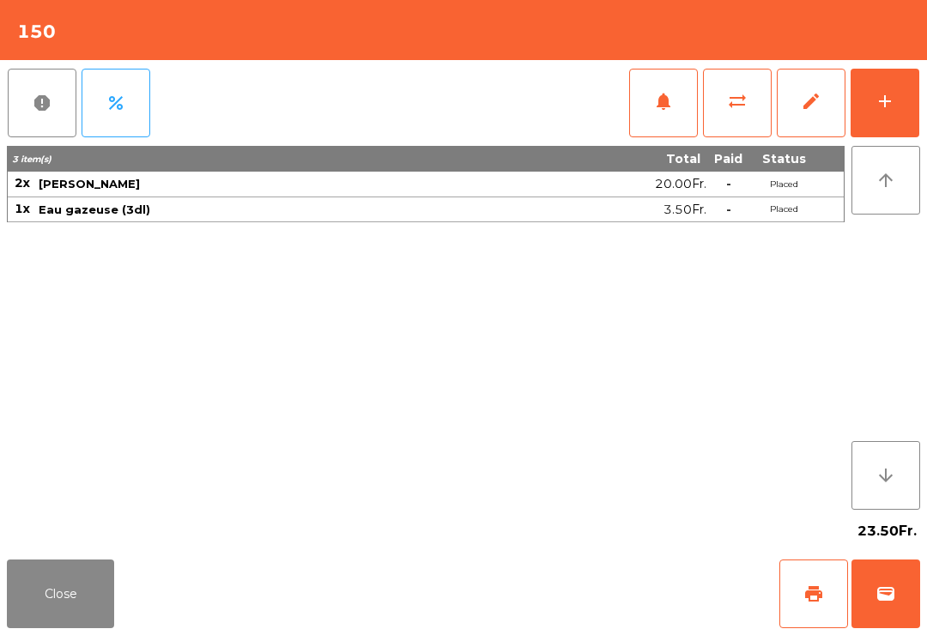
click at [542, 582] on div "Close print wallet" at bounding box center [463, 594] width 927 height 82
click at [526, 590] on div "Close print wallet" at bounding box center [463, 594] width 927 height 82
click at [532, 583] on div "Close print wallet" at bounding box center [463, 594] width 927 height 82
click at [580, 576] on div "Close print wallet" at bounding box center [463, 594] width 927 height 82
click at [582, 567] on div "Close print wallet" at bounding box center [463, 594] width 927 height 82
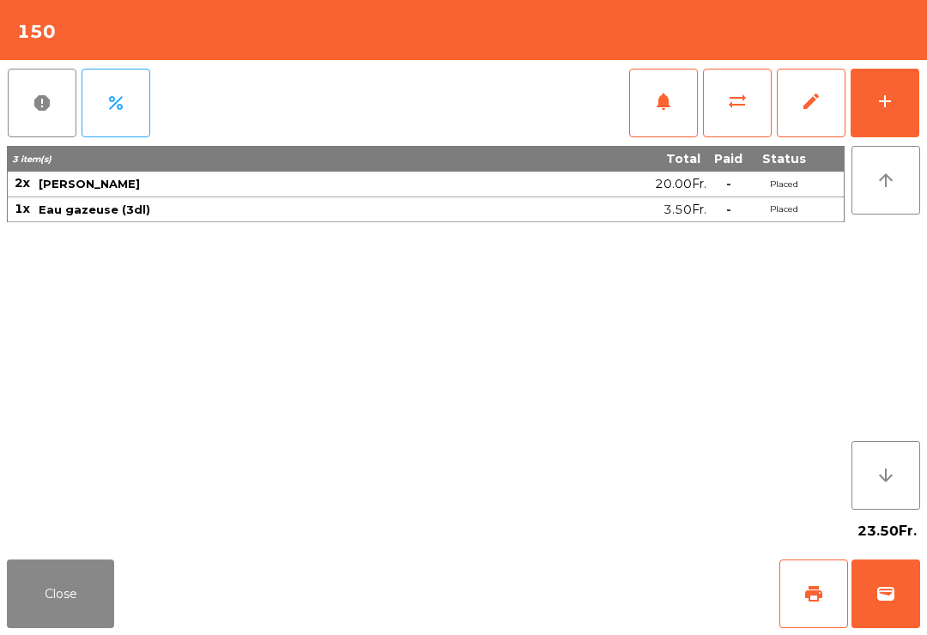
click at [579, 585] on div "Close print wallet" at bounding box center [463, 594] width 927 height 82
click at [584, 585] on div "Close print wallet" at bounding box center [463, 594] width 927 height 82
click at [617, 585] on div "Close print wallet" at bounding box center [463, 594] width 927 height 82
click at [599, 581] on div "Close print wallet" at bounding box center [463, 594] width 927 height 82
click at [584, 596] on div "Close print wallet" at bounding box center [463, 594] width 927 height 82
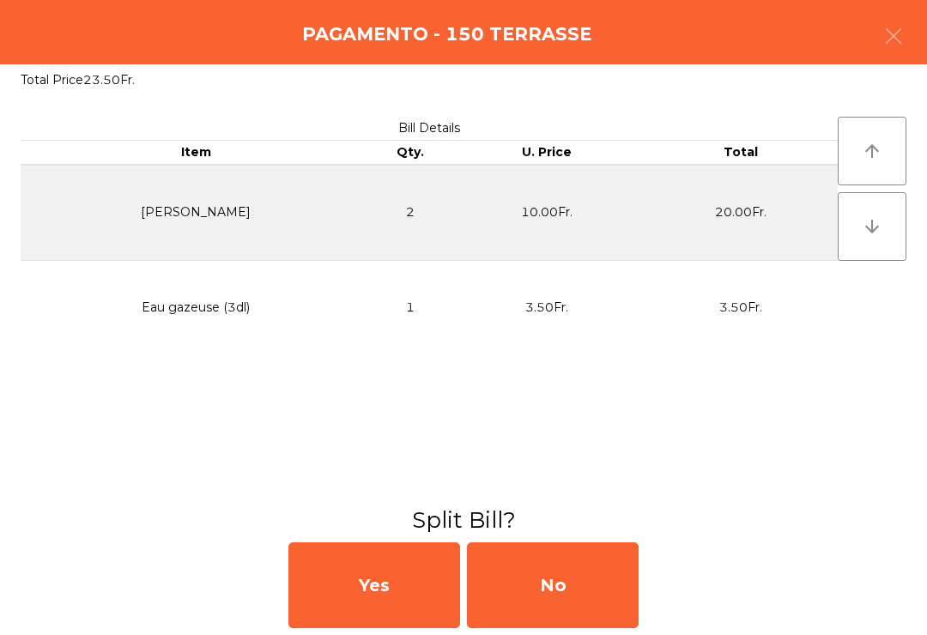
click at [577, 609] on div "No" at bounding box center [553, 586] width 172 height 86
click at [598, 619] on div "MB" at bounding box center [553, 586] width 172 height 86
click at [606, 602] on div "No" at bounding box center [553, 586] width 172 height 86
click at [627, 602] on div "No" at bounding box center [553, 586] width 172 height 86
click at [622, 601] on div "No" at bounding box center [553, 586] width 172 height 86
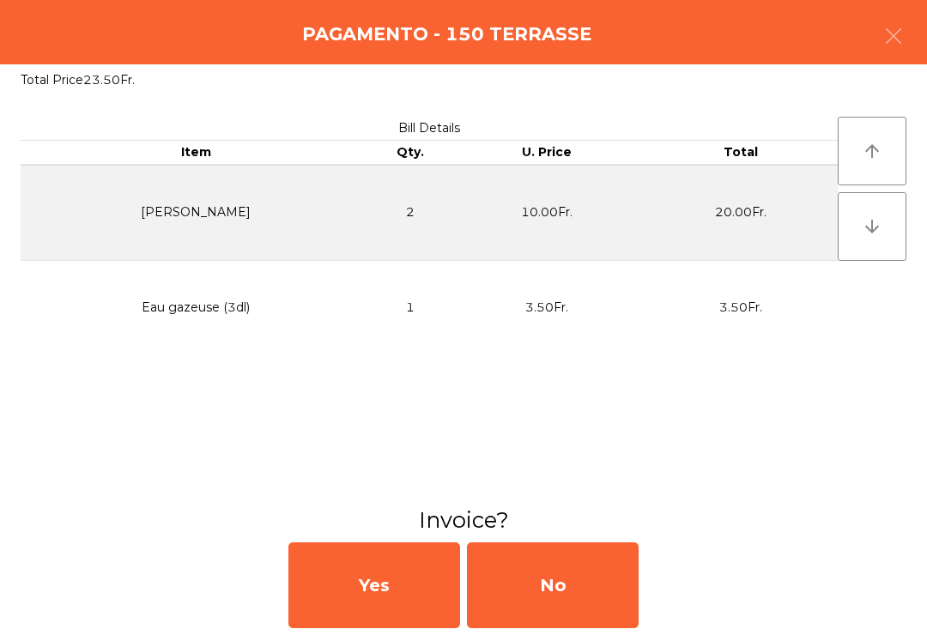
click at [624, 592] on div "No" at bounding box center [553, 586] width 172 height 86
click at [599, 591] on div "No" at bounding box center [553, 586] width 172 height 86
click at [599, 586] on div "No" at bounding box center [553, 586] width 172 height 86
click at [602, 590] on div "No" at bounding box center [553, 586] width 172 height 86
click at [609, 583] on div "No" at bounding box center [553, 586] width 172 height 86
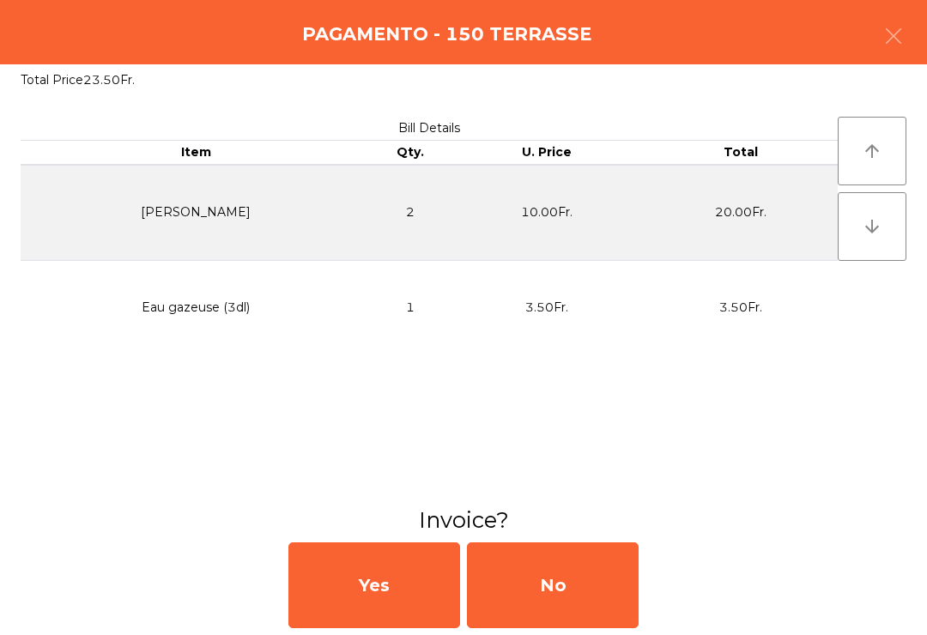
click at [589, 583] on div "No" at bounding box center [553, 586] width 172 height 86
click at [582, 581] on div "No" at bounding box center [553, 586] width 172 height 86
click at [573, 617] on div "No" at bounding box center [553, 586] width 172 height 86
click at [545, 628] on div "No" at bounding box center [553, 586] width 172 height 86
click at [547, 627] on div "No" at bounding box center [553, 586] width 172 height 86
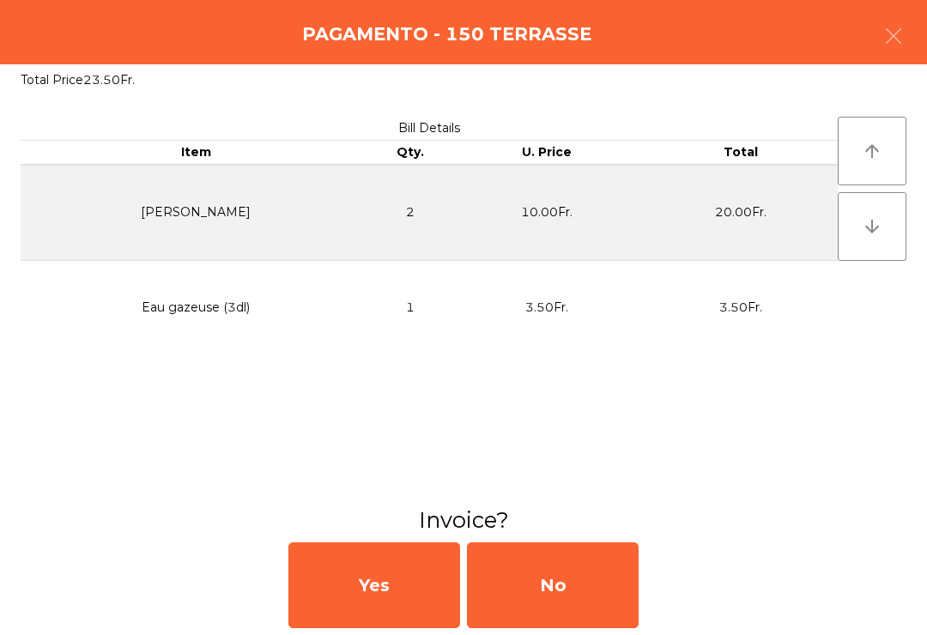
click at [556, 627] on div "No" at bounding box center [553, 586] width 172 height 86
click at [557, 628] on div "No" at bounding box center [553, 586] width 172 height 86
click at [569, 628] on div "No" at bounding box center [553, 586] width 172 height 86
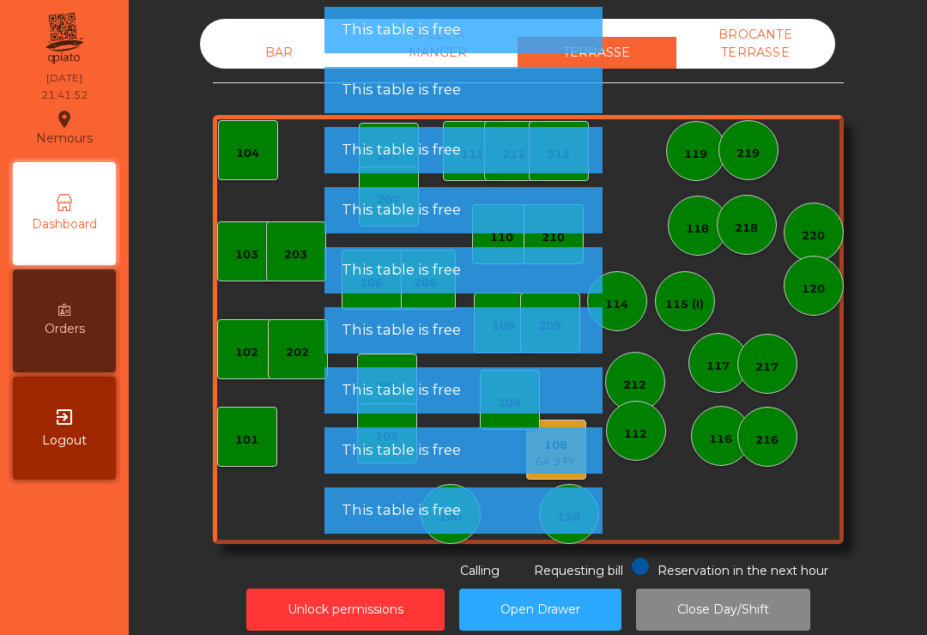
click at [568, 628] on button "Open Drawer" at bounding box center [540, 610] width 162 height 42
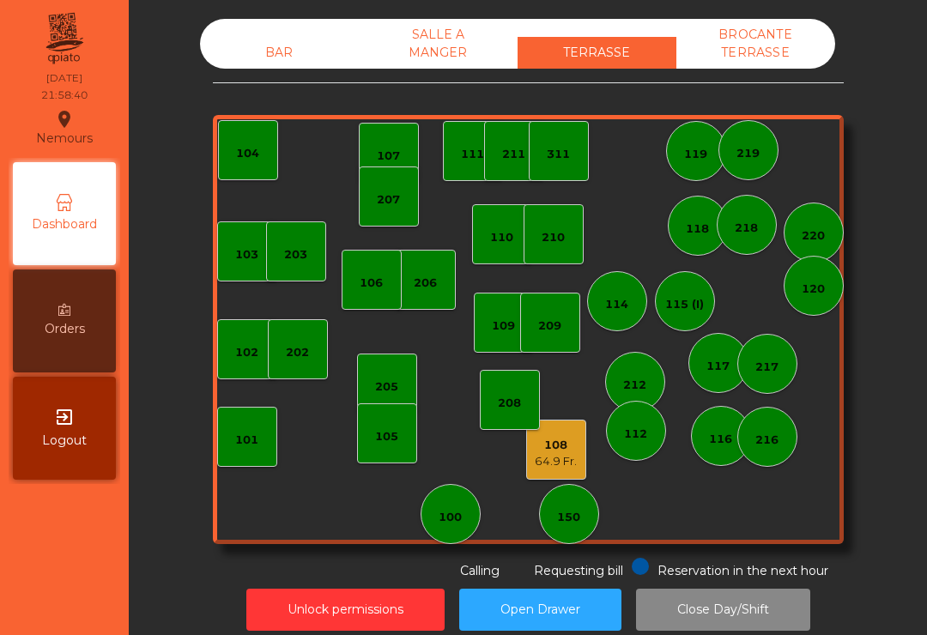
click at [279, 31] on div "BAR SALLE A MANGER TERRASSE BROCANTE TERRASSE" at bounding box center [517, 44] width 635 height 50
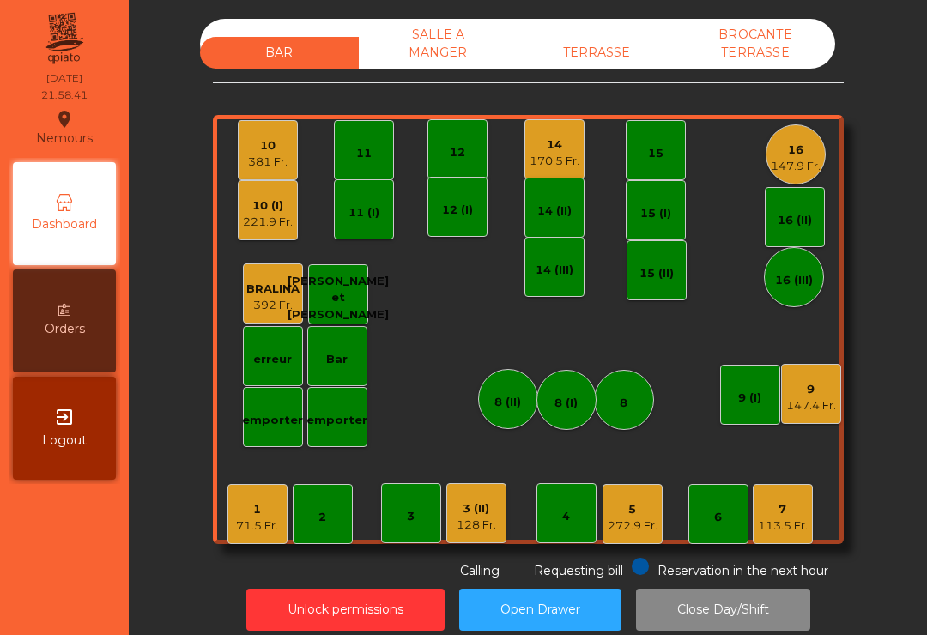
click at [803, 164] on div "147.9 Fr." at bounding box center [796, 166] width 50 height 17
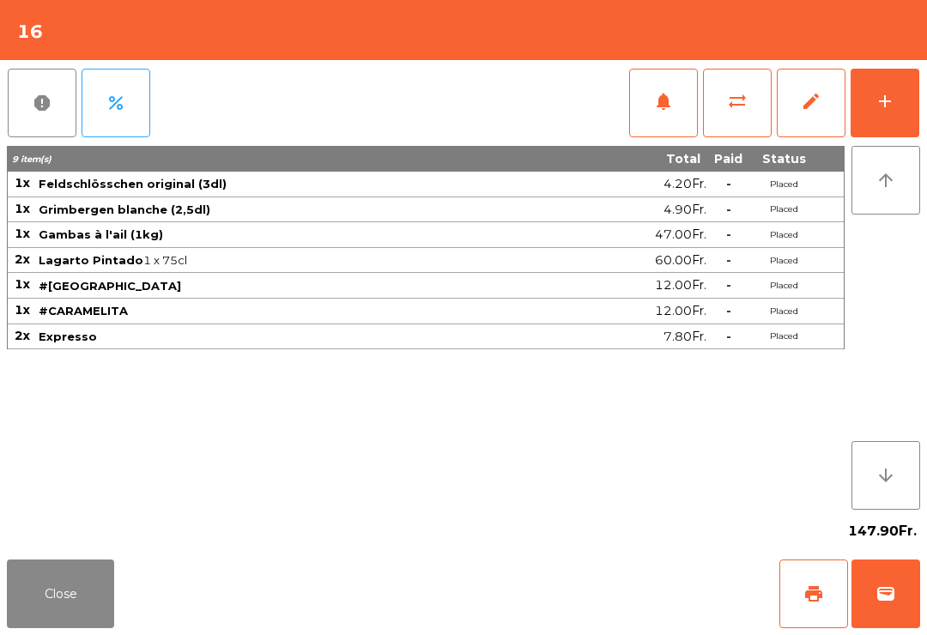
click at [817, 601] on span "print" at bounding box center [814, 594] width 21 height 21
click at [904, 615] on button "wallet" at bounding box center [886, 594] width 69 height 69
click at [615, 579] on div "Close print wallet" at bounding box center [463, 594] width 927 height 82
click at [581, 592] on div "Close print wallet" at bounding box center [463, 594] width 927 height 82
click at [573, 584] on div "Close print wallet" at bounding box center [463, 594] width 927 height 82
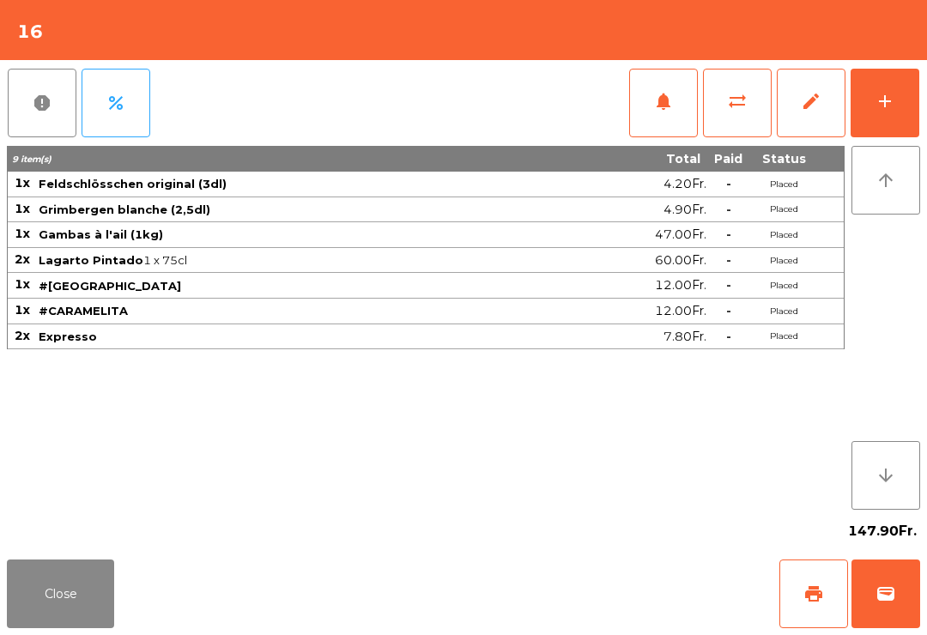
click at [558, 581] on div "Close print wallet" at bounding box center [463, 594] width 927 height 82
click at [537, 569] on div "Close print wallet" at bounding box center [463, 594] width 927 height 82
click at [534, 572] on div "Close print wallet" at bounding box center [463, 594] width 927 height 82
click at [536, 599] on div "Close print wallet" at bounding box center [463, 594] width 927 height 82
click at [514, 601] on div "Close print wallet" at bounding box center [463, 594] width 927 height 82
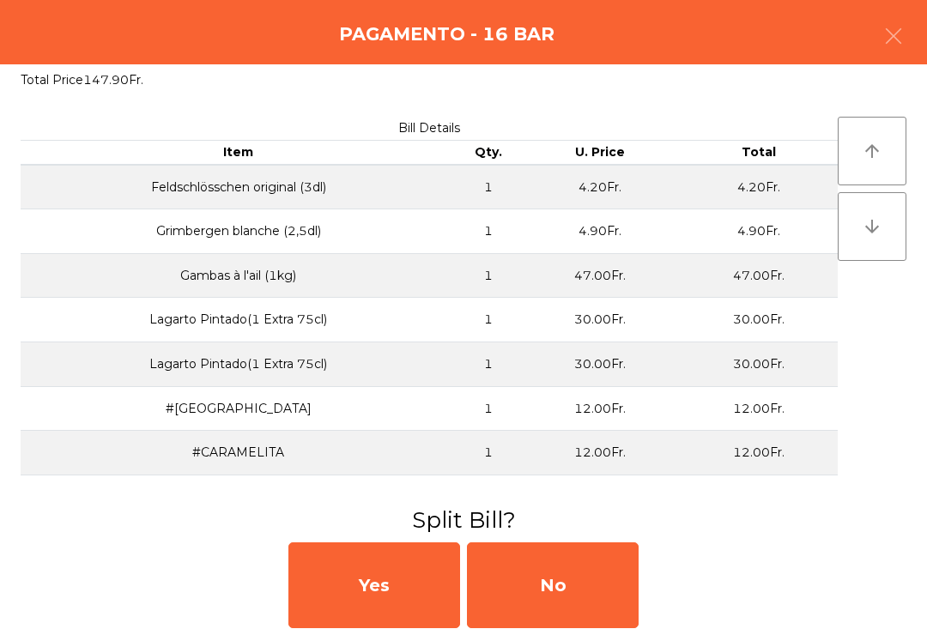
click at [502, 593] on div "No" at bounding box center [553, 586] width 172 height 86
click at [512, 593] on div "MB" at bounding box center [553, 586] width 172 height 86
click at [571, 593] on div "No" at bounding box center [553, 586] width 172 height 86
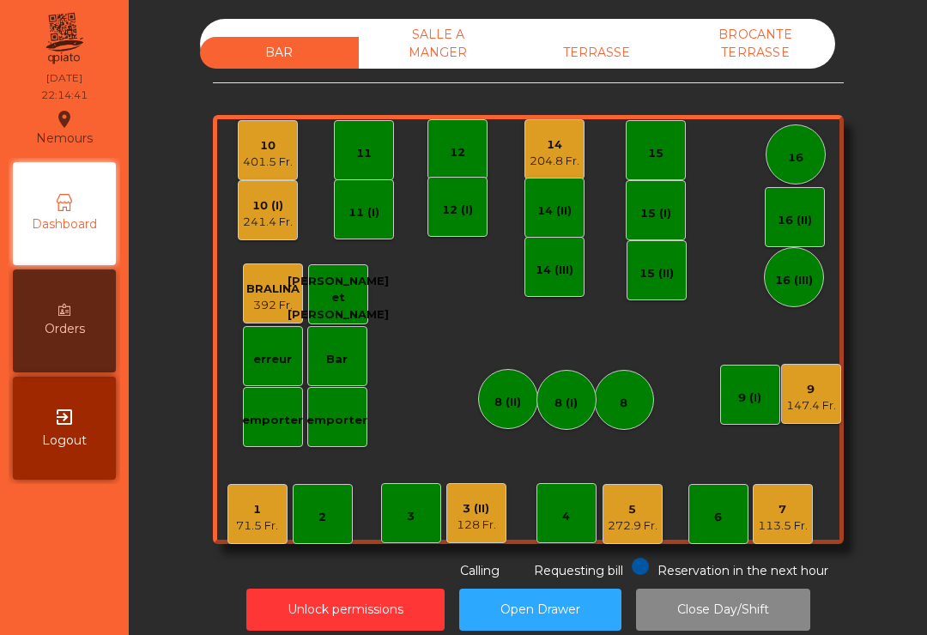
click at [648, 527] on div "272.9 Fr." at bounding box center [633, 526] width 50 height 17
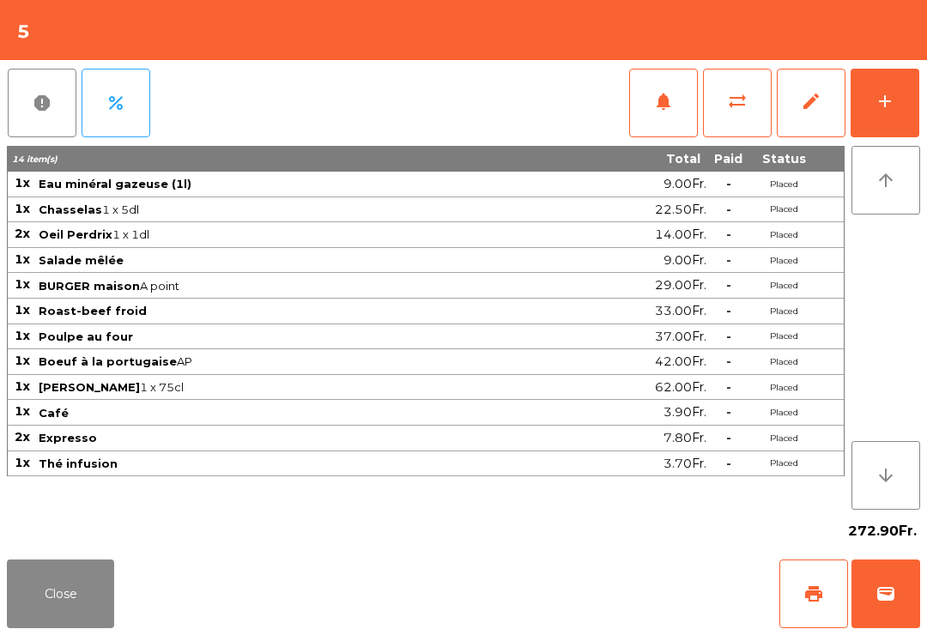
click at [823, 606] on button "print" at bounding box center [814, 594] width 69 height 69
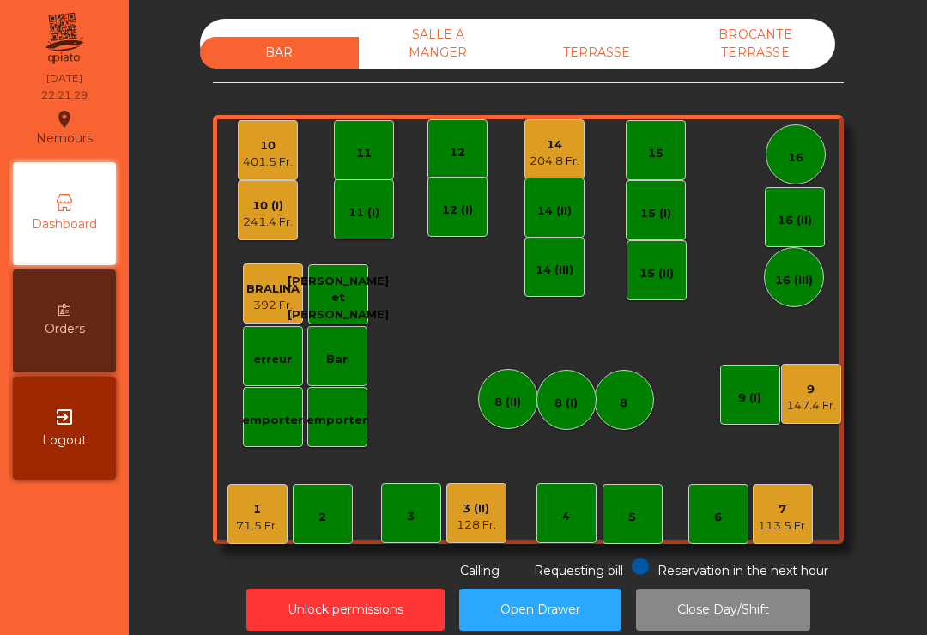
click at [552, 150] on div "14" at bounding box center [555, 145] width 50 height 17
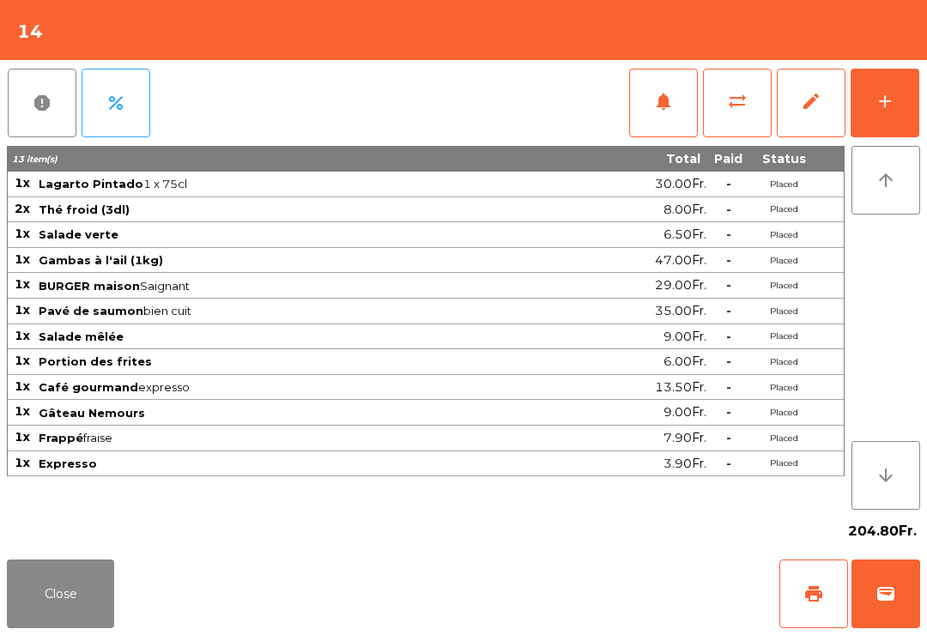
click at [799, 585] on button "print" at bounding box center [814, 594] width 69 height 69
click at [36, 600] on button "Close" at bounding box center [60, 594] width 107 height 69
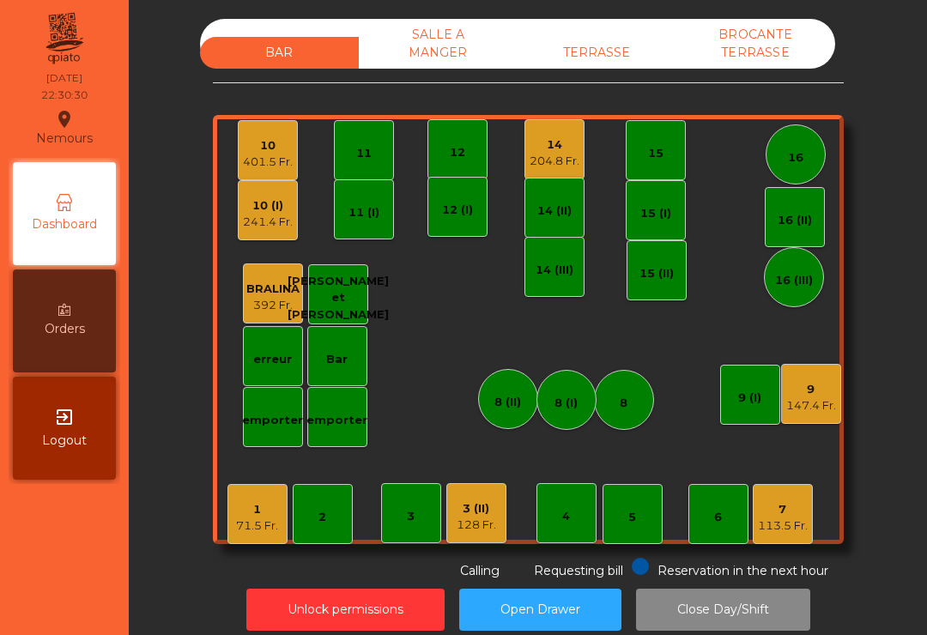
click at [92, 609] on nav "Nemours location_on 19/09/2025 22:30:30 Dashboard Orders exit_to_app Logout" at bounding box center [64, 317] width 129 height 635
click at [584, 67] on div "TERRASSE" at bounding box center [597, 53] width 159 height 32
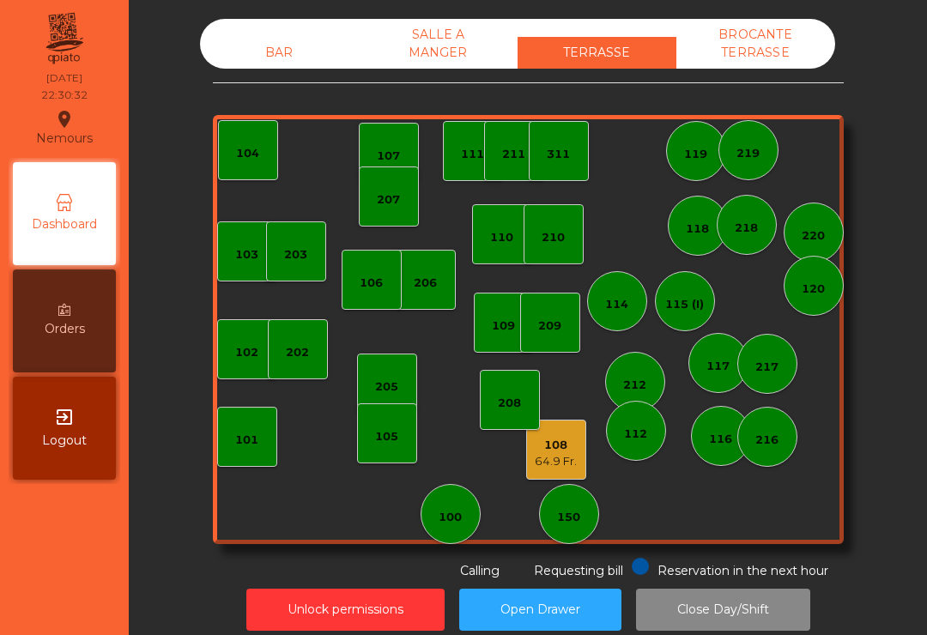
click at [565, 462] on div "64.9 Fr." at bounding box center [556, 461] width 42 height 17
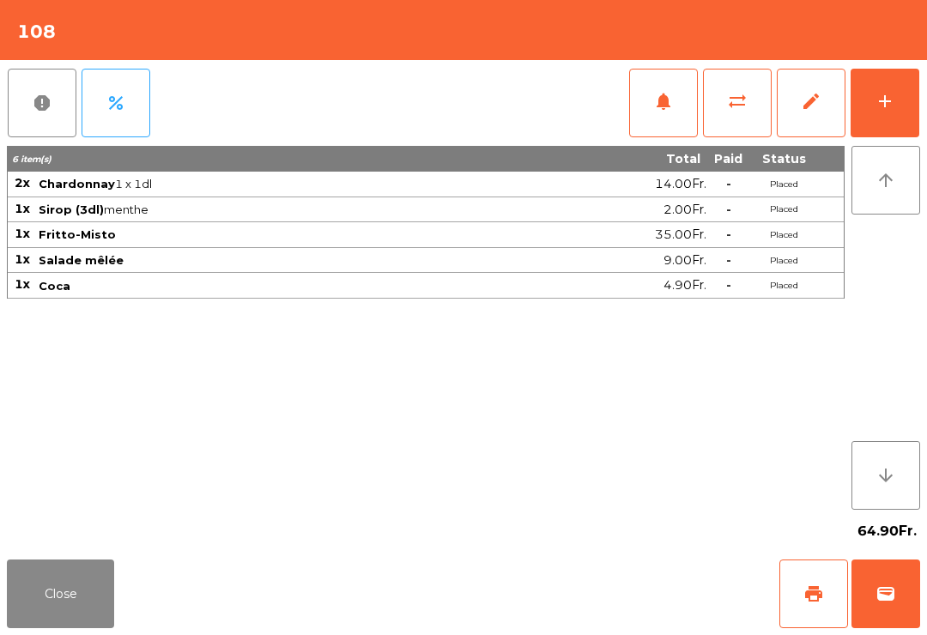
click at [806, 592] on span "print" at bounding box center [814, 594] width 21 height 21
click at [35, 600] on button "Close" at bounding box center [60, 594] width 107 height 69
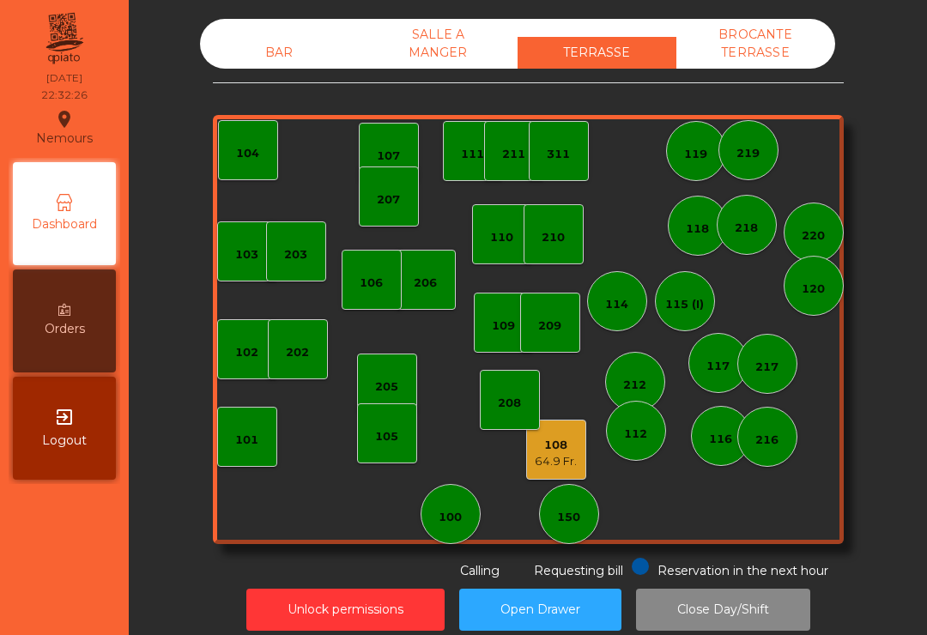
click at [247, 46] on div "BAR" at bounding box center [279, 53] width 159 height 32
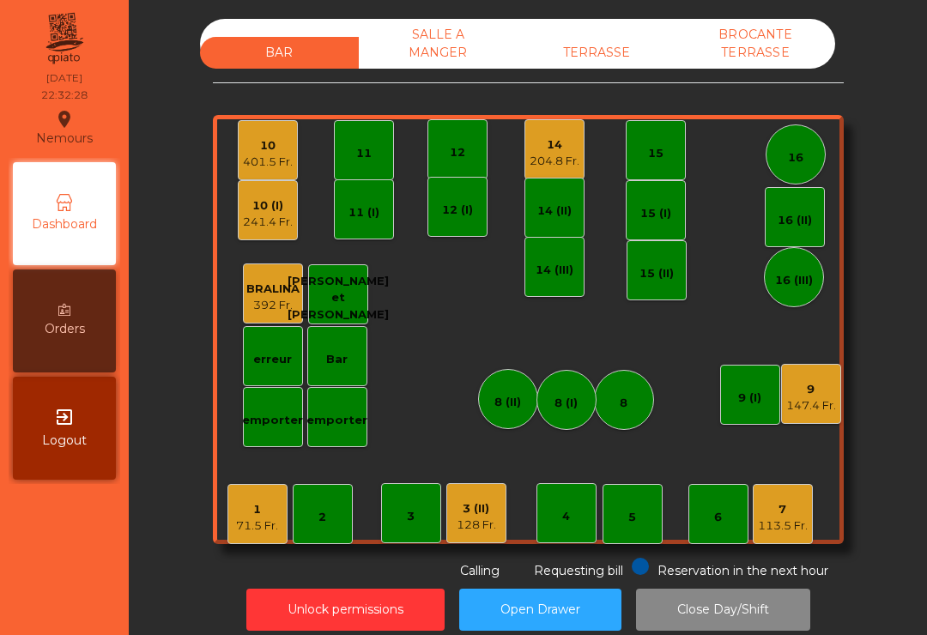
click at [481, 532] on div "128 Fr." at bounding box center [477, 525] width 40 height 17
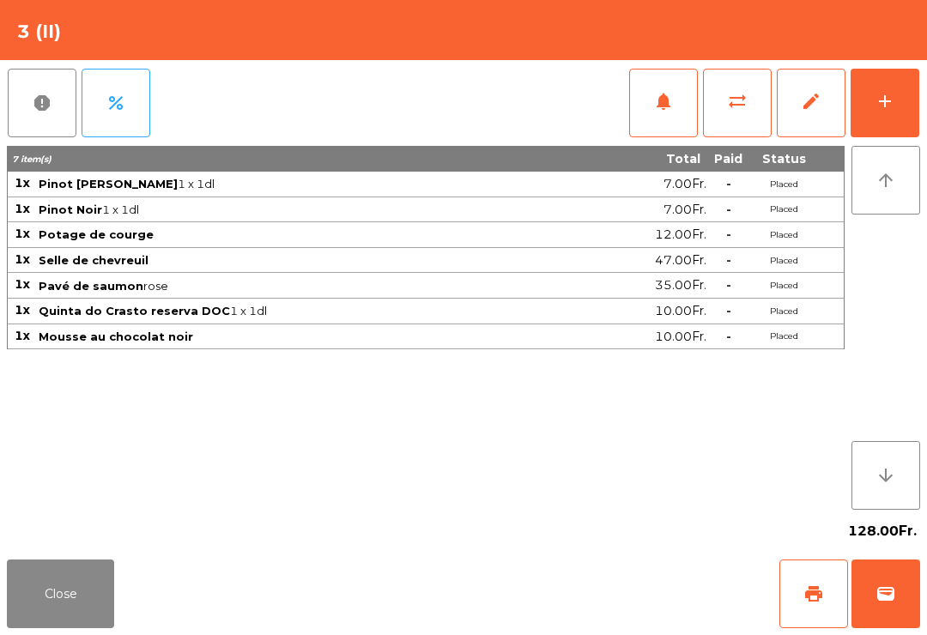
click at [815, 599] on span "print" at bounding box center [814, 594] width 21 height 21
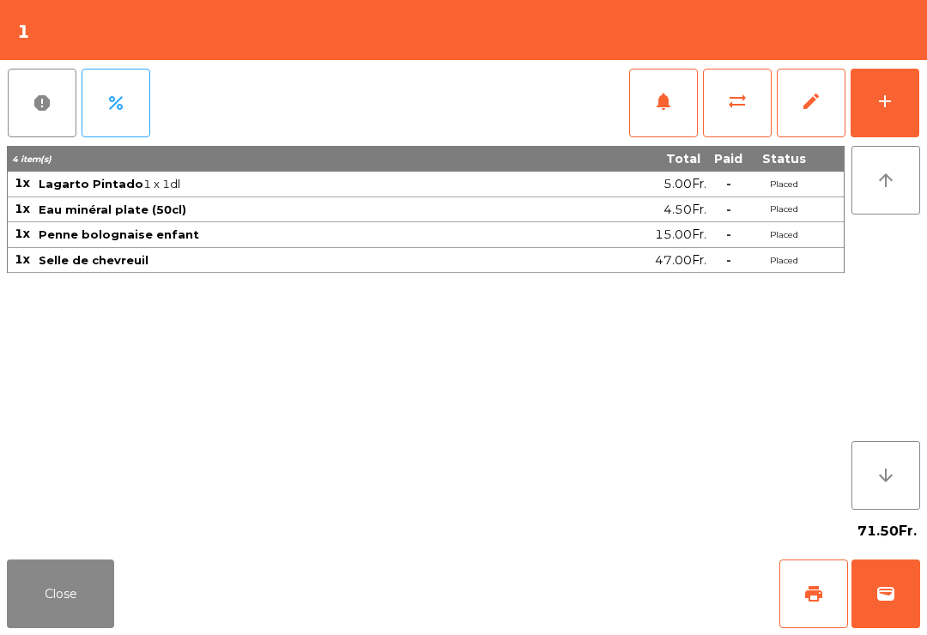
click at [818, 605] on button "print" at bounding box center [814, 594] width 69 height 69
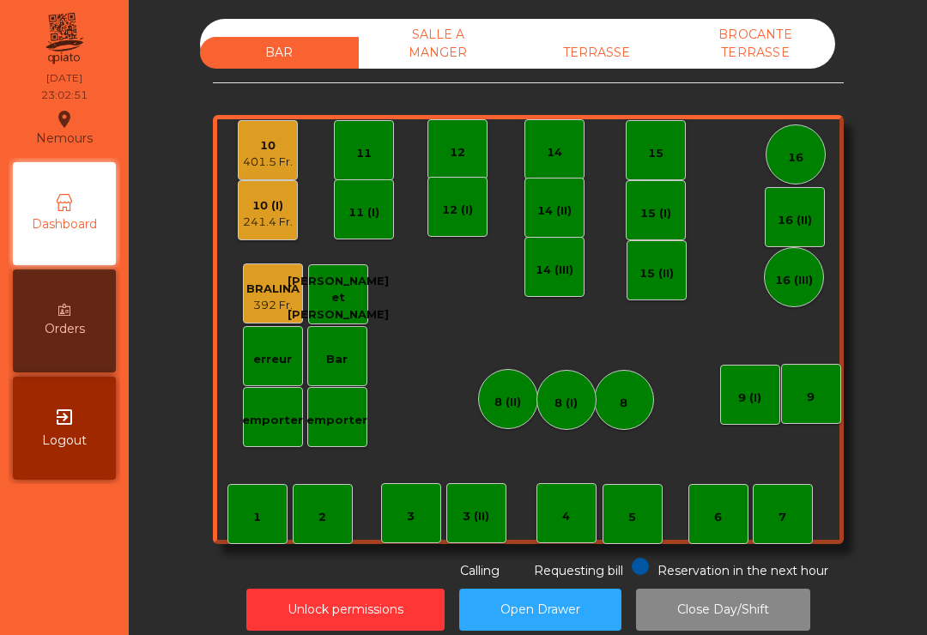
click at [266, 135] on div "10 401.5 Fr." at bounding box center [268, 151] width 50 height 40
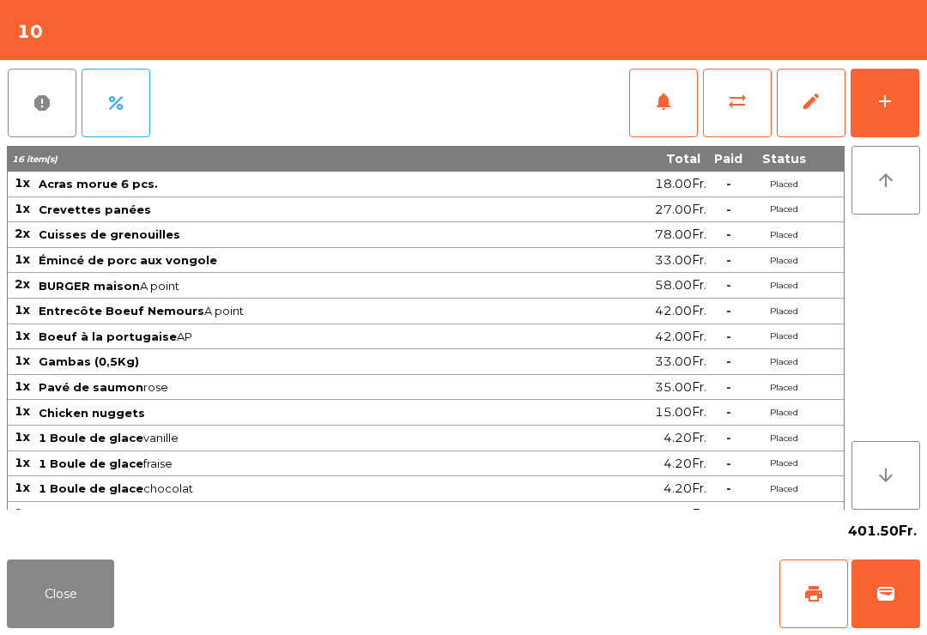
click at [794, 605] on button "print" at bounding box center [814, 594] width 69 height 69
click at [84, 579] on button "Close" at bounding box center [60, 594] width 107 height 69
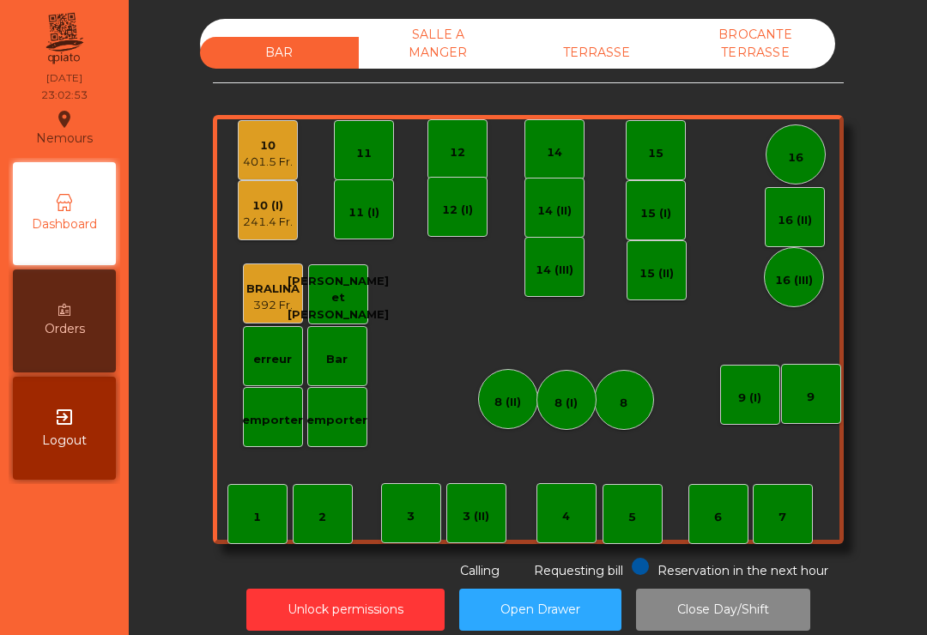
click at [271, 218] on div "241.4 Fr." at bounding box center [268, 222] width 50 height 17
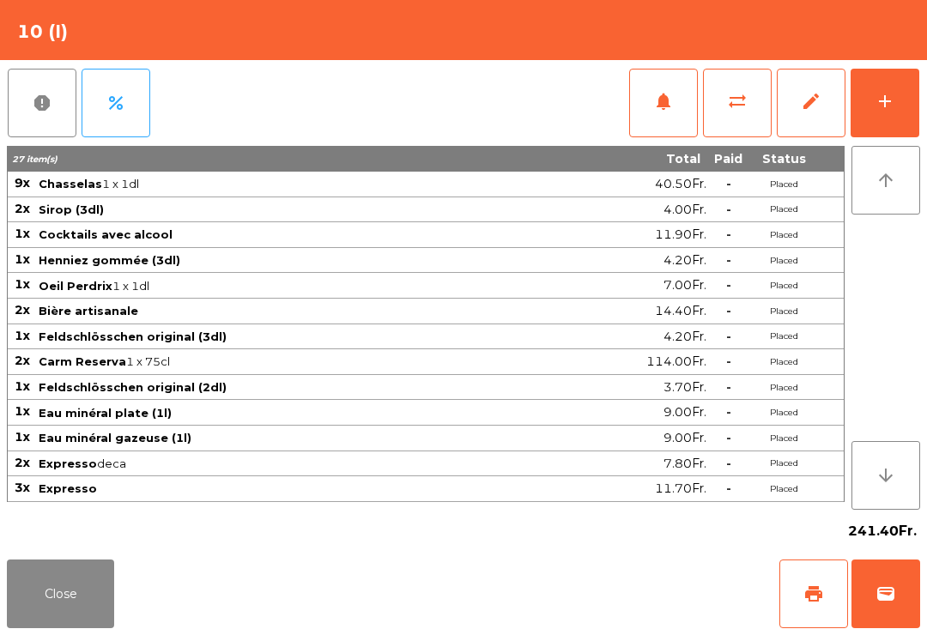
click at [804, 599] on span "print" at bounding box center [814, 594] width 21 height 21
click at [885, 607] on button "wallet" at bounding box center [886, 594] width 69 height 69
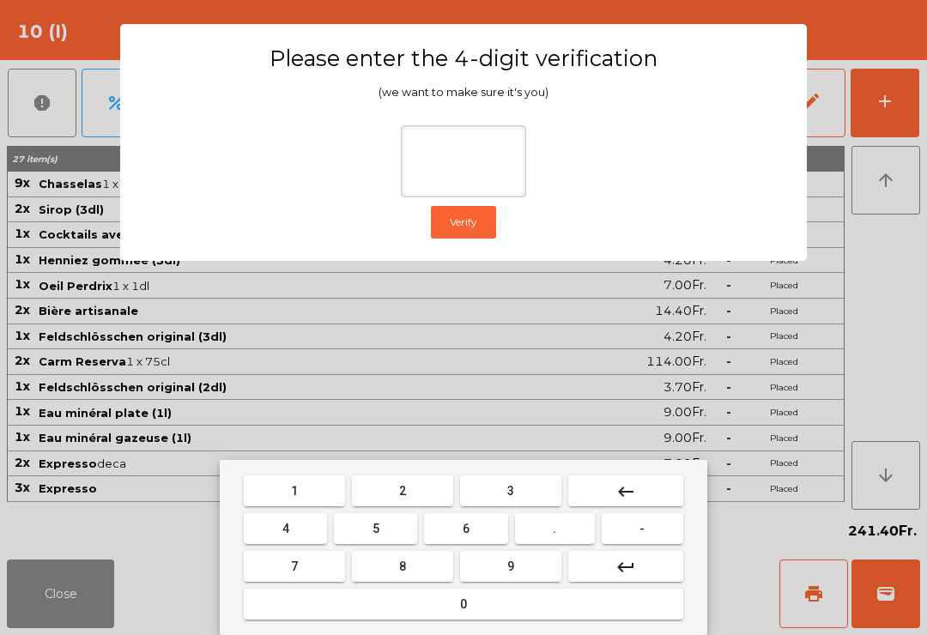
type input "*"
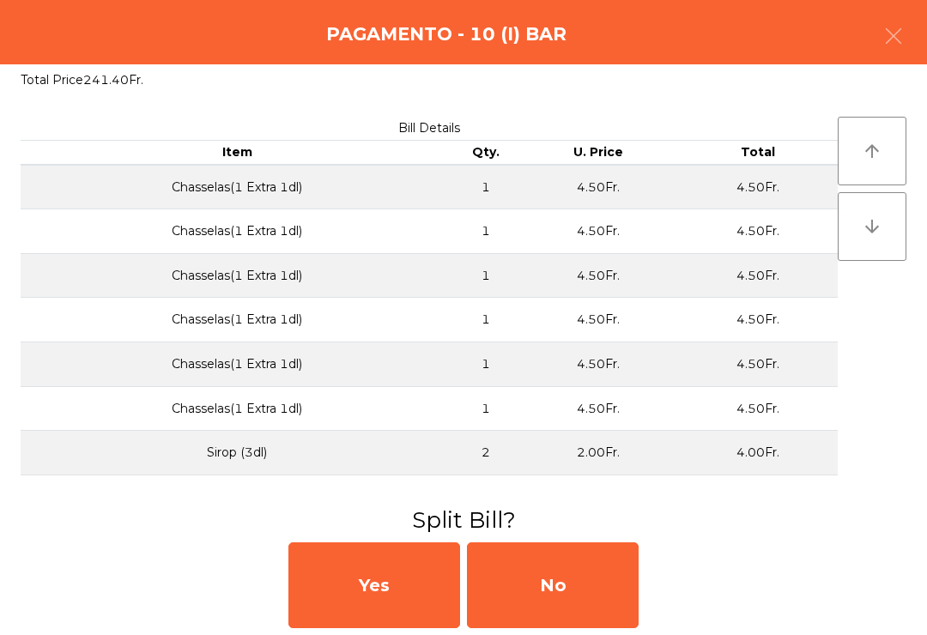
click at [589, 588] on div "No" at bounding box center [553, 586] width 172 height 86
click at [582, 607] on div "No" at bounding box center [553, 586] width 172 height 86
click at [581, 617] on div "No" at bounding box center [553, 586] width 172 height 86
click at [581, 620] on div "No" at bounding box center [553, 586] width 172 height 86
click at [592, 587] on div "No" at bounding box center [553, 586] width 172 height 86
